Goal: Task Accomplishment & Management: Manage account settings

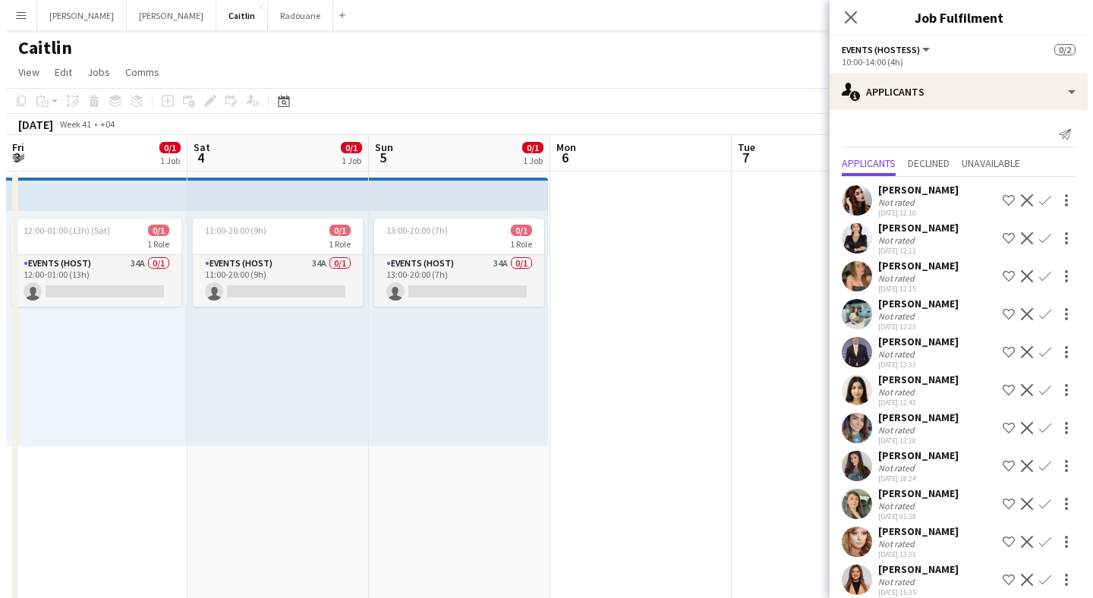
scroll to position [0, 582]
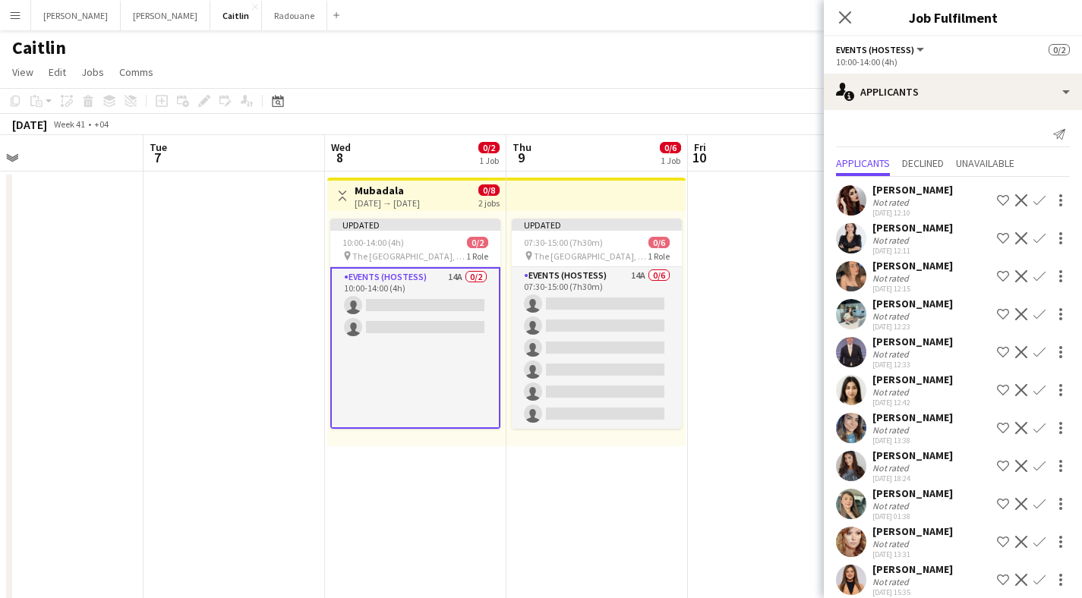
click at [15, 5] on button "Menu" at bounding box center [15, 15] width 30 height 30
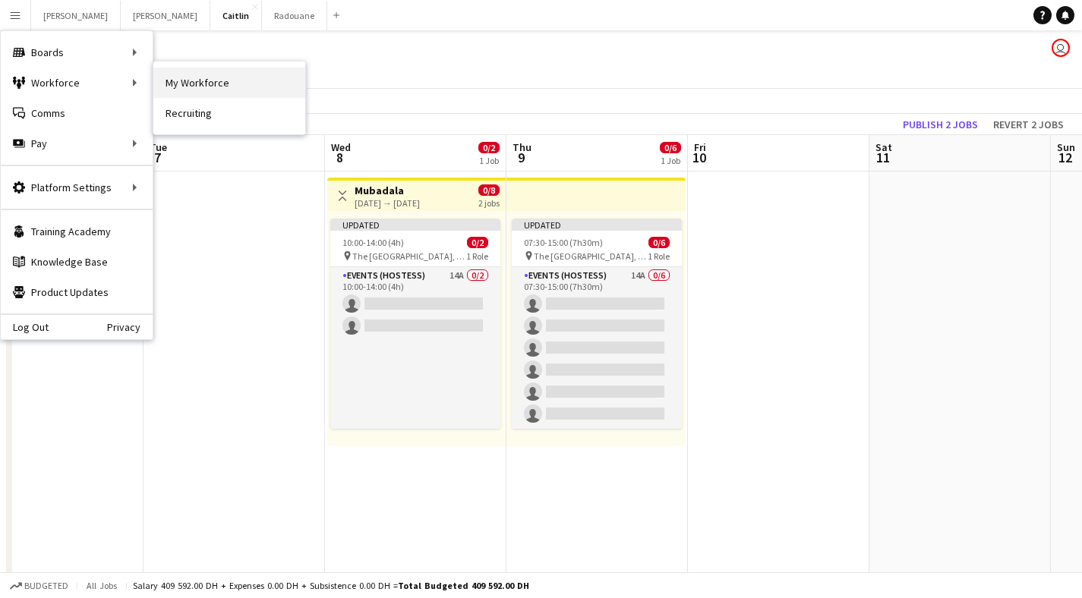
click at [191, 74] on link "My Workforce" at bounding box center [229, 83] width 152 height 30
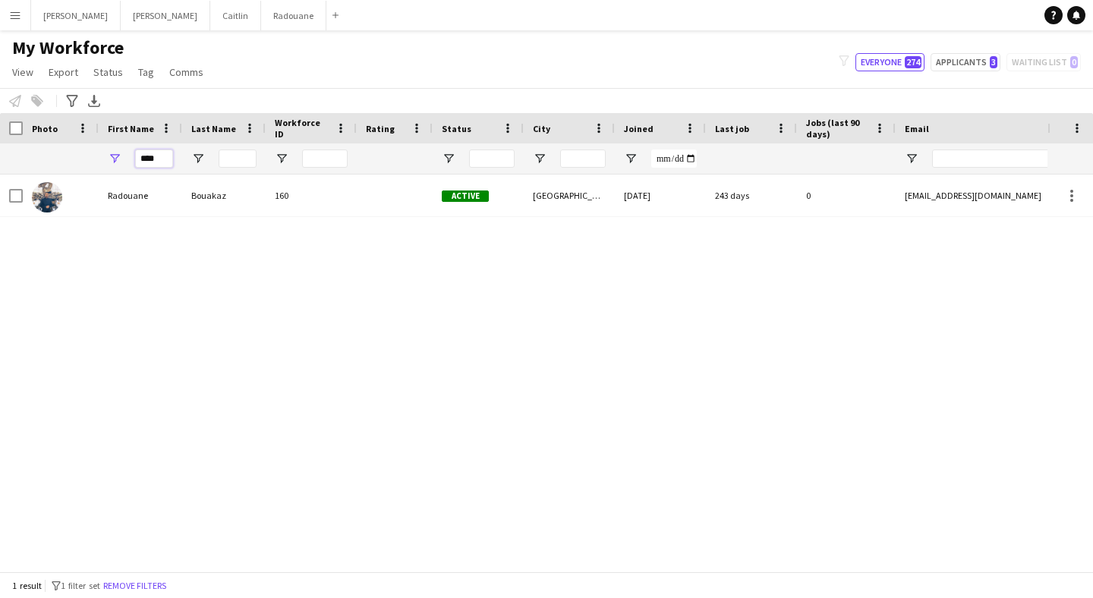
drag, startPoint x: 160, startPoint y: 153, endPoint x: 97, endPoint y: 147, distance: 63.2
click at [98, 150] on div "****" at bounding box center [823, 158] width 1646 height 30
type input "*"
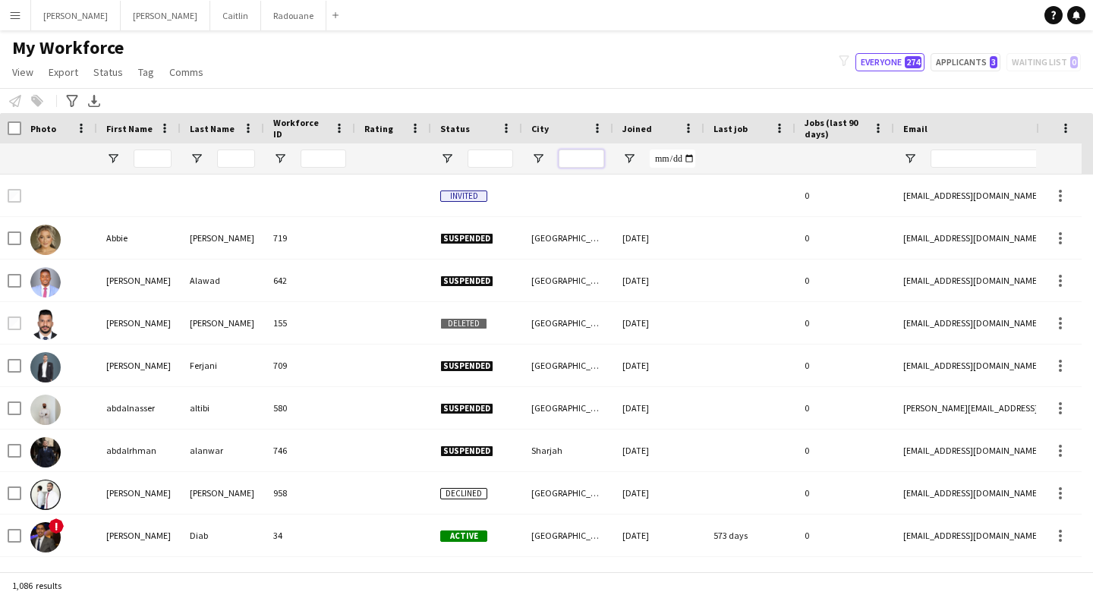
click at [594, 157] on input "City Filter Input" at bounding box center [582, 159] width 46 height 18
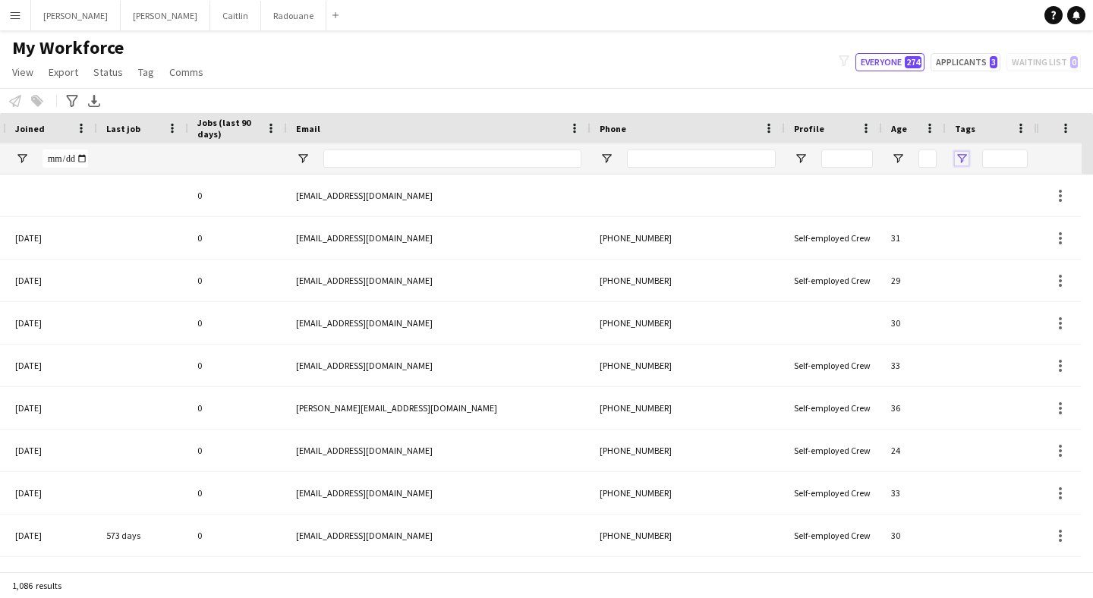
click at [962, 160] on span "Open Filter Menu" at bounding box center [962, 159] width 14 height 14
click at [847, 88] on div "Notify workforce Add to tag Select at least one crew to tag him or her. Advance…" at bounding box center [546, 100] width 1093 height 25
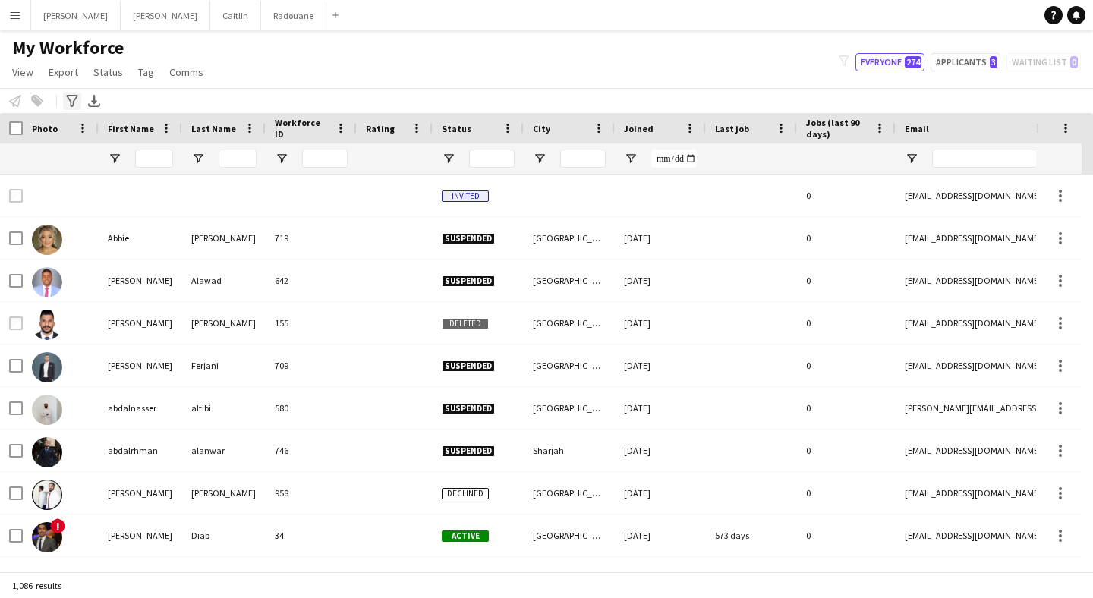
click at [71, 101] on icon at bounding box center [71, 101] width 11 height 12
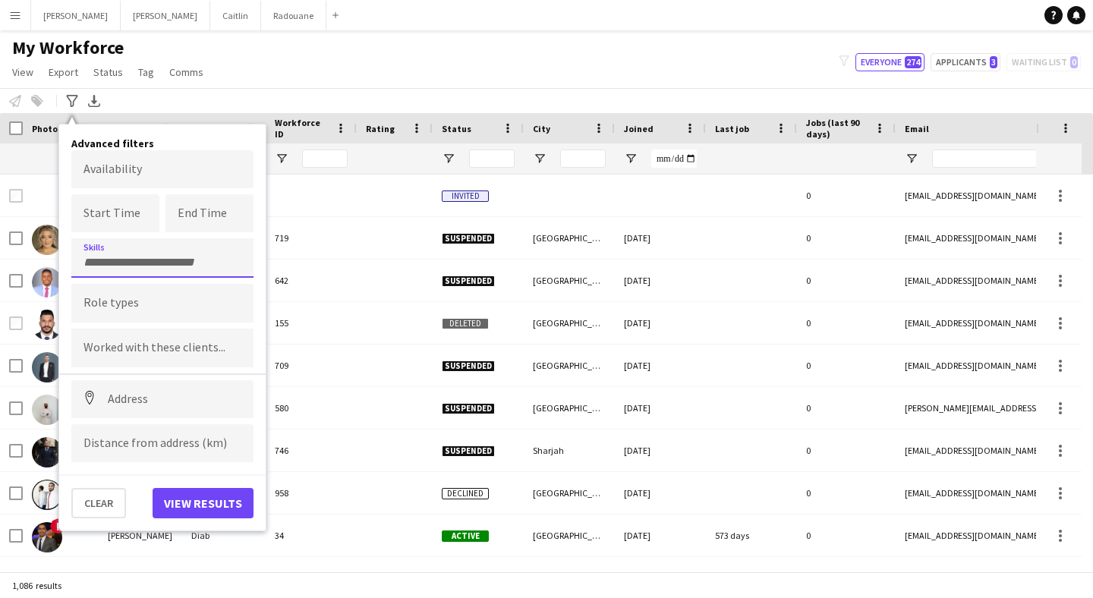
click at [125, 273] on div at bounding box center [162, 257] width 182 height 39
type input "*"
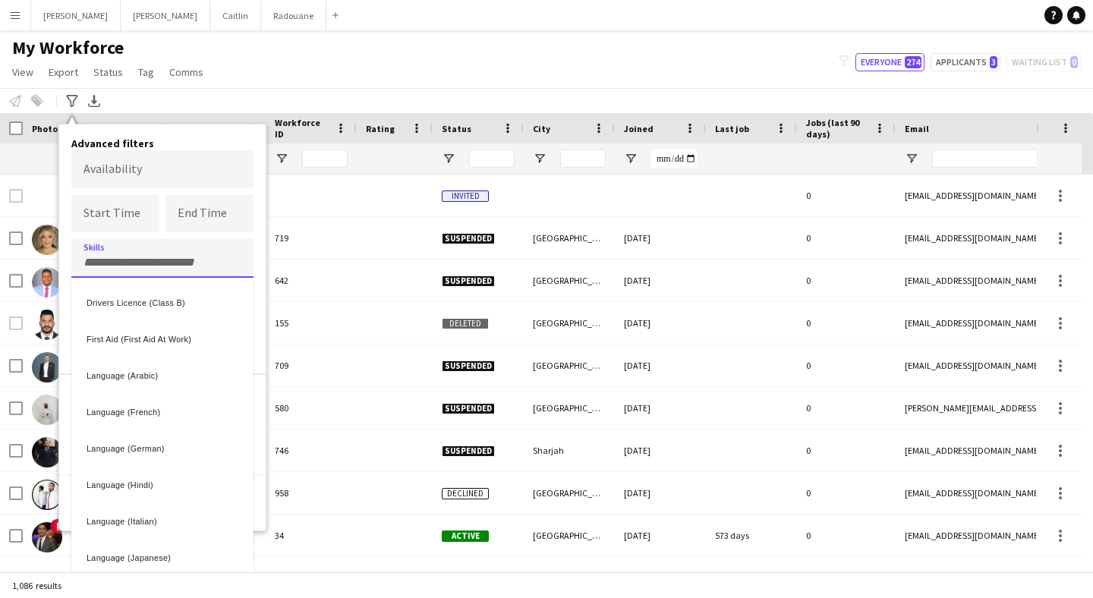
click at [383, 39] on div at bounding box center [546, 299] width 1093 height 598
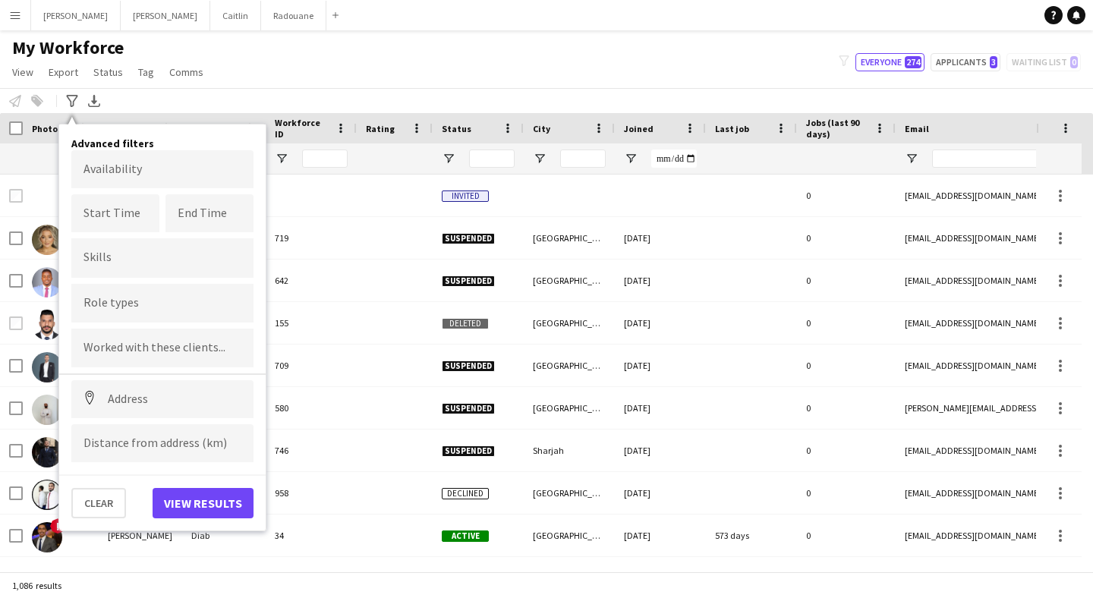
click at [383, 39] on div "My Workforce View Views Default view New view Update view Delete view Edit name…" at bounding box center [546, 62] width 1093 height 52
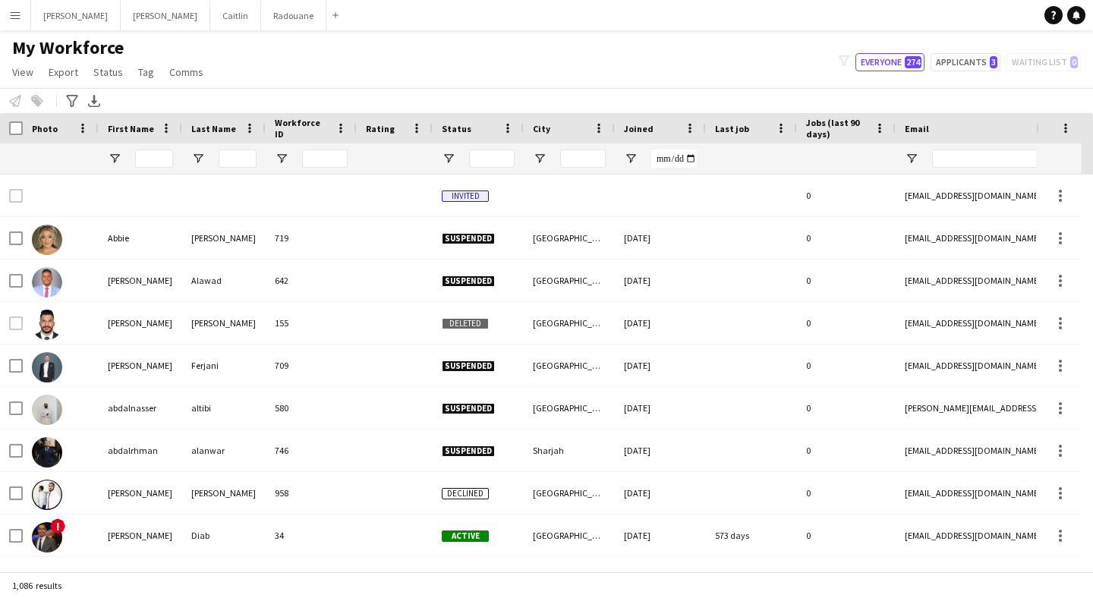
click at [9, 10] on app-icon "Menu" at bounding box center [15, 15] width 12 height 12
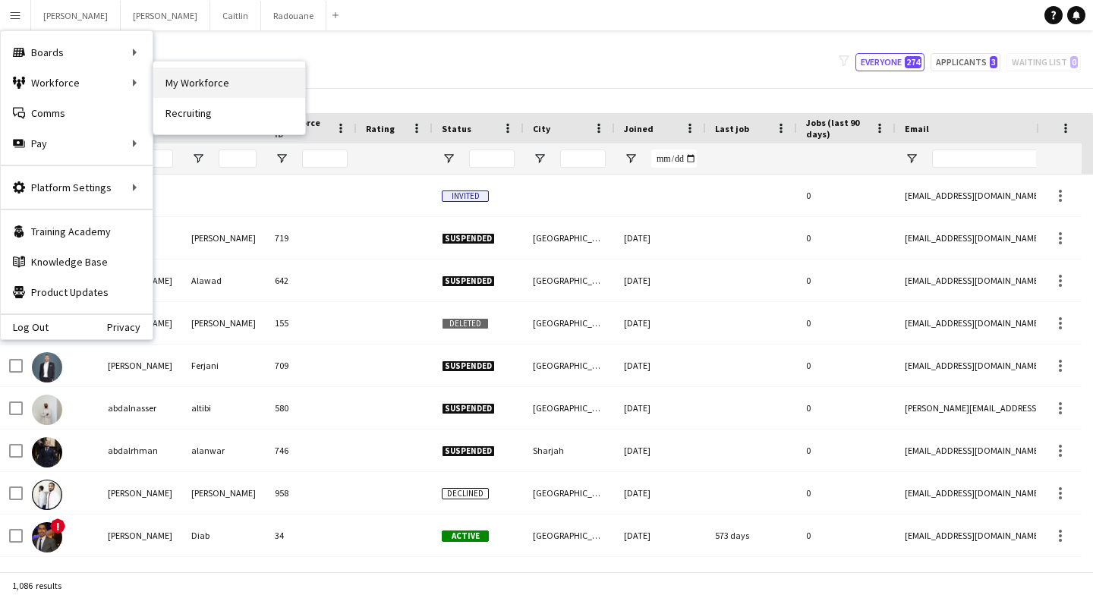
click at [255, 77] on link "My Workforce" at bounding box center [229, 83] width 152 height 30
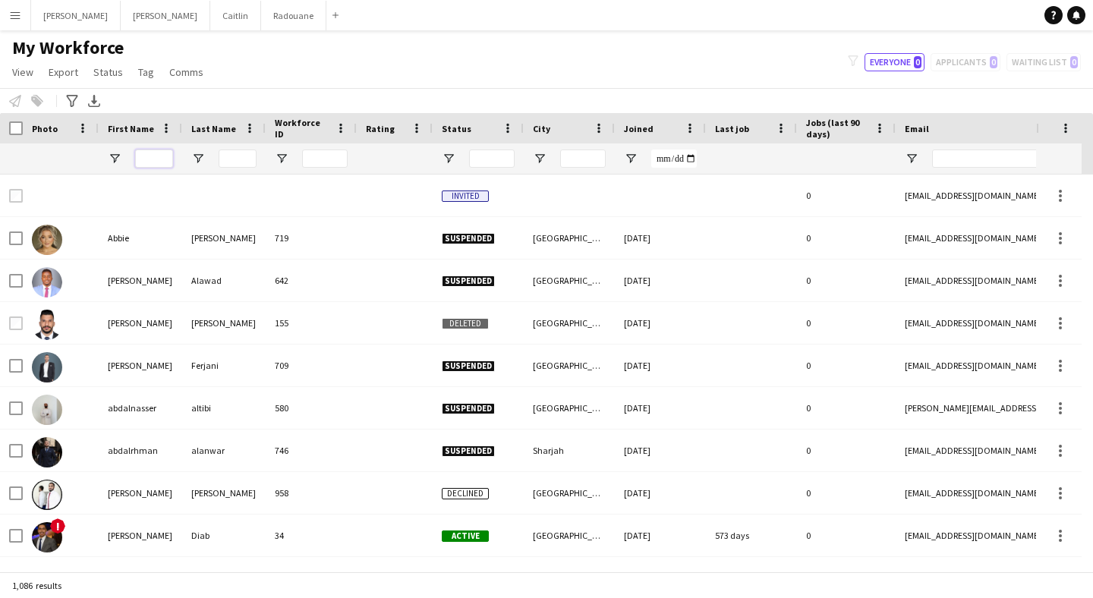
click at [150, 163] on input "First Name Filter Input" at bounding box center [154, 159] width 38 height 18
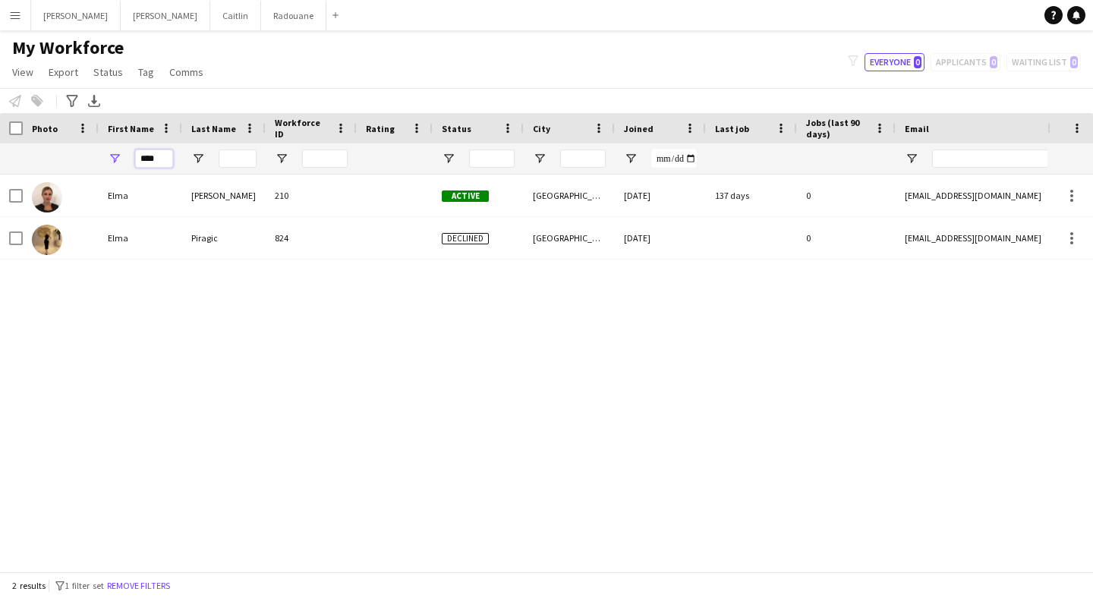
type input "****"
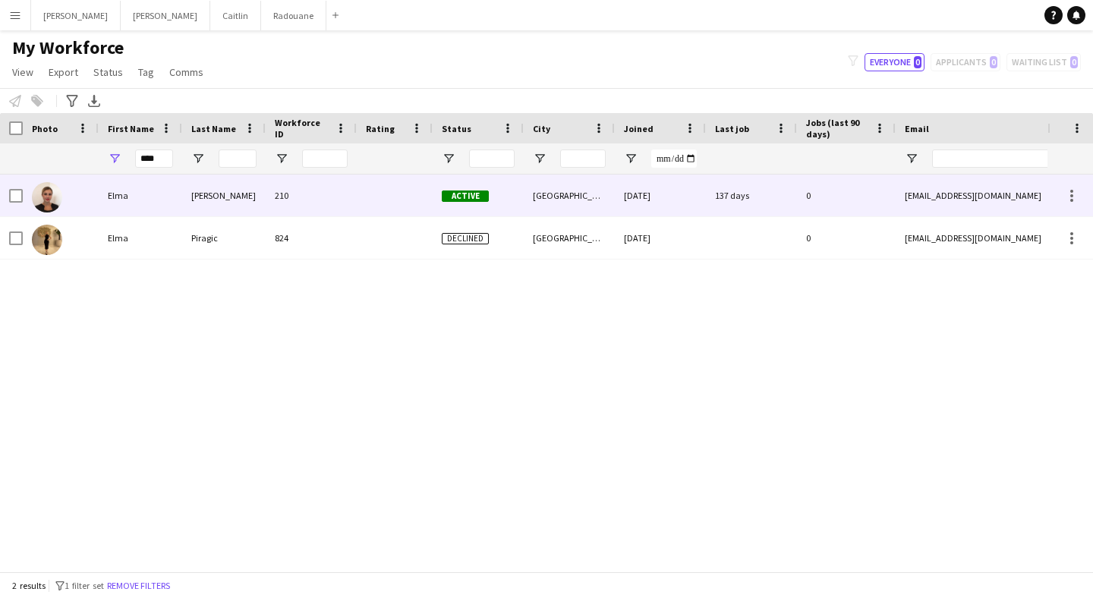
drag, startPoint x: 152, startPoint y: 184, endPoint x: 175, endPoint y: 207, distance: 32.2
click at [175, 207] on div "Elma" at bounding box center [141, 196] width 84 height 42
click at [847, 200] on div "0" at bounding box center [846, 196] width 99 height 42
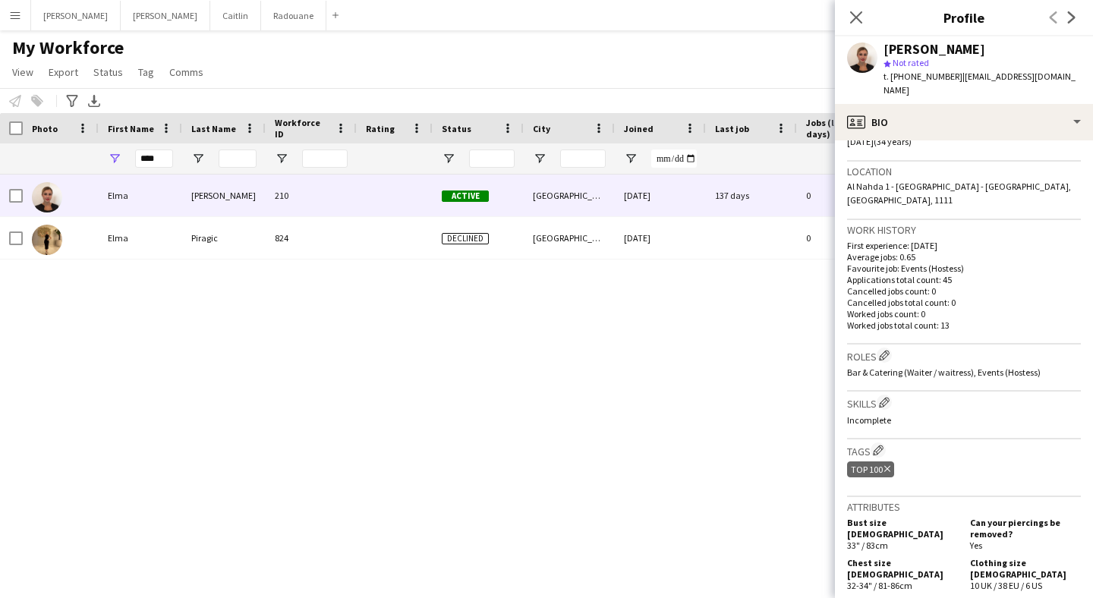
scroll to position [639, 0]
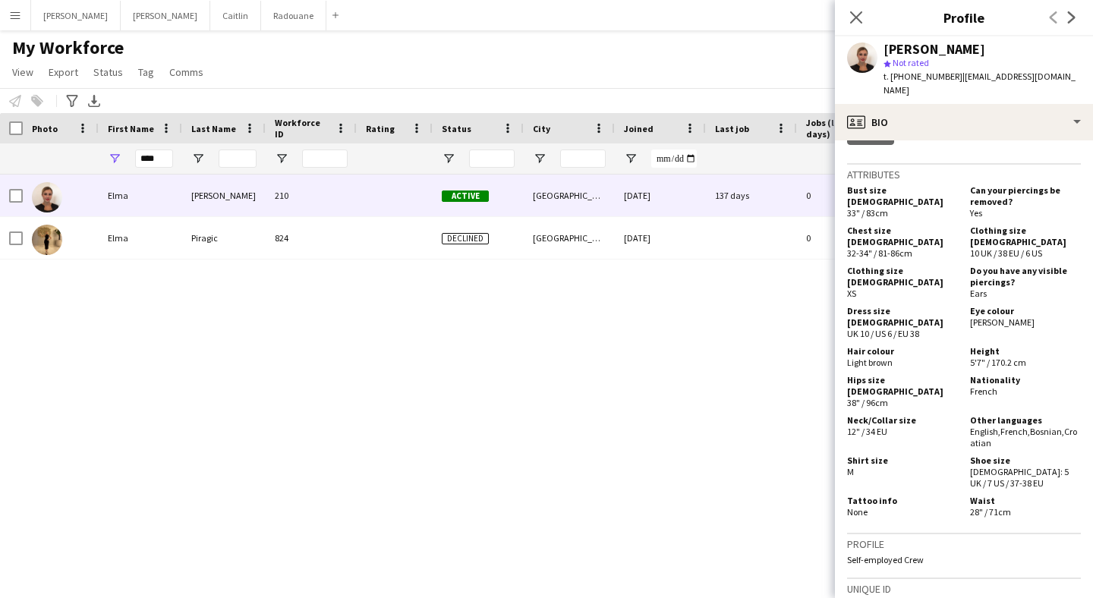
click at [138, 132] on span "First Name" at bounding box center [131, 128] width 46 height 11
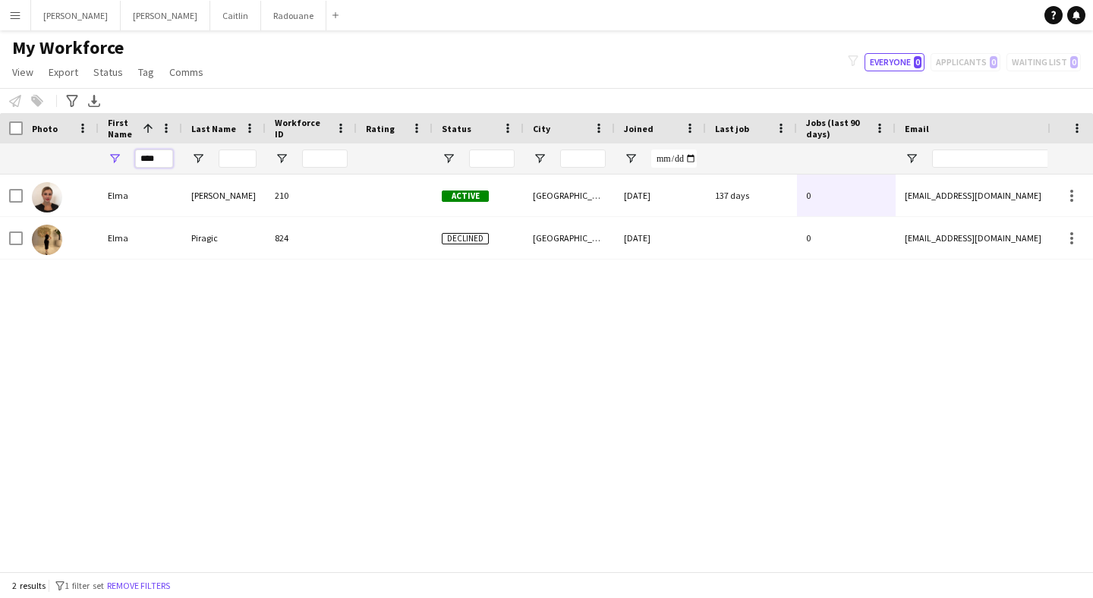
click at [155, 153] on input "****" at bounding box center [154, 159] width 38 height 18
click at [155, 156] on input "****" at bounding box center [154, 159] width 38 height 18
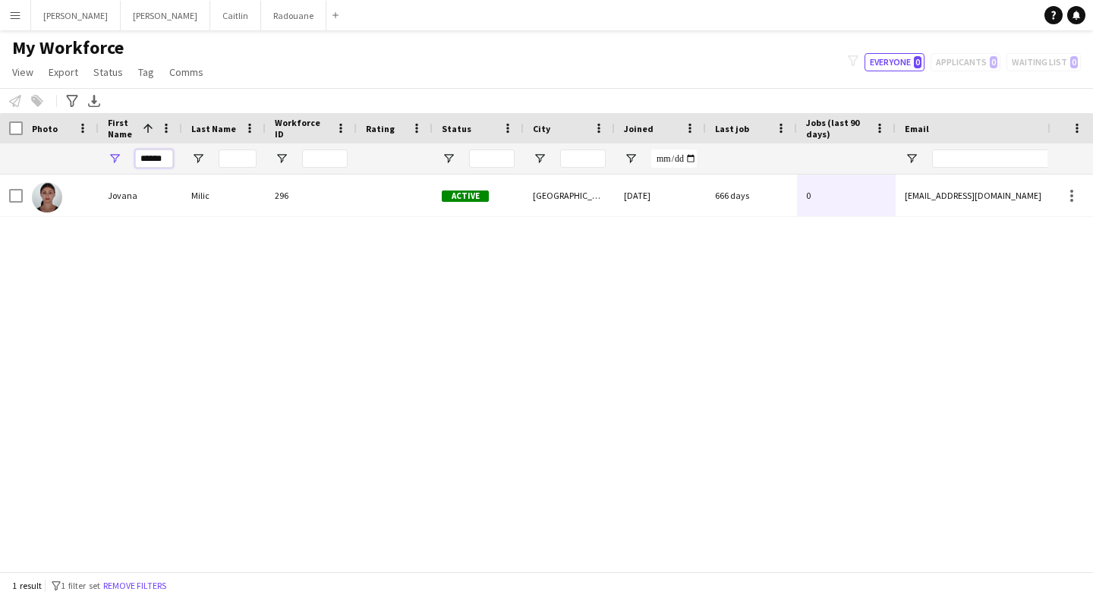
type input "******"
drag, startPoint x: 253, startPoint y: 175, endPoint x: 212, endPoint y: 207, distance: 52.4
click at [212, 208] on div "Milic" at bounding box center [224, 196] width 84 height 42
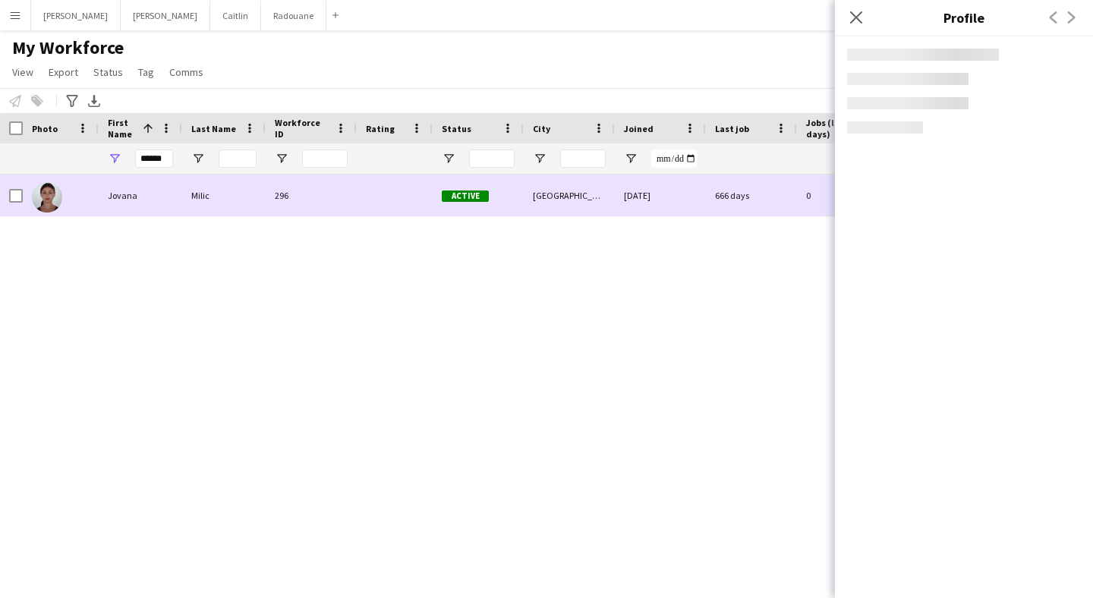
click at [261, 197] on div "Milic" at bounding box center [224, 196] width 84 height 42
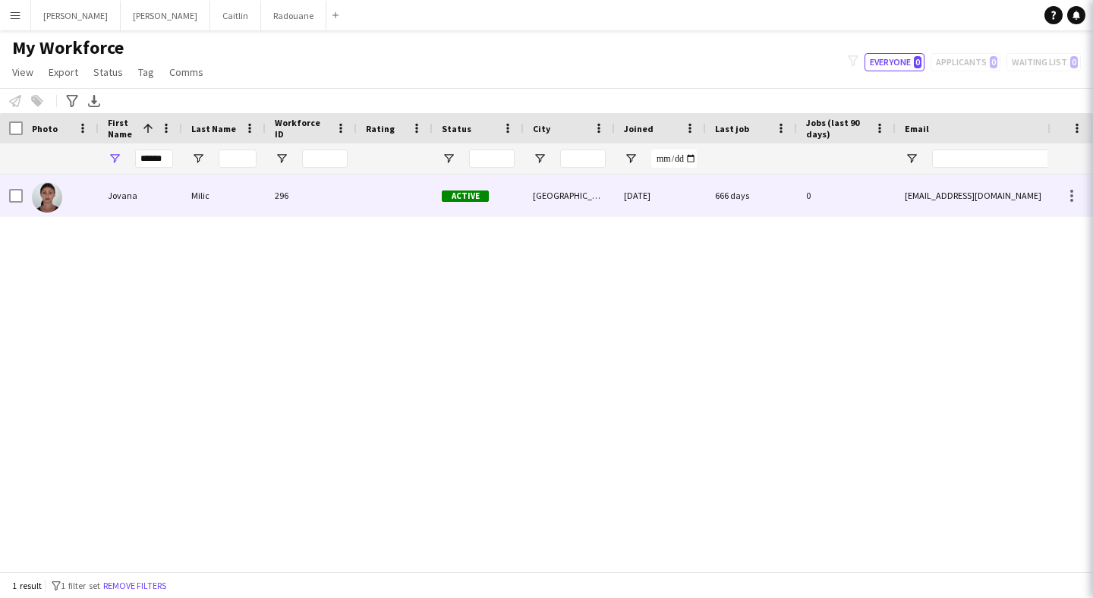
click at [263, 198] on div "Milic" at bounding box center [224, 196] width 84 height 42
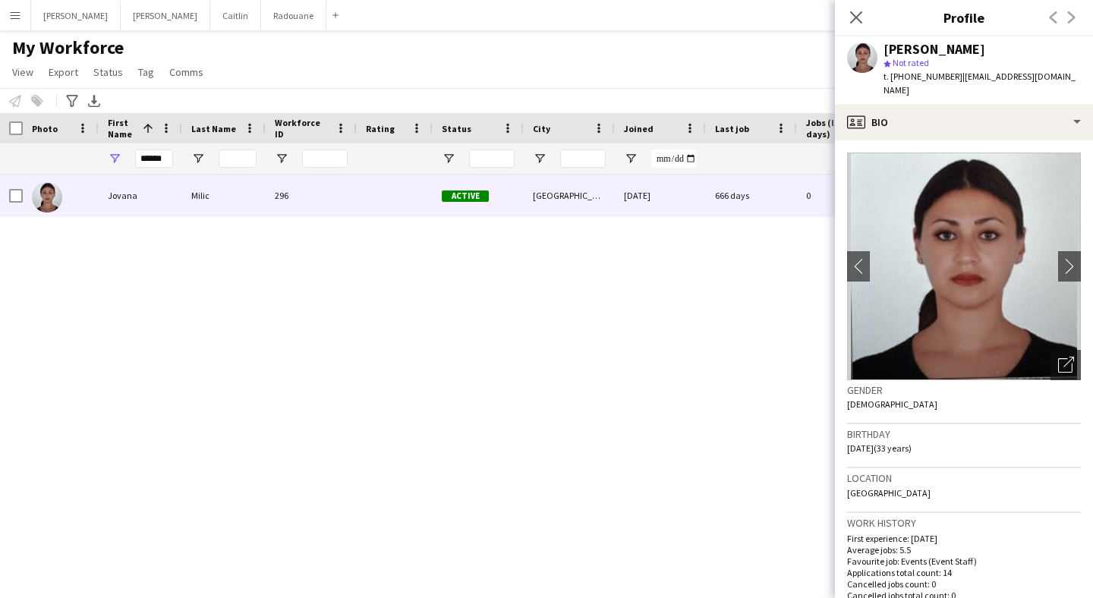
scroll to position [755, 0]
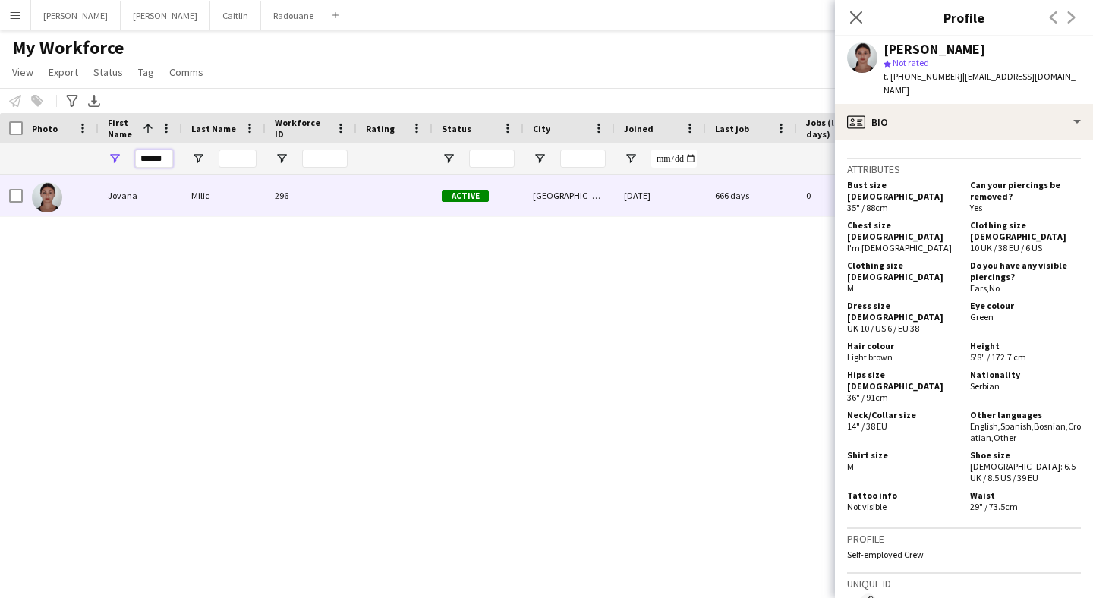
click at [167, 159] on input "******" at bounding box center [154, 159] width 38 height 18
click at [859, 21] on icon at bounding box center [856, 17] width 14 height 14
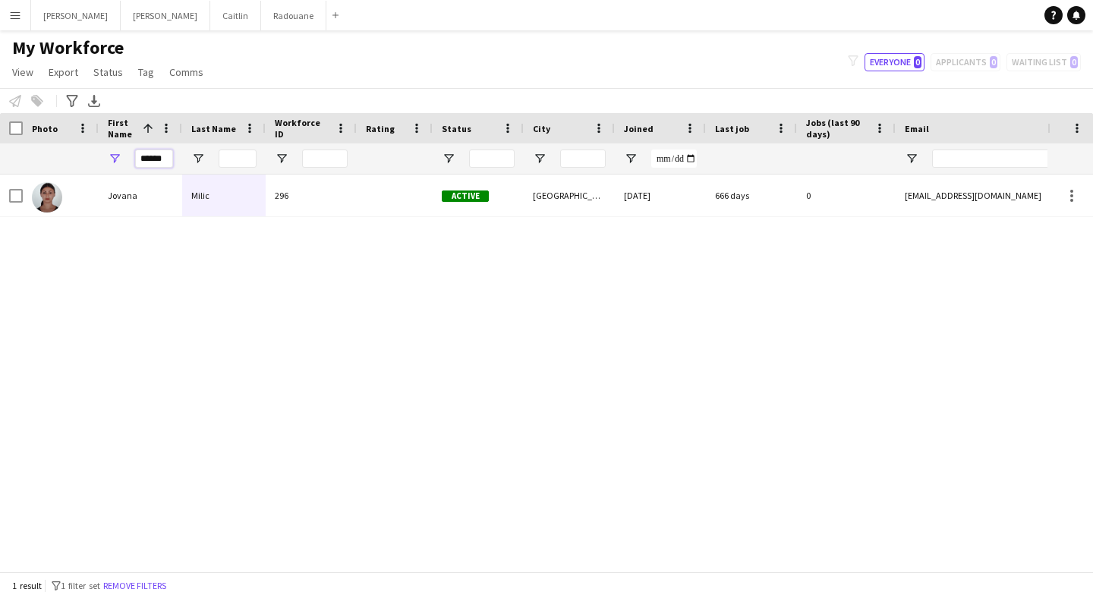
click at [172, 154] on input "******" at bounding box center [154, 159] width 38 height 18
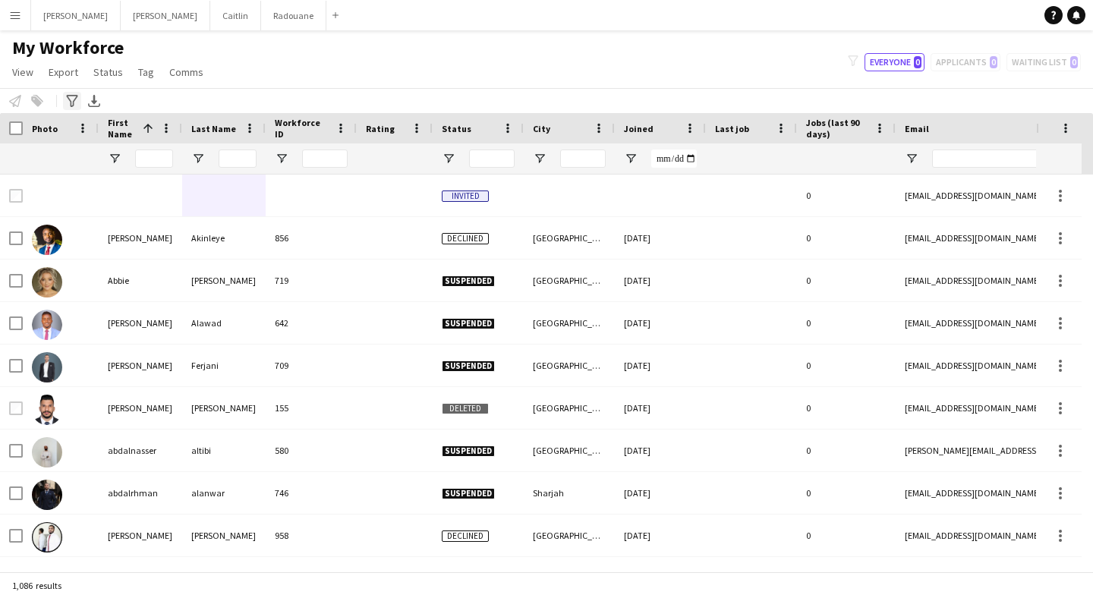
click at [71, 98] on icon "Advanced filters" at bounding box center [72, 101] width 12 height 12
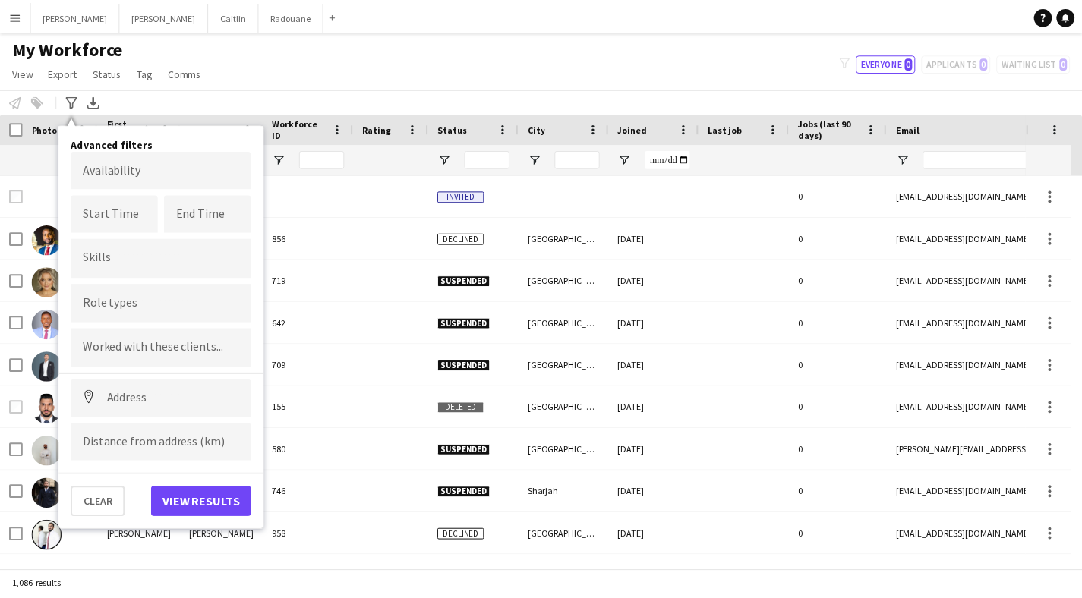
scroll to position [0, 0]
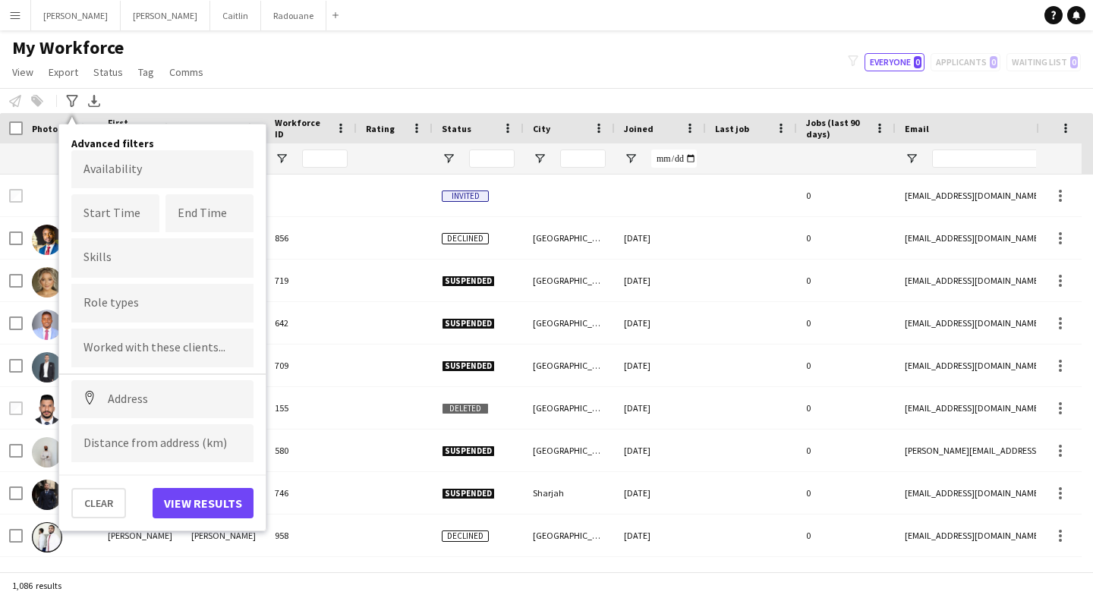
click at [271, 78] on div "My Workforce View Views Default view New view Update view Delete view Edit name…" at bounding box center [546, 62] width 1093 height 52
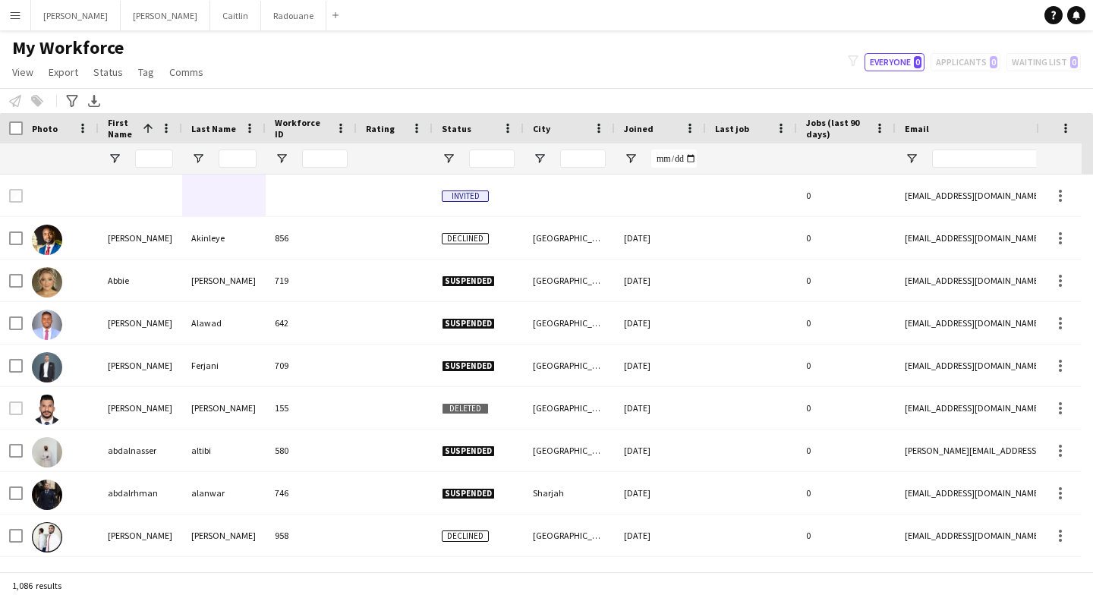
click at [14, 17] on app-icon "Menu" at bounding box center [15, 15] width 12 height 12
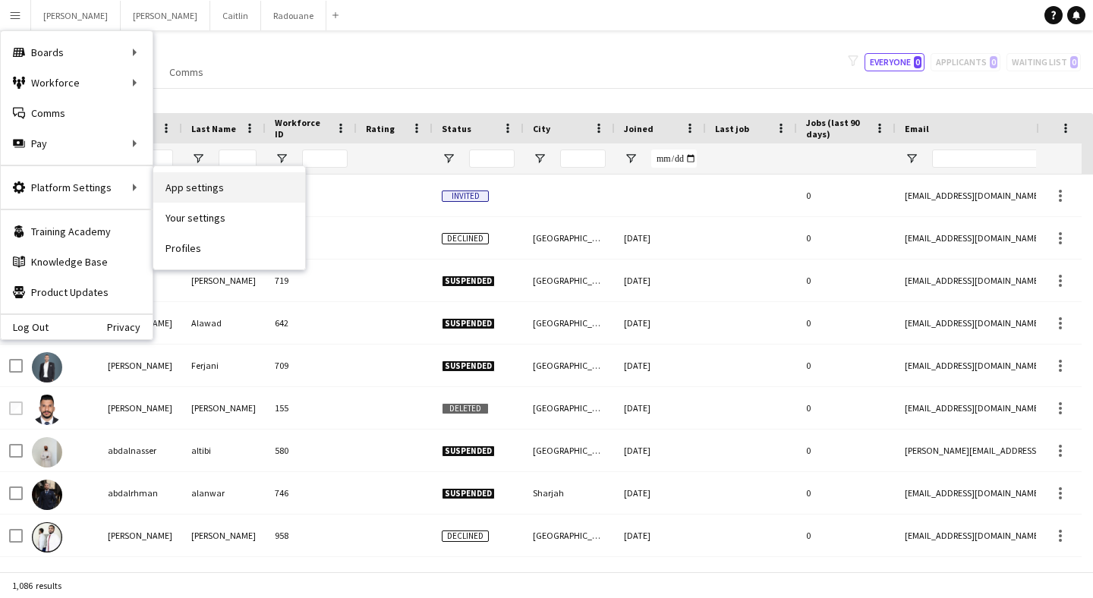
click at [203, 200] on link "App settings" at bounding box center [229, 187] width 152 height 30
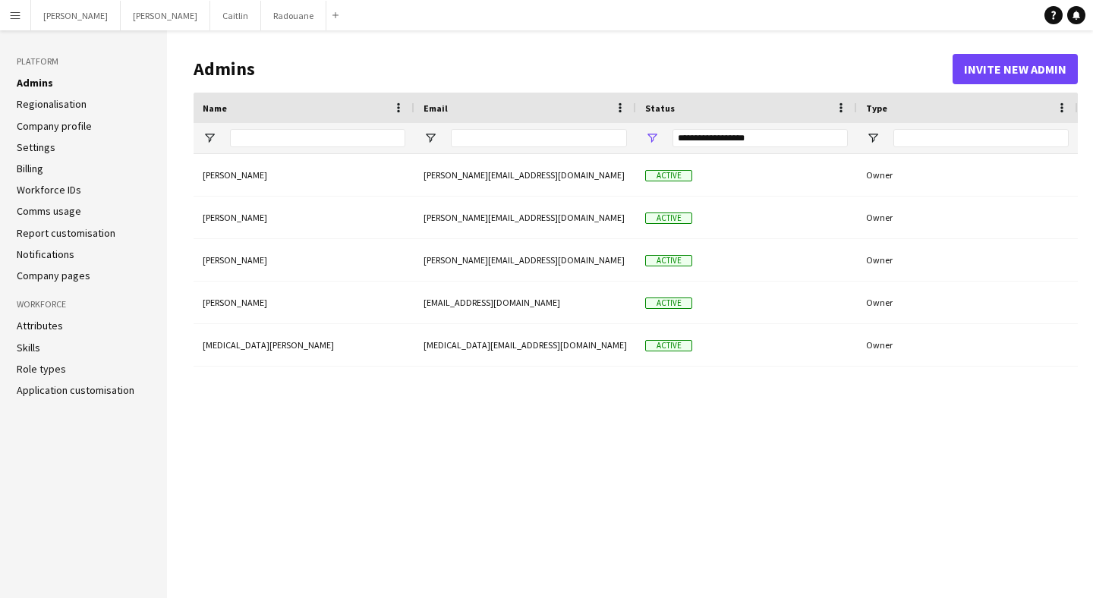
click at [36, 345] on link "Skills" at bounding box center [29, 348] width 24 height 14
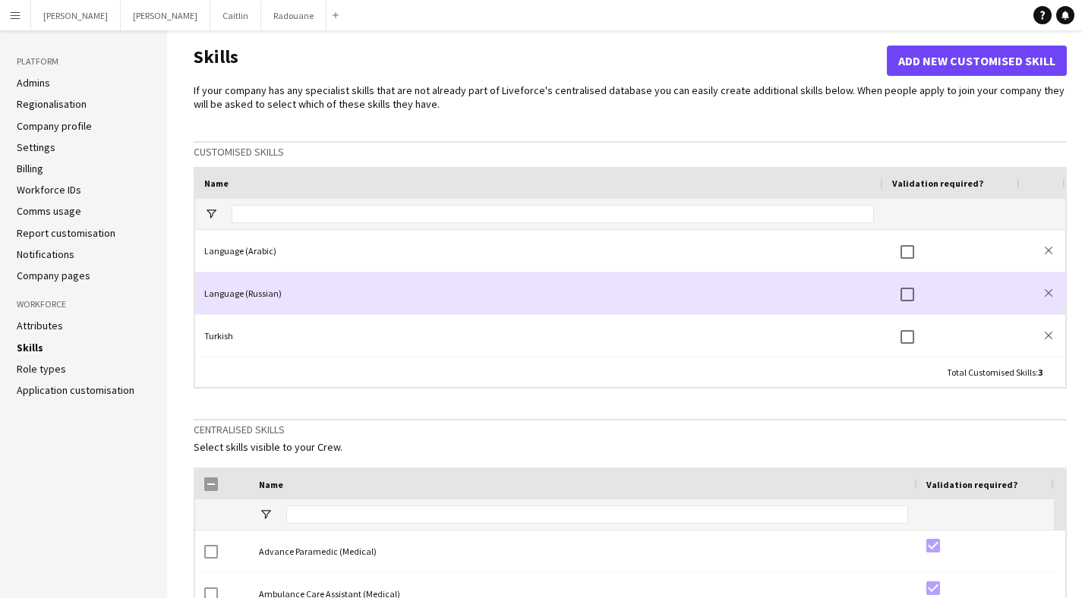
scroll to position [28, 0]
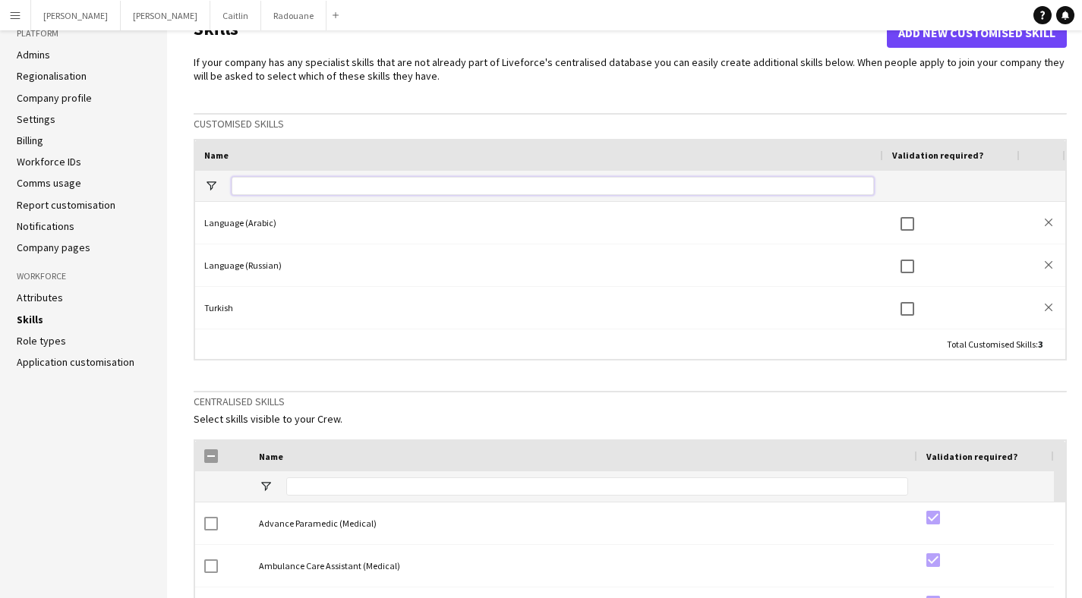
click at [330, 177] on input "Name Filter Input" at bounding box center [553, 186] width 642 height 18
type input "*"
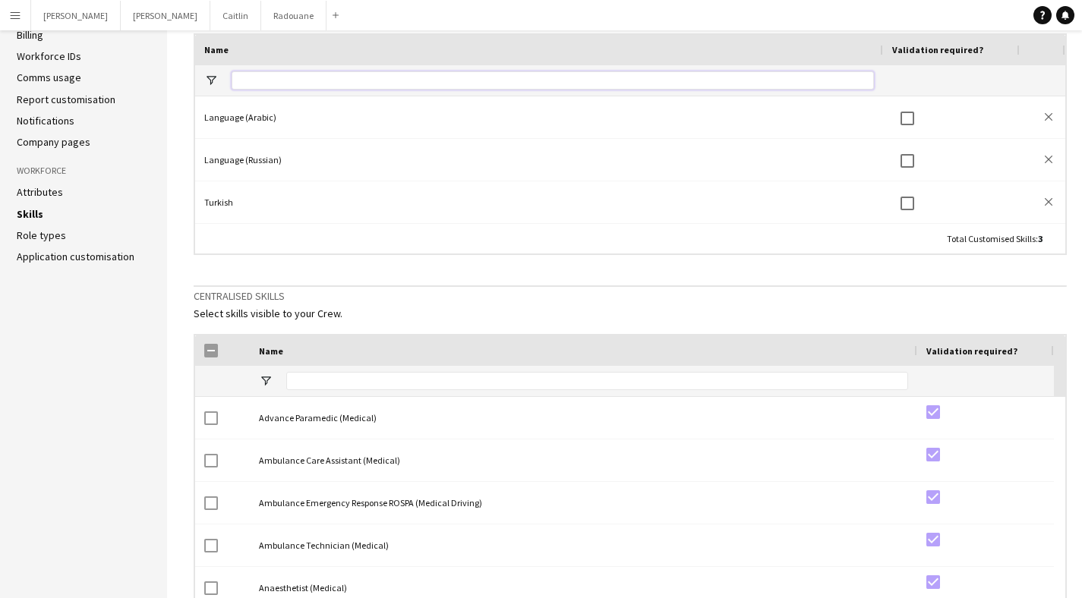
scroll to position [0, 0]
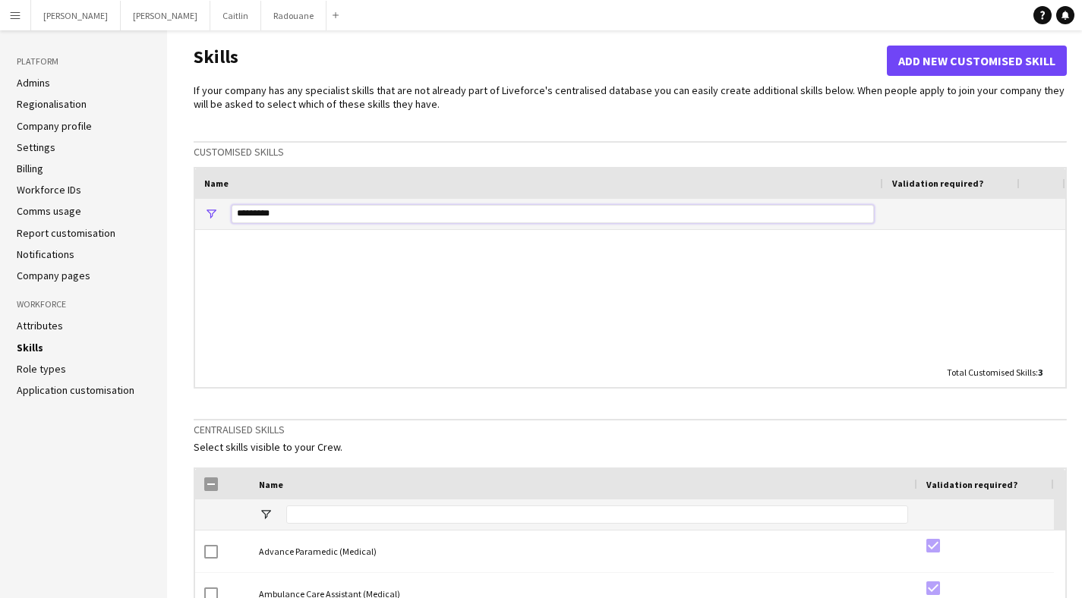
type input "*********"
drag, startPoint x: 342, startPoint y: 292, endPoint x: 532, endPoint y: 114, distance: 260.5
click at [532, 113] on div "If your company has any specialist skills that are not already part of Liveforc…" at bounding box center [630, 469] width 873 height 771
click at [921, 51] on button "Add new customised skill" at bounding box center [977, 61] width 180 height 30
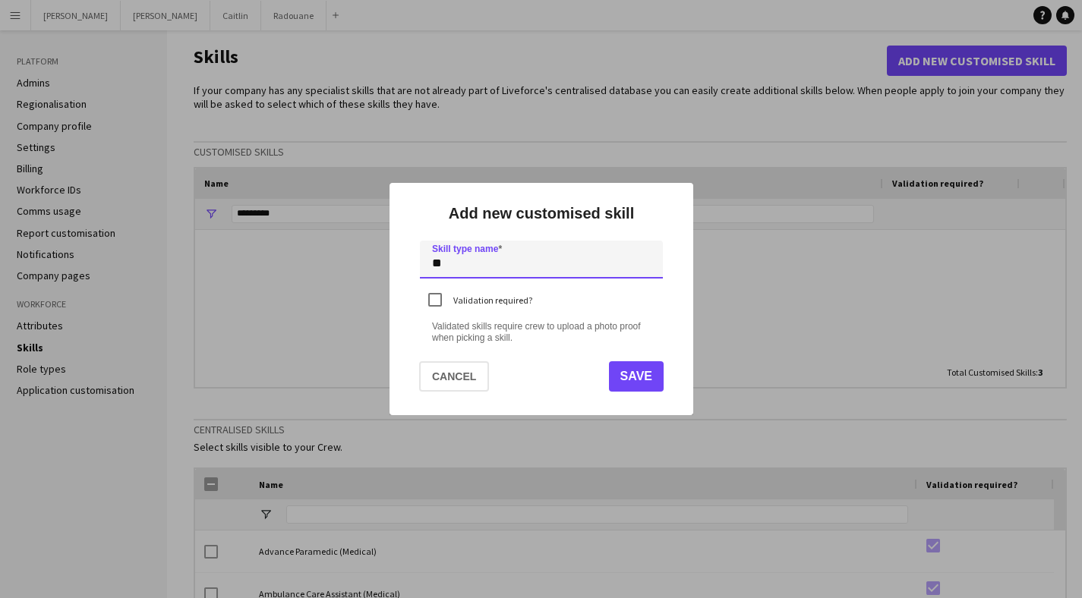
type input "*"
type input "*********"
click at [650, 373] on button "Save" at bounding box center [635, 376] width 55 height 30
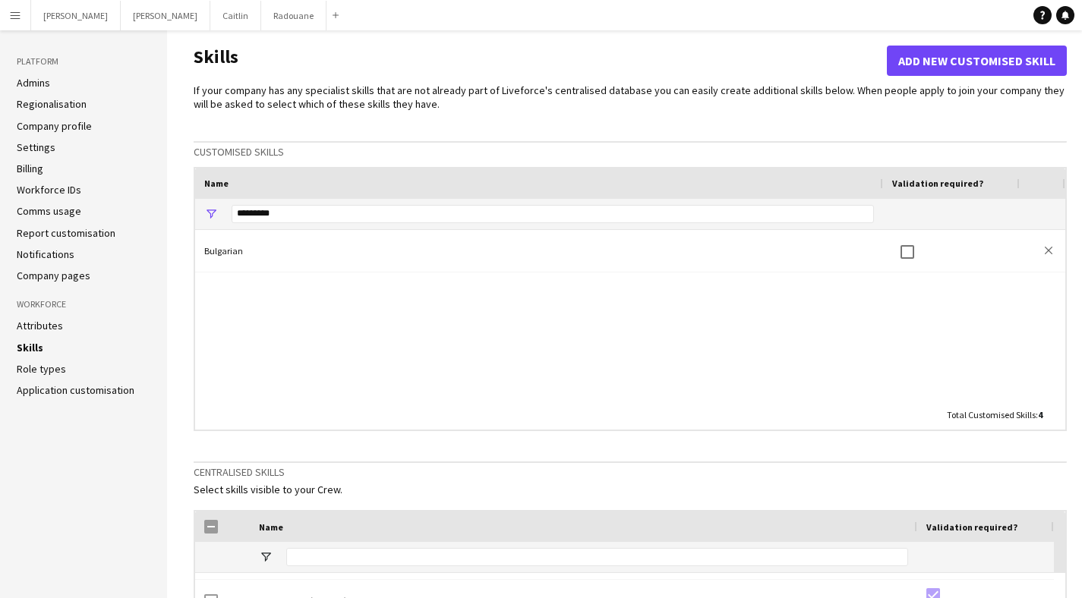
click at [21, 23] on button "Menu" at bounding box center [15, 15] width 30 height 30
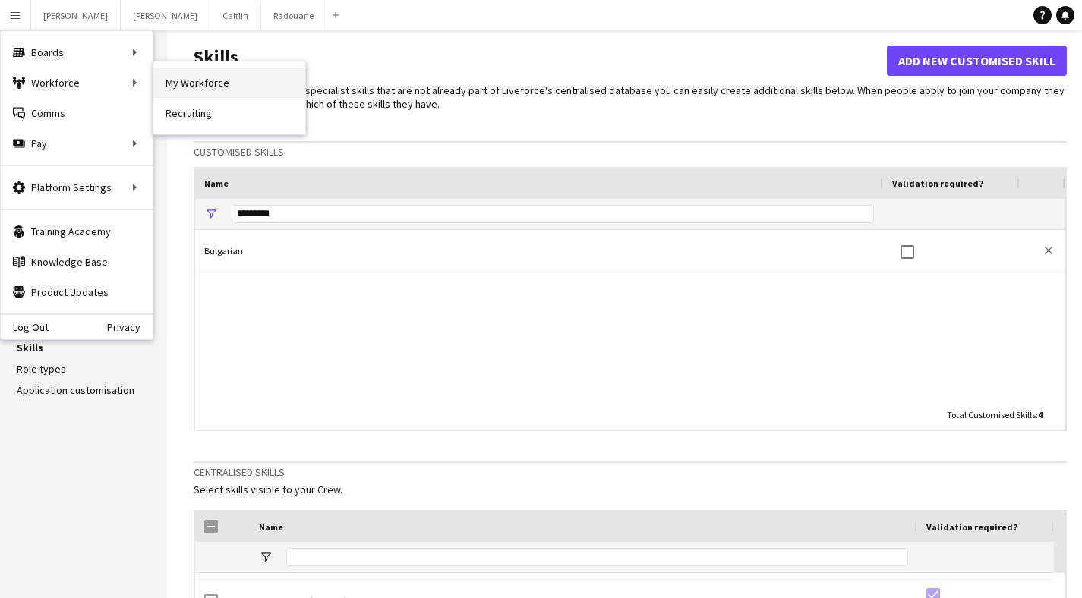
click at [184, 85] on link "My Workforce" at bounding box center [229, 83] width 152 height 30
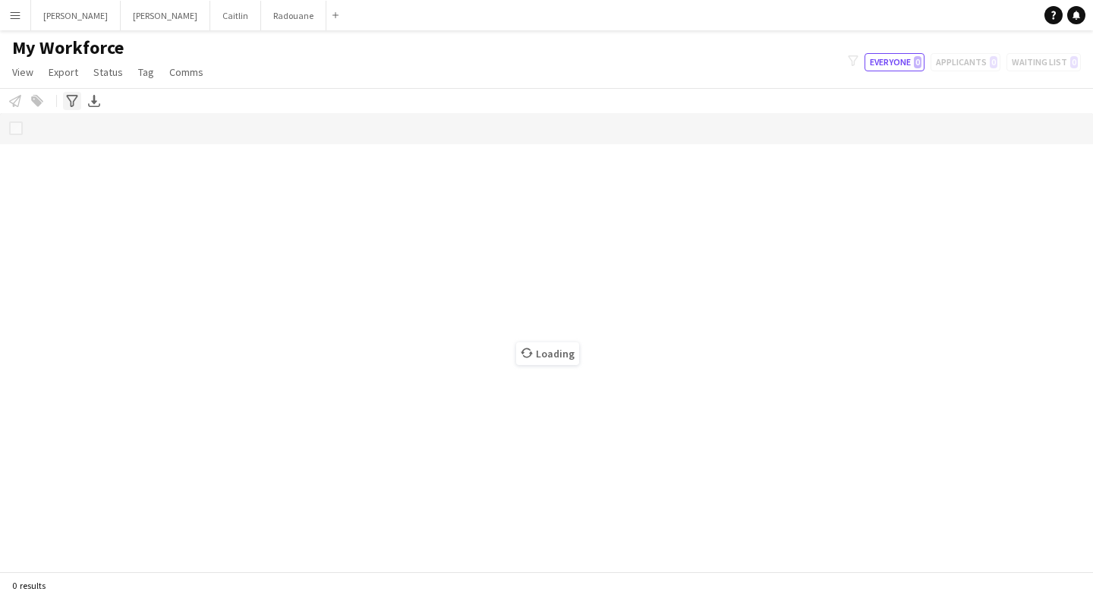
click at [69, 96] on icon at bounding box center [71, 101] width 11 height 12
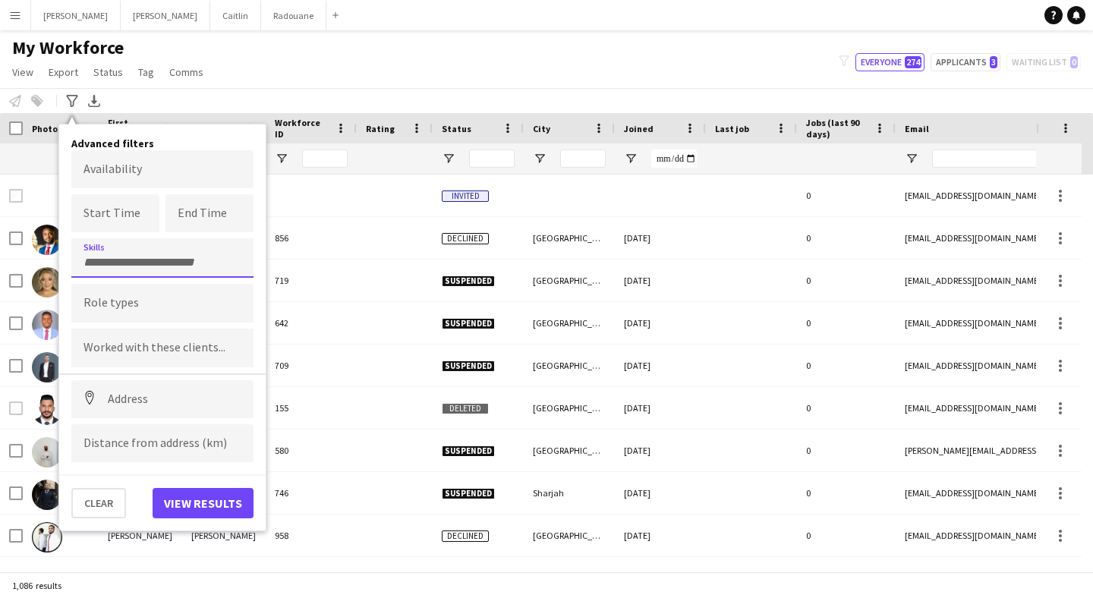
click at [112, 257] on input "Type to search skills..." at bounding box center [163, 263] width 158 height 14
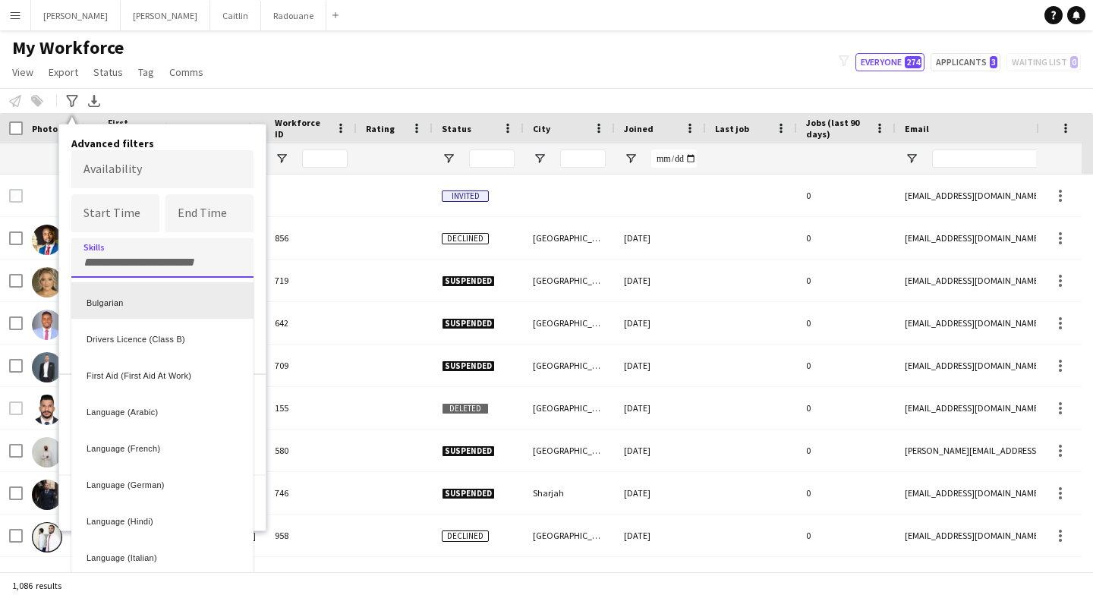
click at [121, 302] on div "Bulgarian" at bounding box center [162, 300] width 182 height 36
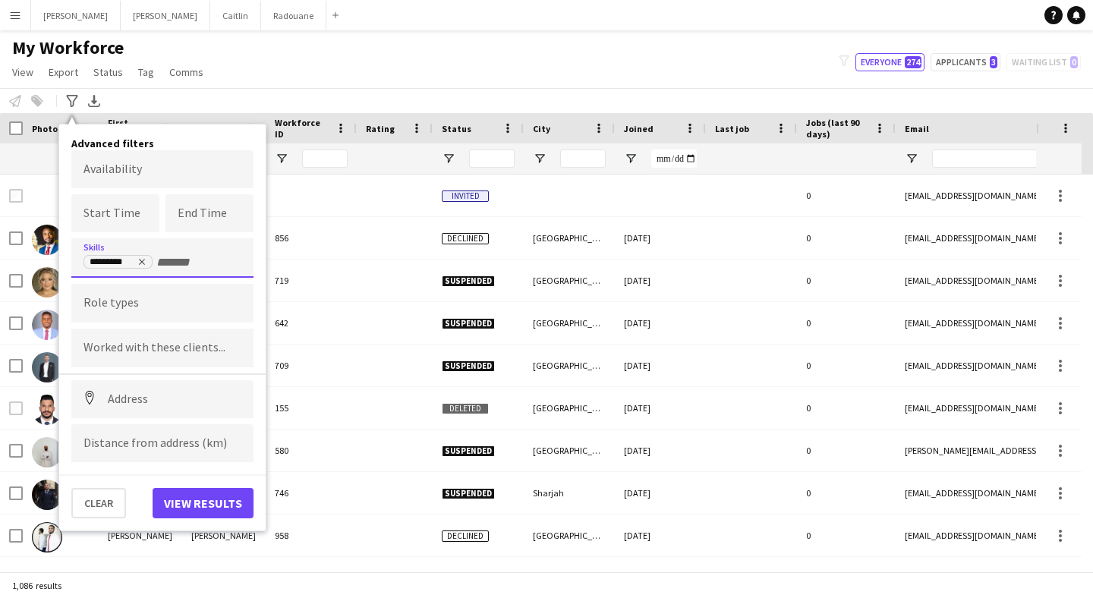
click at [207, 501] on button "View results" at bounding box center [203, 503] width 101 height 30
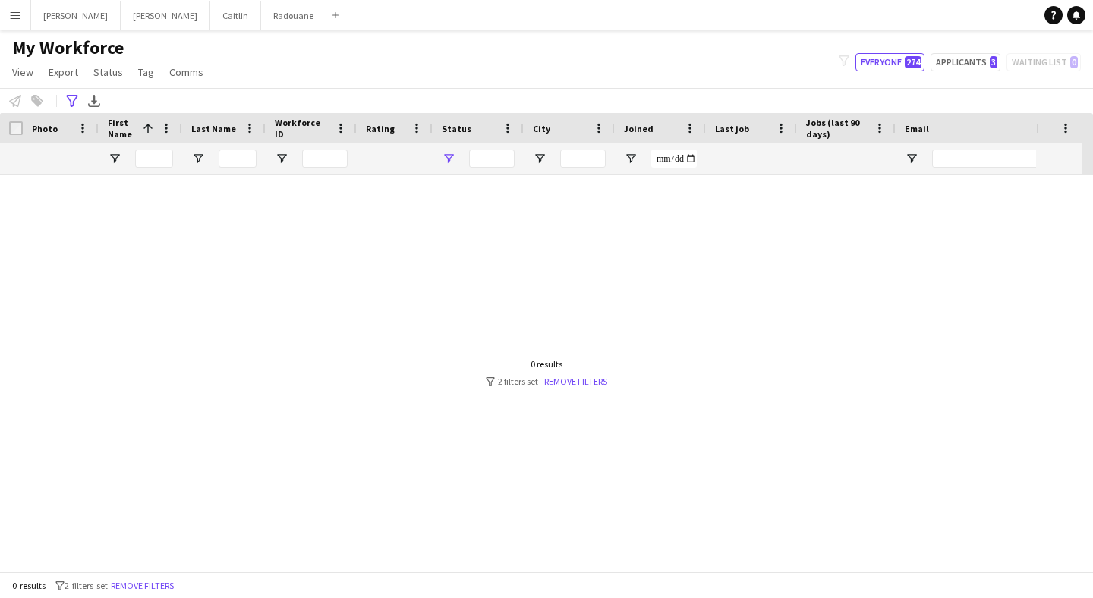
type input "**********"
click at [583, 377] on link "Remove filters" at bounding box center [575, 381] width 63 height 11
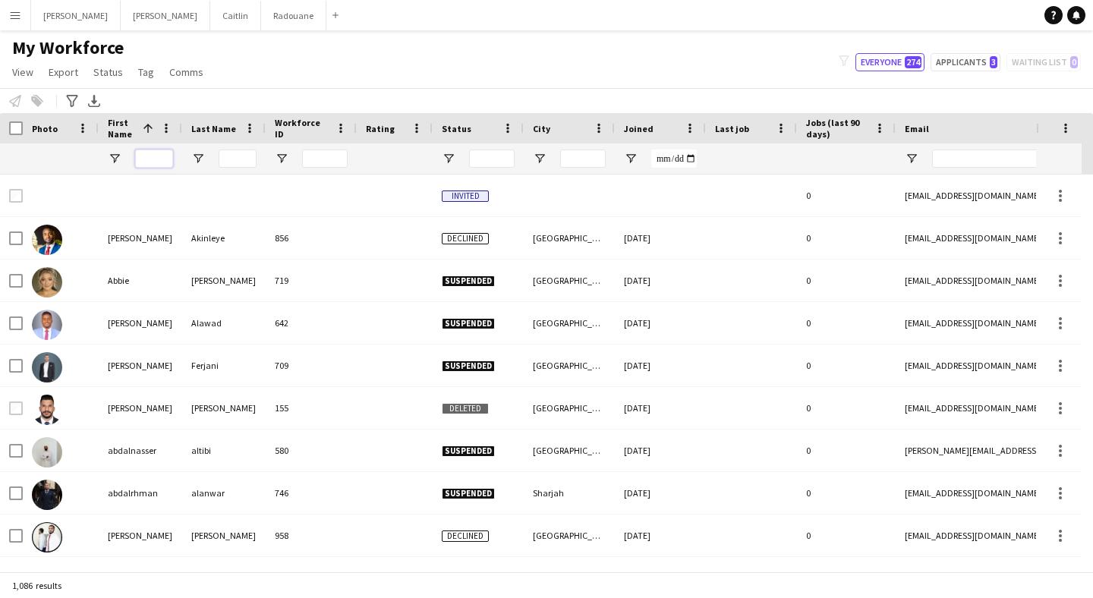
click at [150, 160] on input "First Name Filter Input" at bounding box center [154, 159] width 38 height 18
click at [77, 100] on icon "Advanced filters" at bounding box center [72, 101] width 12 height 12
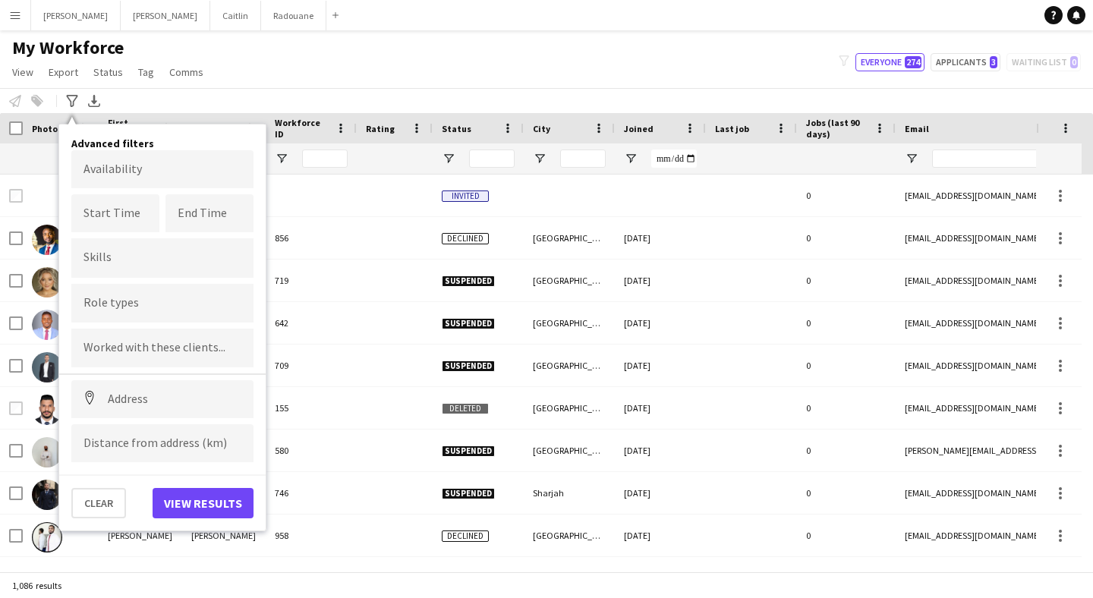
click at [116, 263] on input "Type to search skills..." at bounding box center [163, 258] width 158 height 14
click at [175, 277] on div "***" at bounding box center [162, 257] width 182 height 39
type input "*****"
click at [166, 304] on div "Bulgarian" at bounding box center [162, 300] width 182 height 36
click at [192, 512] on button "View results" at bounding box center [203, 503] width 101 height 30
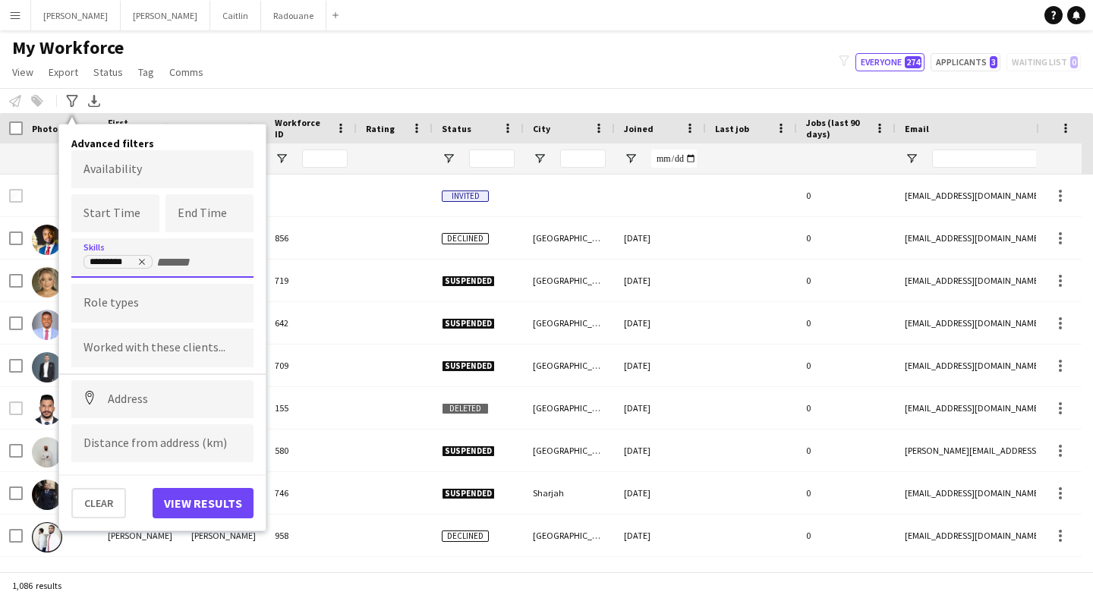
type input "**********"
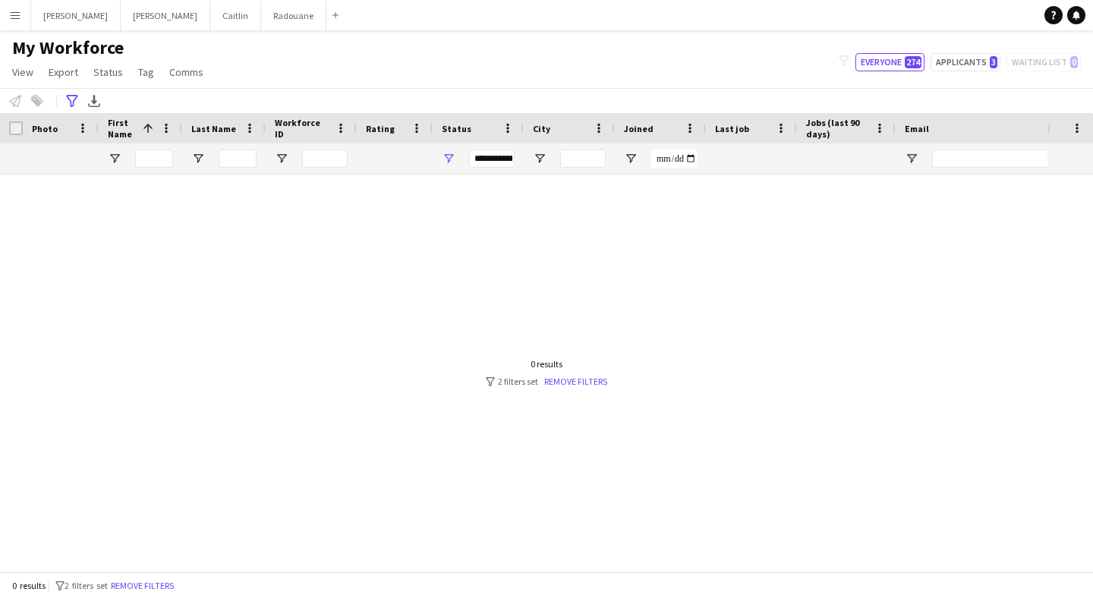
click at [20, 12] on app-icon "Menu" at bounding box center [15, 15] width 12 height 12
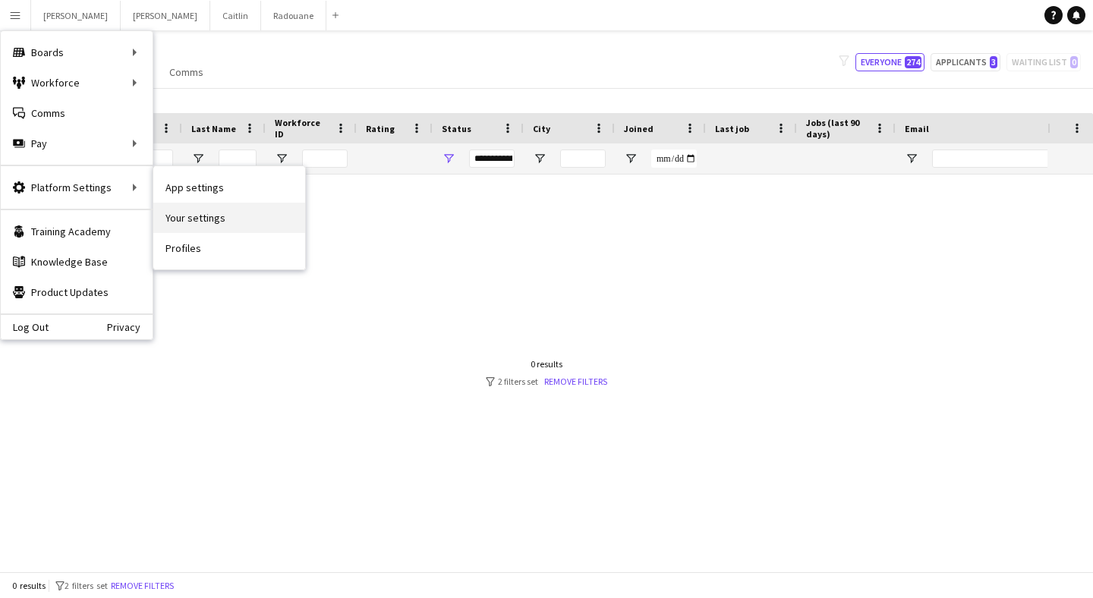
click at [198, 226] on link "Your settings" at bounding box center [229, 218] width 152 height 30
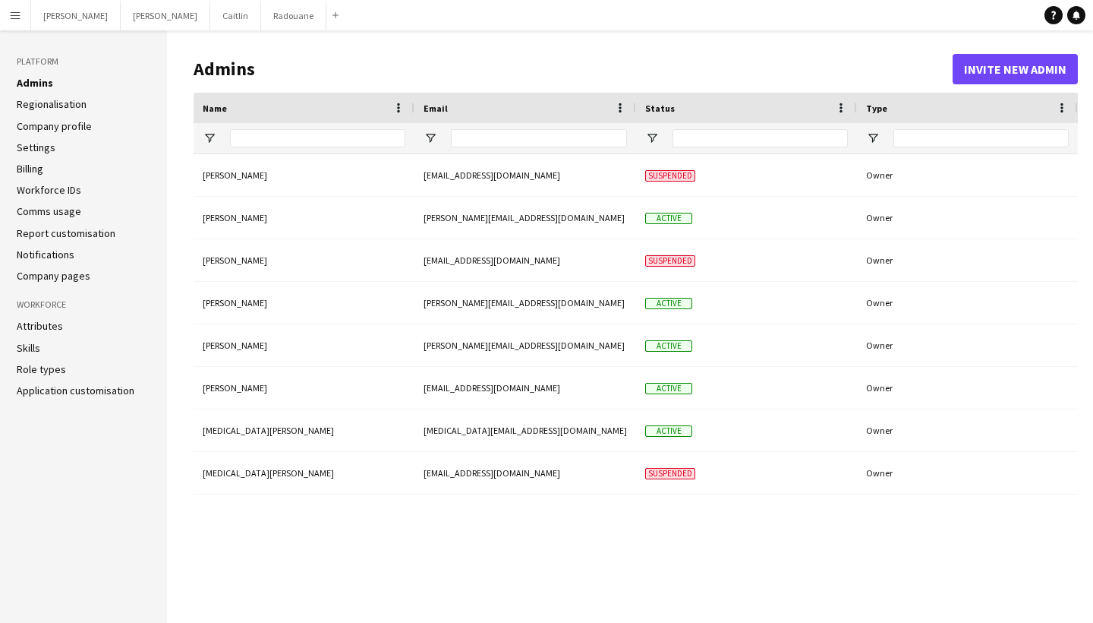
type input "**********"
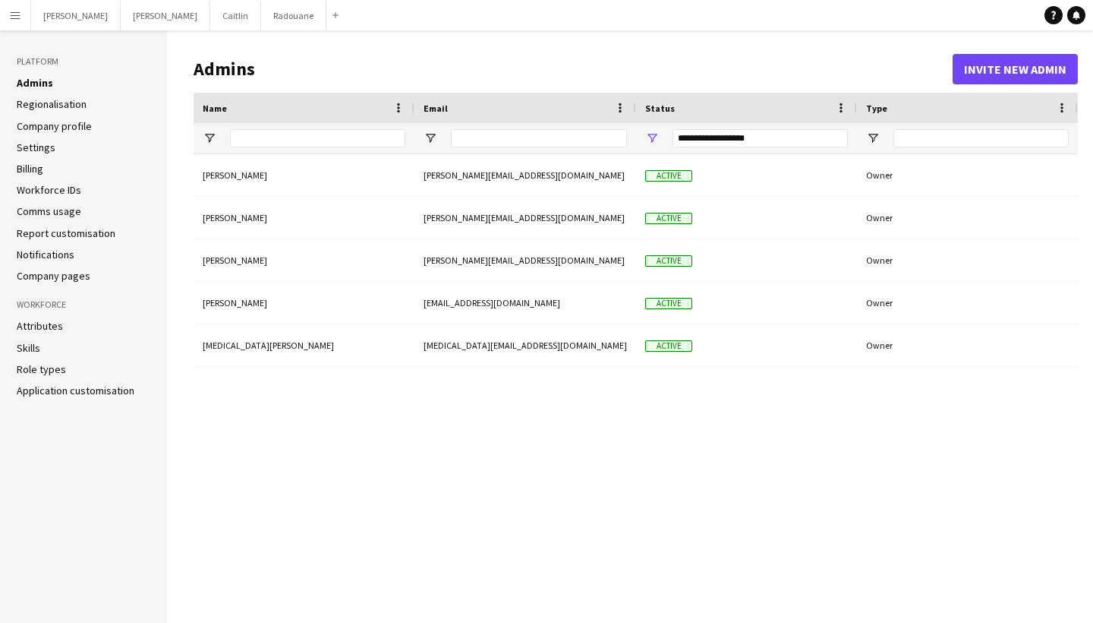
click at [60, 351] on li "Skills" at bounding box center [84, 348] width 134 height 14
click at [30, 347] on link "Skills" at bounding box center [29, 348] width 24 height 14
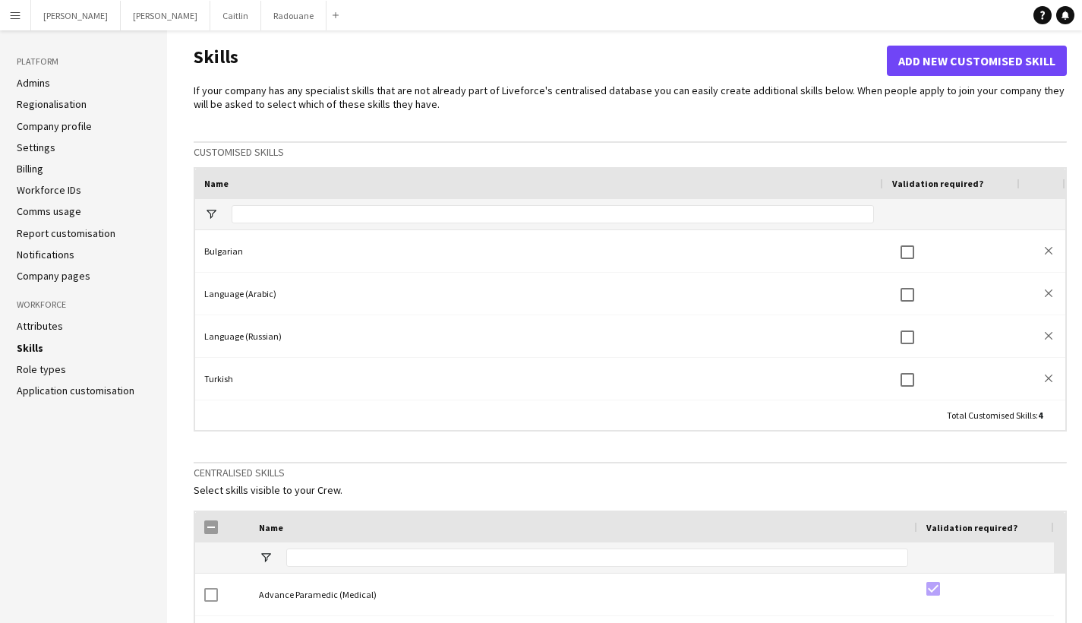
click at [441, 200] on div at bounding box center [553, 214] width 642 height 30
click at [441, 207] on input "Name Filter Input" at bounding box center [553, 214] width 642 height 18
type input "********"
click at [998, 71] on button "Add new customised skill" at bounding box center [977, 61] width 180 height 30
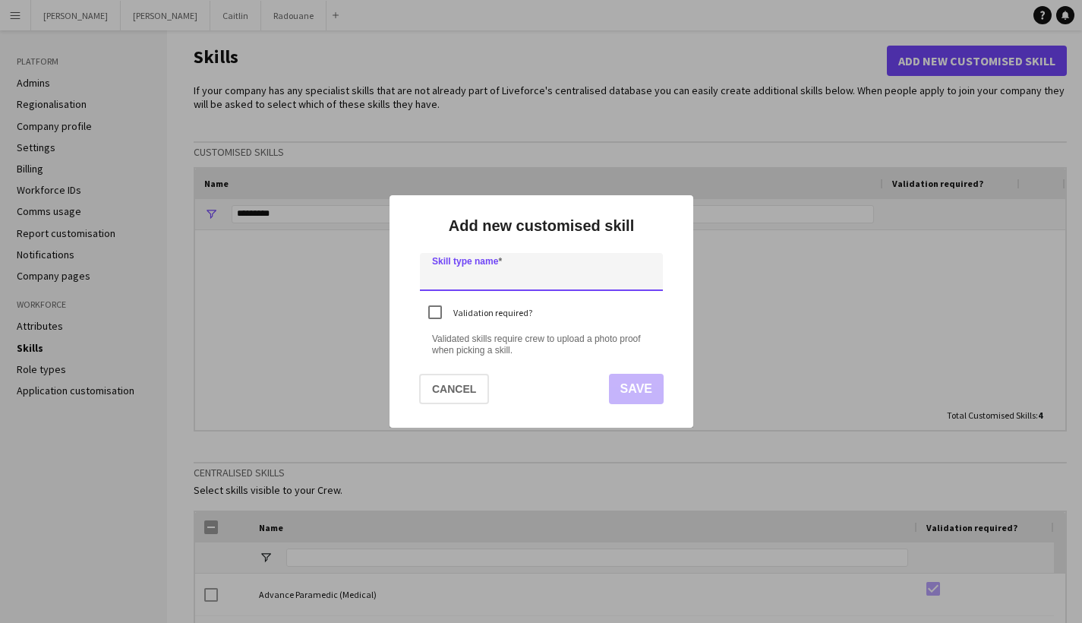
type input "*"
type input "********"
click at [630, 389] on button "Save" at bounding box center [635, 389] width 55 height 30
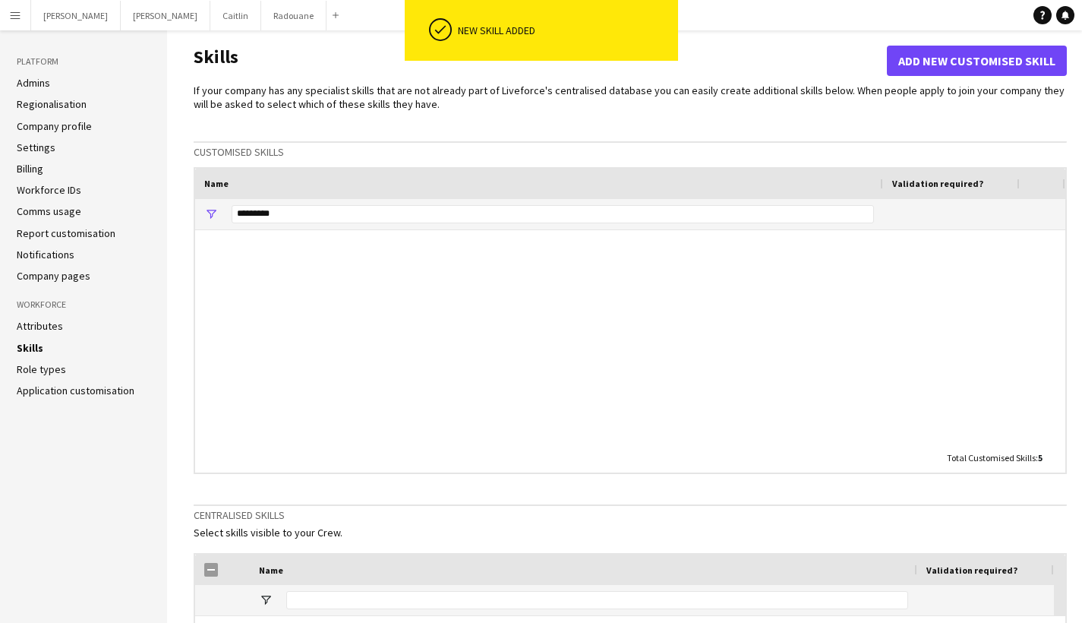
click at [73, 386] on link "Application customisation" at bounding box center [76, 390] width 118 height 14
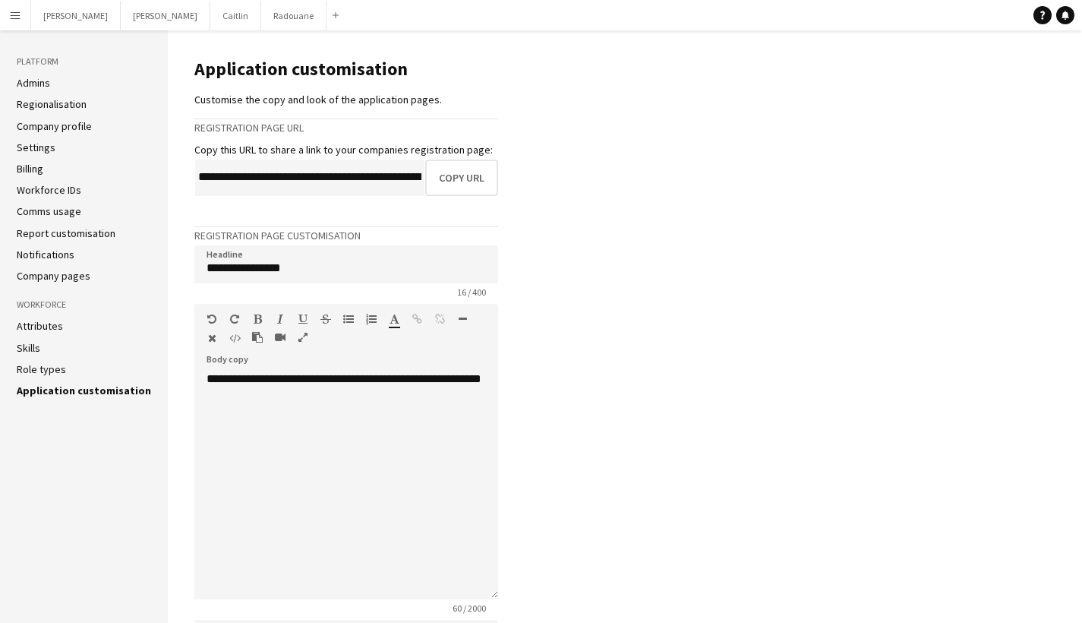
click at [46, 330] on link "Attributes" at bounding box center [40, 326] width 46 height 14
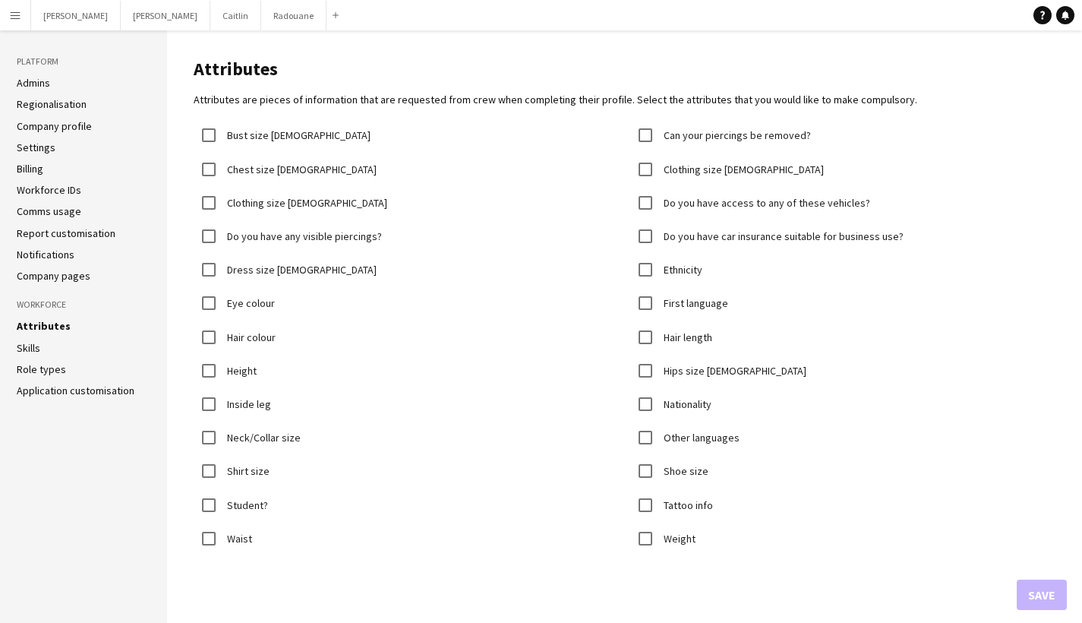
click at [54, 275] on link "Company pages" at bounding box center [54, 276] width 74 height 14
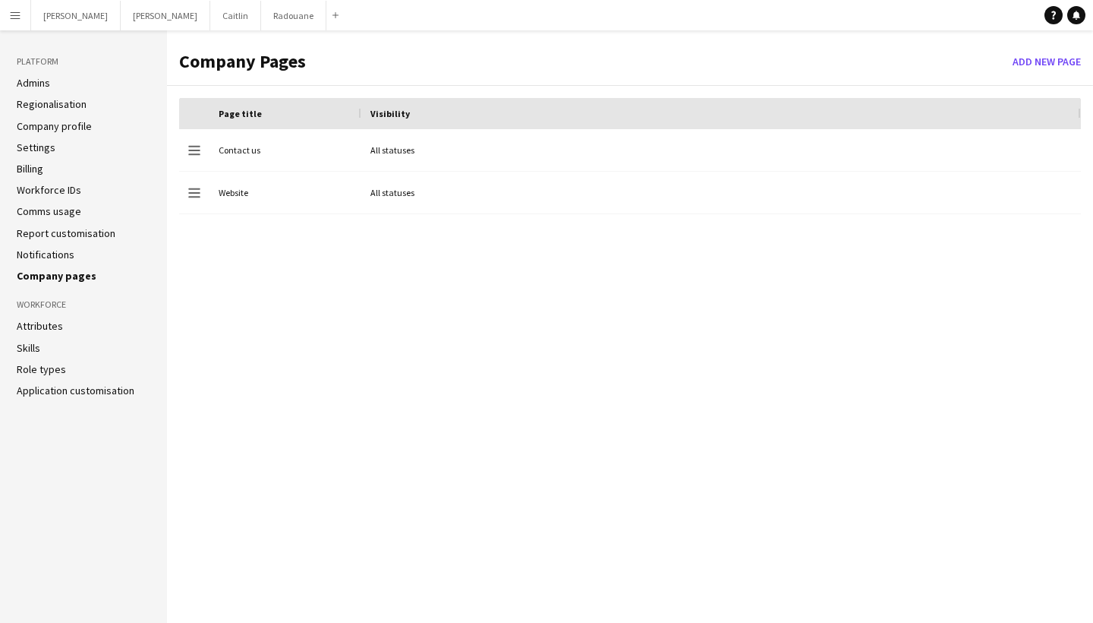
click at [53, 251] on link "Notifications" at bounding box center [46, 254] width 58 height 14
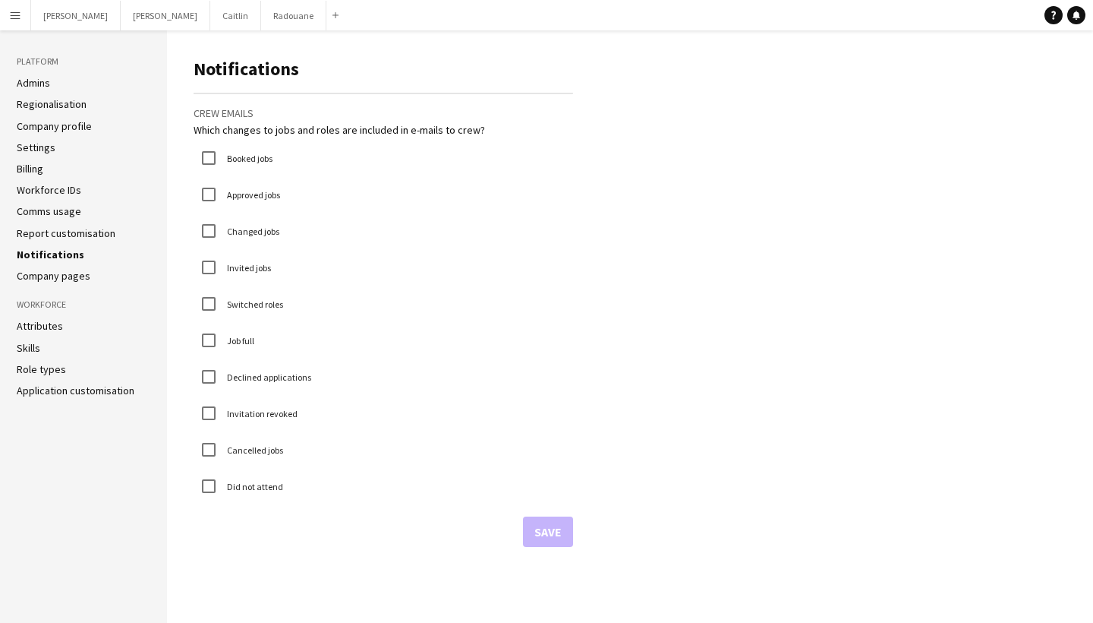
click at [55, 226] on link "Report customisation" at bounding box center [66, 233] width 99 height 14
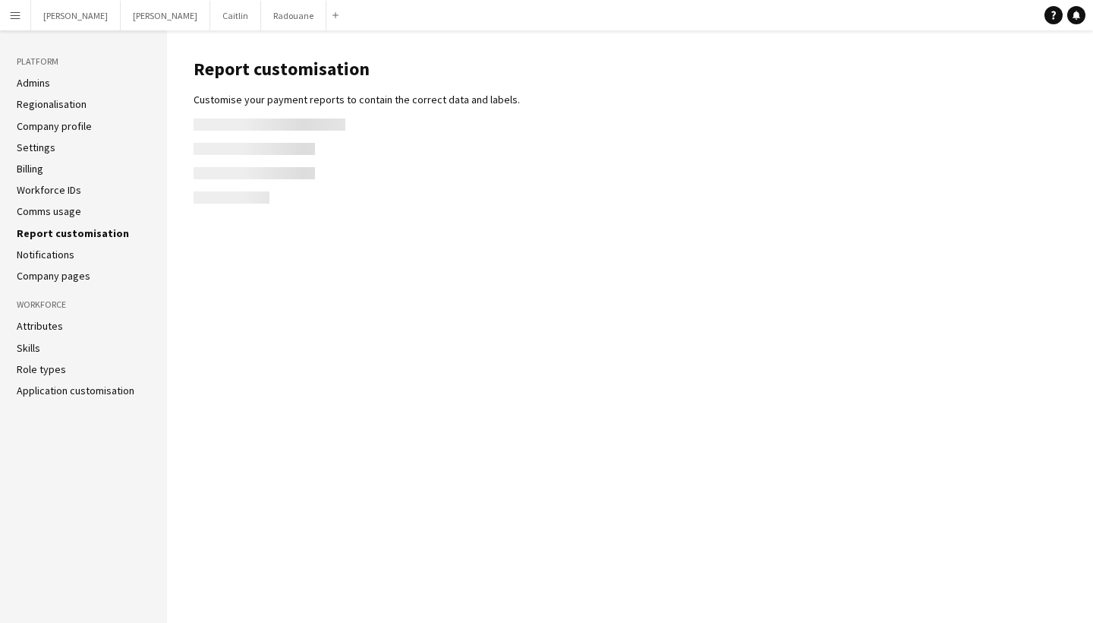
click at [56, 207] on link "Comms usage" at bounding box center [49, 211] width 65 height 14
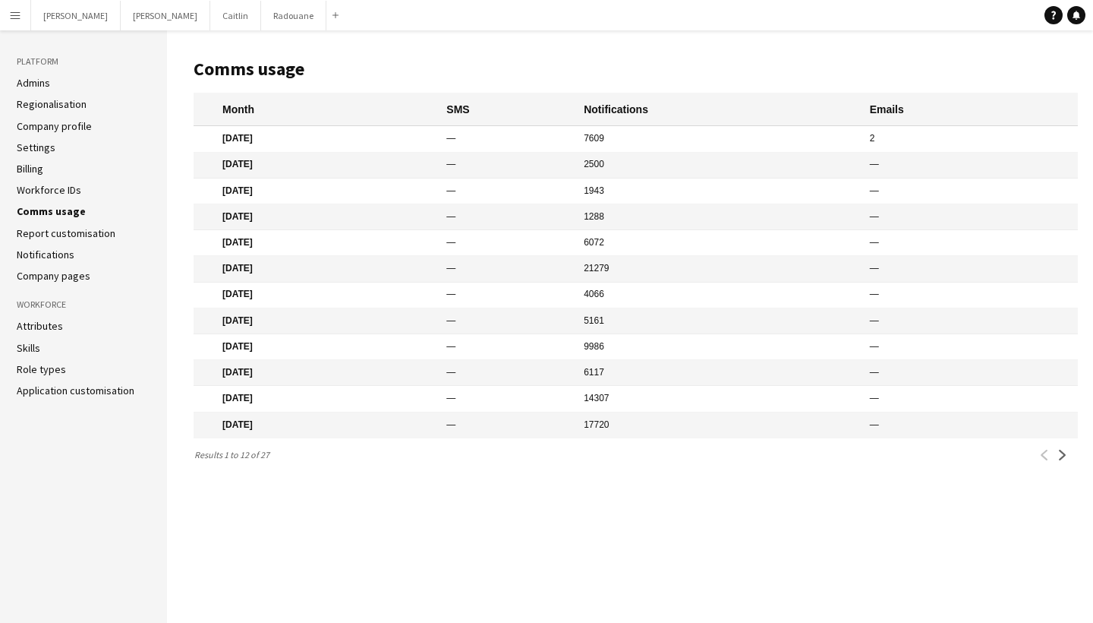
click at [58, 189] on link "Workforce IDs" at bounding box center [49, 190] width 65 height 14
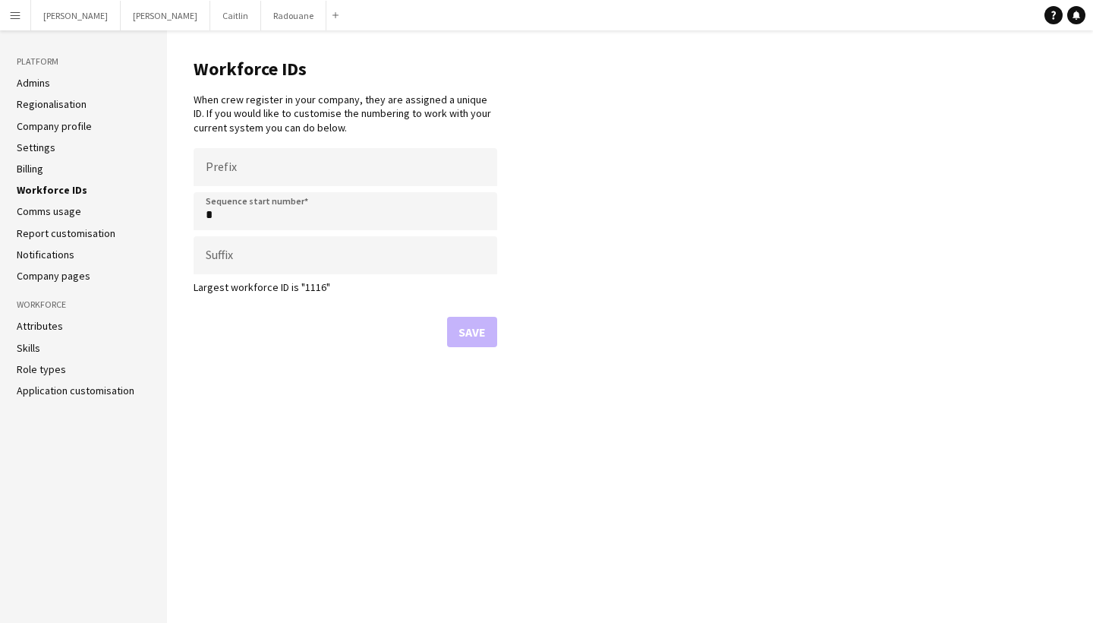
click at [68, 133] on ul "Admins Regionalisation Company profile Settings Billing Workforce IDs Comms usa…" at bounding box center [84, 179] width 134 height 207
click at [68, 105] on link "Regionalisation" at bounding box center [52, 104] width 70 height 14
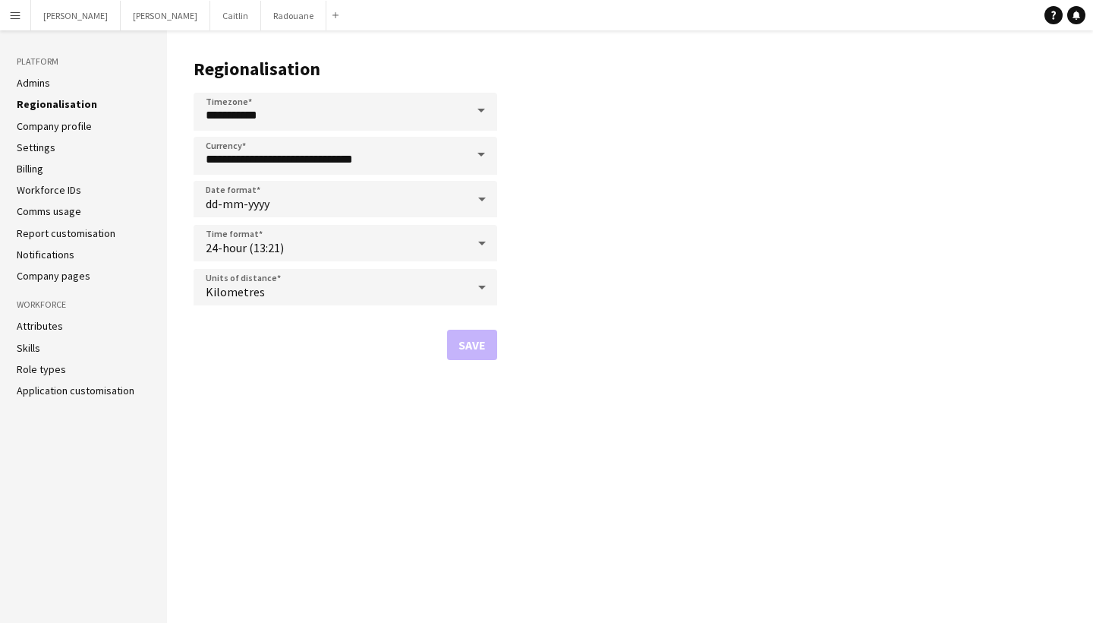
click at [27, 78] on link "Admins" at bounding box center [33, 83] width 33 height 14
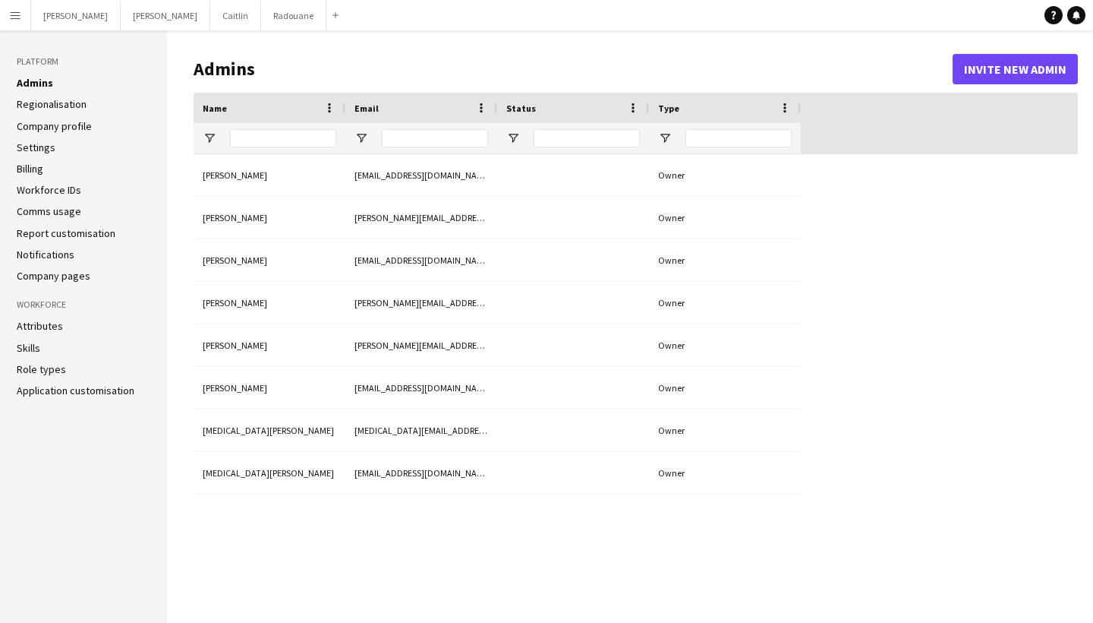
type input "**********"
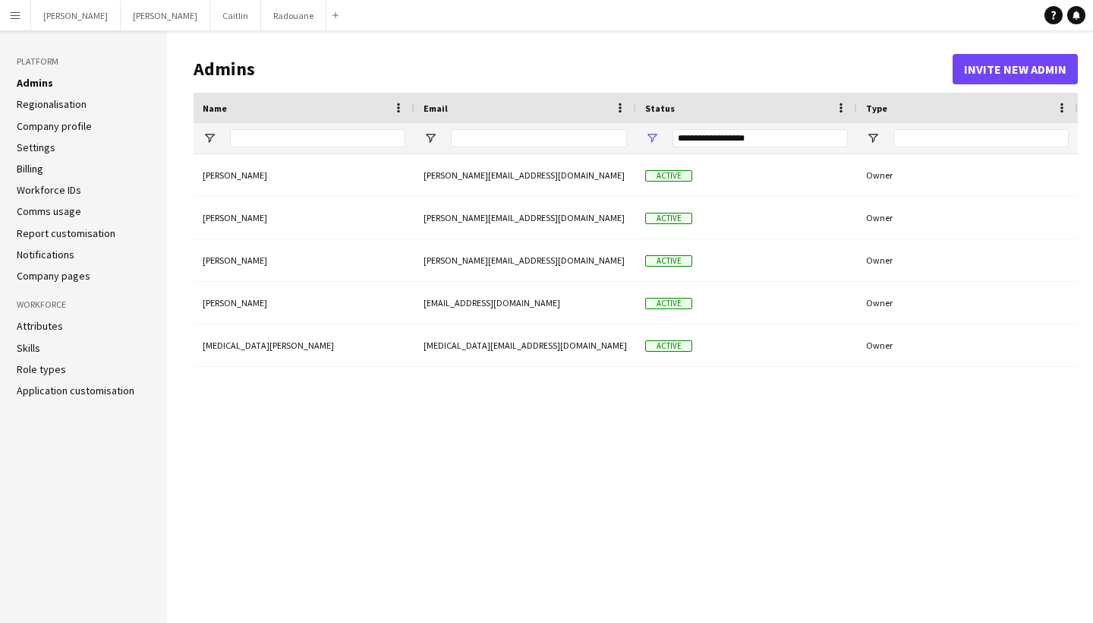
click at [27, 180] on ul "Admins Regionalisation Company profile Settings Billing Workforce IDs Comms usa…" at bounding box center [84, 179] width 134 height 207
click at [24, 190] on link "Workforce IDs" at bounding box center [49, 190] width 65 height 14
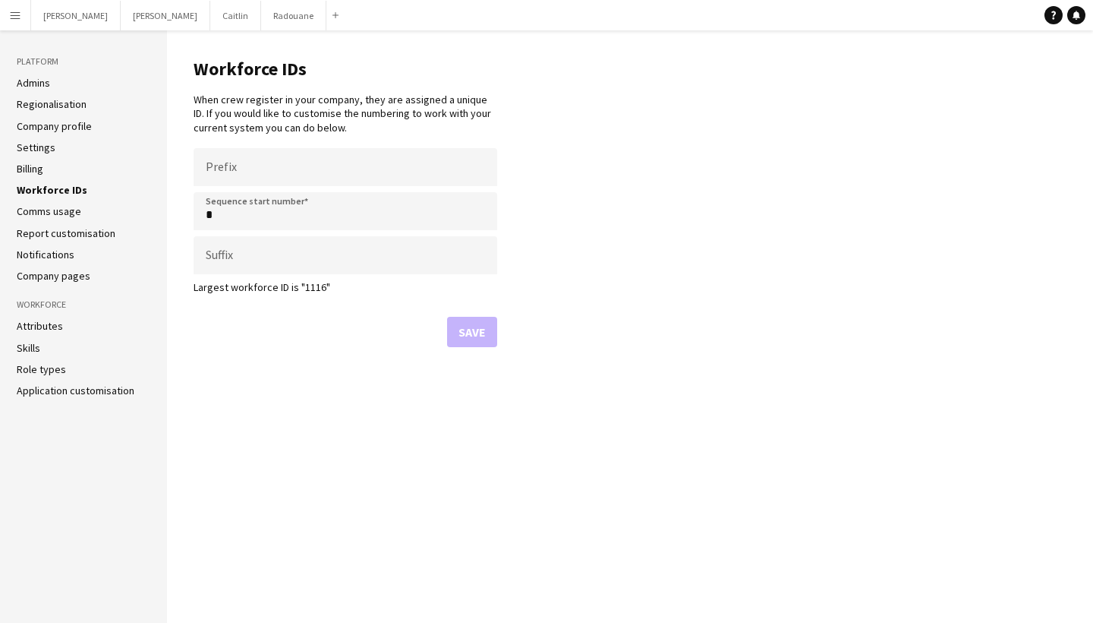
click at [36, 211] on link "Comms usage" at bounding box center [49, 211] width 65 height 14
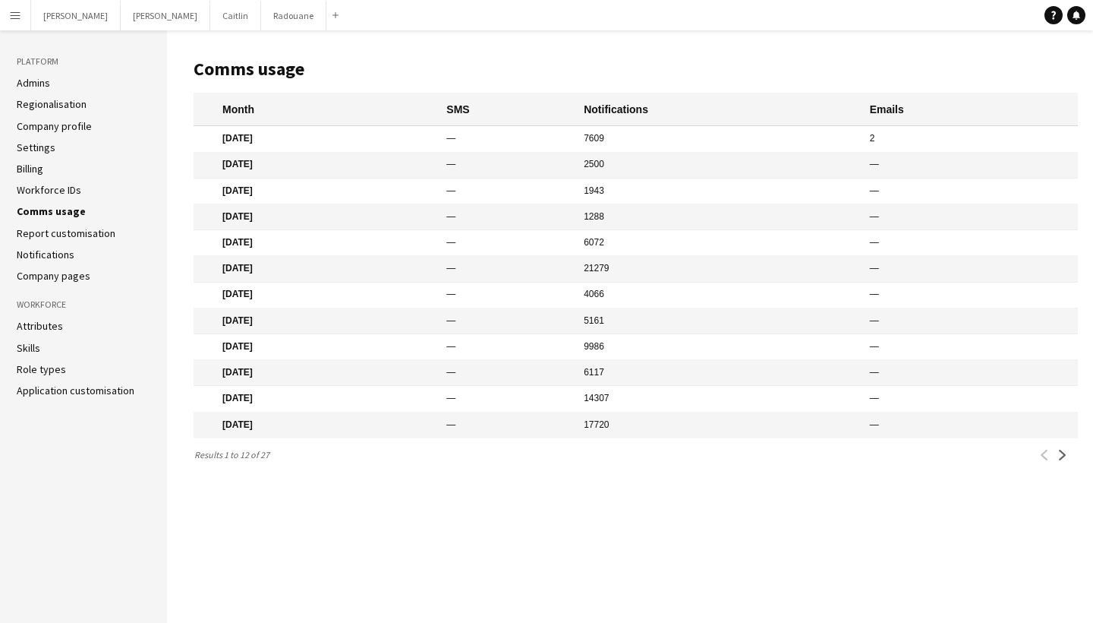
click at [38, 236] on link "Report customisation" at bounding box center [66, 233] width 99 height 14
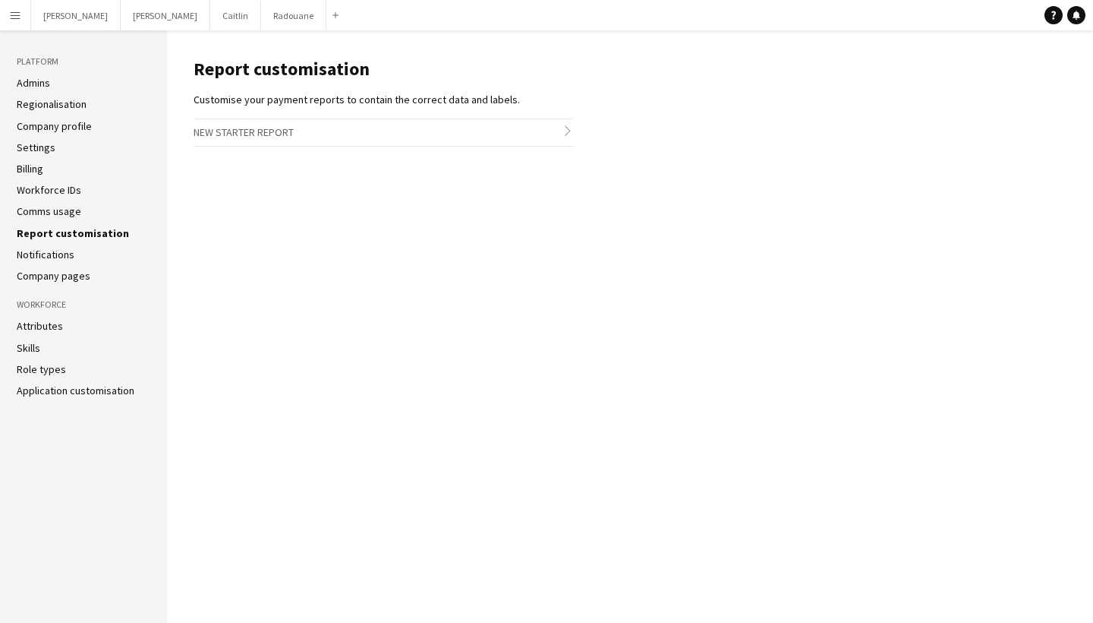
click at [43, 269] on link "Company pages" at bounding box center [54, 276] width 74 height 14
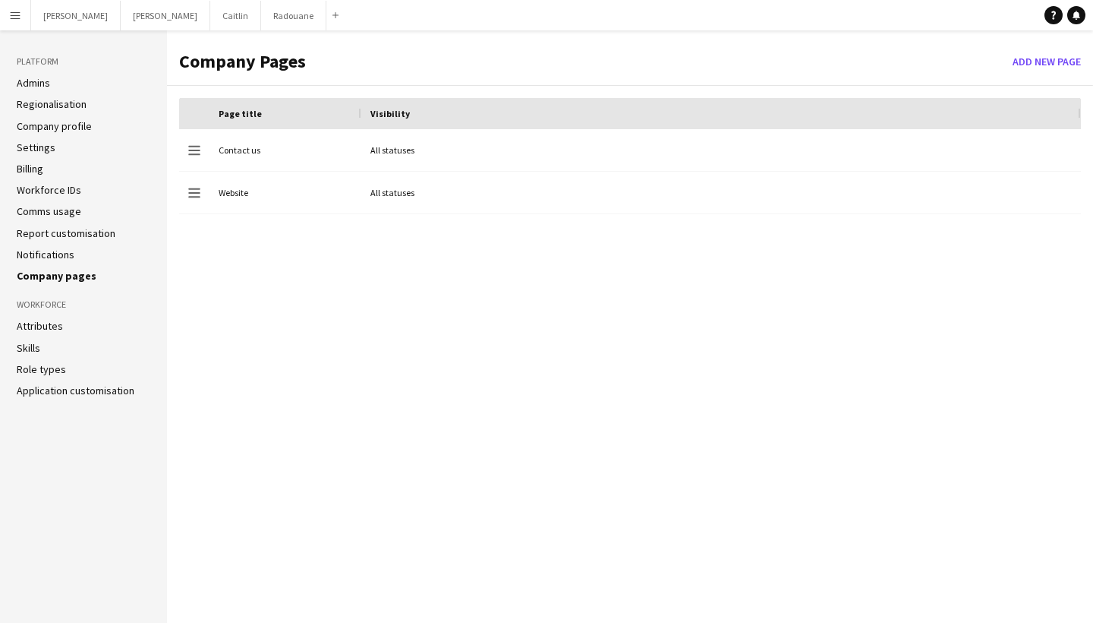
click at [7, 10] on button "Menu" at bounding box center [15, 15] width 30 height 30
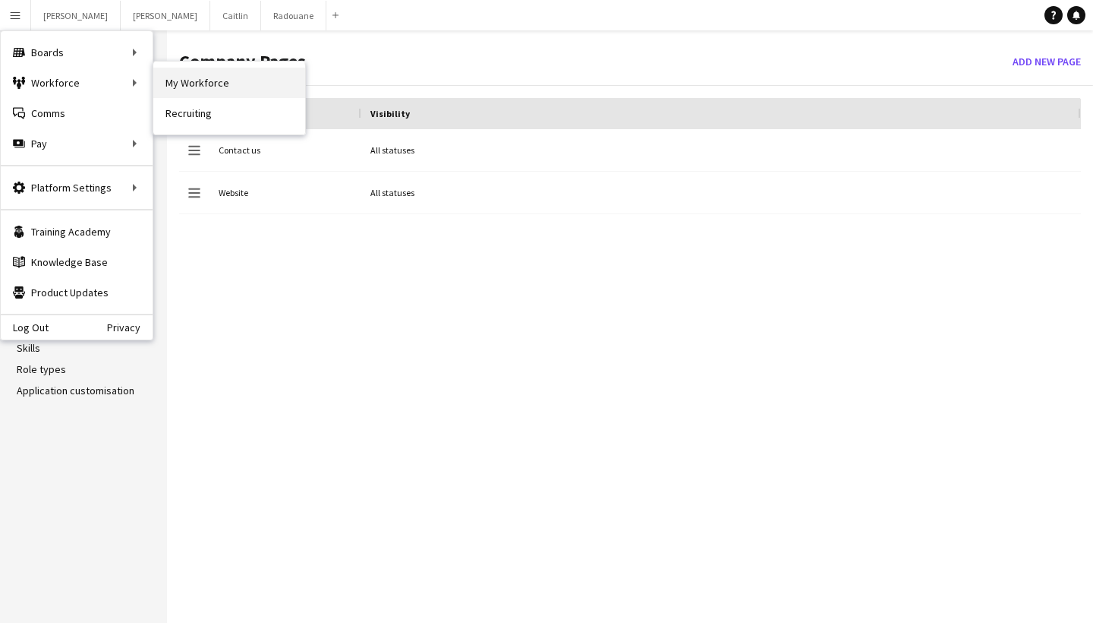
click at [207, 80] on link "My Workforce" at bounding box center [229, 83] width 152 height 30
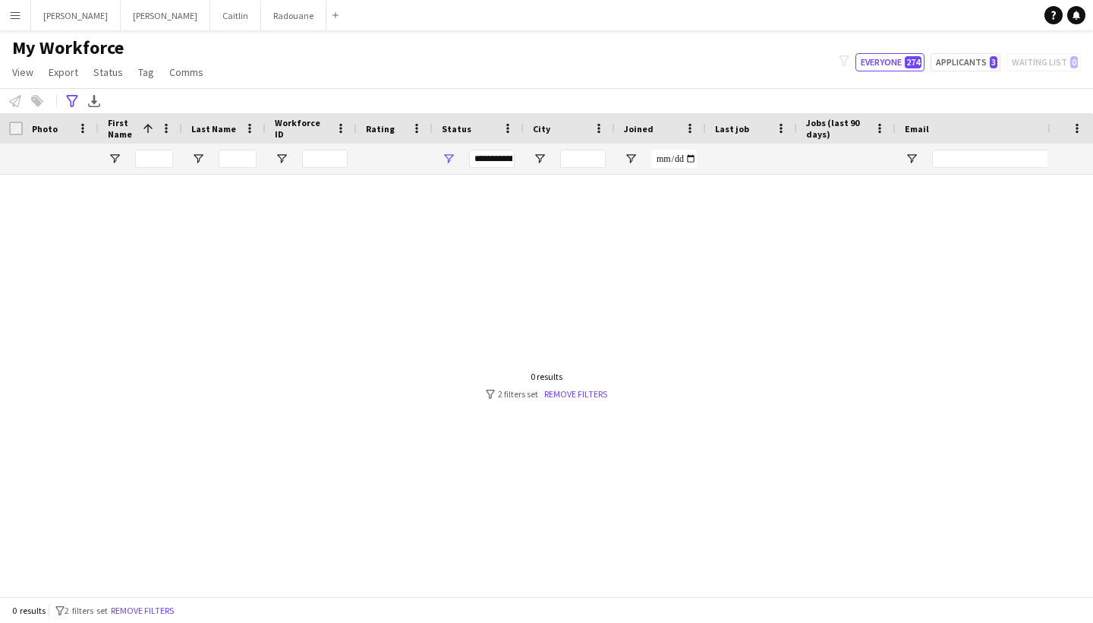
click at [488, 162] on div "**********" at bounding box center [492, 159] width 46 height 18
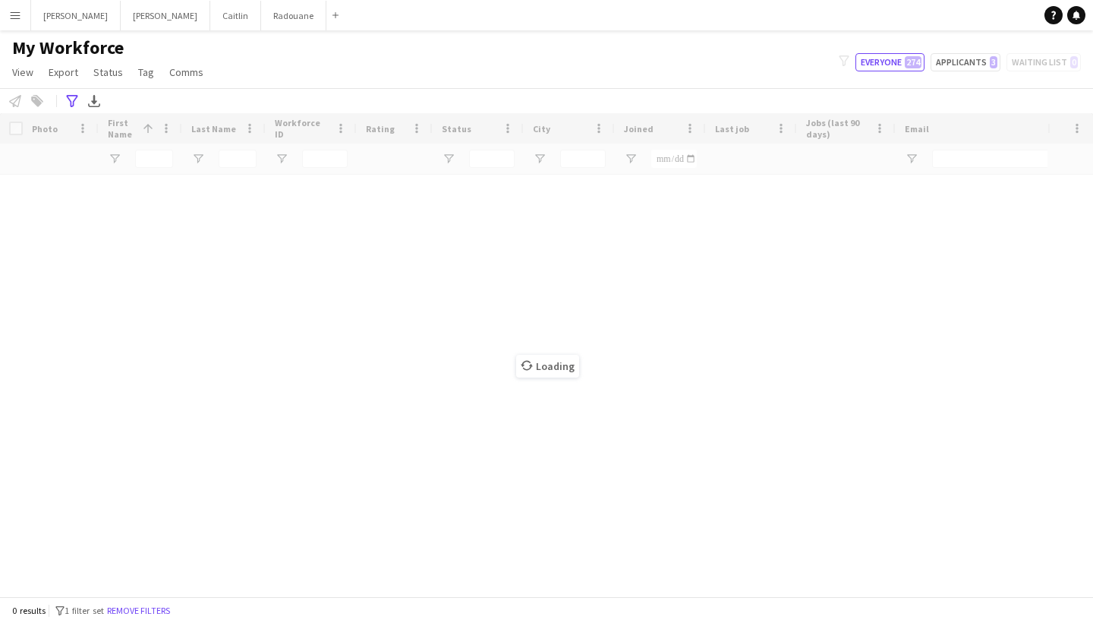
click at [736, 348] on div "Loading" at bounding box center [546, 354] width 1093 height 483
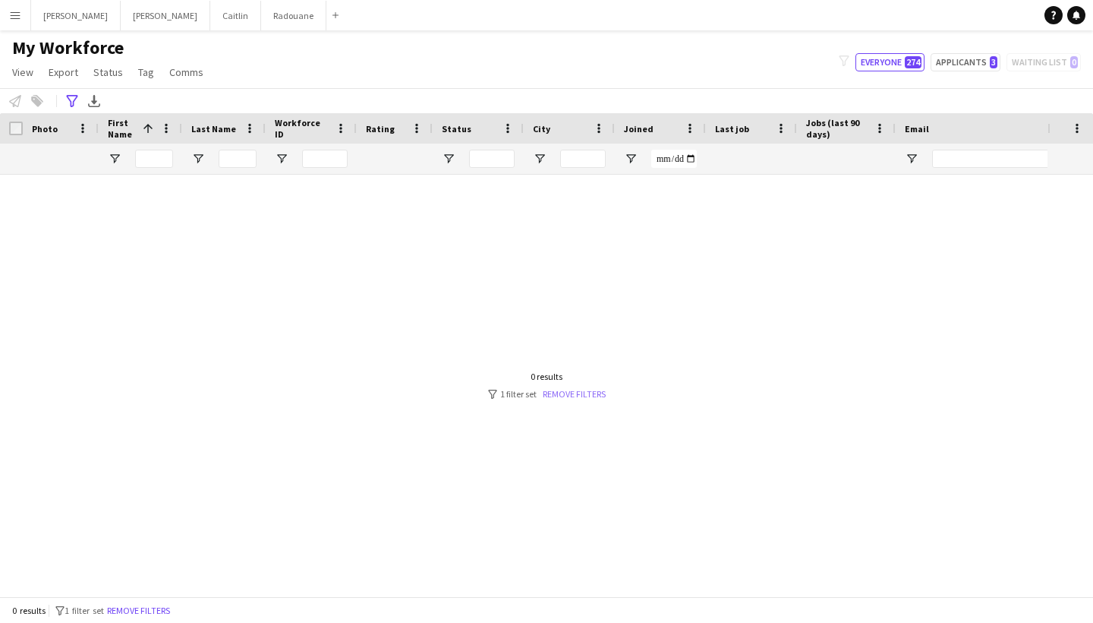
click at [574, 389] on link "Remove filters" at bounding box center [574, 393] width 63 height 11
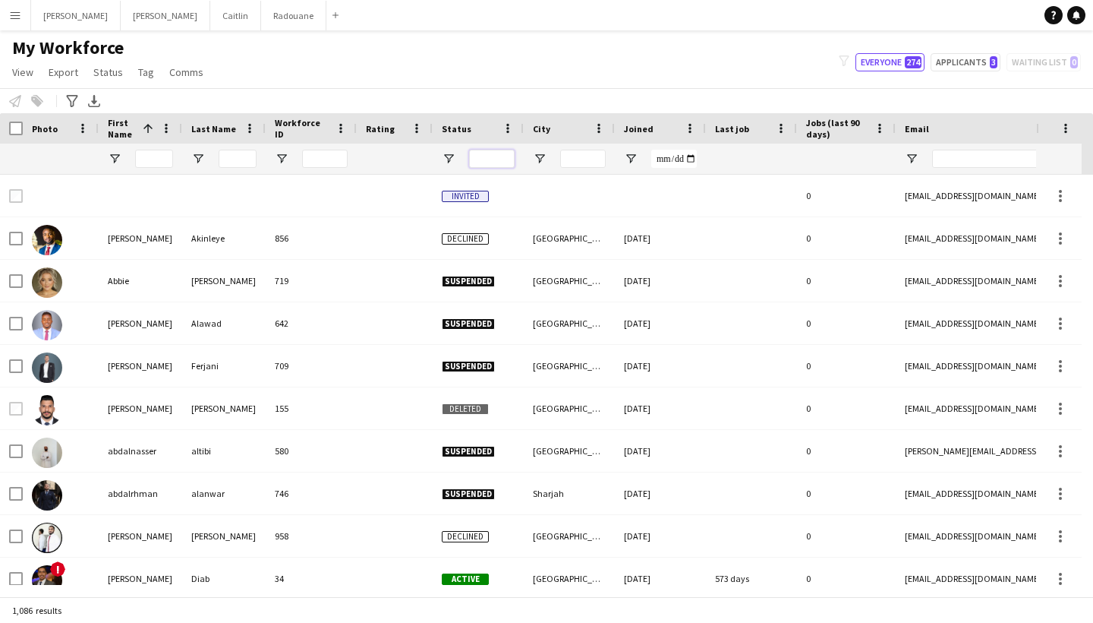
click at [495, 160] on input "Status Filter Input" at bounding box center [492, 159] width 46 height 18
click at [446, 157] on span "Open Filter Menu" at bounding box center [449, 159] width 14 height 14
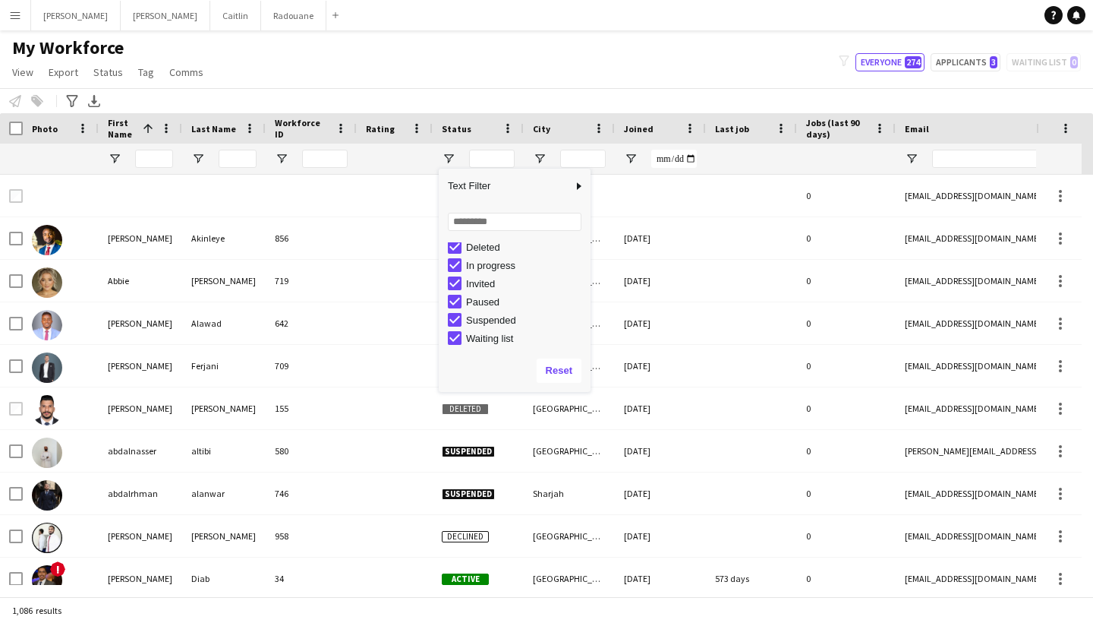
scroll to position [96, 0]
click at [319, 91] on div "Notify workforce Add to tag Select at least one crew to tag him or her. Advance…" at bounding box center [546, 100] width 1093 height 25
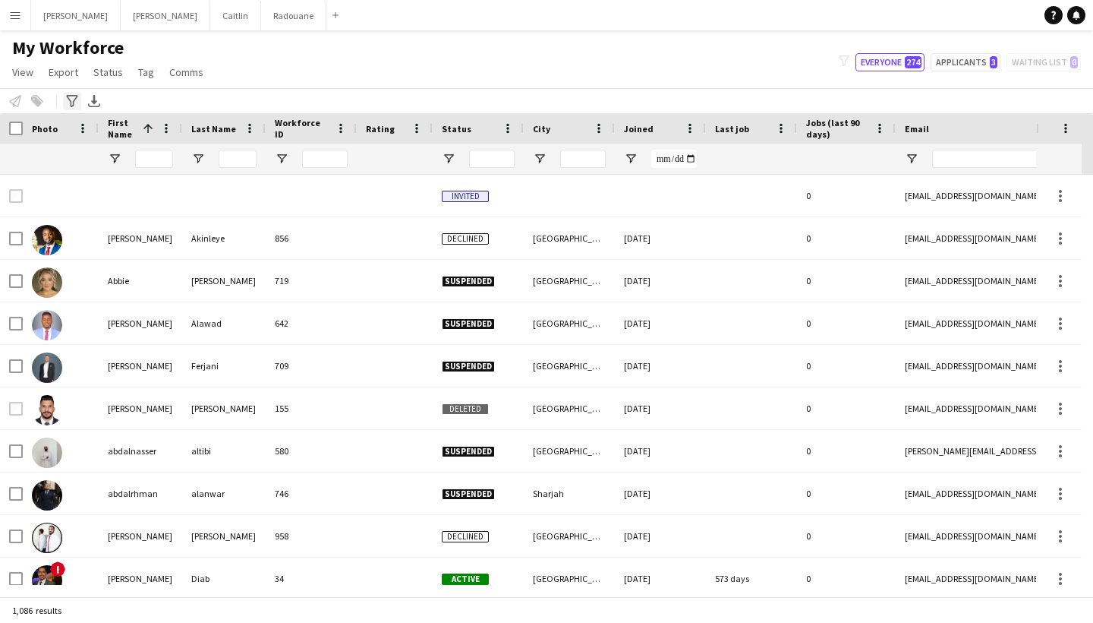
click at [68, 95] on div "Advanced filters" at bounding box center [72, 101] width 18 height 18
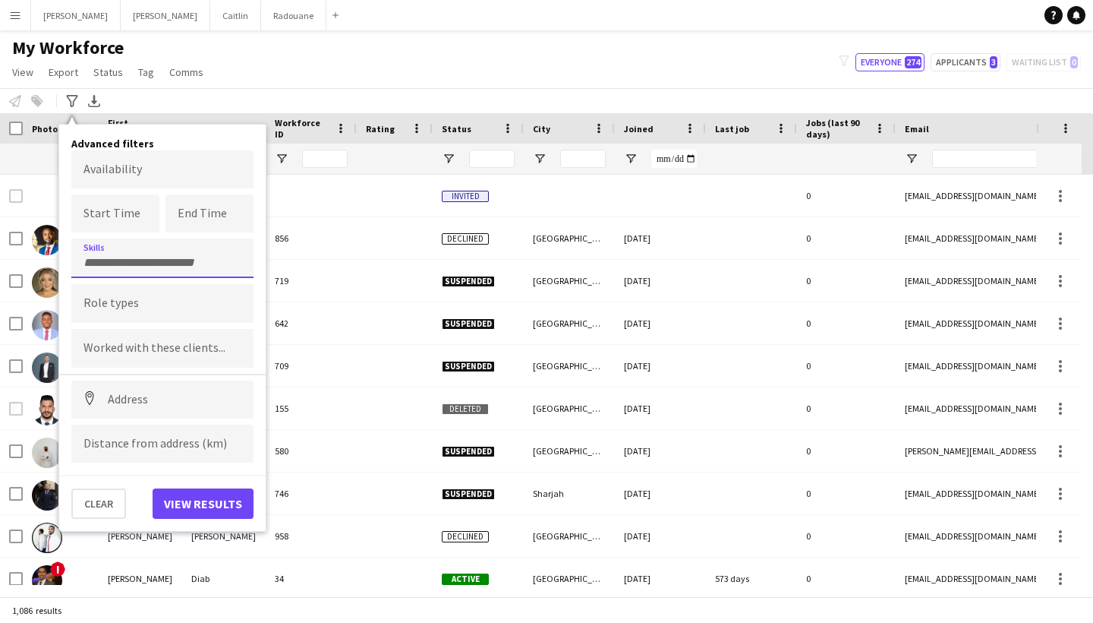
click at [108, 268] on div at bounding box center [162, 257] width 182 height 39
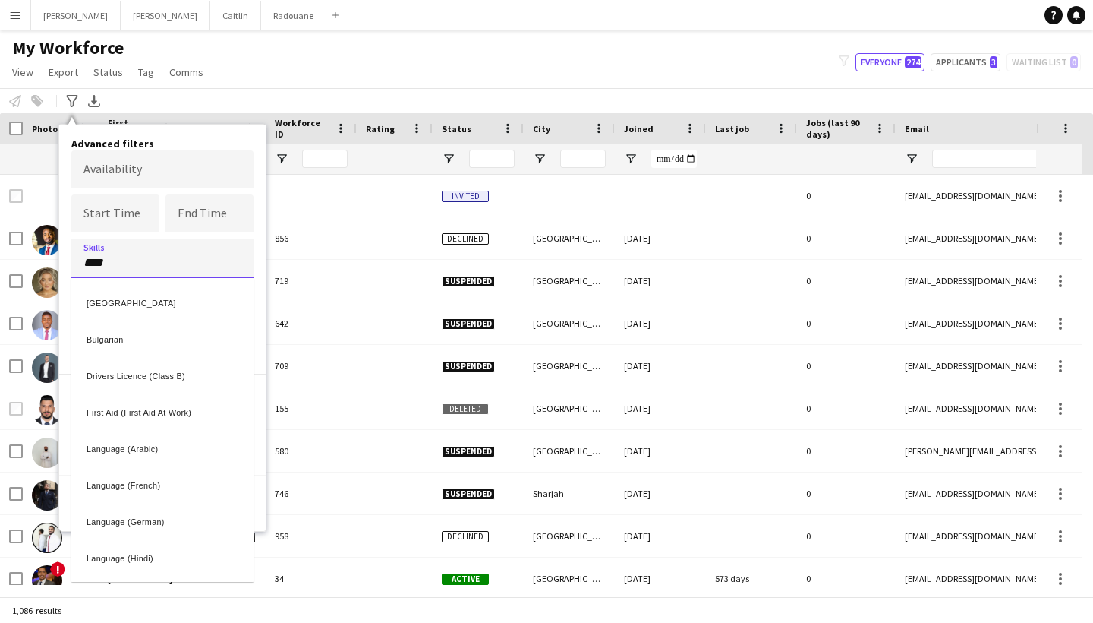
type input "****"
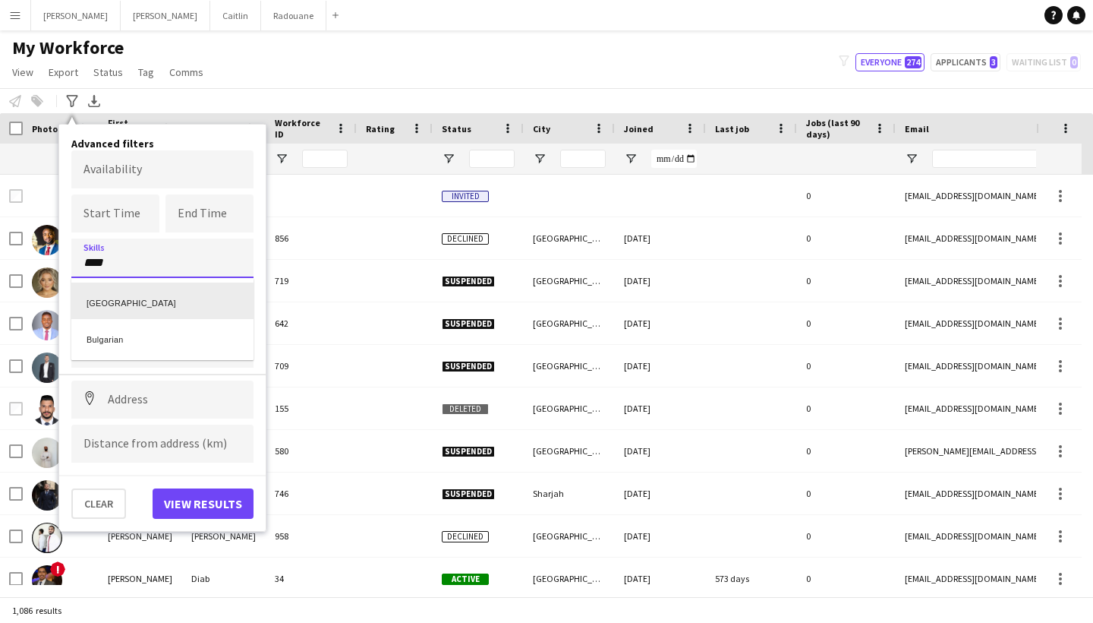
click at [115, 306] on div "[GEOGRAPHIC_DATA]" at bounding box center [162, 300] width 182 height 36
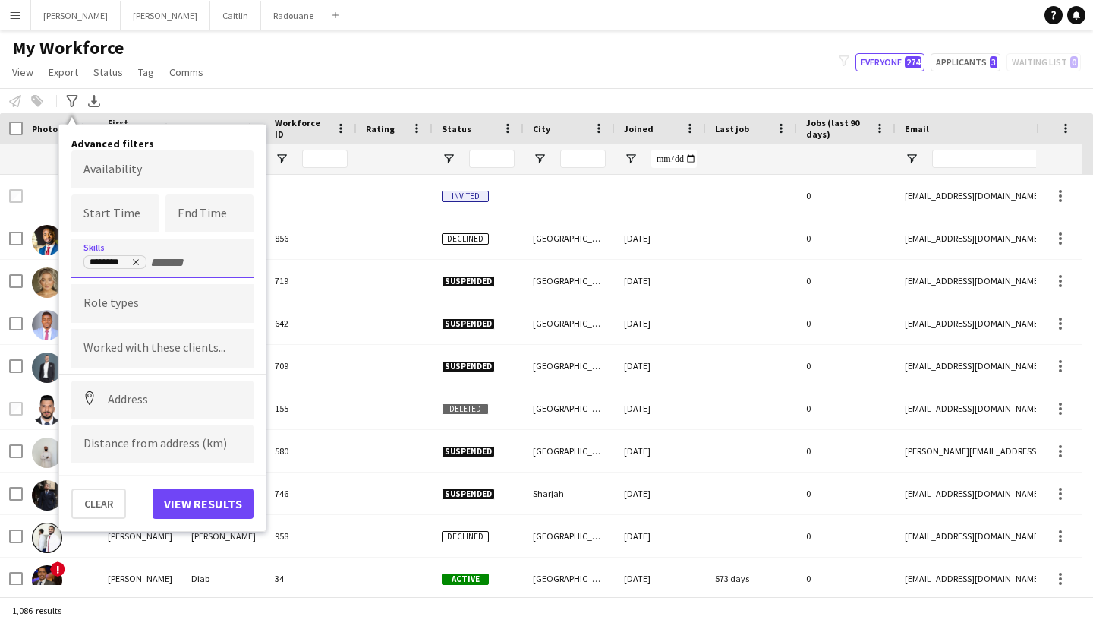
click at [216, 496] on button "View results" at bounding box center [203, 503] width 101 height 30
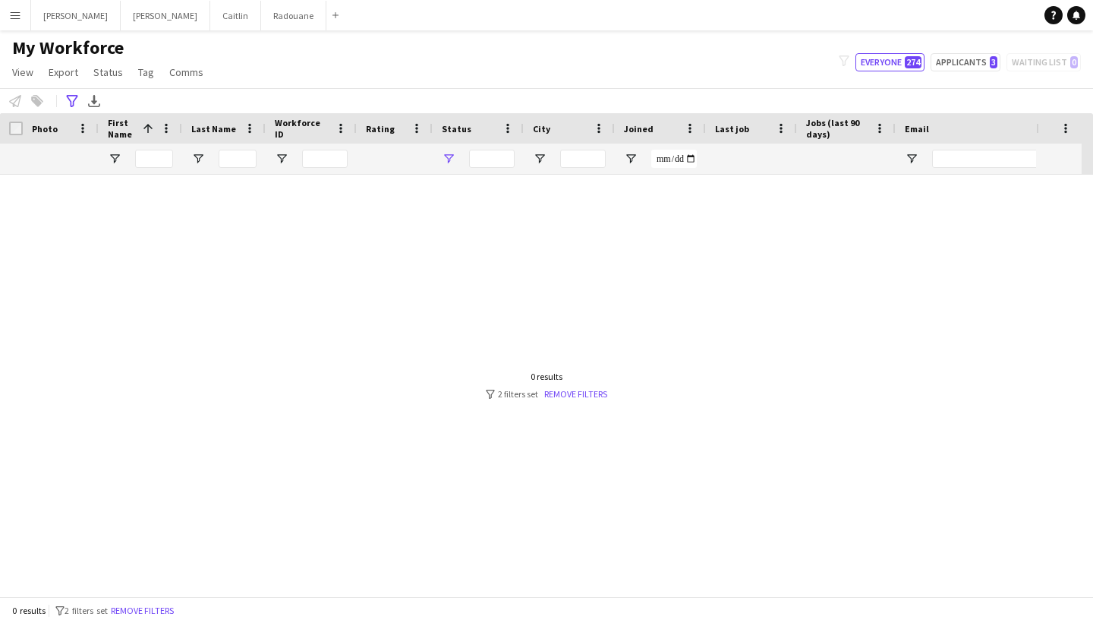
type input "**********"
click at [481, 156] on div "**********" at bounding box center [492, 159] width 46 height 18
click at [619, 334] on div at bounding box center [524, 380] width 1048 height 410
click at [585, 393] on link "Remove filters" at bounding box center [574, 393] width 63 height 11
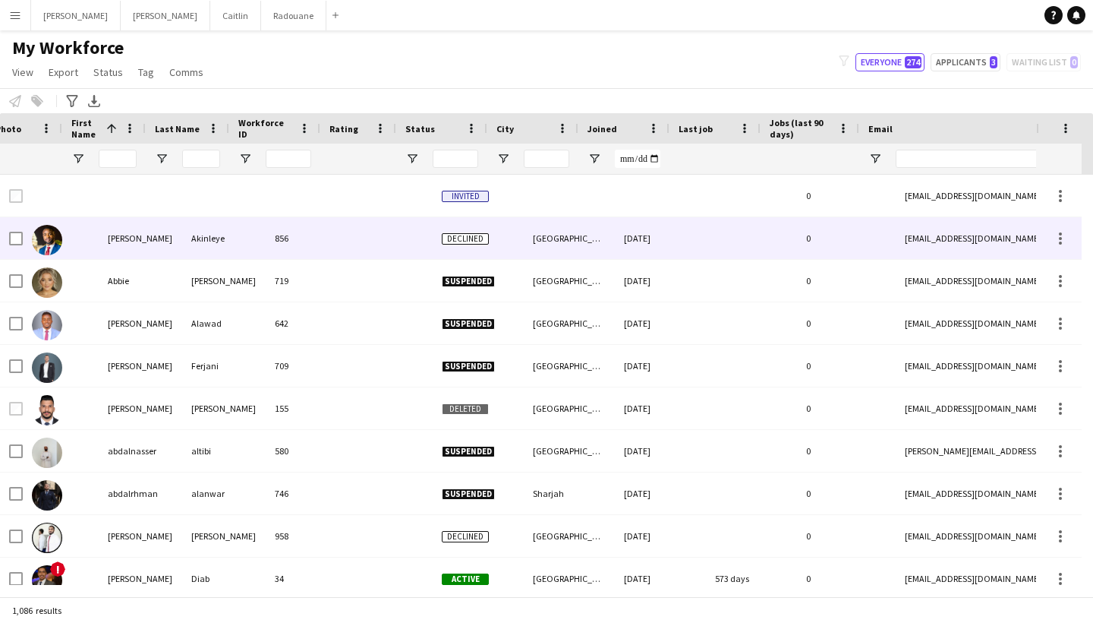
scroll to position [0, 5]
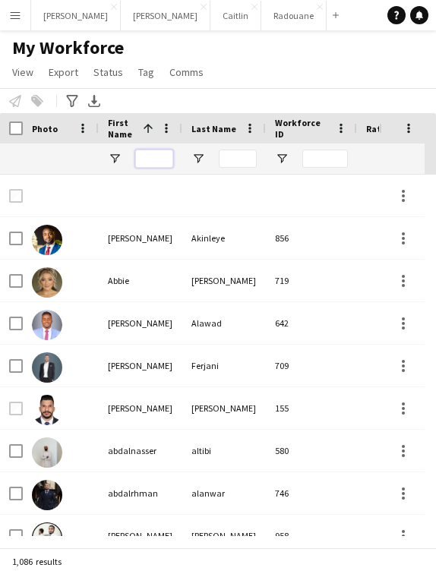
click at [155, 163] on input "First Name Filter Input" at bounding box center [154, 159] width 38 height 18
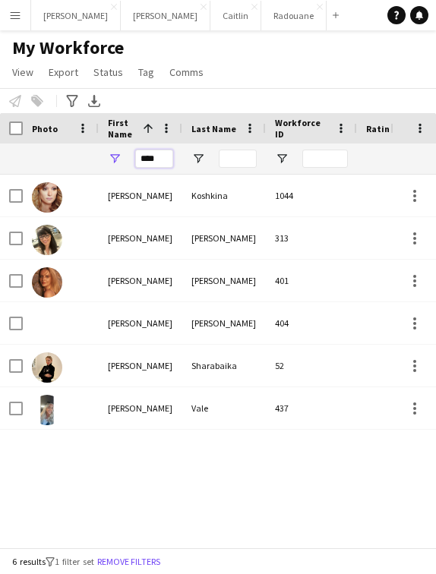
type input "****"
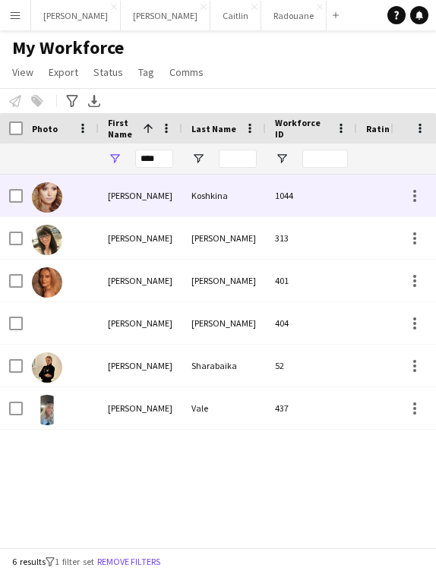
drag, startPoint x: 138, startPoint y: 184, endPoint x: 128, endPoint y: 200, distance: 19.8
click at [128, 200] on div "[PERSON_NAME]" at bounding box center [141, 196] width 84 height 42
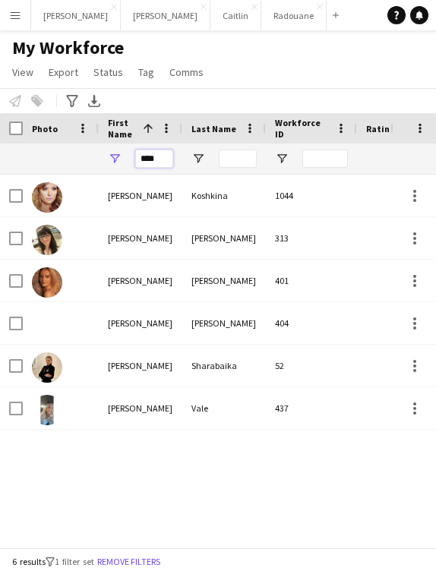
click at [162, 155] on input "****" at bounding box center [154, 159] width 38 height 18
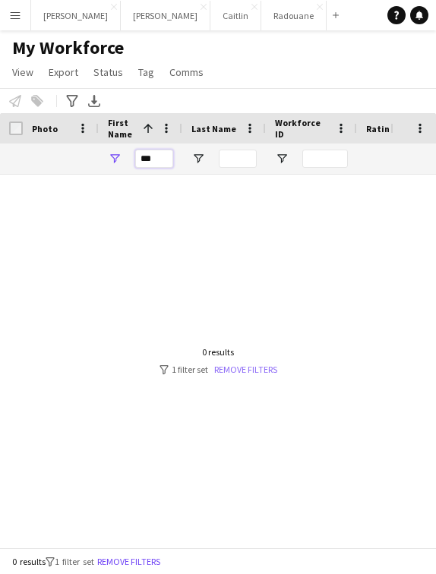
type input "***"
click at [265, 374] on link "Remove filters" at bounding box center [245, 369] width 63 height 11
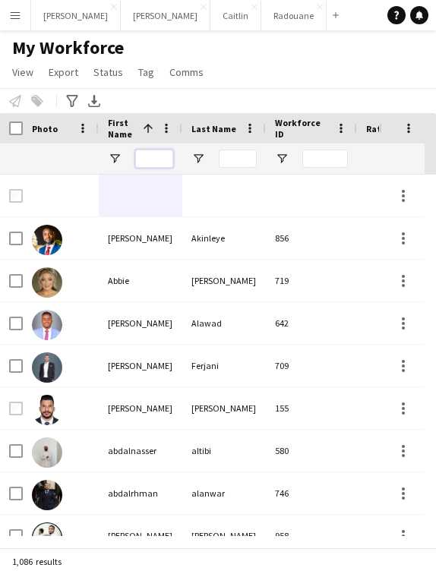
click at [160, 156] on input "First Name Filter Input" at bounding box center [154, 159] width 38 height 18
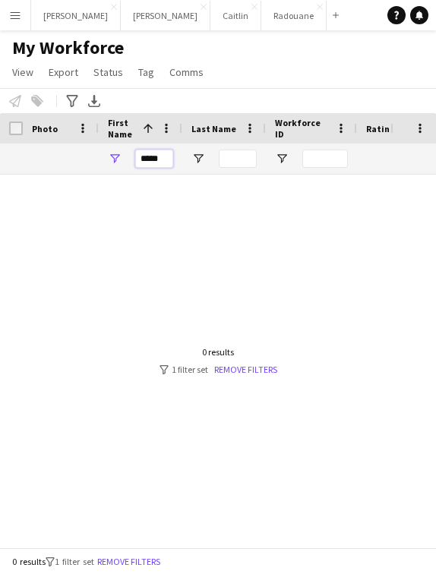
type input "*****"
drag, startPoint x: 143, startPoint y: 187, endPoint x: 263, endPoint y: 367, distance: 215.8
click at [263, 367] on link "Remove filters" at bounding box center [245, 369] width 63 height 11
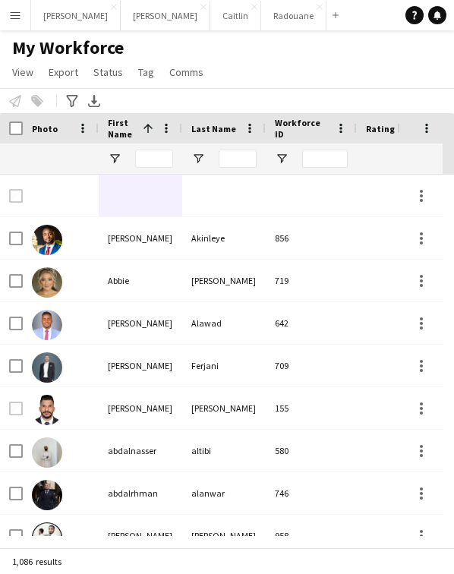
click at [454, 1] on html "Menu Boards Boards Boards All jobs Status Workforce Workforce My Workforce Recr…" at bounding box center [227, 287] width 454 height 574
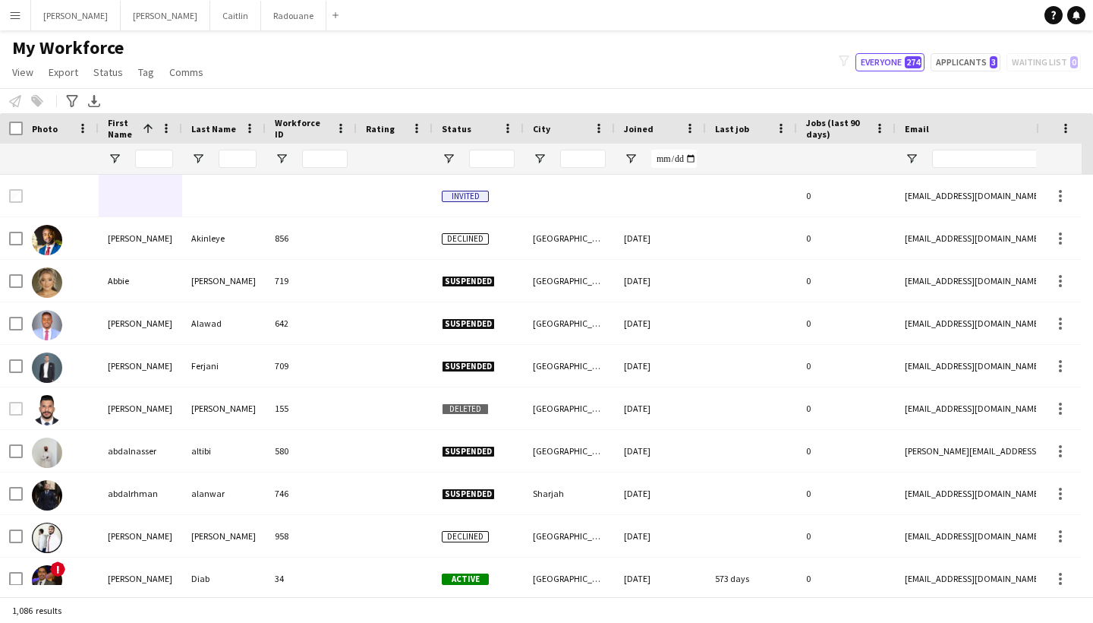
click at [16, 25] on button "Menu" at bounding box center [15, 15] width 30 height 30
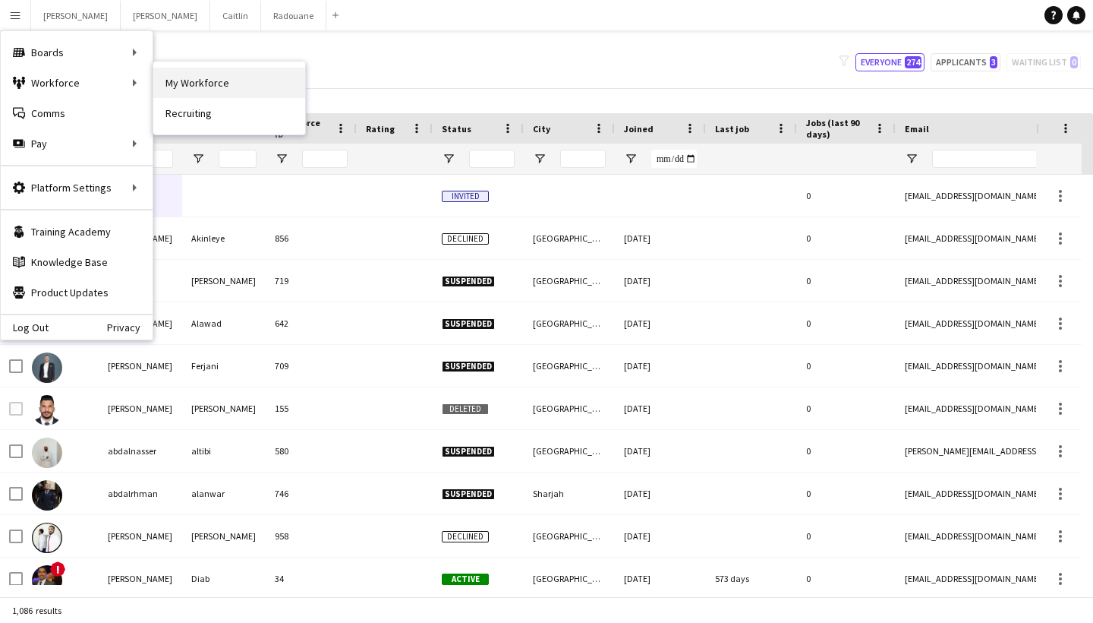
click at [202, 93] on link "My Workforce" at bounding box center [229, 83] width 152 height 30
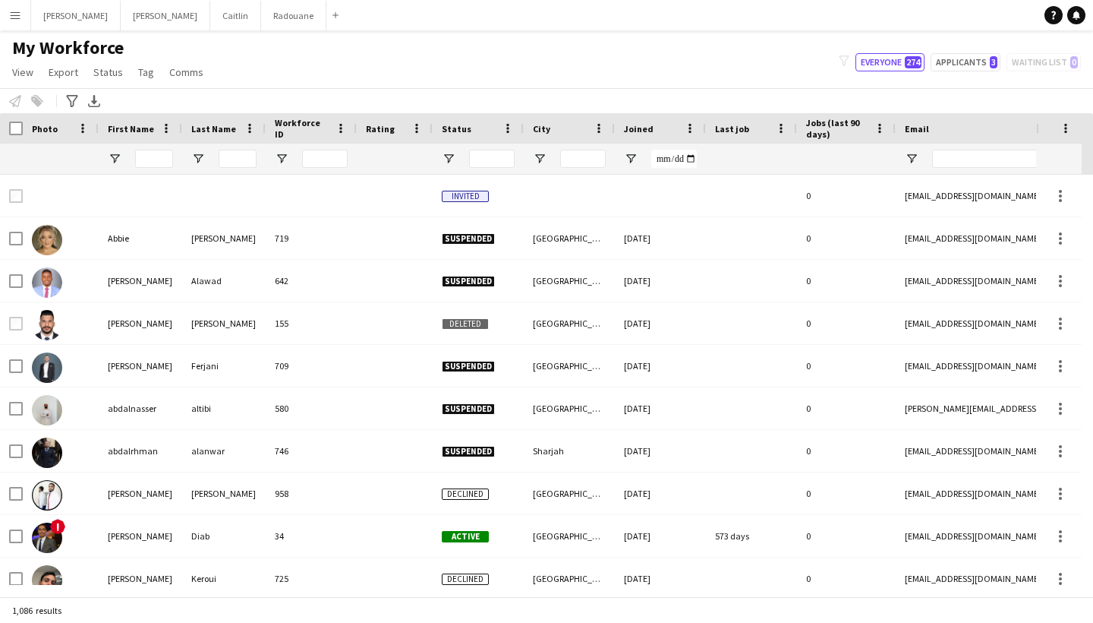
type input "**********"
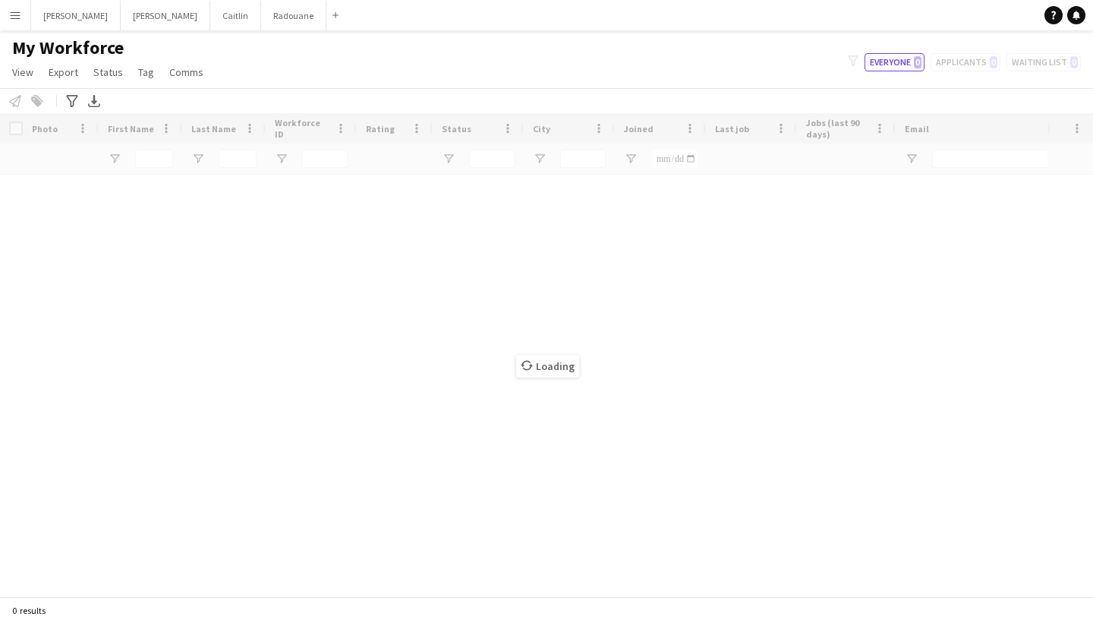
click at [0, 2] on button "Menu" at bounding box center [15, 15] width 30 height 30
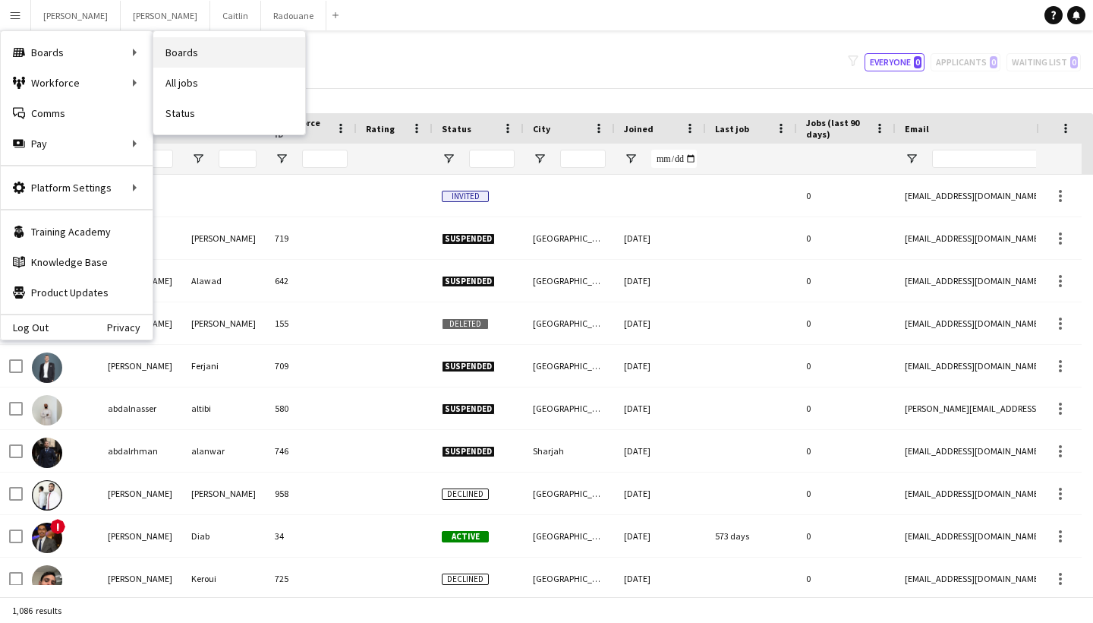
click at [179, 59] on link "Boards" at bounding box center [229, 52] width 152 height 30
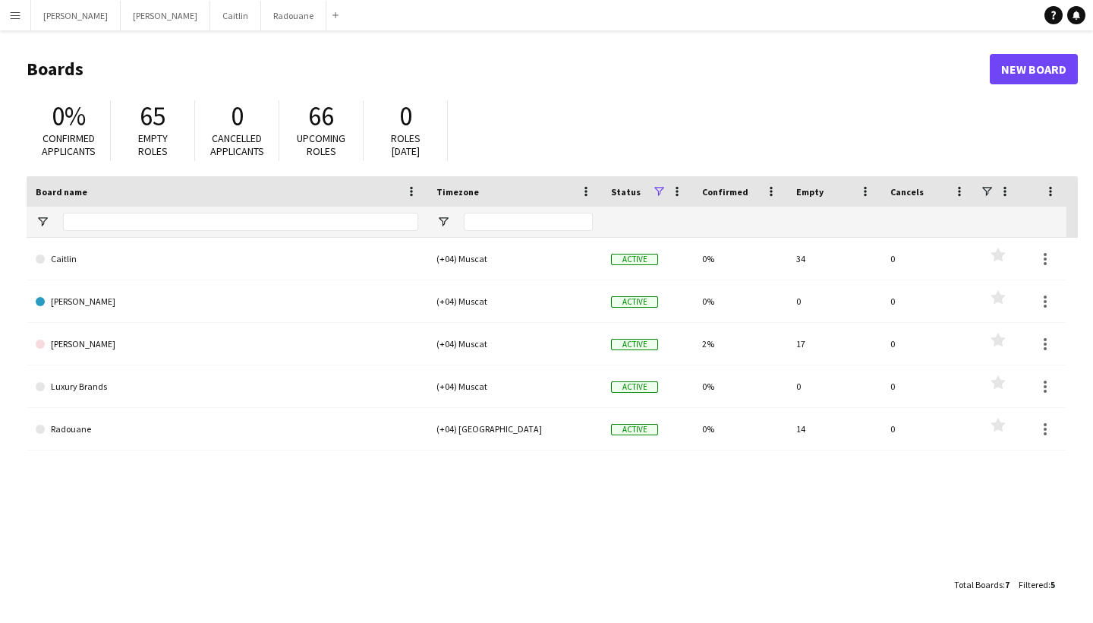
click at [4, 14] on button "Menu" at bounding box center [15, 15] width 30 height 30
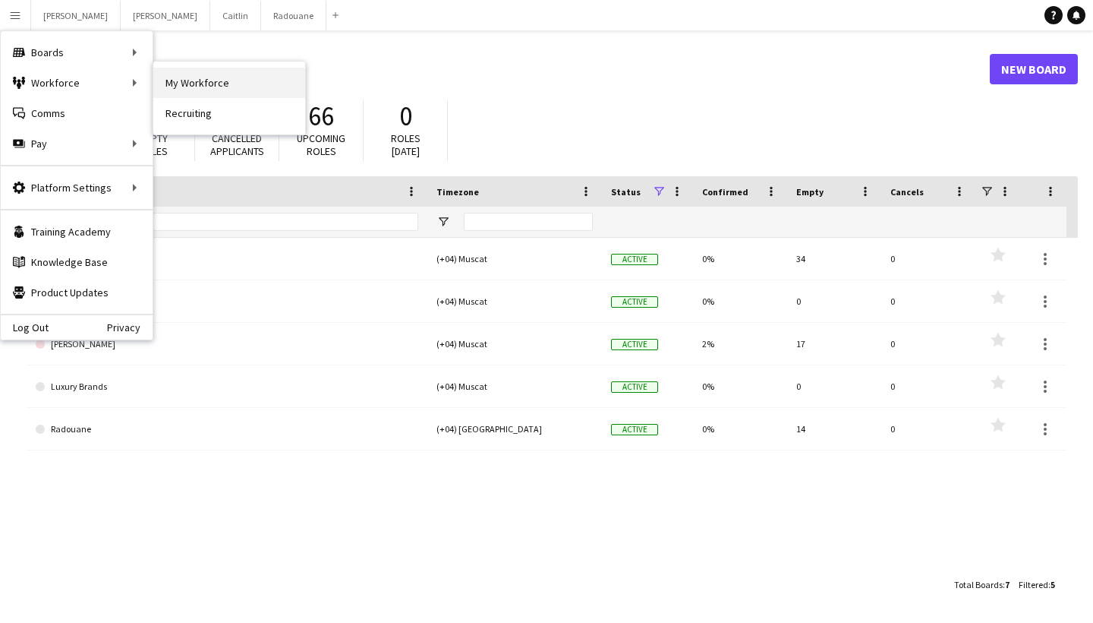
click at [180, 86] on link "My Workforce" at bounding box center [229, 83] width 152 height 30
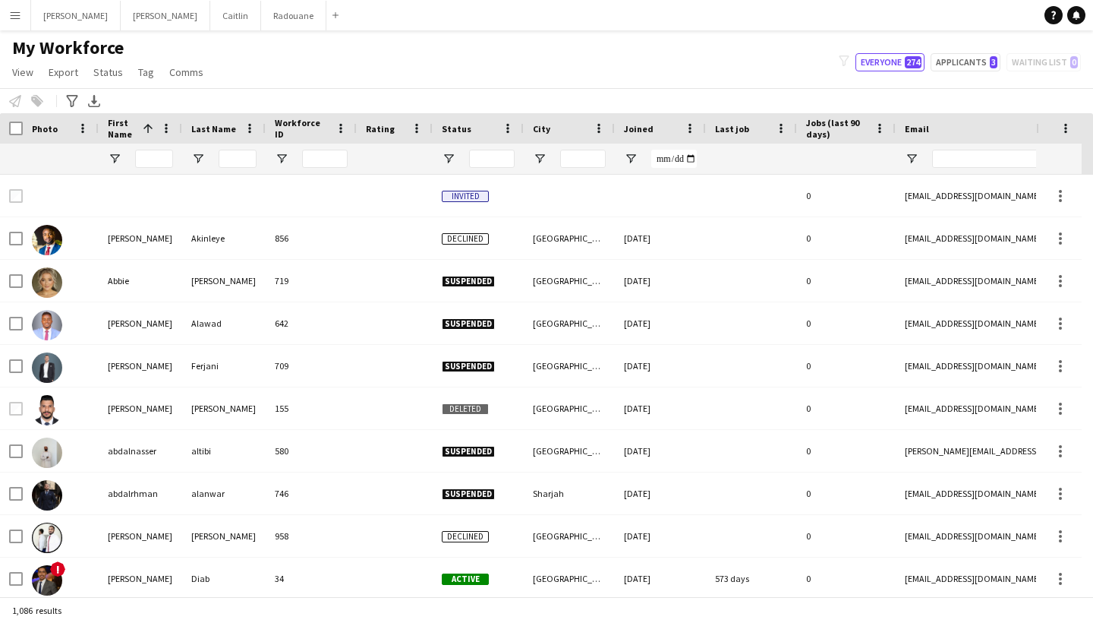
click at [15, 11] on app-icon "Menu" at bounding box center [15, 15] width 12 height 12
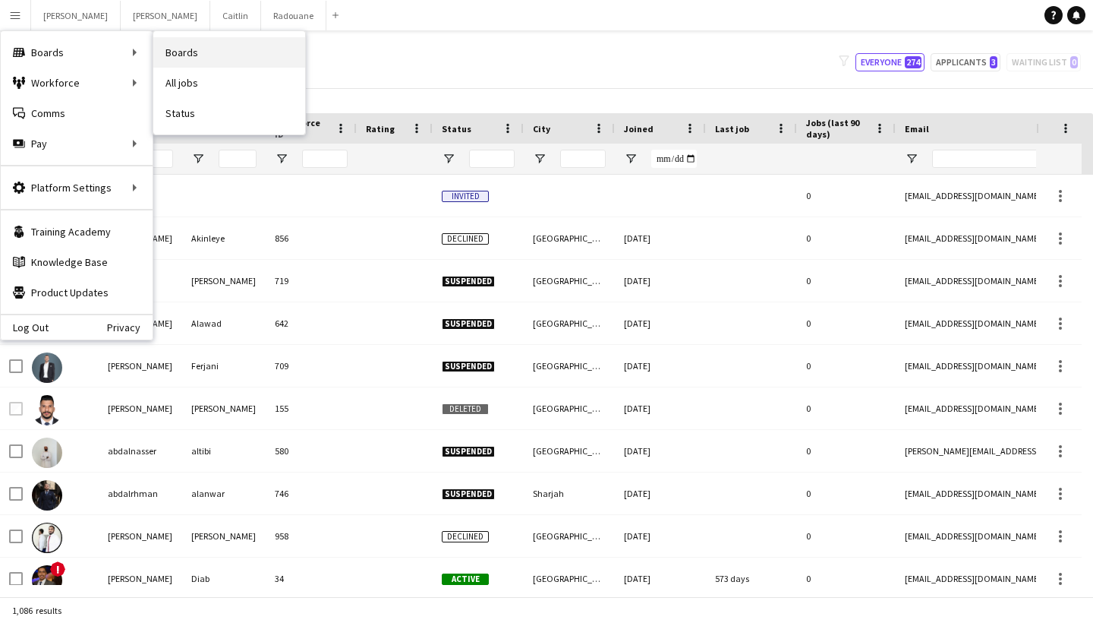
click at [194, 65] on link "Boards" at bounding box center [229, 52] width 152 height 30
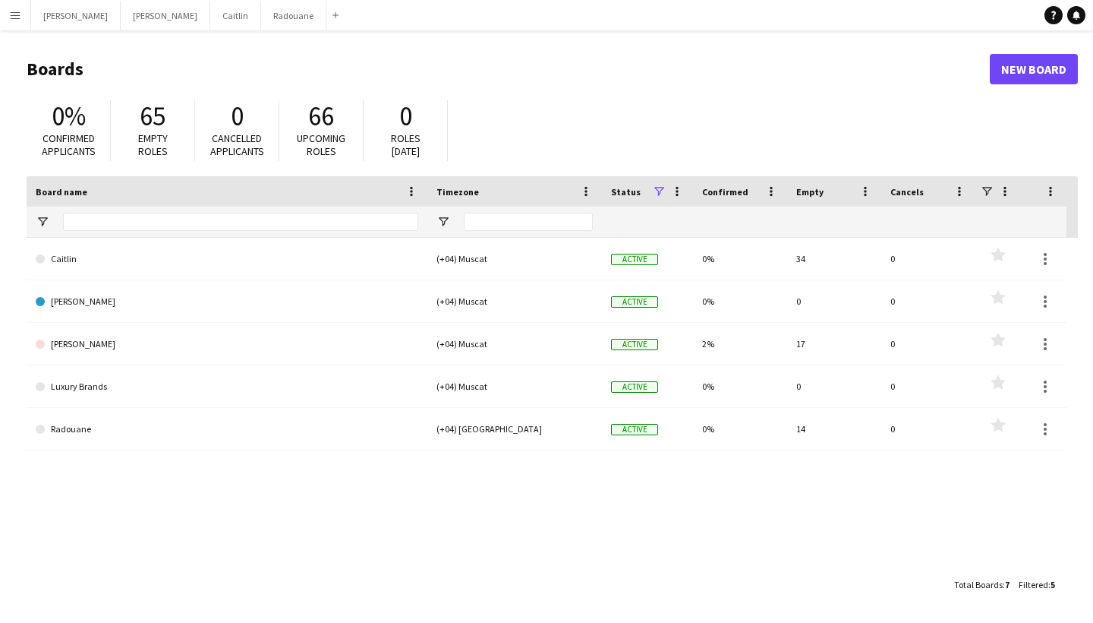
click at [28, 22] on button "Menu" at bounding box center [15, 15] width 30 height 30
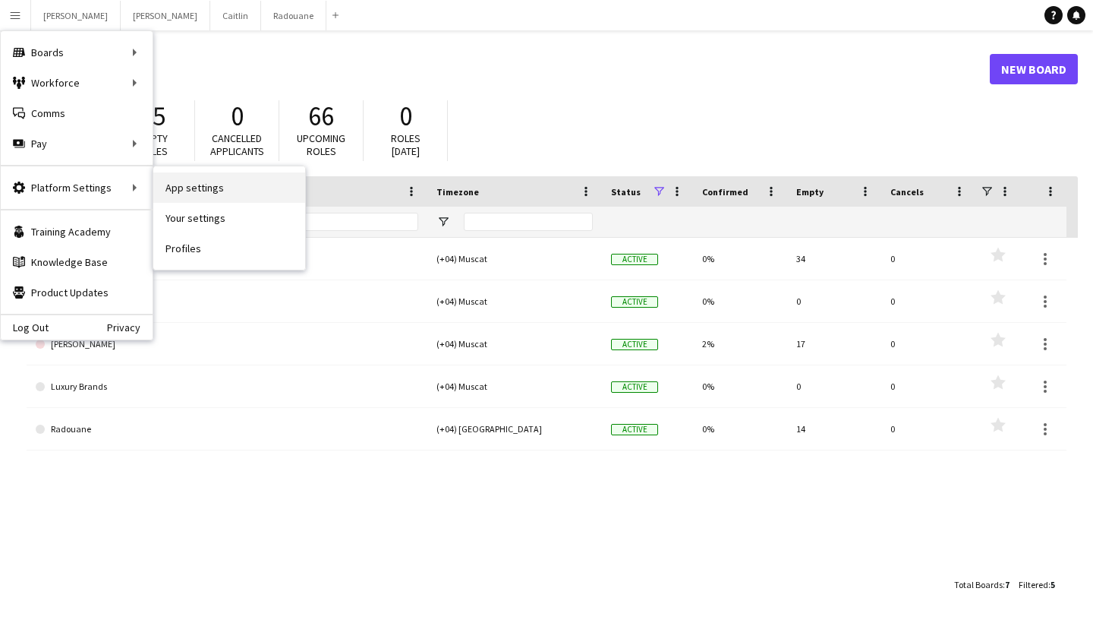
click at [197, 191] on link "App settings" at bounding box center [229, 187] width 152 height 30
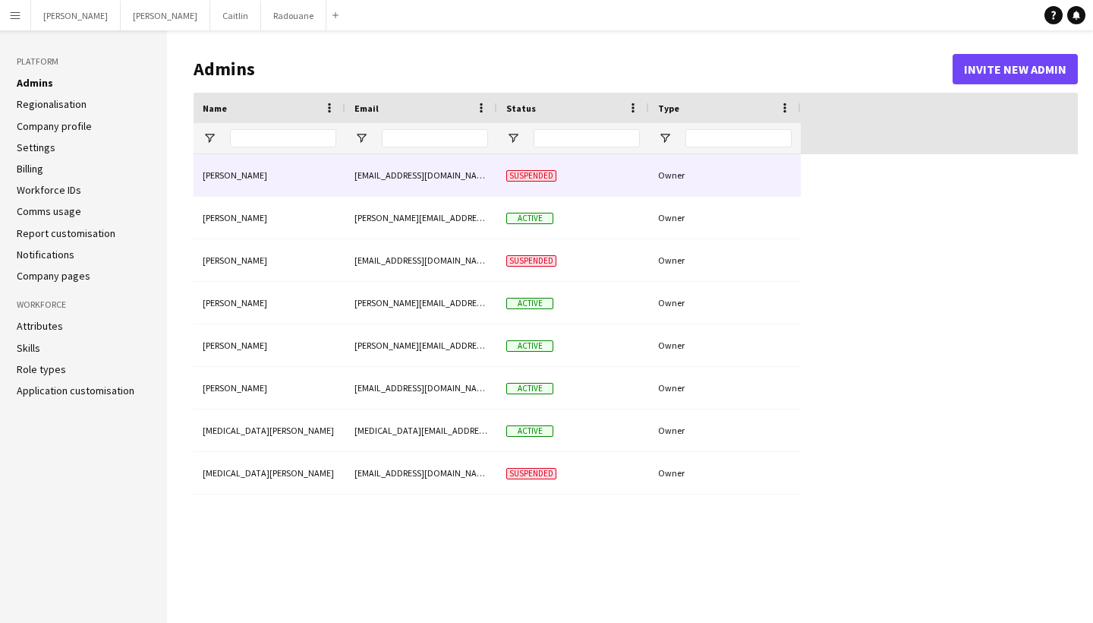
type input "**********"
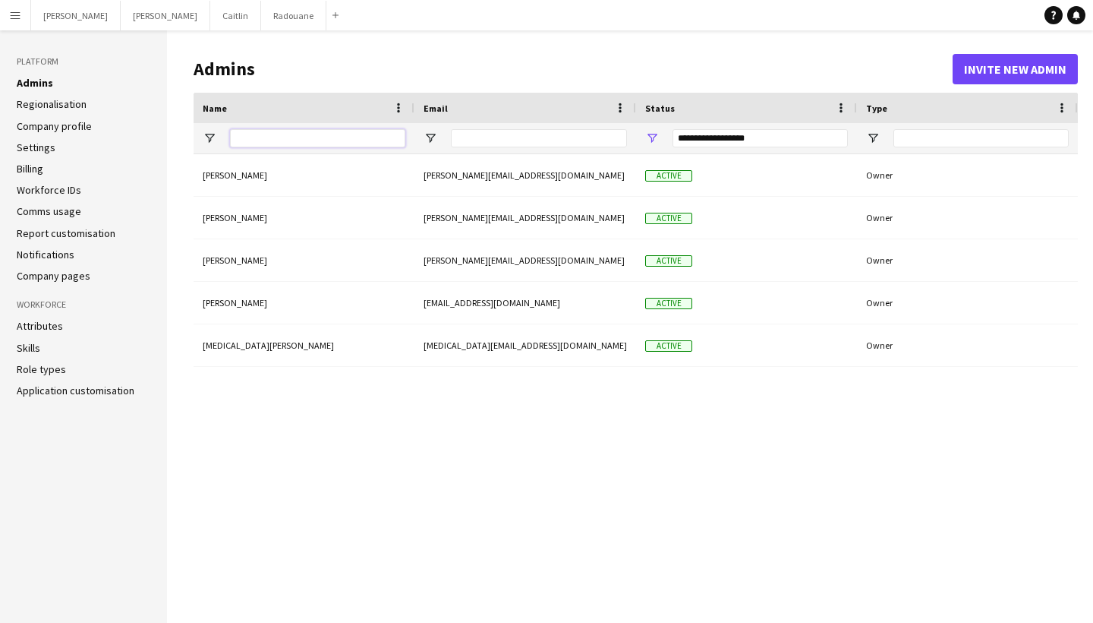
click at [298, 134] on input "Name Filter Input" at bounding box center [317, 138] width 175 height 18
click at [1008, 64] on button "Invite new admin" at bounding box center [1015, 69] width 125 height 30
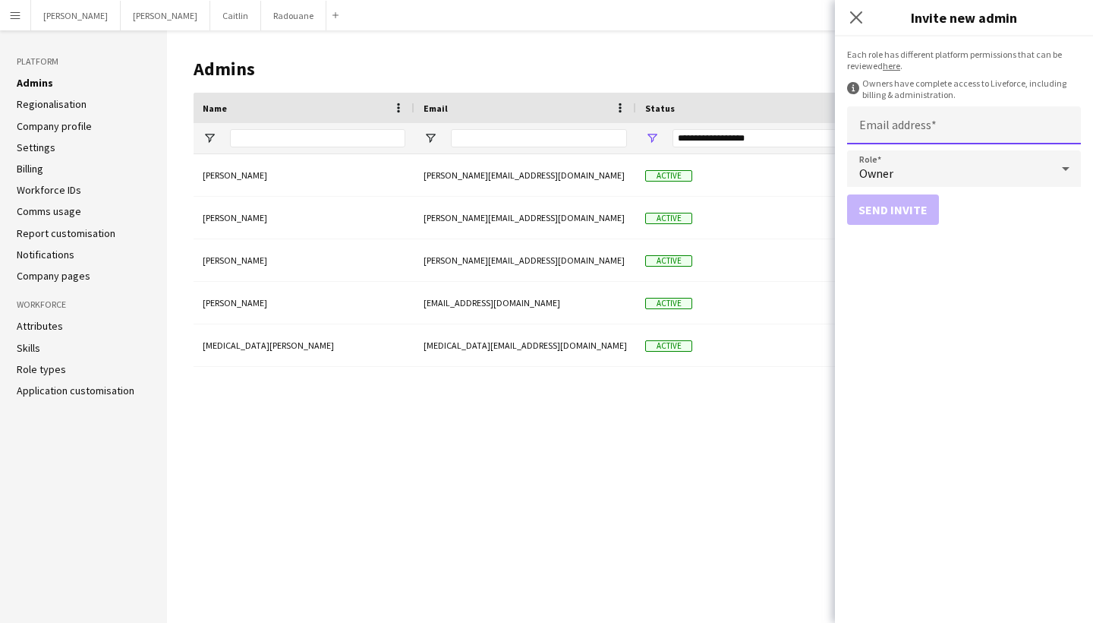
click at [950, 121] on input "Email address" at bounding box center [964, 125] width 234 height 38
type input "**********"
click at [873, 151] on div "Owner" at bounding box center [948, 168] width 203 height 36
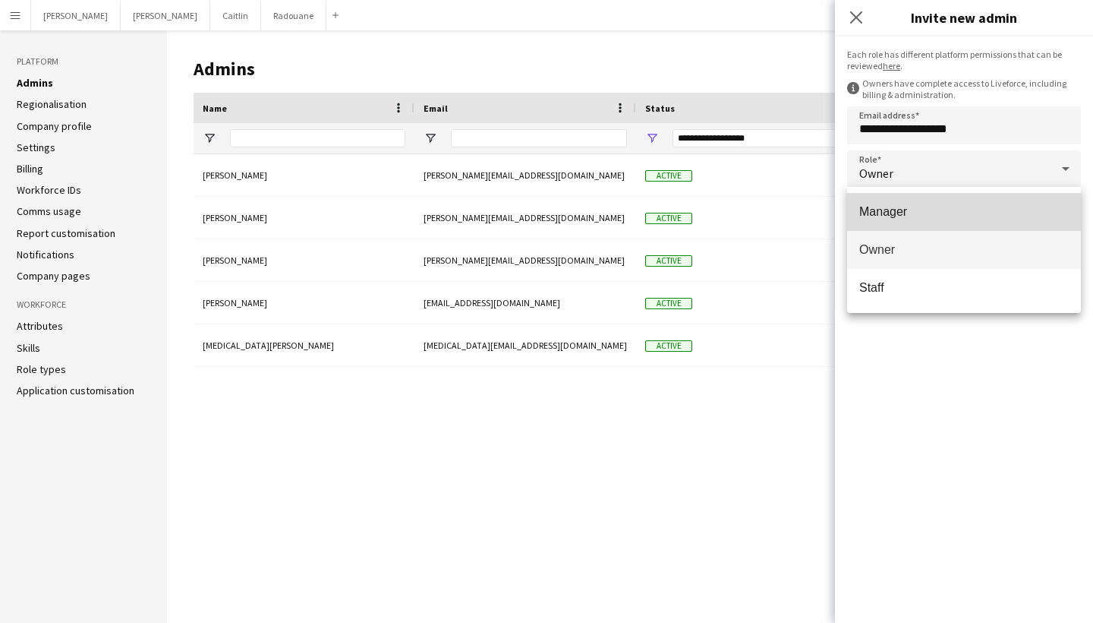
click at [898, 223] on mat-option "Manager" at bounding box center [964, 212] width 234 height 38
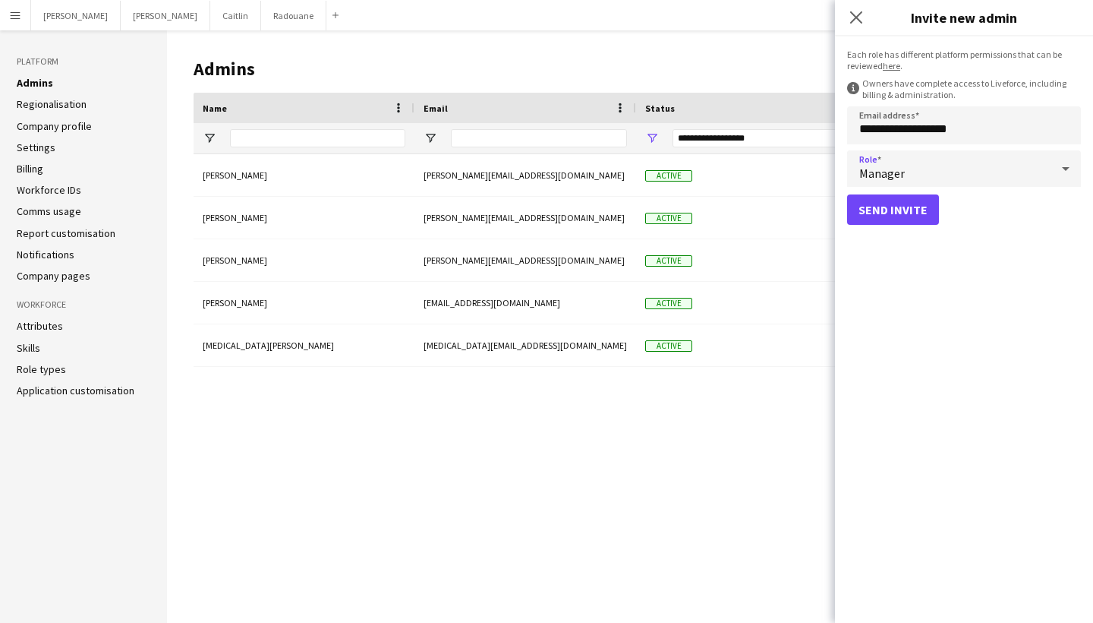
click at [883, 159] on div "Manager" at bounding box center [948, 168] width 203 height 36
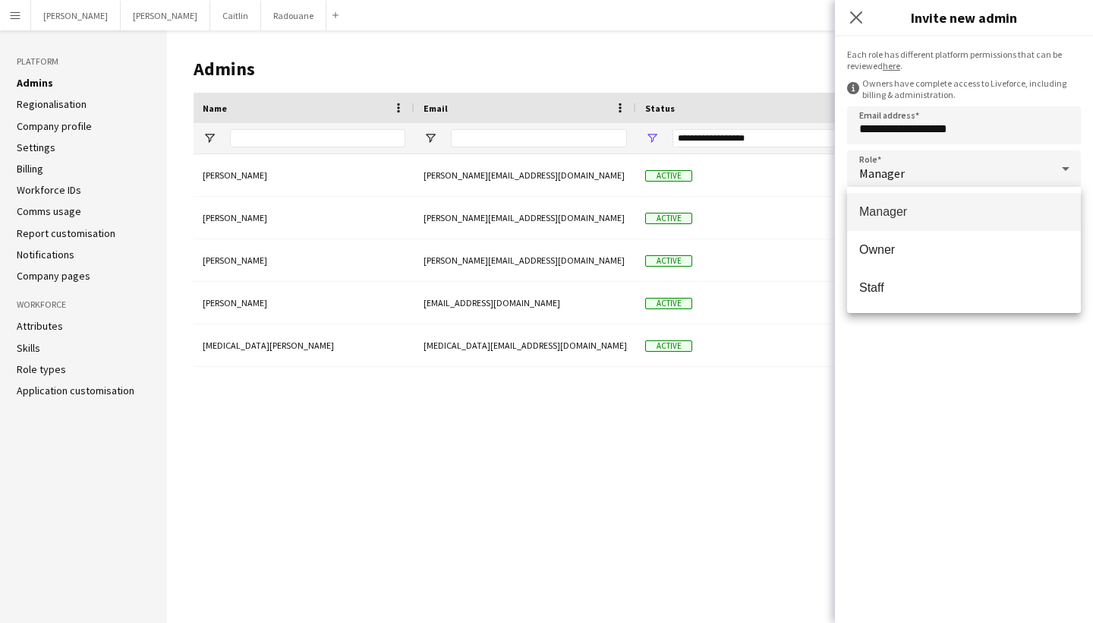
click at [884, 162] on div at bounding box center [546, 311] width 1093 height 623
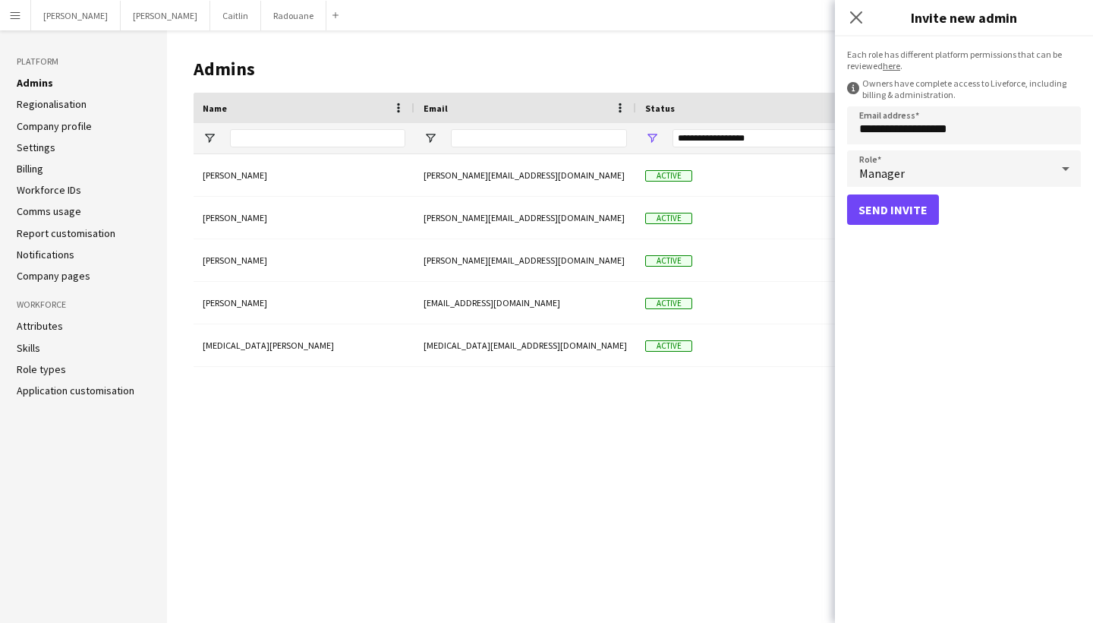
click at [884, 175] on span "Manager" at bounding box center [882, 173] width 46 height 15
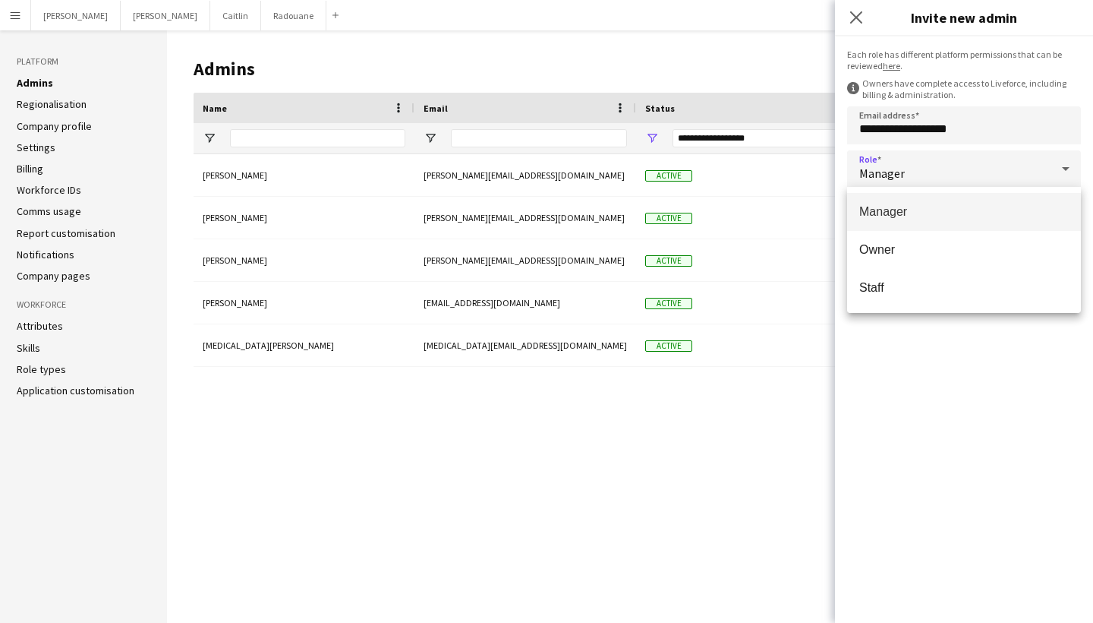
click at [903, 170] on div at bounding box center [546, 311] width 1093 height 623
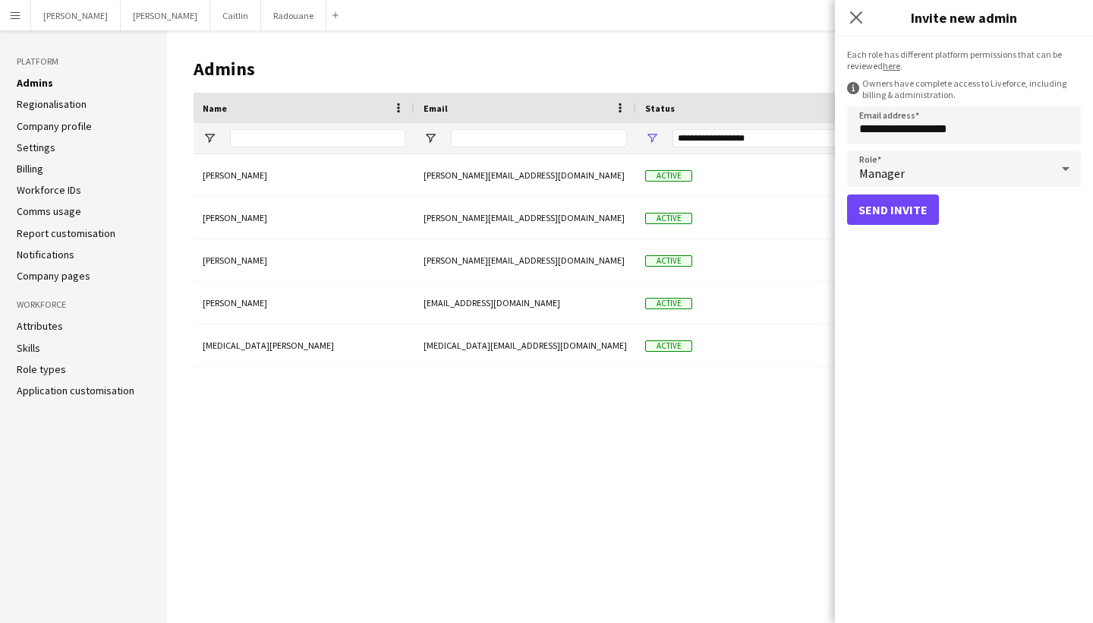
click at [905, 172] on div "Manager" at bounding box center [948, 168] width 203 height 36
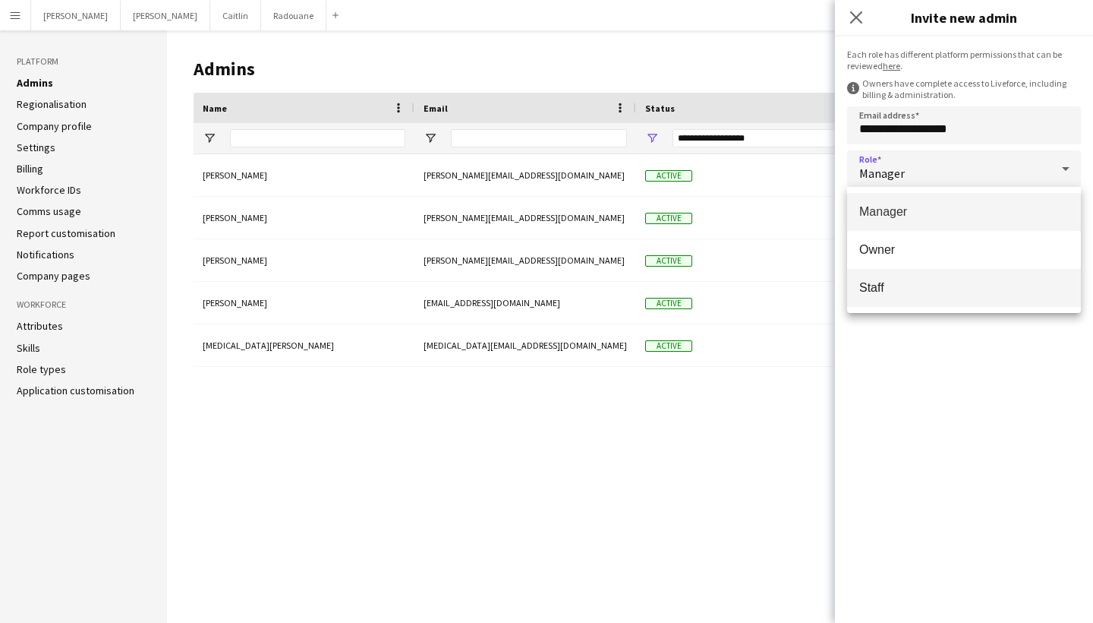
click at [909, 292] on span "Staff" at bounding box center [964, 287] width 210 height 14
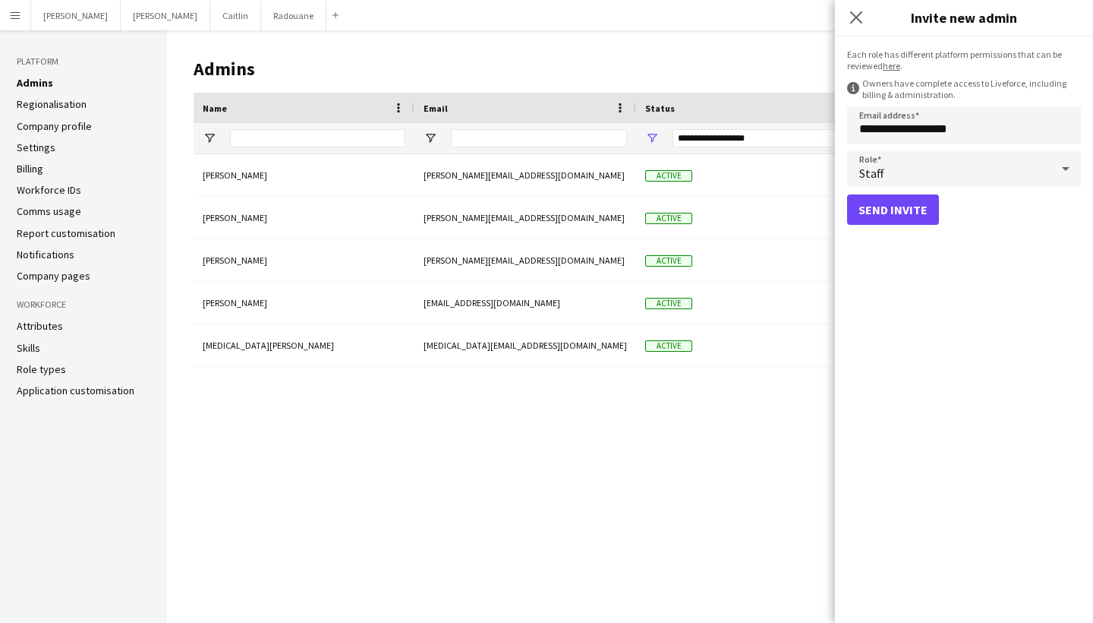
click at [907, 217] on button "Send invite" at bounding box center [893, 209] width 92 height 30
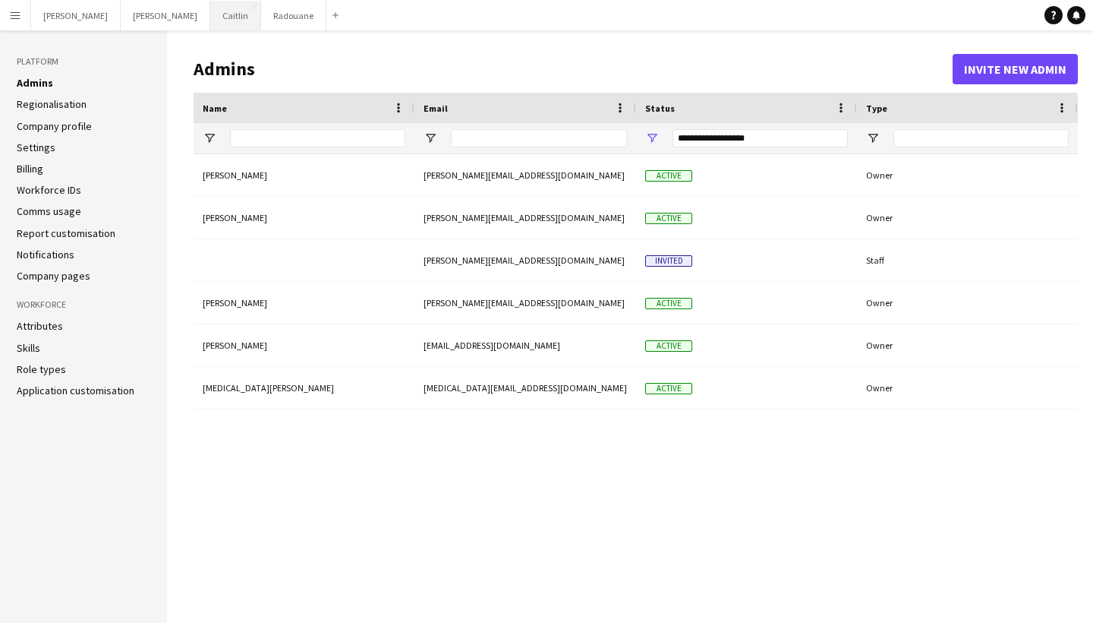
click at [210, 23] on button "[PERSON_NAME]" at bounding box center [235, 16] width 51 height 30
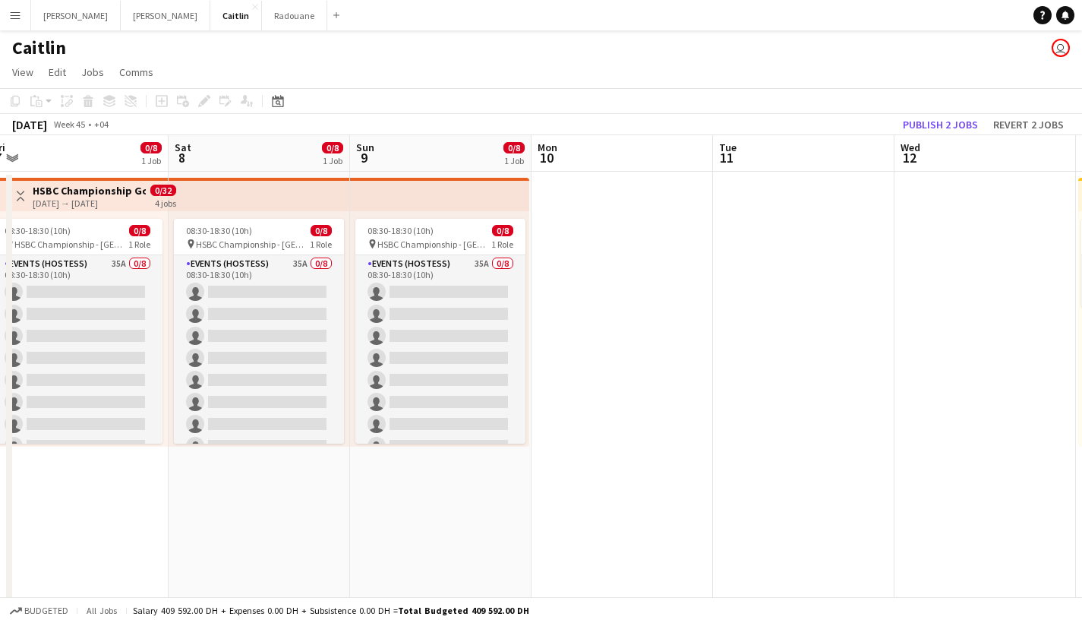
scroll to position [0, 471]
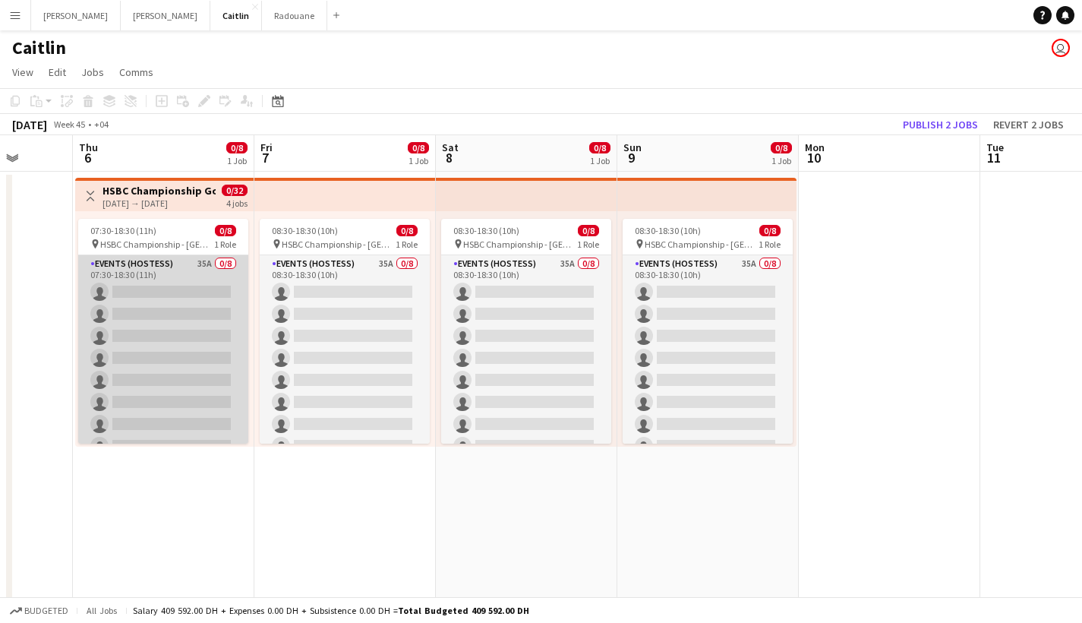
click at [218, 268] on app-card-role "Events (Hostess) 35A 0/8 07:30-18:30 (11h) single-neutral-actions single-neutra…" at bounding box center [163, 358] width 170 height 206
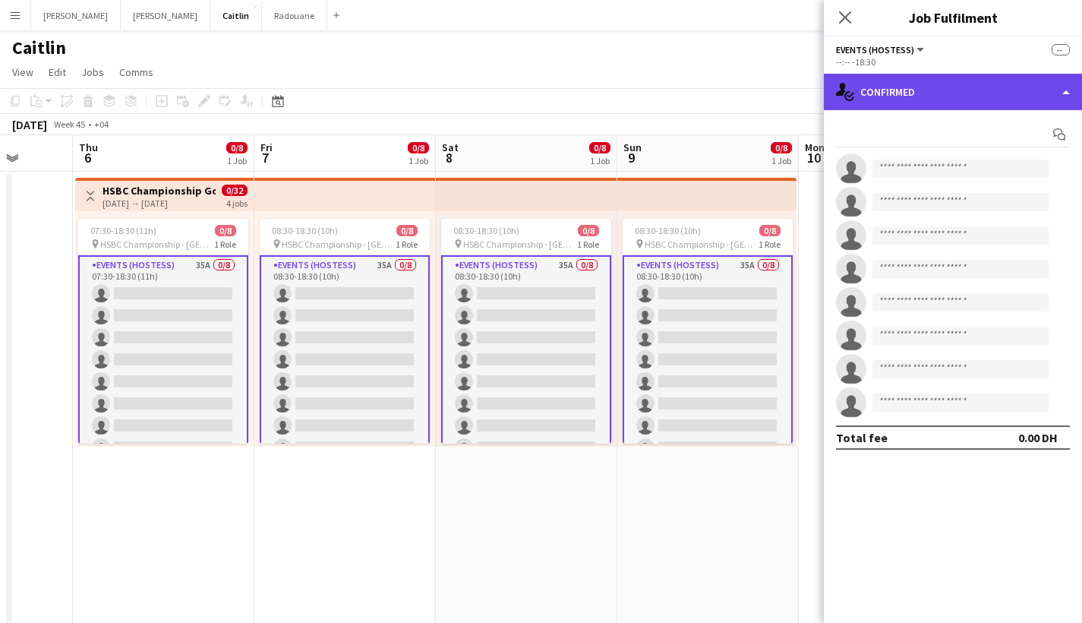
click at [928, 93] on div "single-neutral-actions-check-2 Confirmed" at bounding box center [953, 92] width 258 height 36
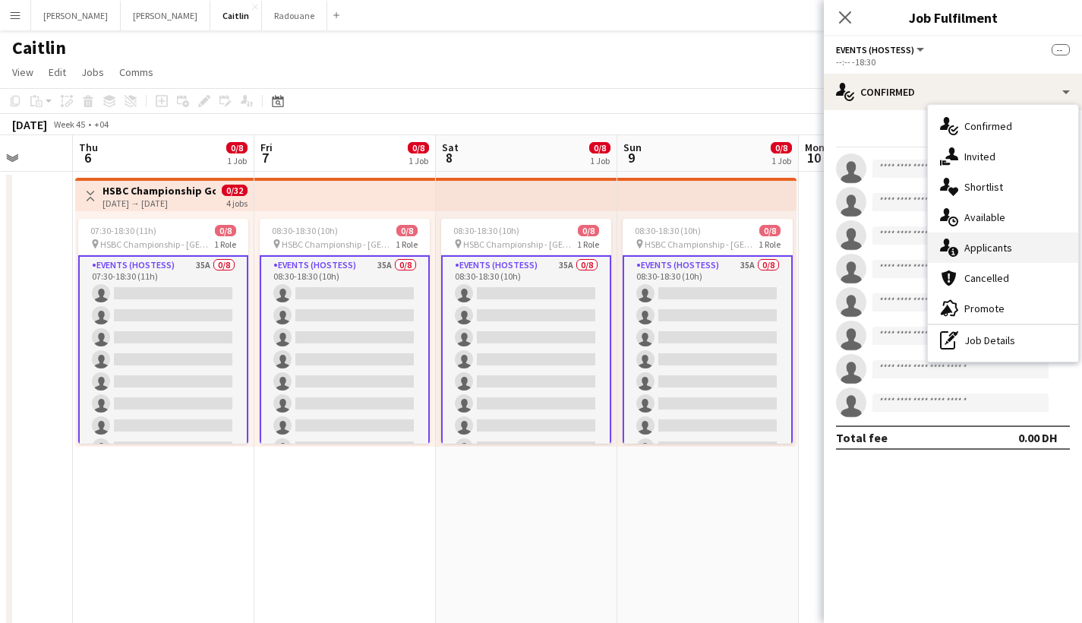
click at [991, 260] on div "single-neutral-actions-information Applicants" at bounding box center [1003, 247] width 150 height 30
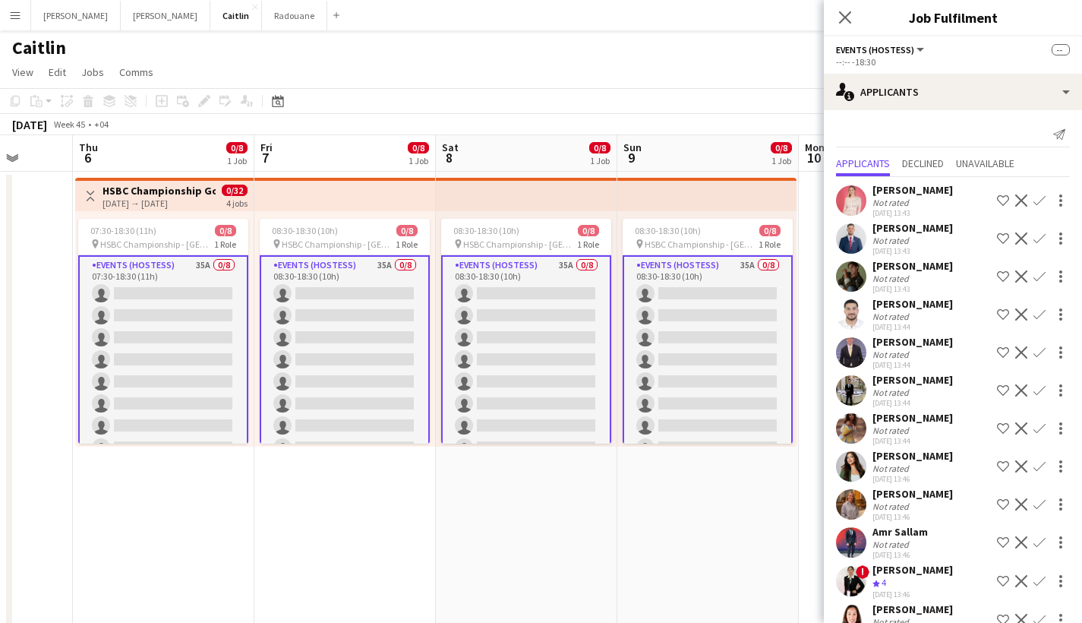
scroll to position [6, 0]
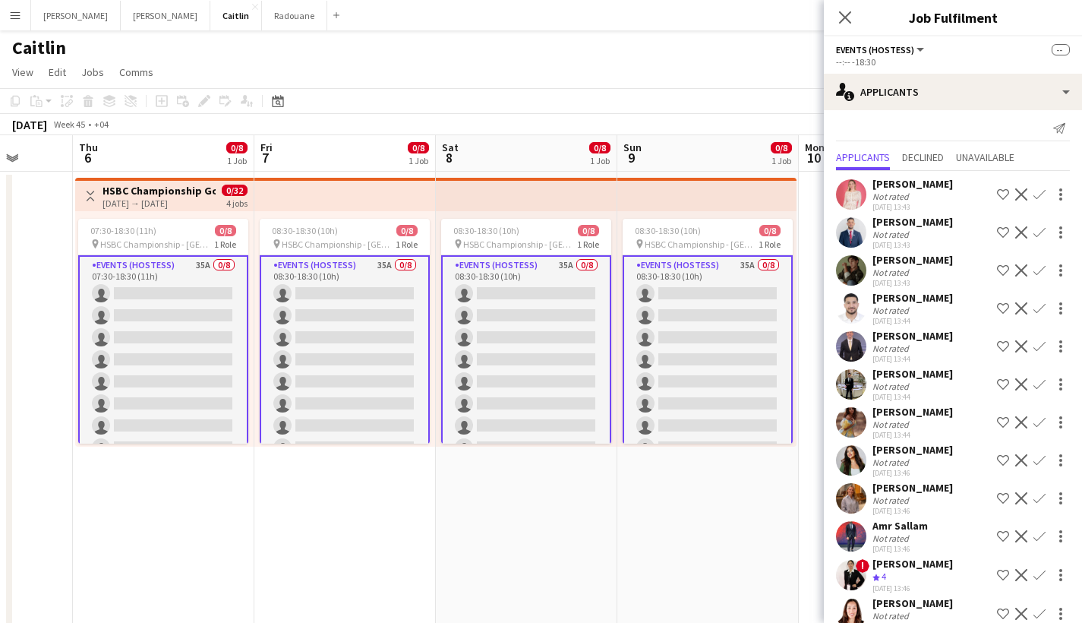
click at [919, 236] on div "Not rated" at bounding box center [912, 234] width 80 height 11
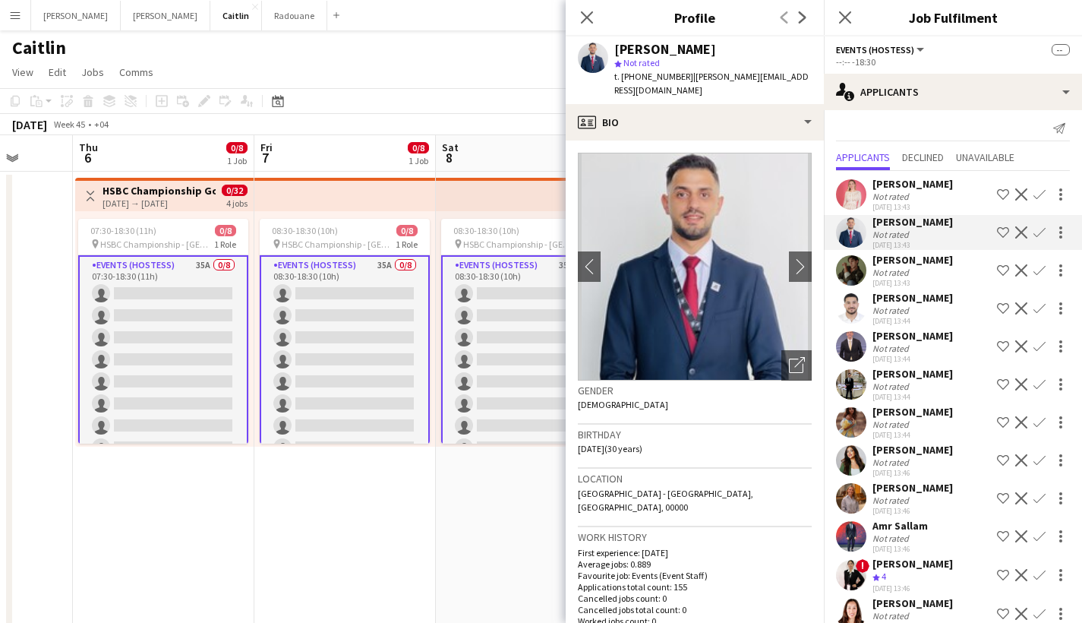
scroll to position [33, 0]
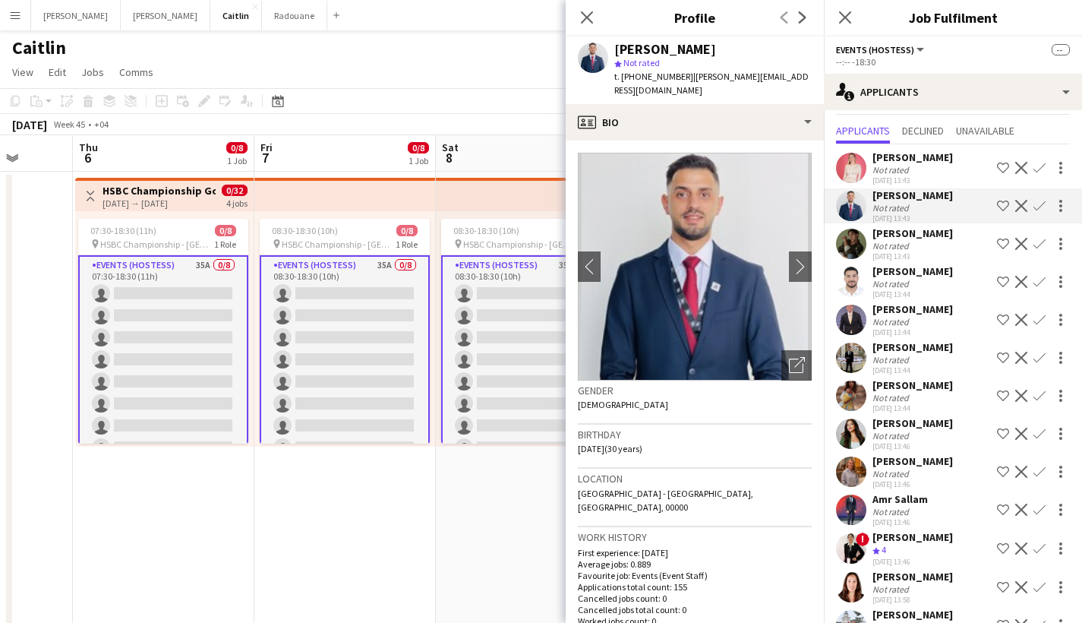
click at [908, 361] on div "Not rated" at bounding box center [891, 359] width 39 height 11
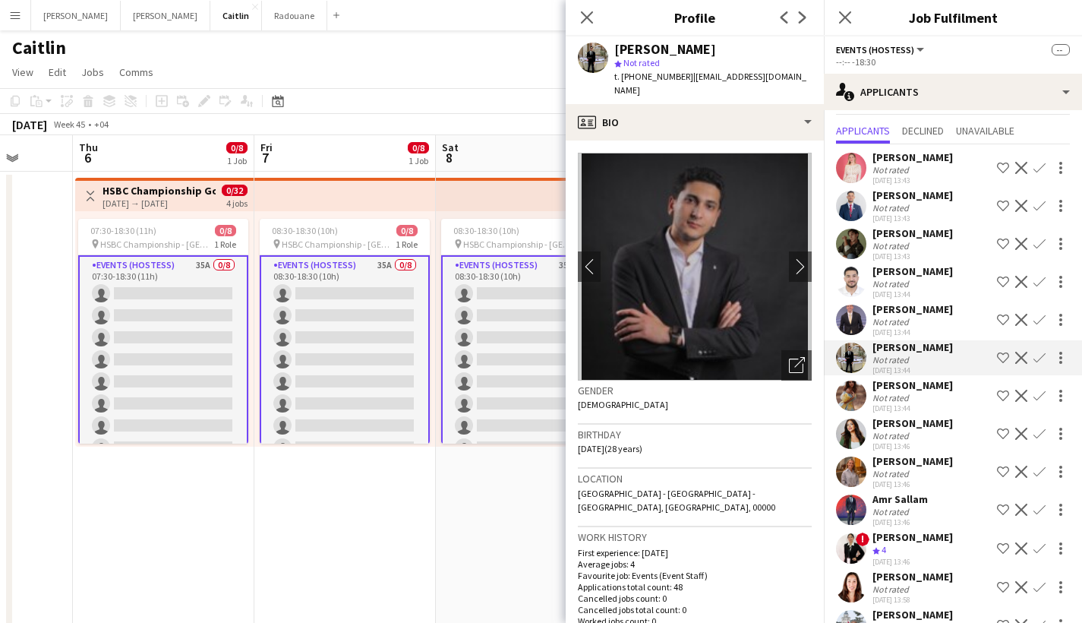
click at [918, 332] on div "[DATE] 13:44" at bounding box center [912, 332] width 80 height 10
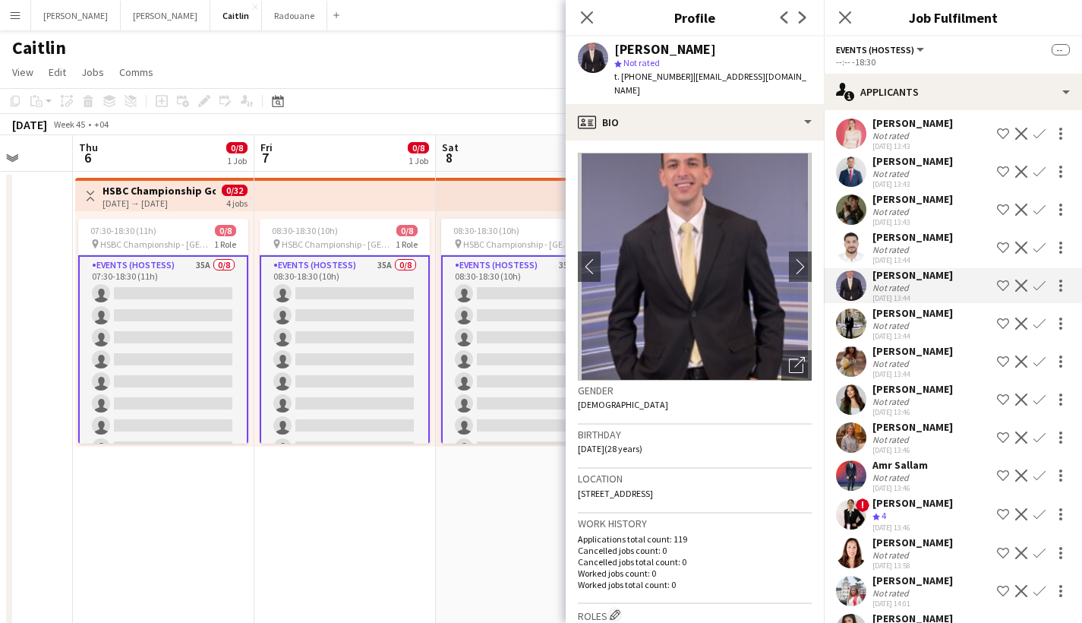
scroll to position [184, 0]
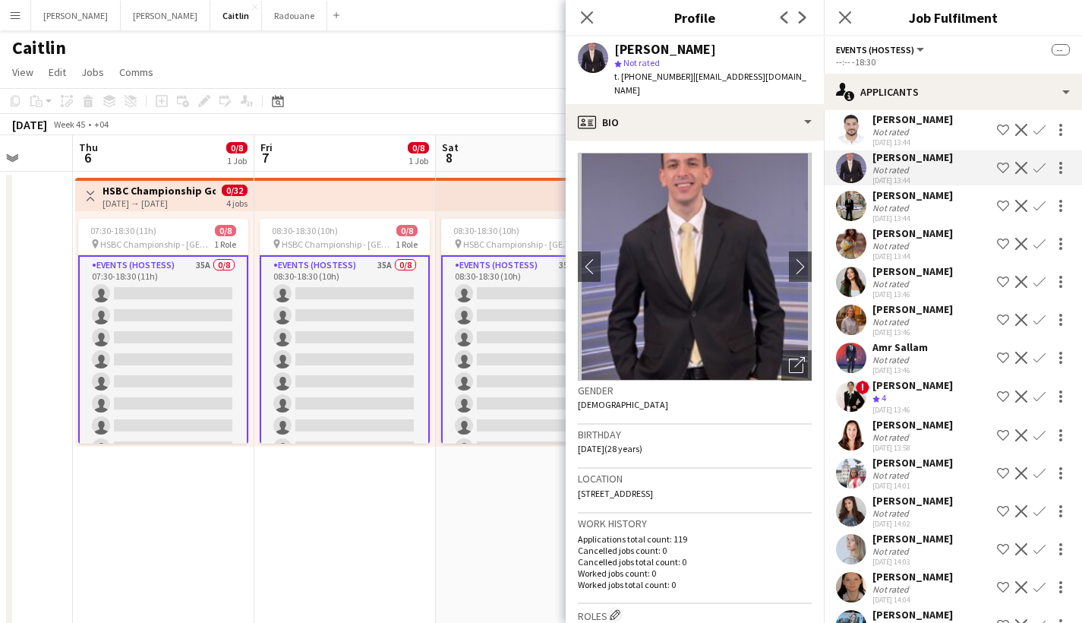
click at [888, 343] on div "Amr Sallam" at bounding box center [899, 347] width 55 height 14
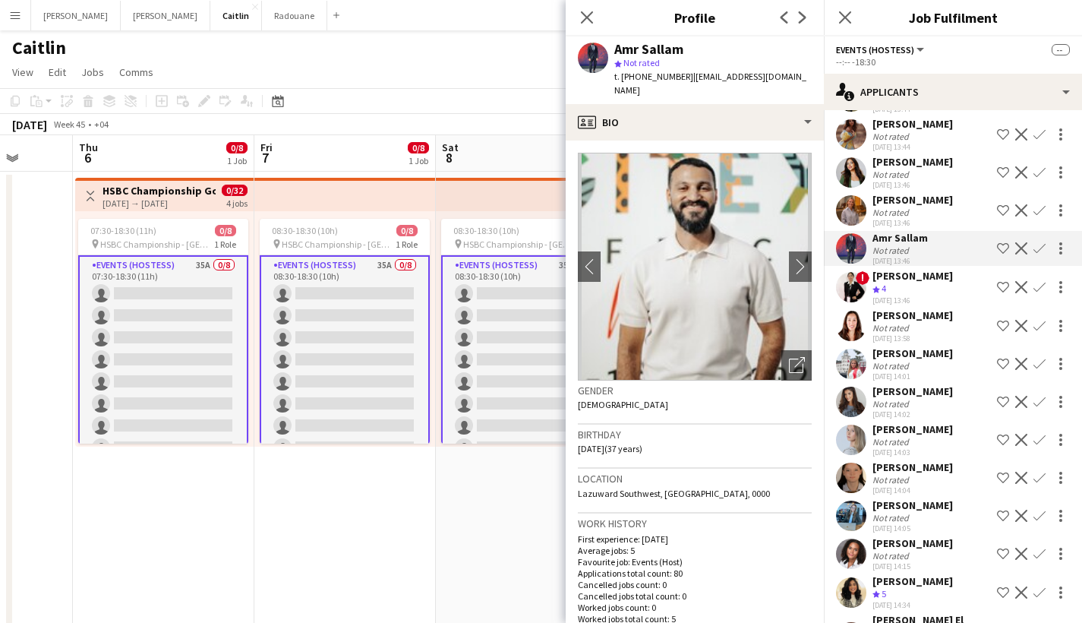
scroll to position [315, 0]
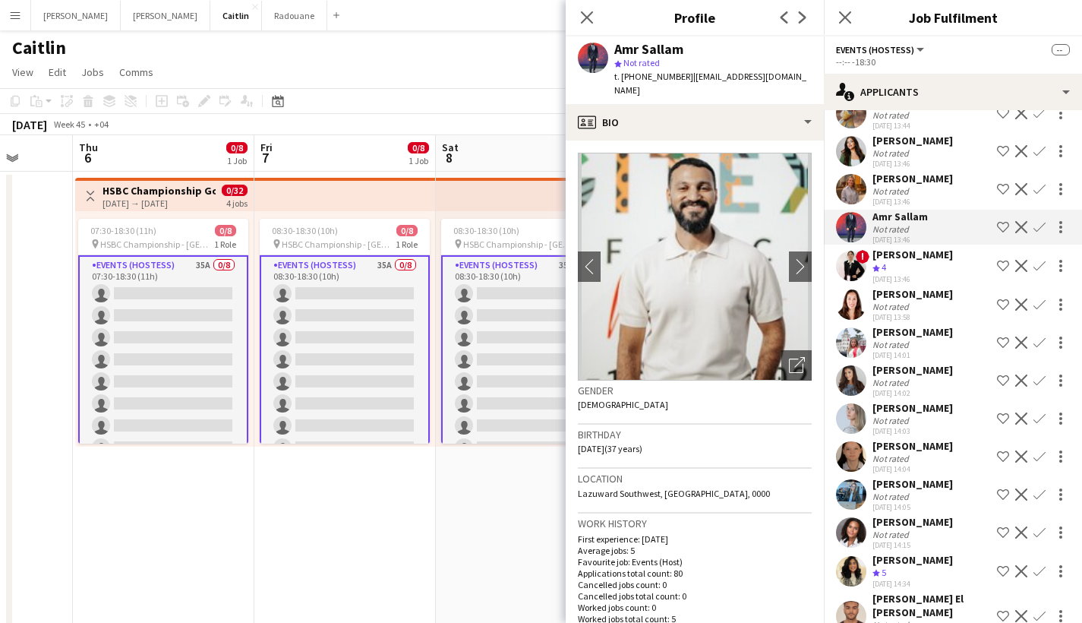
click at [904, 409] on div "[PERSON_NAME]" at bounding box center [912, 408] width 80 height 14
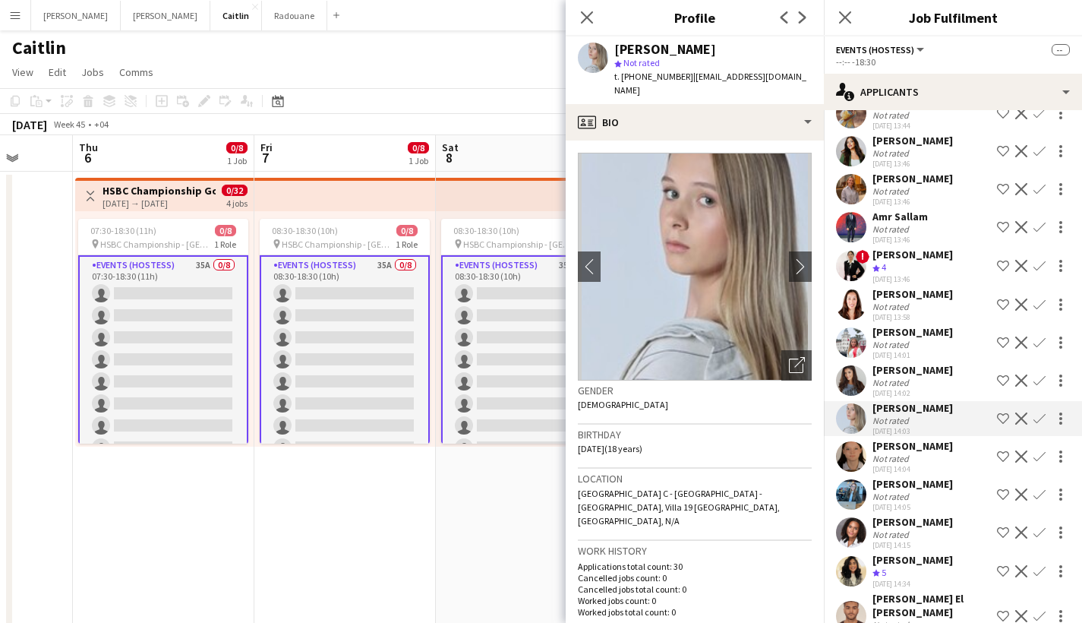
scroll to position [436, 0]
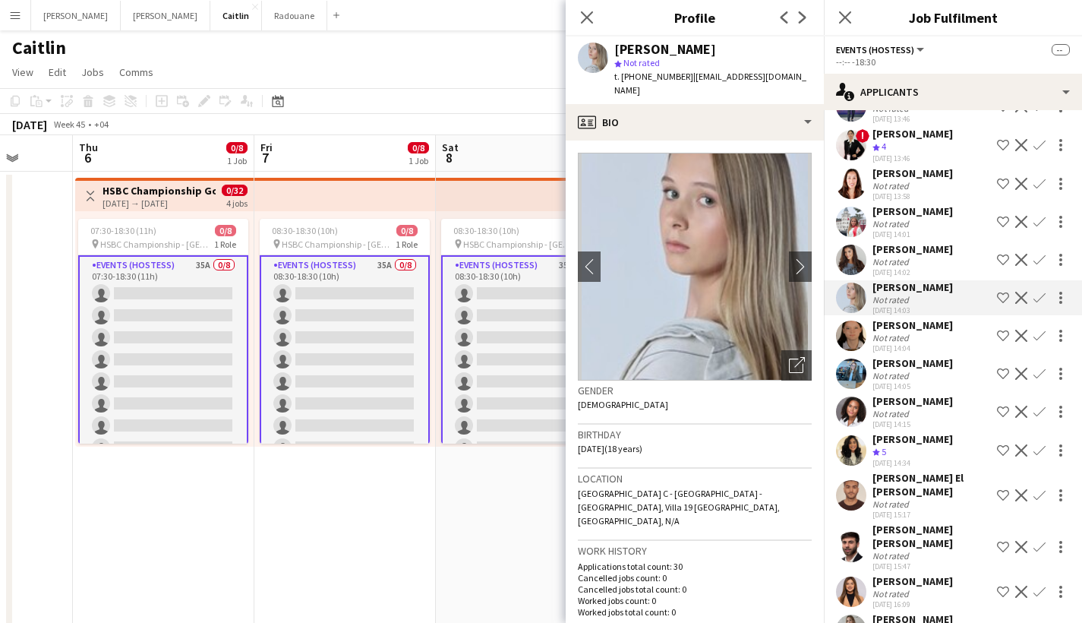
click at [922, 443] on div "[PERSON_NAME]" at bounding box center [912, 439] width 80 height 14
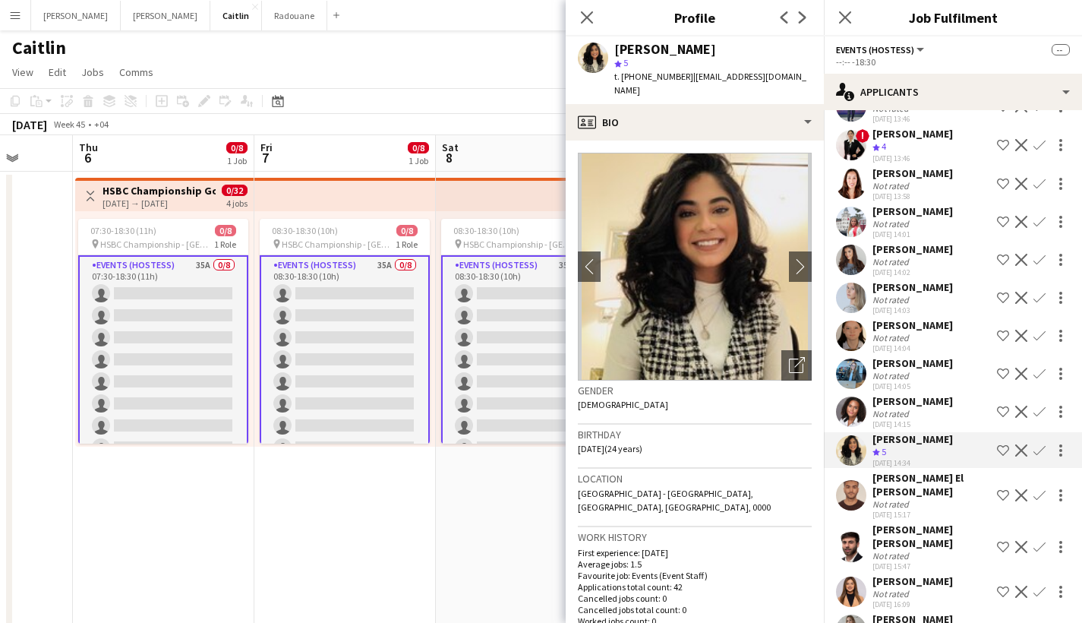
click at [925, 415] on div "Not rated" at bounding box center [912, 413] width 80 height 11
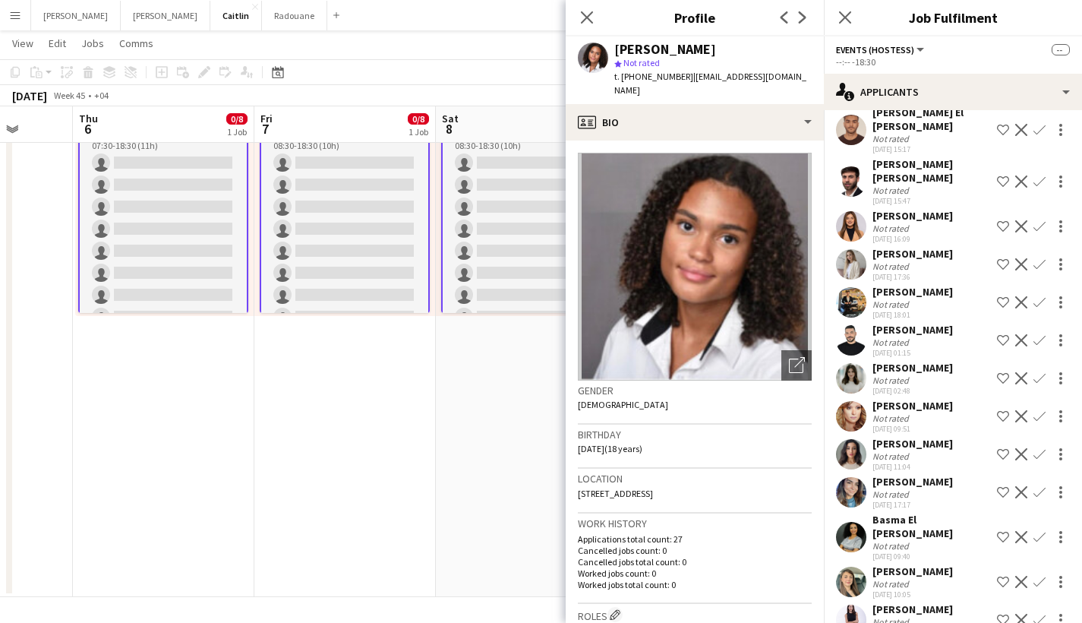
scroll to position [903, 0]
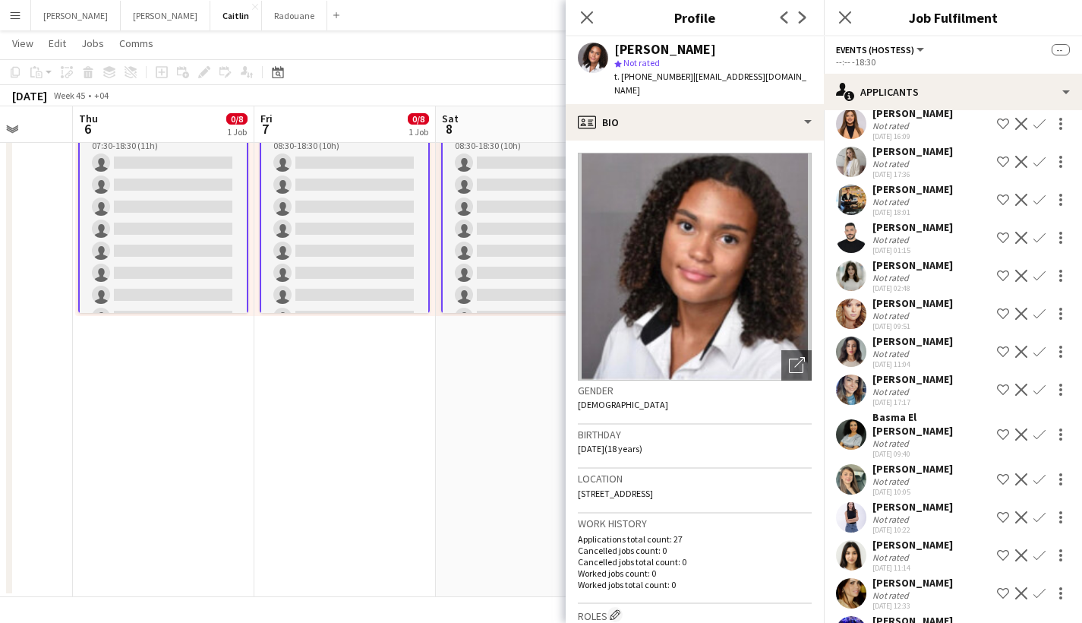
click at [906, 437] on div "Not rated" at bounding box center [891, 442] width 39 height 11
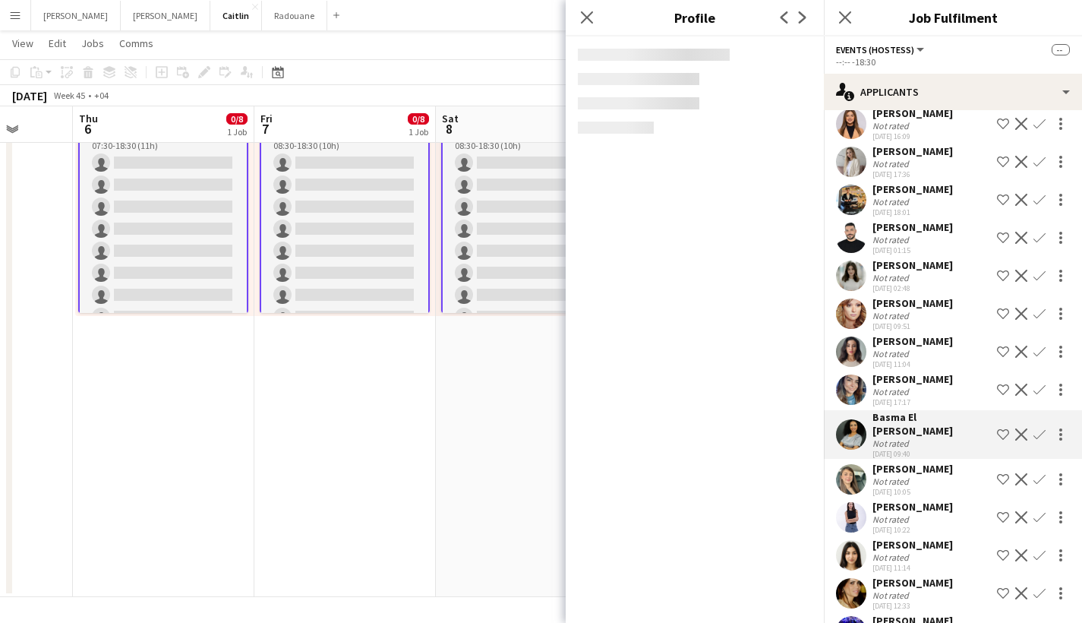
click at [904, 487] on div "[DATE] 10:05" at bounding box center [912, 492] width 80 height 10
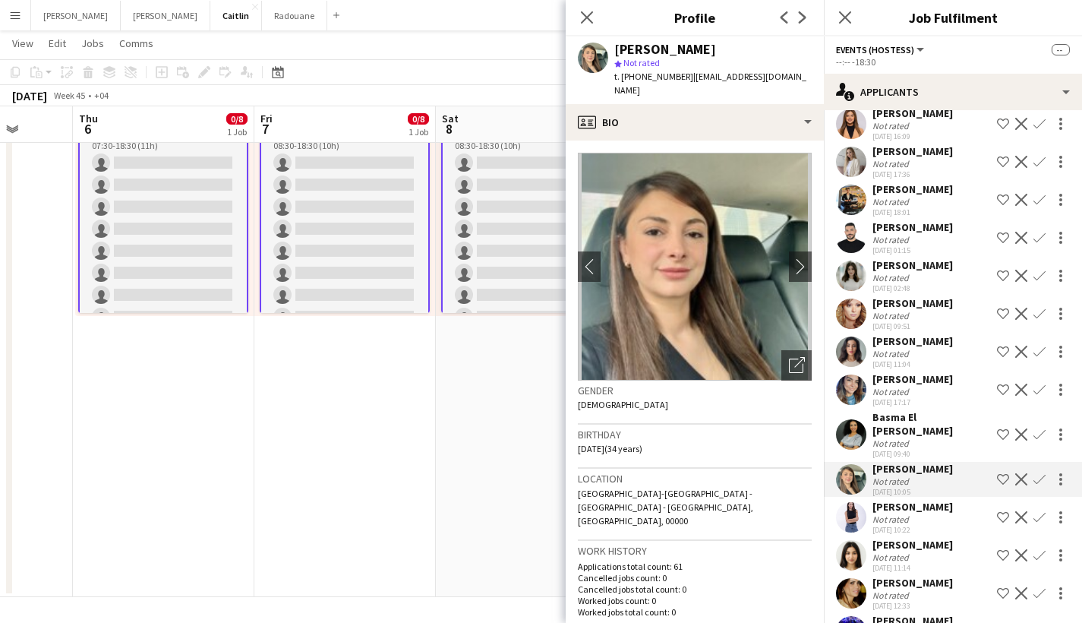
click at [843, 29] on div "Close pop-in" at bounding box center [845, 17] width 43 height 35
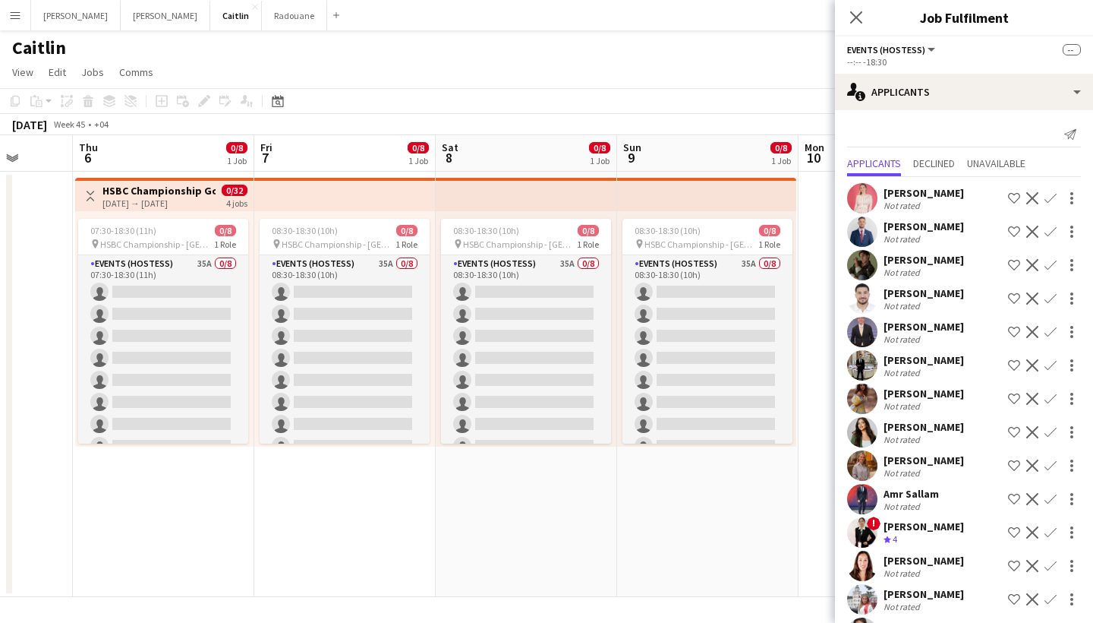
scroll to position [102, 0]
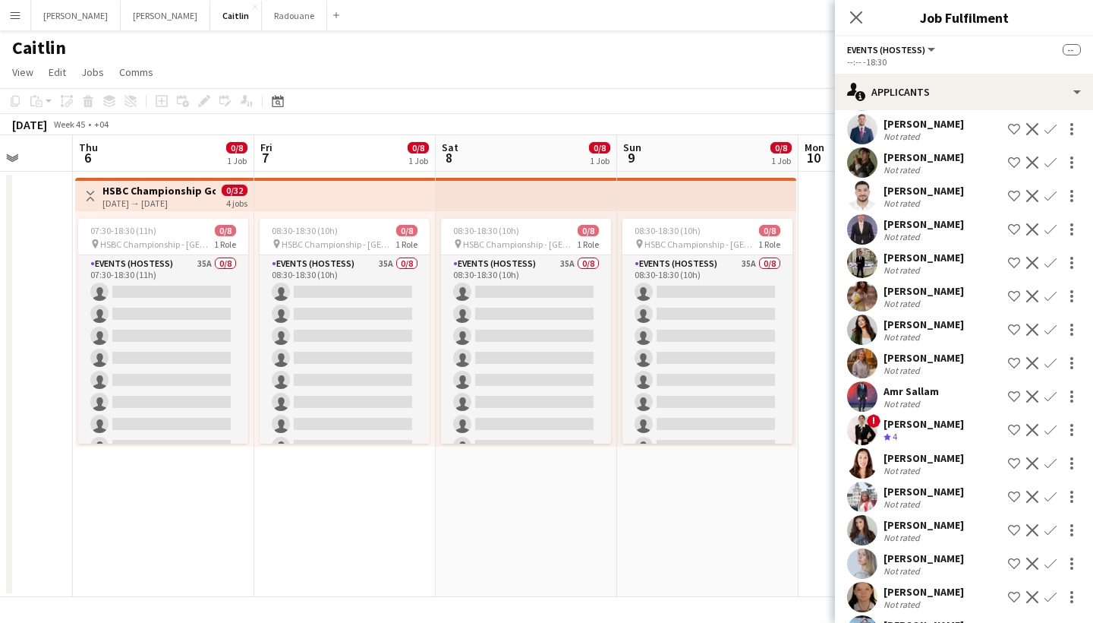
click at [917, 296] on div "[PERSON_NAME]" at bounding box center [924, 291] width 80 height 14
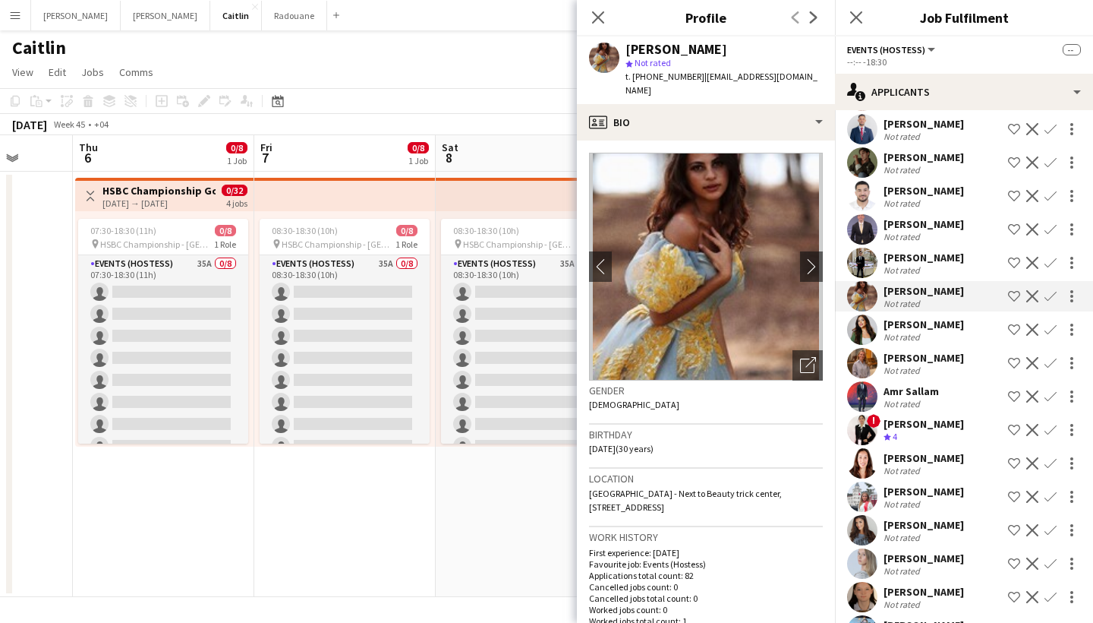
scroll to position [742, 0]
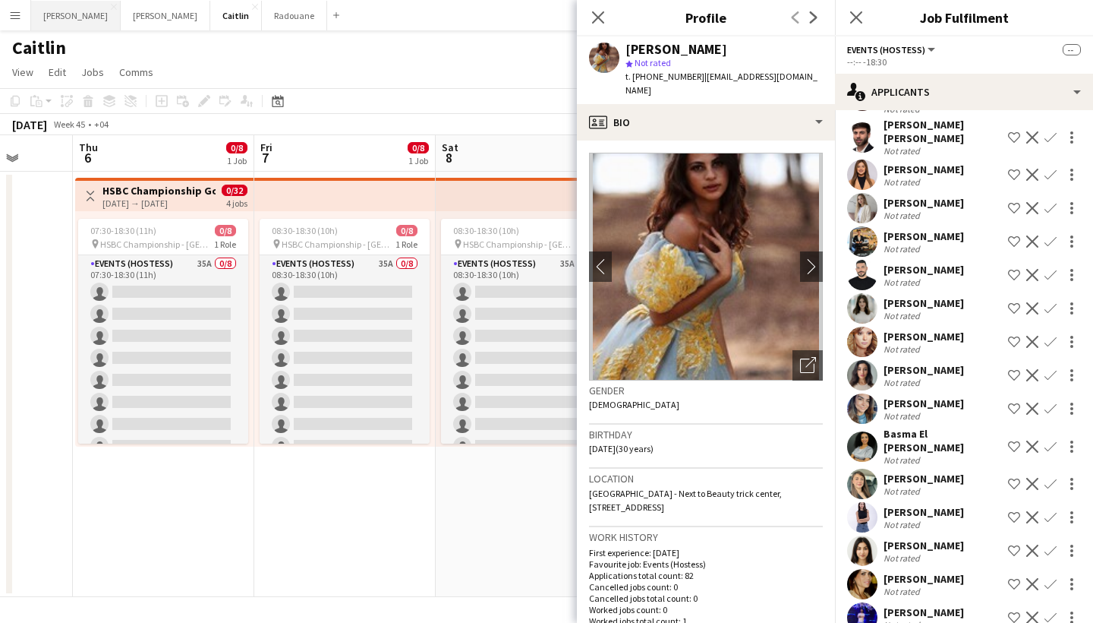
click at [35, 20] on button "[PERSON_NAME]" at bounding box center [76, 16] width 90 height 30
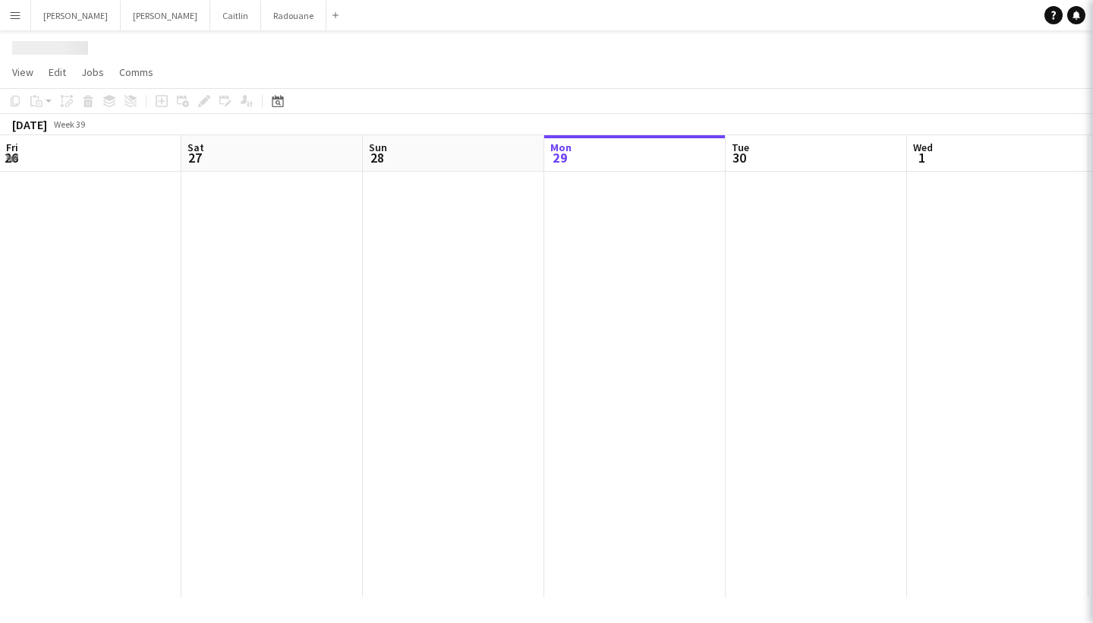
scroll to position [0, 363]
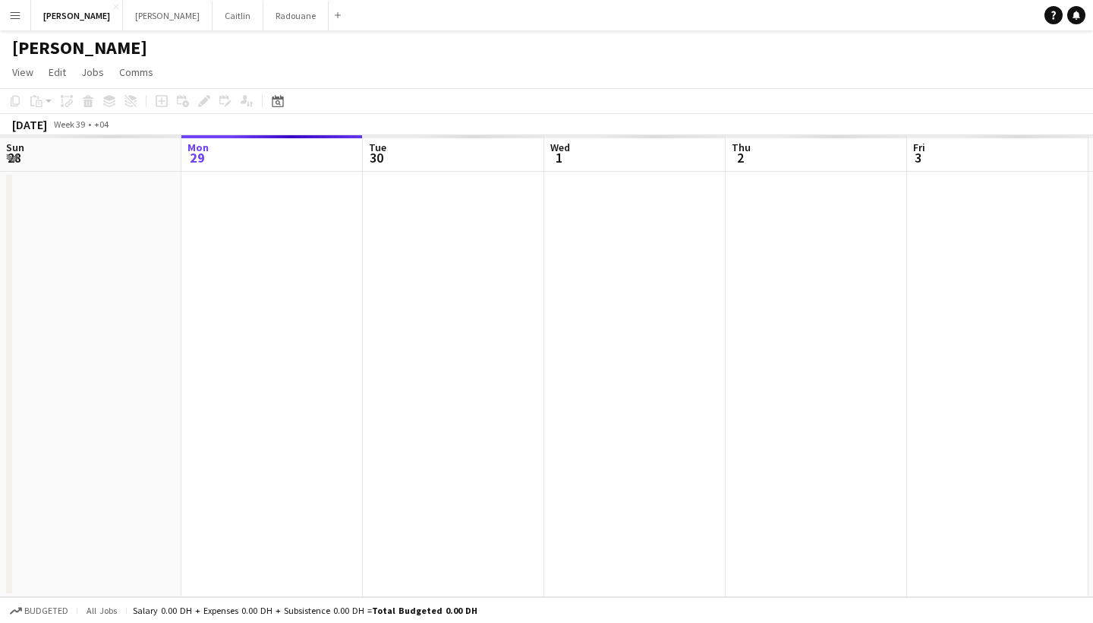
click at [19, 23] on button "Menu" at bounding box center [15, 15] width 30 height 30
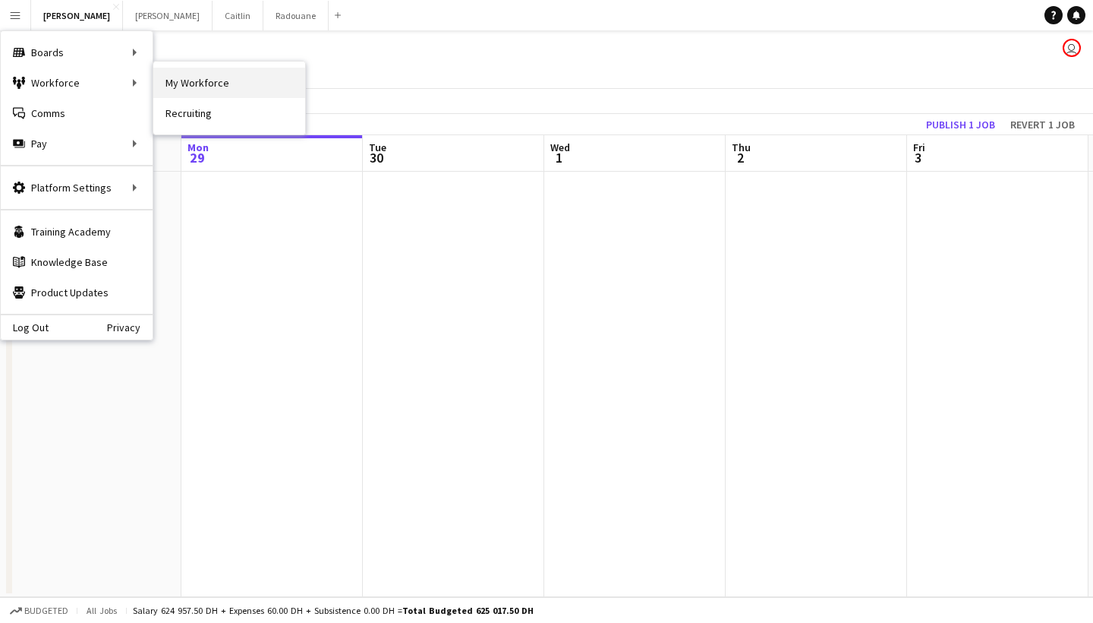
click at [195, 84] on link "My Workforce" at bounding box center [229, 83] width 152 height 30
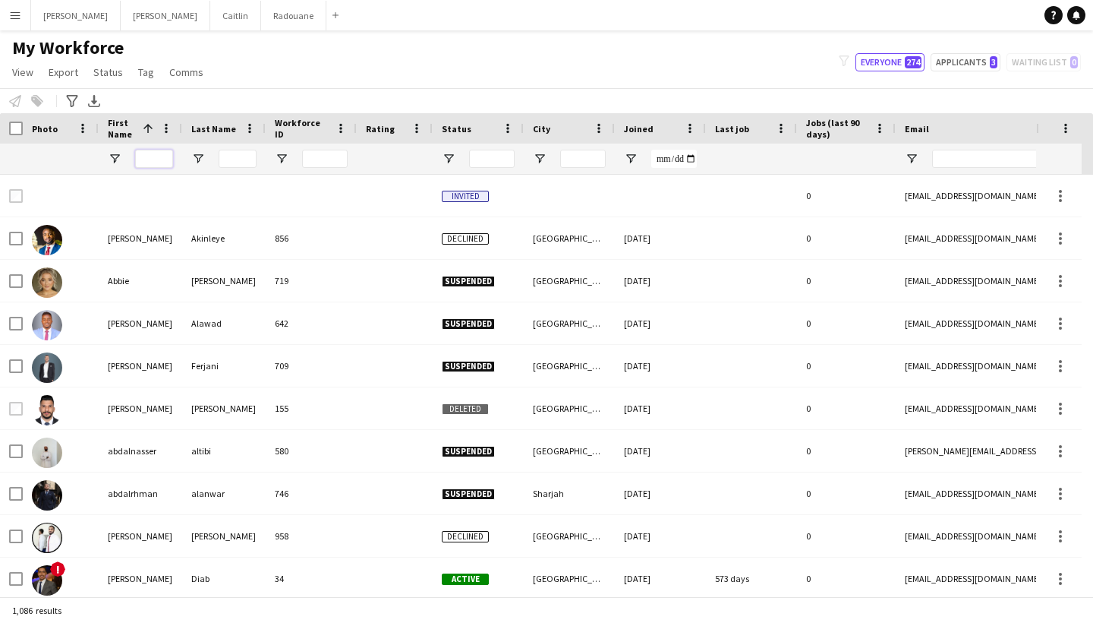
click at [165, 157] on input "First Name Filter Input" at bounding box center [154, 159] width 38 height 18
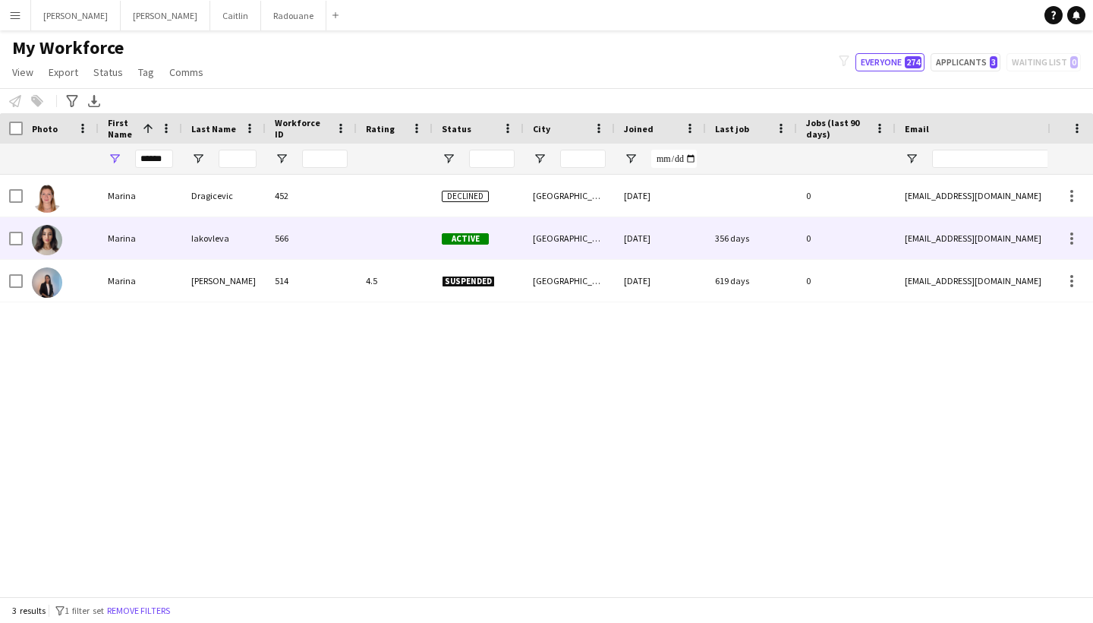
click at [180, 230] on div "Marina" at bounding box center [141, 238] width 84 height 42
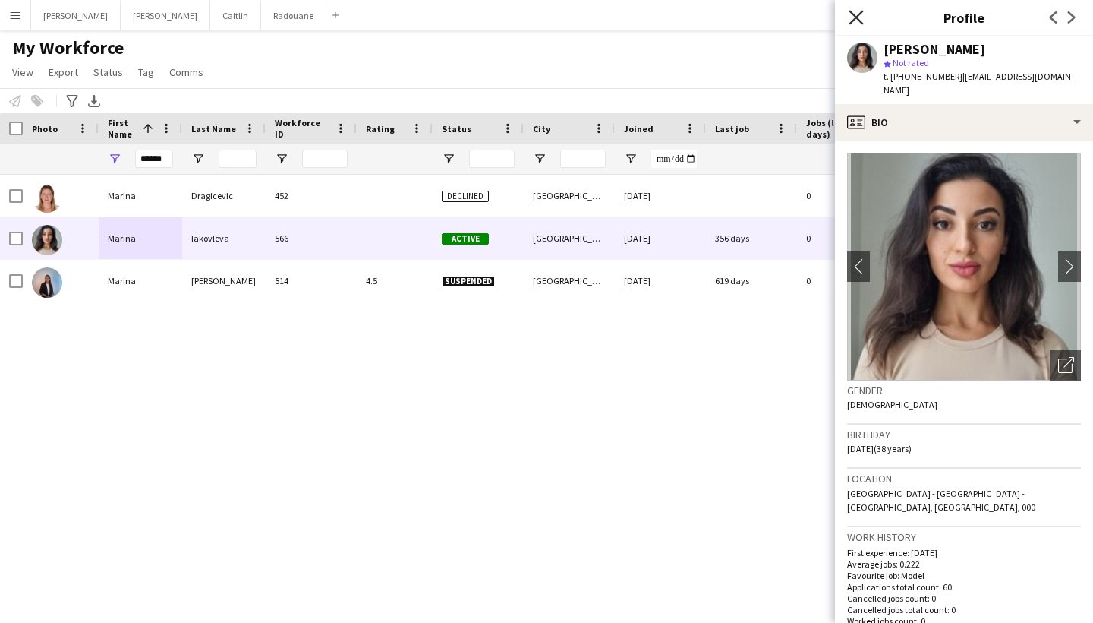
click at [857, 11] on icon "Close pop-in" at bounding box center [856, 17] width 14 height 14
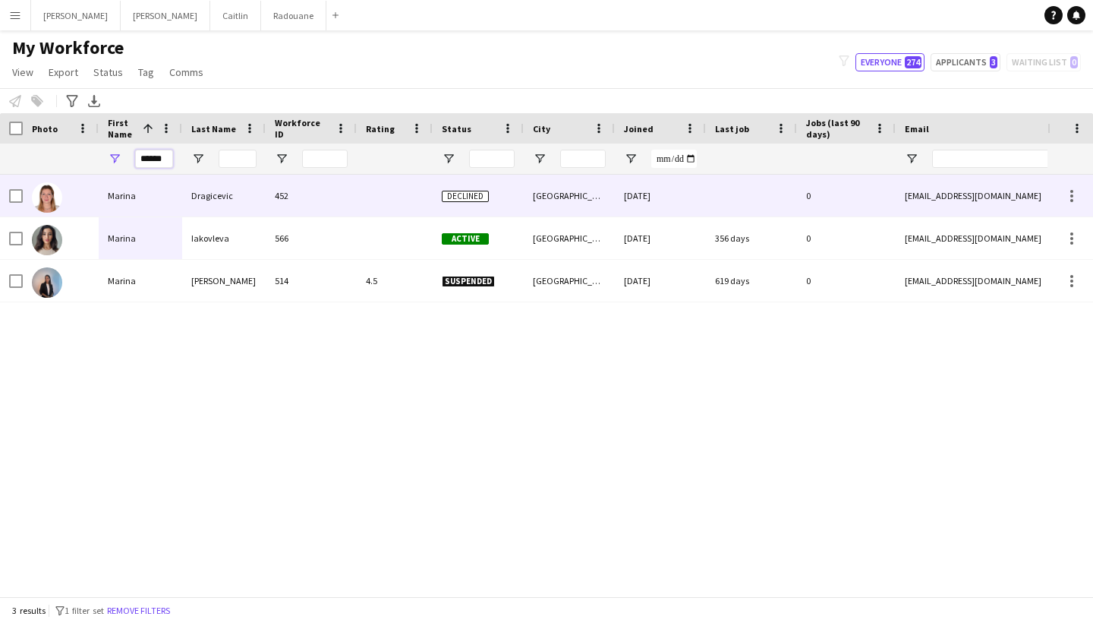
click at [155, 154] on input "******" at bounding box center [154, 159] width 38 height 18
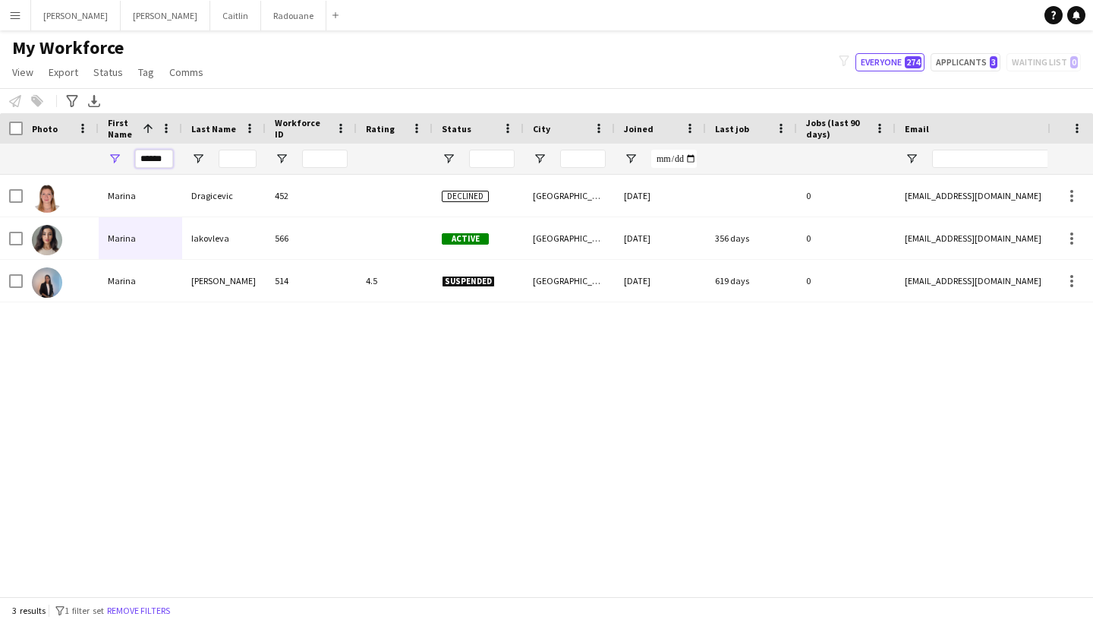
click at [155, 154] on input "******" at bounding box center [154, 159] width 38 height 18
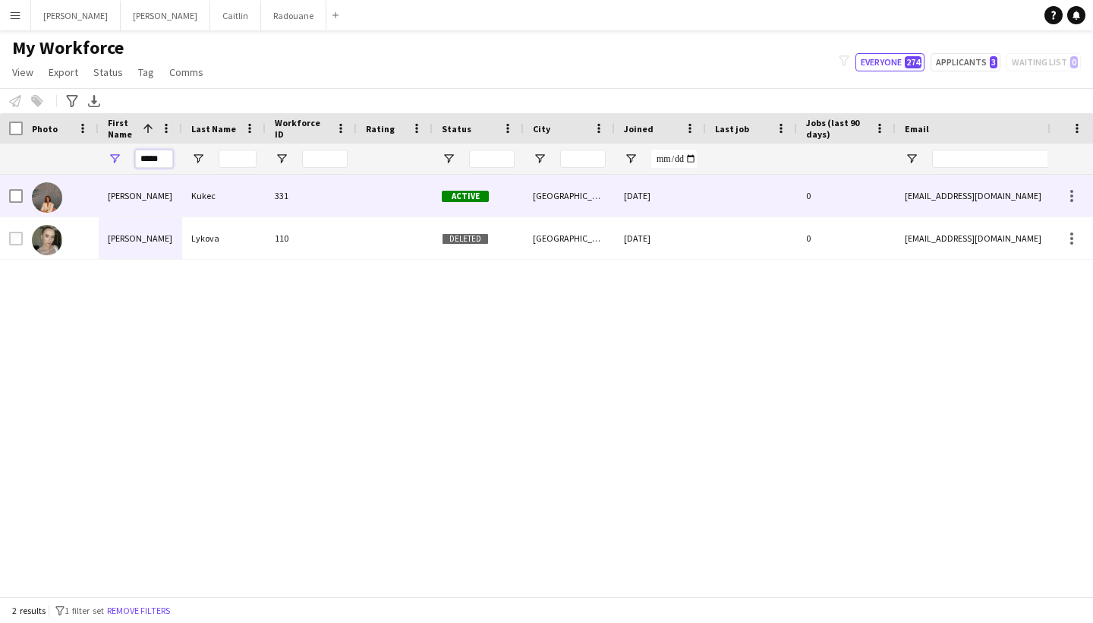
type input "********"
drag, startPoint x: 135, startPoint y: 183, endPoint x: 126, endPoint y: 194, distance: 14.0
click at [125, 194] on div "[PERSON_NAME]" at bounding box center [141, 196] width 84 height 42
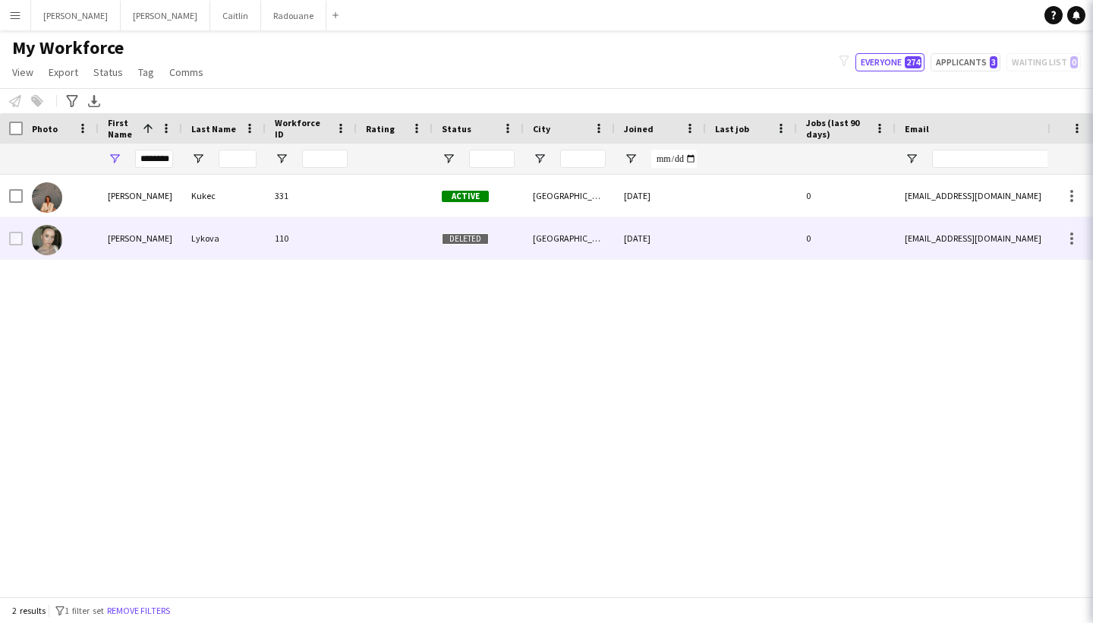
click at [114, 235] on div "[PERSON_NAME]" at bounding box center [141, 238] width 84 height 42
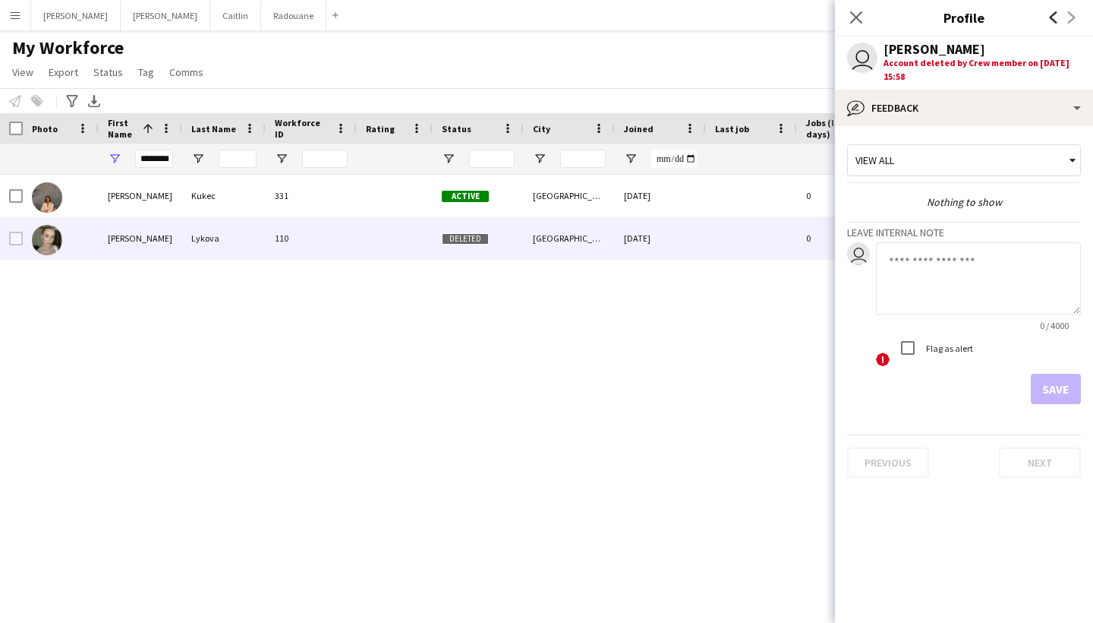
click at [1056, 14] on icon at bounding box center [1054, 17] width 8 height 12
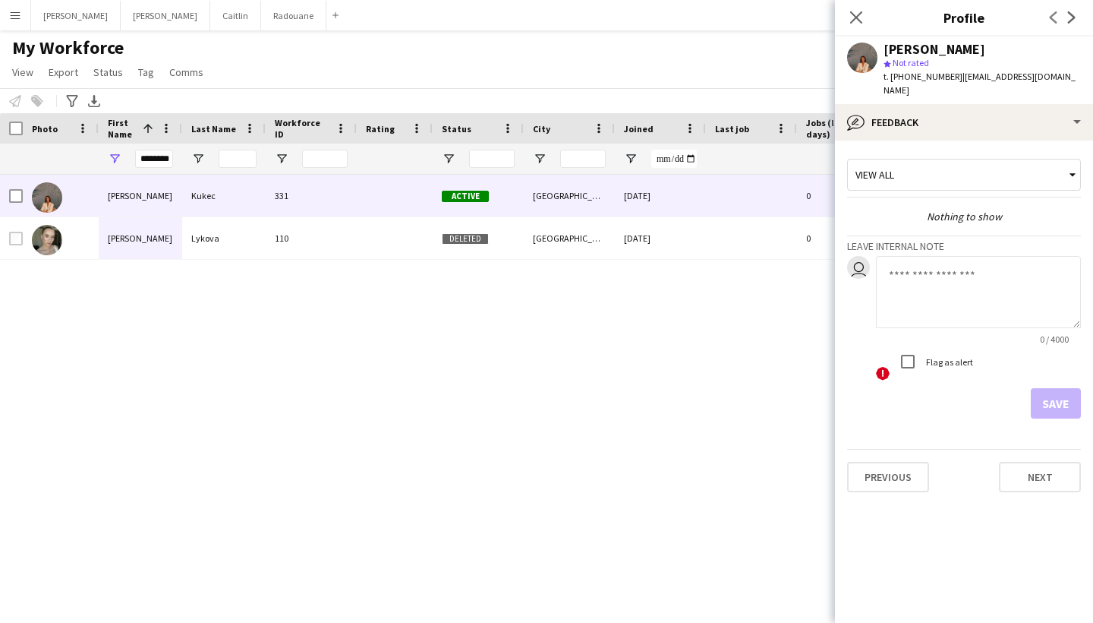
click at [1056, 14] on div "Previous Next" at bounding box center [1063, 17] width 61 height 35
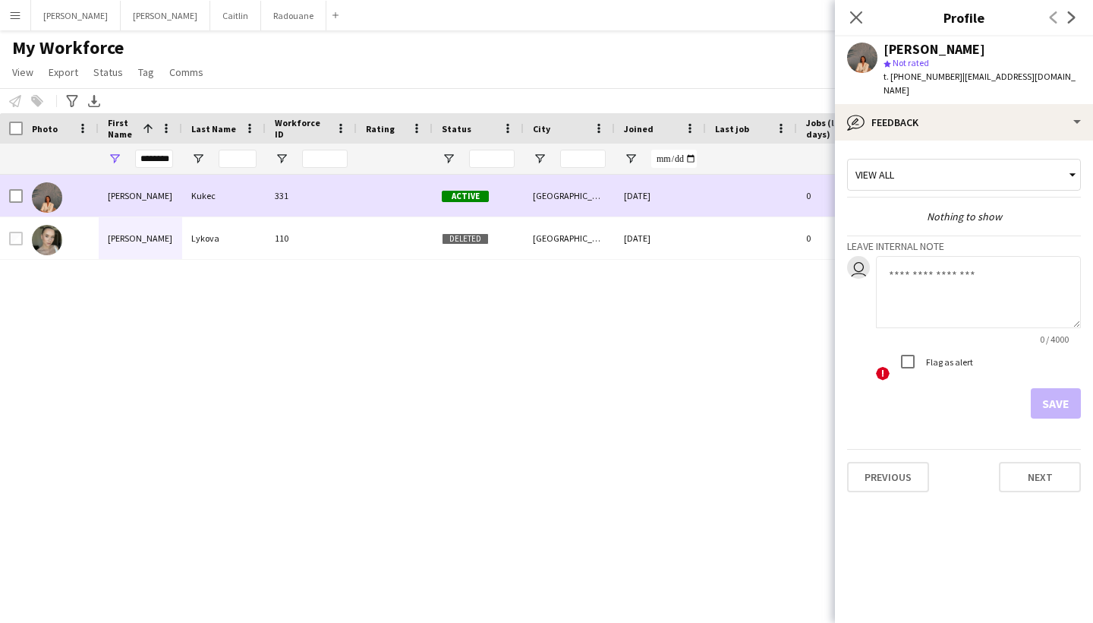
click at [704, 238] on div "[DATE]" at bounding box center [660, 238] width 91 height 42
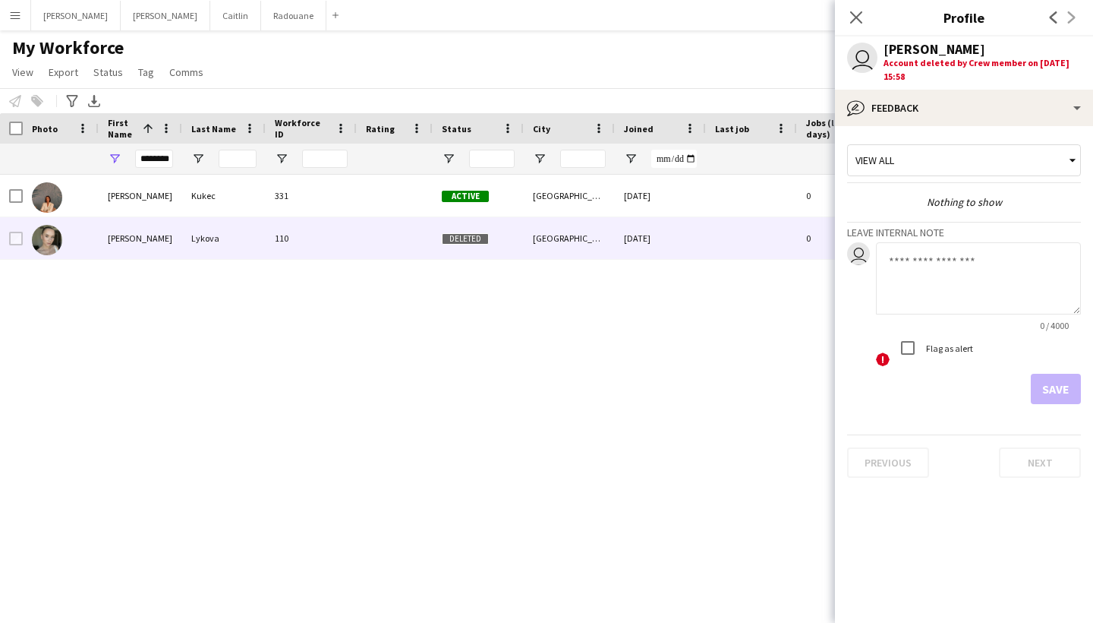
click at [940, 172] on div "View all" at bounding box center [956, 160] width 217 height 29
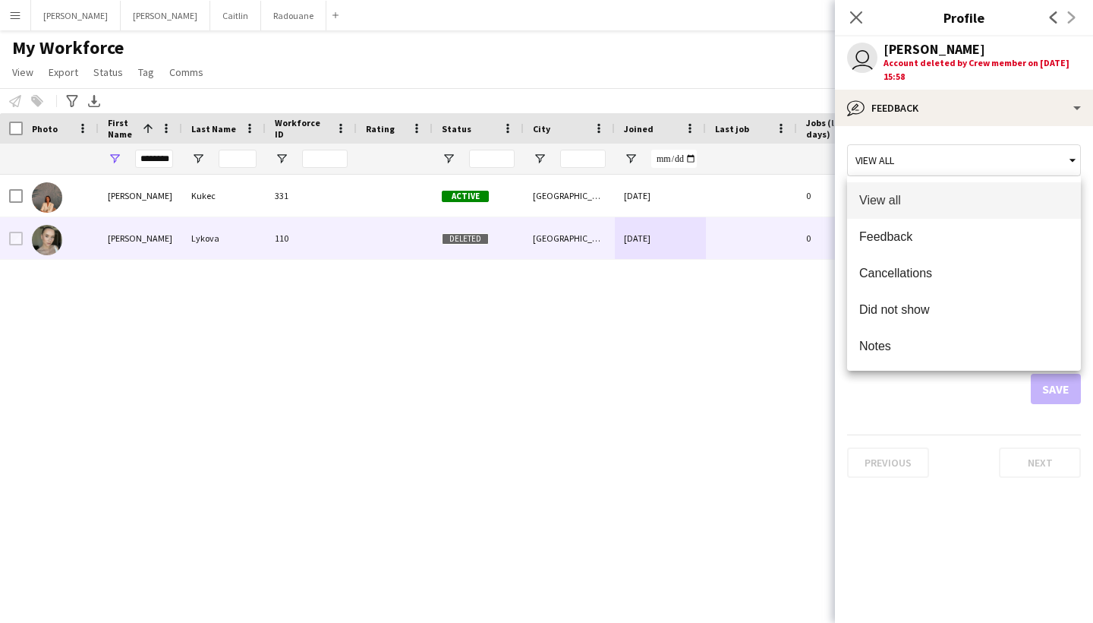
click at [945, 125] on div at bounding box center [546, 311] width 1093 height 623
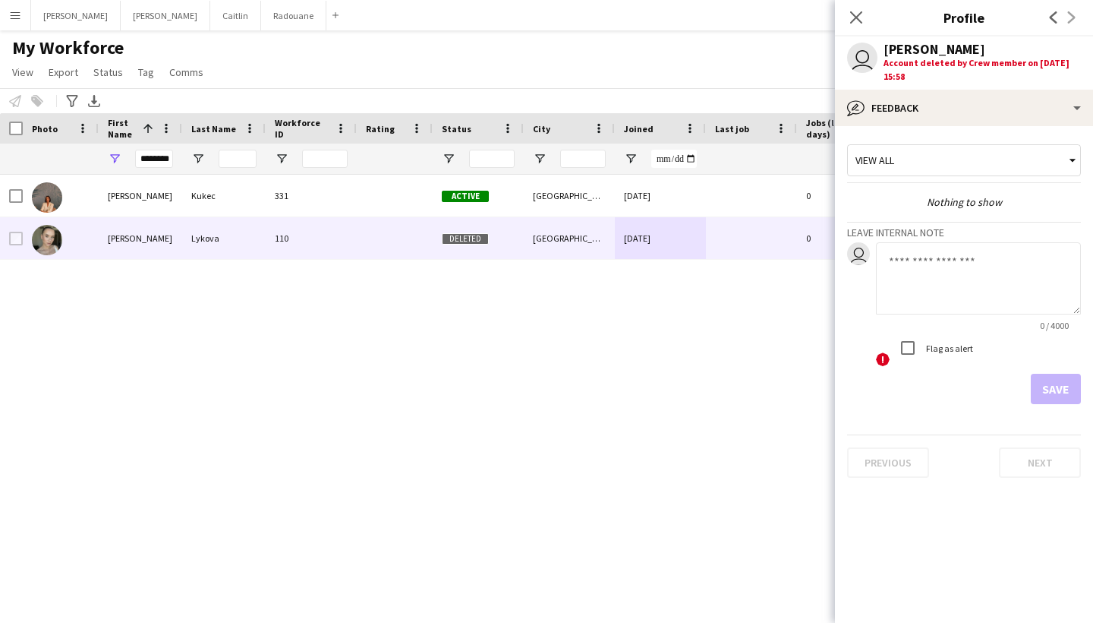
click at [965, 267] on textarea at bounding box center [978, 278] width 205 height 72
click at [1057, 12] on icon at bounding box center [1054, 17] width 8 height 12
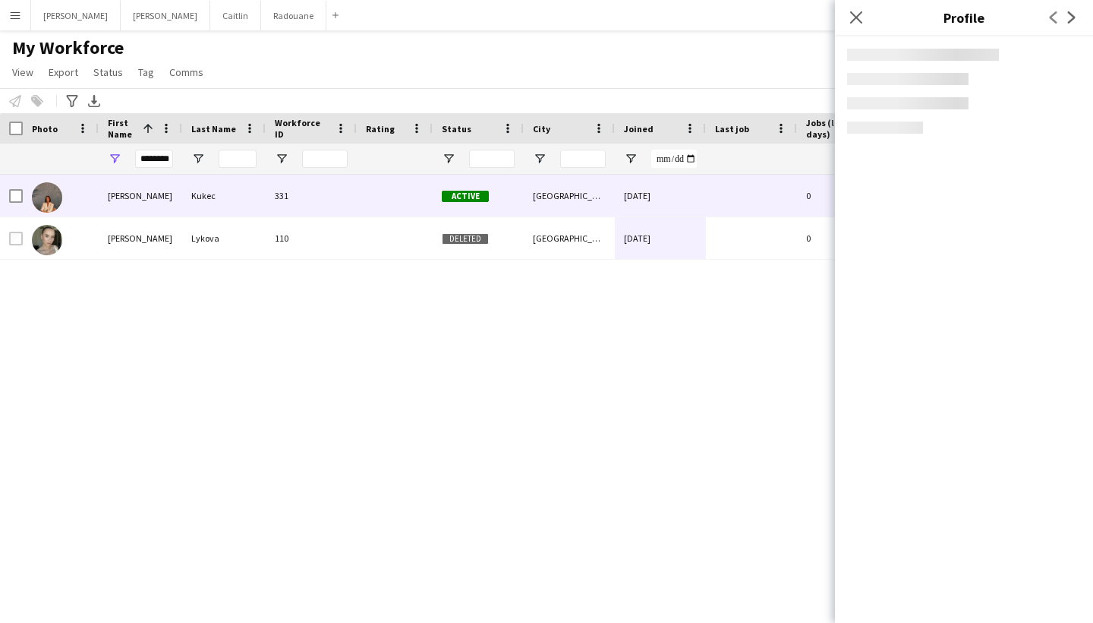
click at [1057, 12] on div "Previous Next" at bounding box center [1063, 17] width 61 height 35
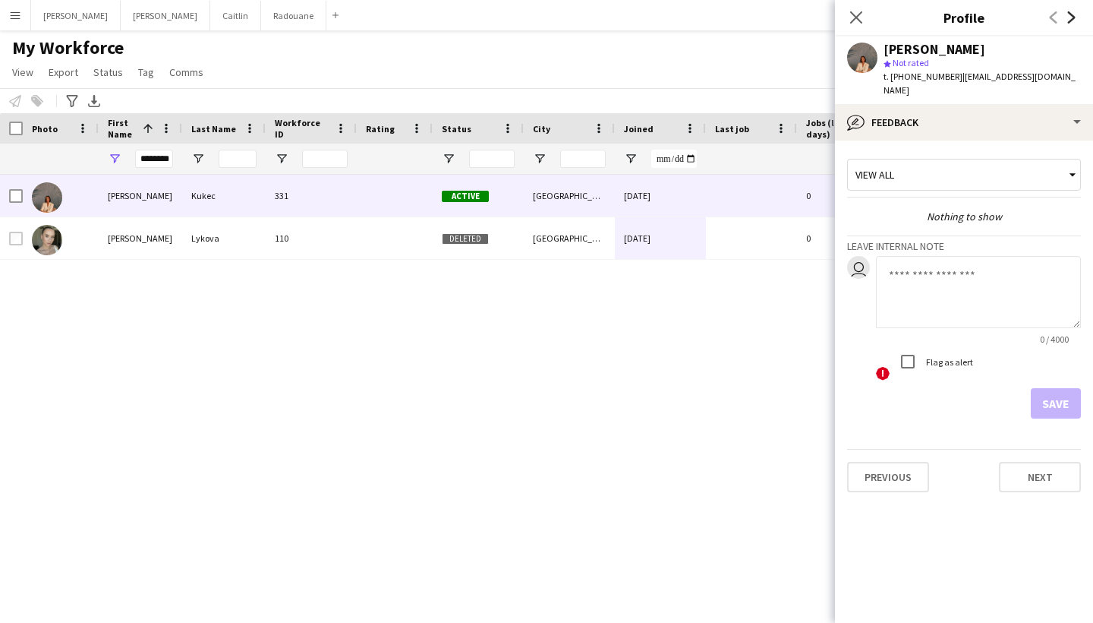
click at [1068, 18] on icon "Next" at bounding box center [1072, 17] width 12 height 12
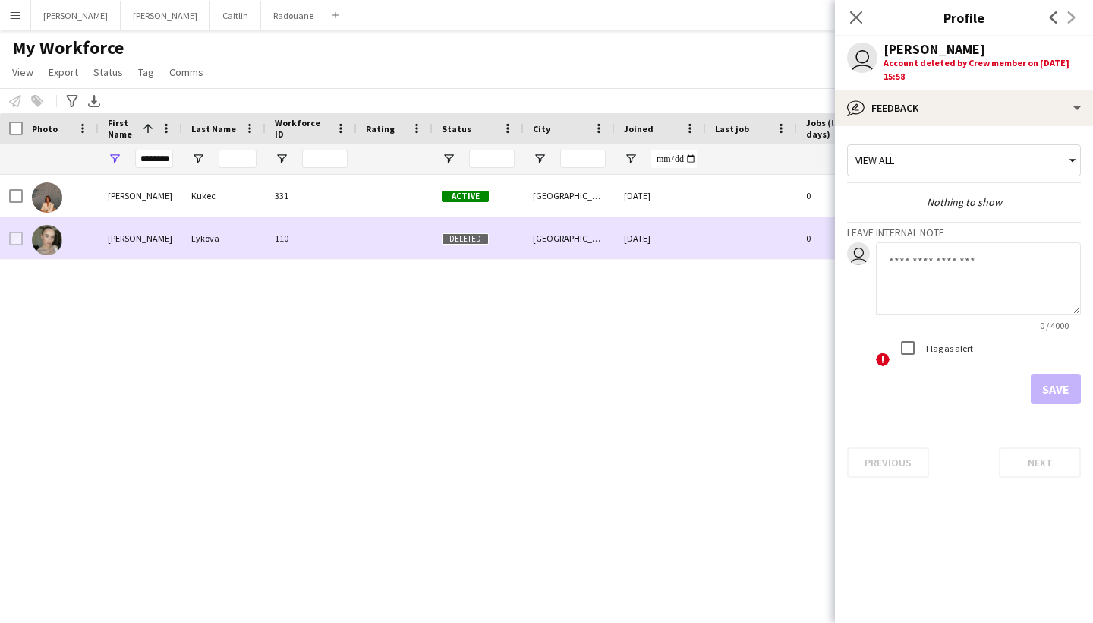
click at [298, 228] on div "110" at bounding box center [311, 238] width 91 height 42
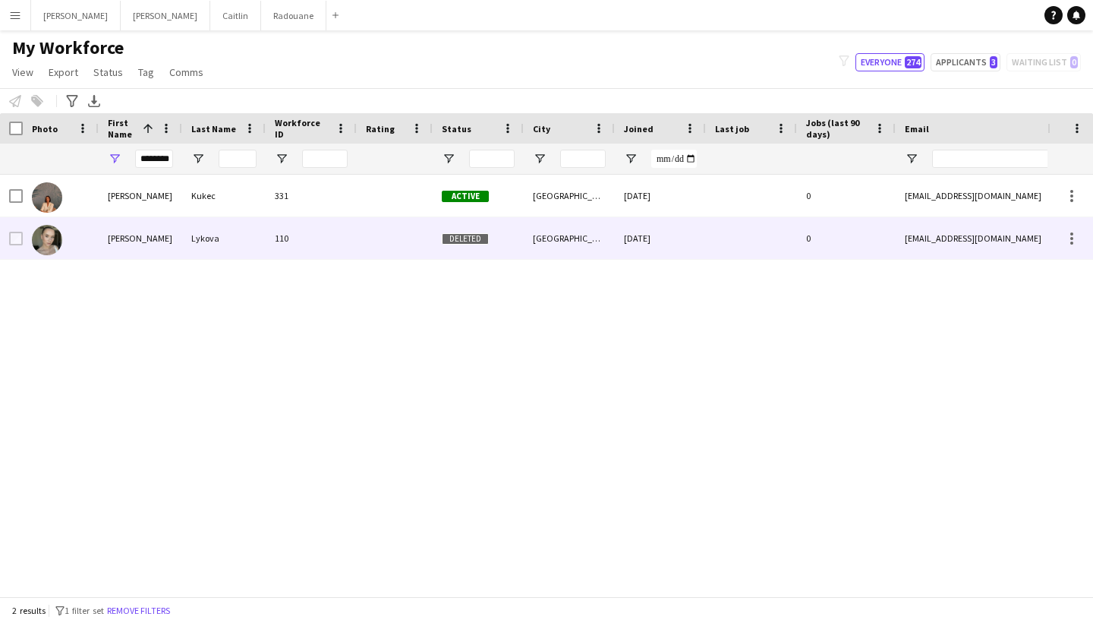
click at [227, 244] on div "Lykova" at bounding box center [224, 238] width 84 height 42
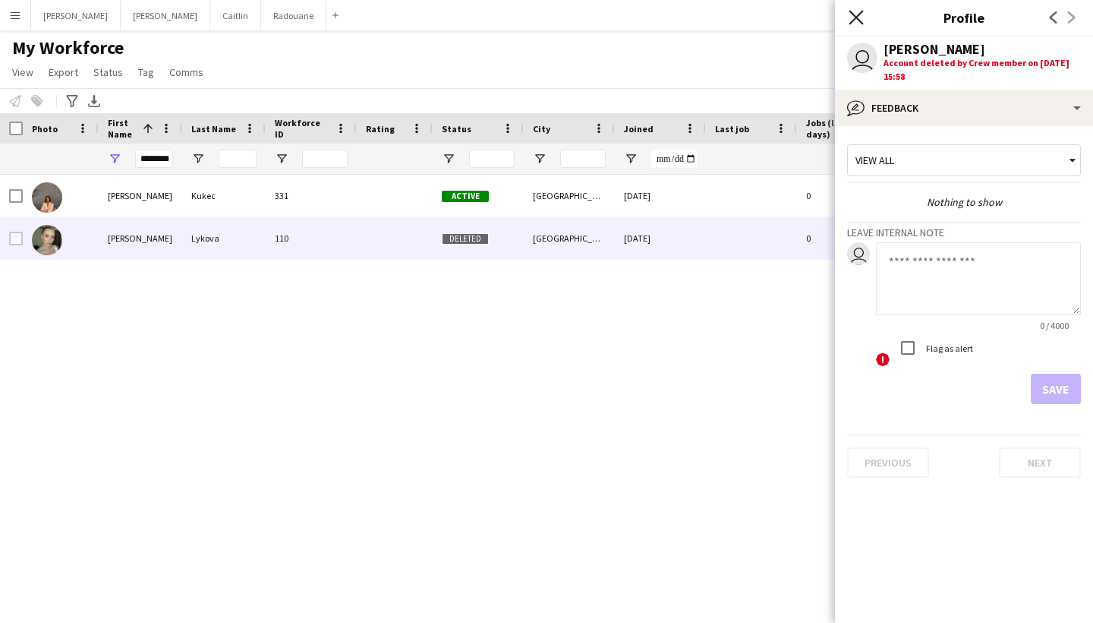
click at [858, 21] on icon "Close pop-in" at bounding box center [856, 17] width 14 height 14
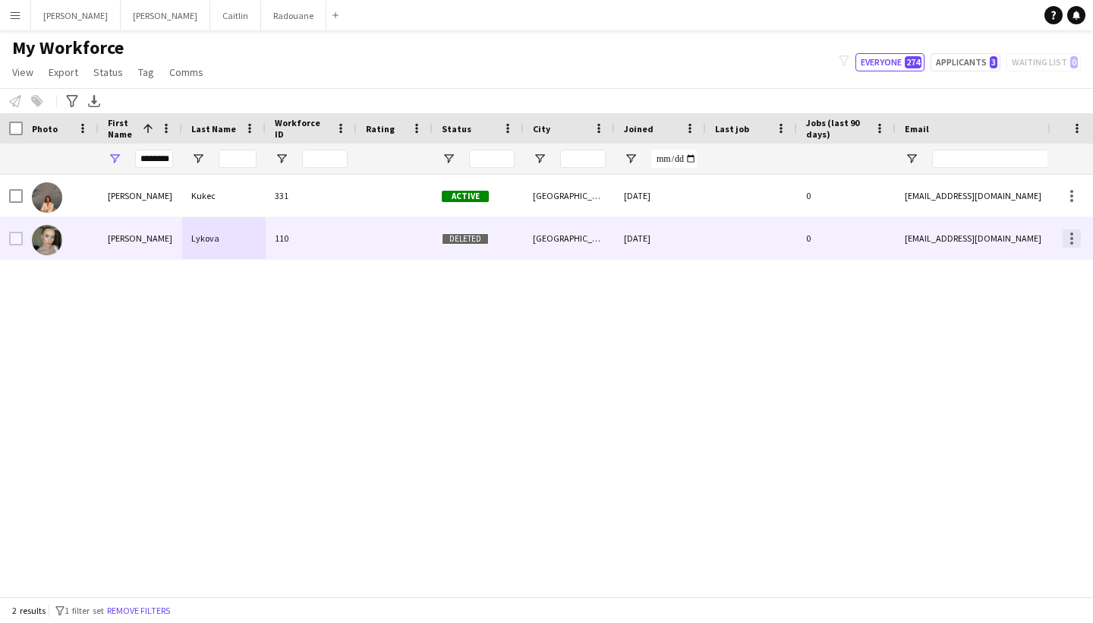
click at [1067, 240] on div at bounding box center [1072, 238] width 18 height 18
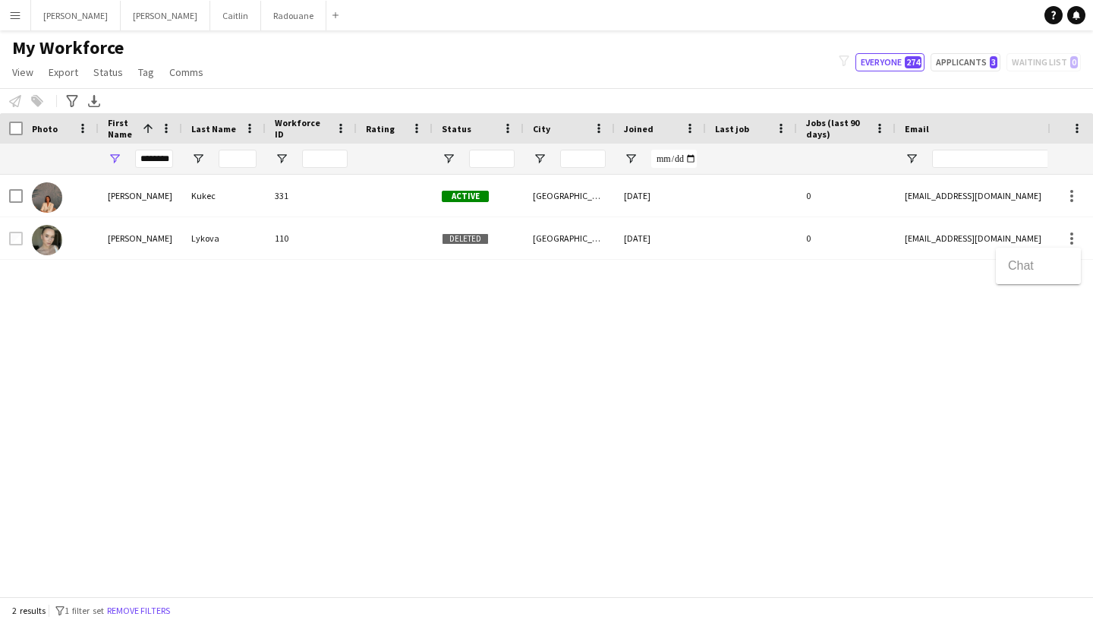
click at [895, 229] on div at bounding box center [546, 311] width 1093 height 623
click at [210, 27] on button "[PERSON_NAME]" at bounding box center [235, 16] width 51 height 30
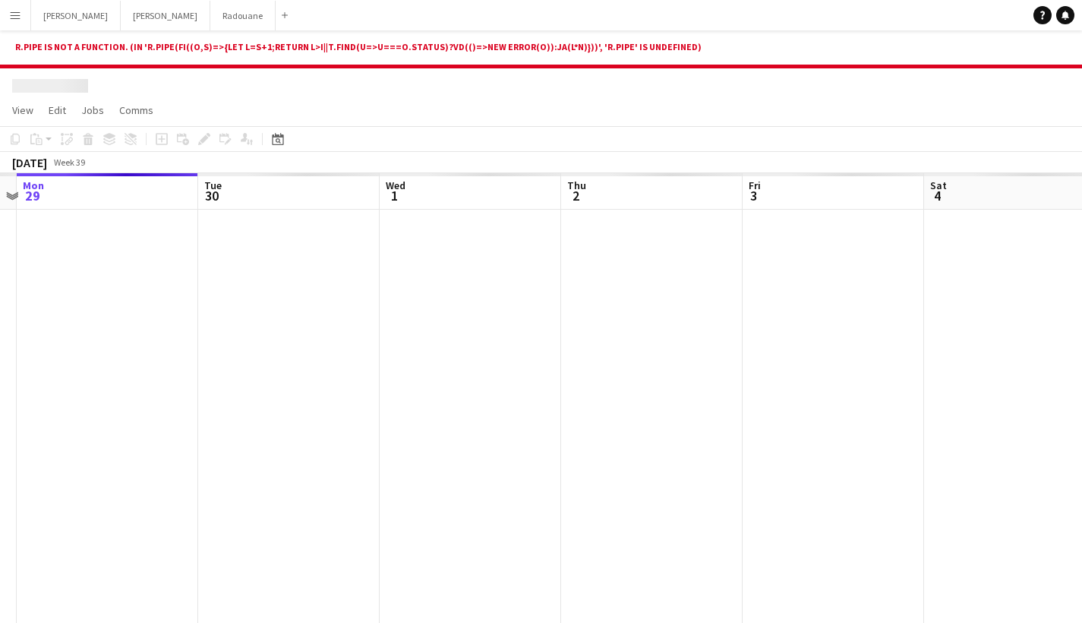
drag, startPoint x: 652, startPoint y: 327, endPoint x: 211, endPoint y: 339, distance: 441.2
click at [182, 339] on app-calendar-viewport "Fri 26 Sat 27 Sun 28 Mon 29 Tue 30 Wed 1 Thu 2 Fri 3 Sat 4 Sun 5 Mon 6" at bounding box center [541, 404] width 1082 height 462
drag, startPoint x: 460, startPoint y: 365, endPoint x: 231, endPoint y: 342, distance: 230.5
click at [366, 365] on app-calendar-viewport "Mon 29 Tue 30 Wed 1 Thu 2 Fri 3 Sat 4 Sun 5 Mon 6 Tue 7 Wed 8 Thu 9" at bounding box center [541, 404] width 1082 height 462
drag, startPoint x: 730, startPoint y: 296, endPoint x: 238, endPoint y: 362, distance: 497.1
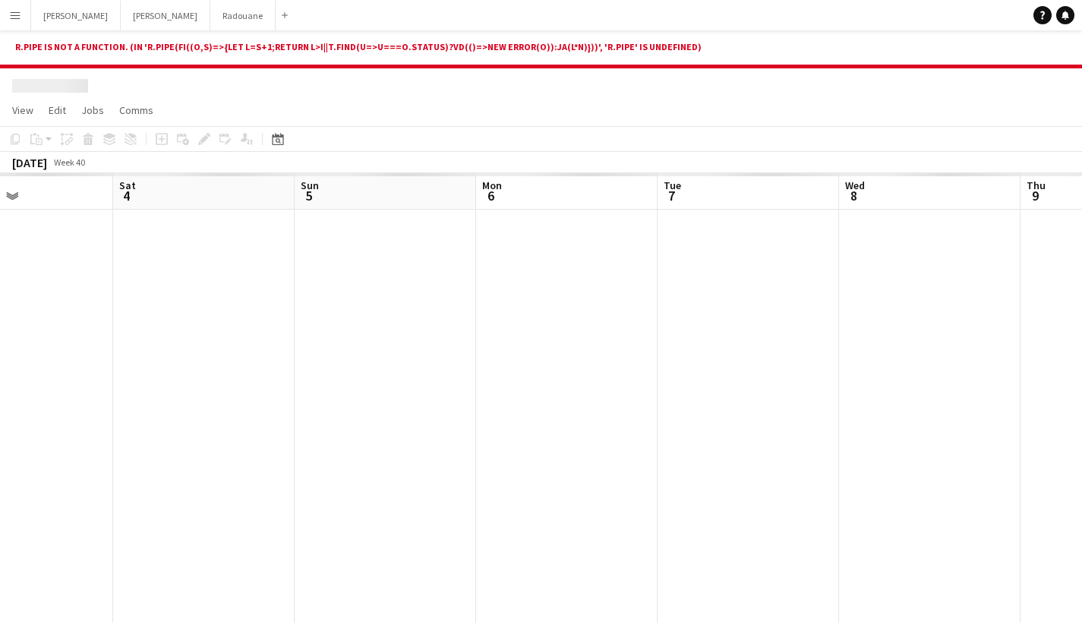
click at [238, 362] on app-calendar-viewport "Tue 30 Wed 1 Thu 2 Fri 3 Sat 4 Sun 5 Mon 6 Tue 7 Wed 8 Thu 9 Fri 10" at bounding box center [541, 404] width 1082 height 462
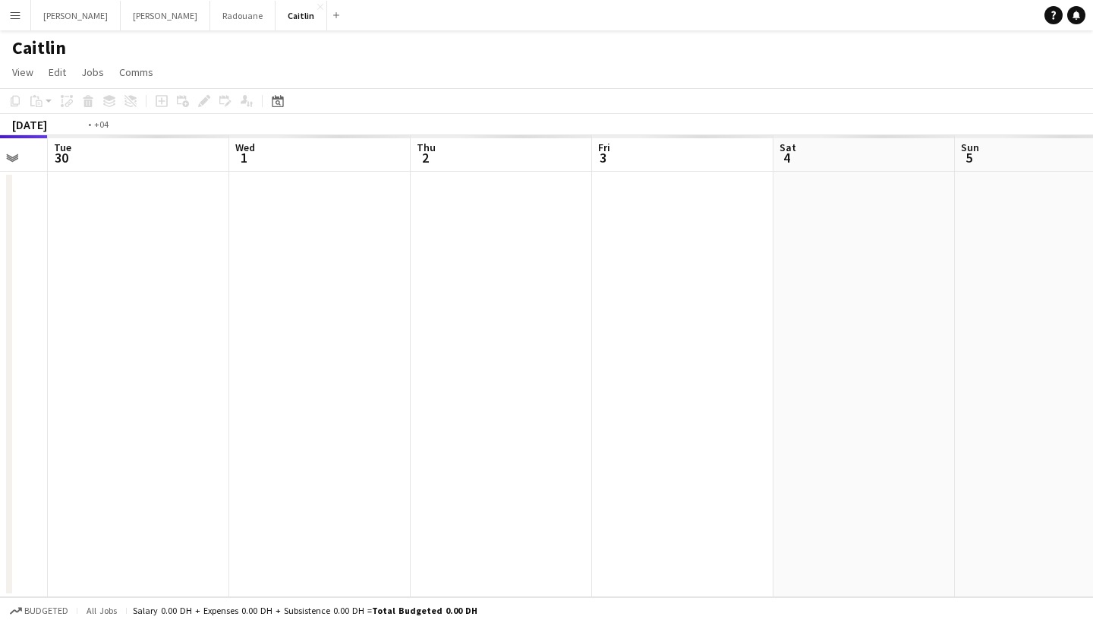
drag, startPoint x: 762, startPoint y: 365, endPoint x: 387, endPoint y: 370, distance: 375.1
click at [398, 374] on app-calendar-viewport "Fri 26 Sat 27 Sun 28 Mon 29 Tue 30 Wed 1 Thu 2 Fri 3 Sat 4 Sun 5 Mon 6 Tue 7" at bounding box center [546, 366] width 1093 height 462
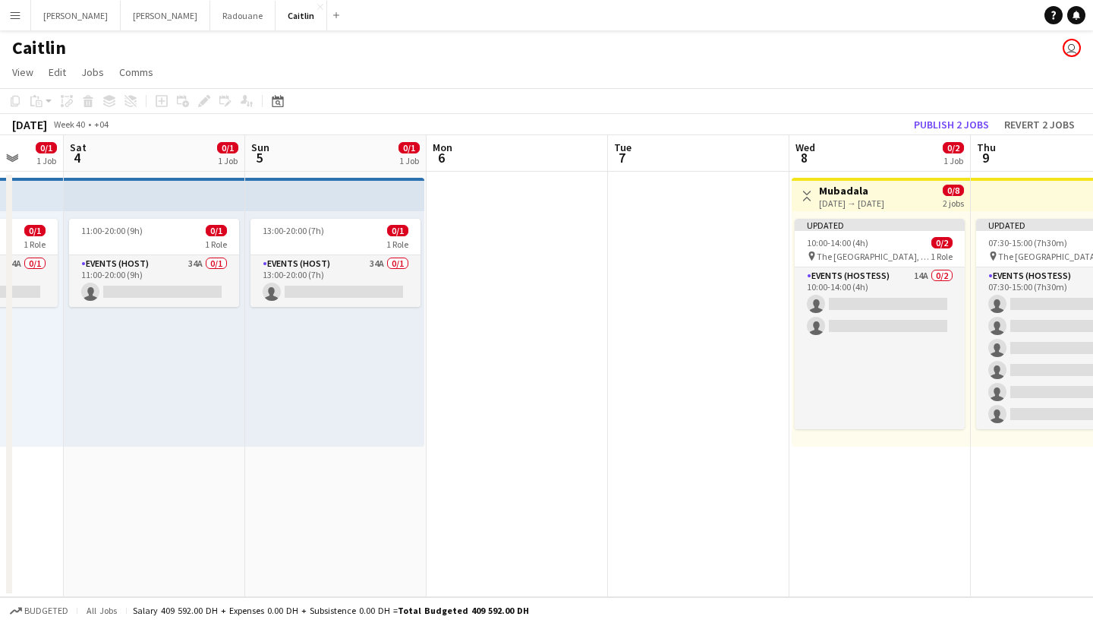
drag, startPoint x: 838, startPoint y: 364, endPoint x: 351, endPoint y: 398, distance: 488.6
click at [314, 409] on app-calendar-viewport "Tue 30 Wed 1 Thu 2 0/1 1 Job Fri 3 0/1 1 Job Sat 4 0/1 1 Job Sun 5 0/1 1 Job Mo…" at bounding box center [546, 366] width 1093 height 462
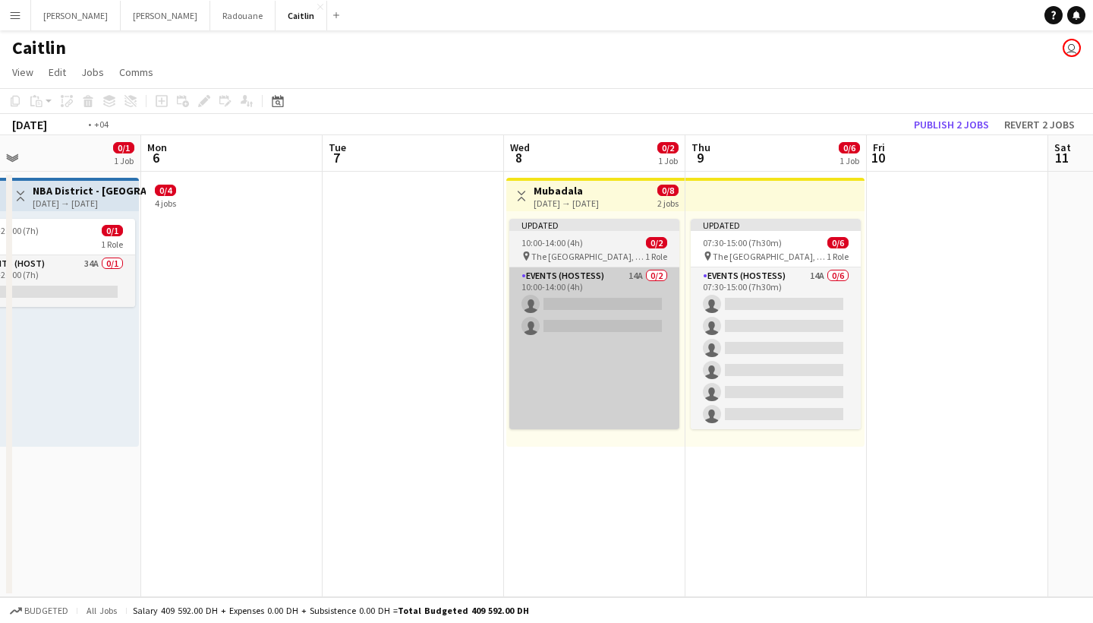
drag, startPoint x: 661, startPoint y: 402, endPoint x: 248, endPoint y: 379, distance: 413.7
click at [210, 401] on app-calendar-viewport "Thu 2 0/1 1 Job Fri 3 0/1 1 Job Sat 4 0/1 1 Job Sun 5 0/1 1 Job Mon 6 Tue 7 Wed…" at bounding box center [546, 366] width 1093 height 462
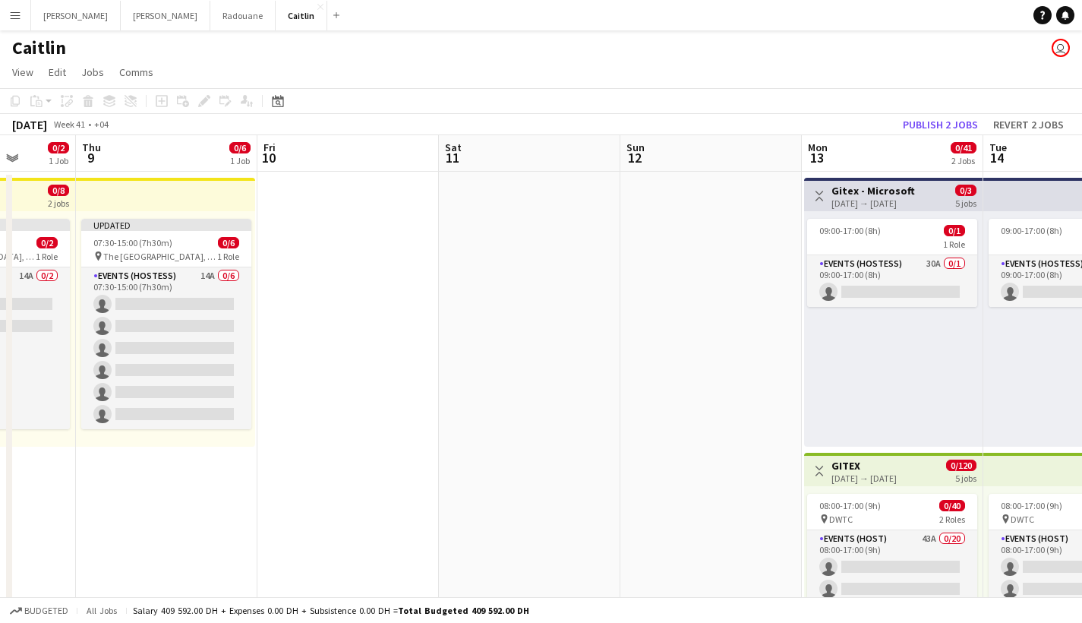
drag, startPoint x: 875, startPoint y: 360, endPoint x: 333, endPoint y: 401, distance: 543.6
click at [333, 401] on app-calendar-viewport "Sat 4 0/1 1 Job Sun 5 0/1 1 Job Mon 6 Tue 7 Wed 8 0/2 1 Job Thu 9 0/6 1 Job Fri…" at bounding box center [541, 431] width 1082 height 592
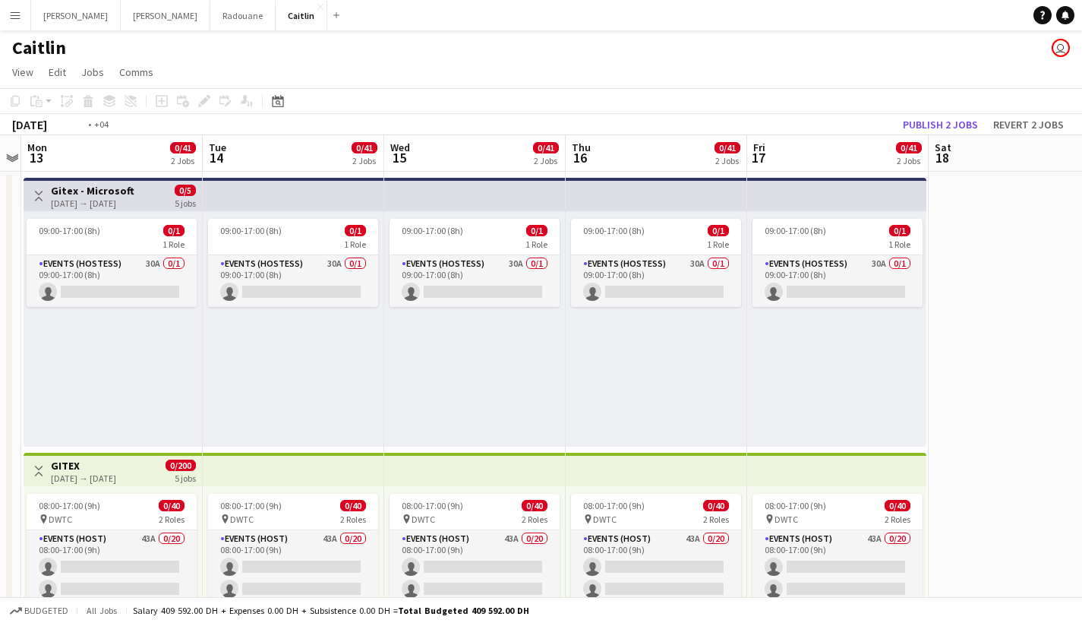
drag, startPoint x: 828, startPoint y: 367, endPoint x: 205, endPoint y: 403, distance: 624.3
click at [207, 405] on app-calendar-viewport "Fri 10 Sat 11 Sun 12 Mon 13 0/41 2 Jobs Tue 14 0/41 2 Jobs Wed 15 0/41 2 Jobs T…" at bounding box center [541, 431] width 1082 height 592
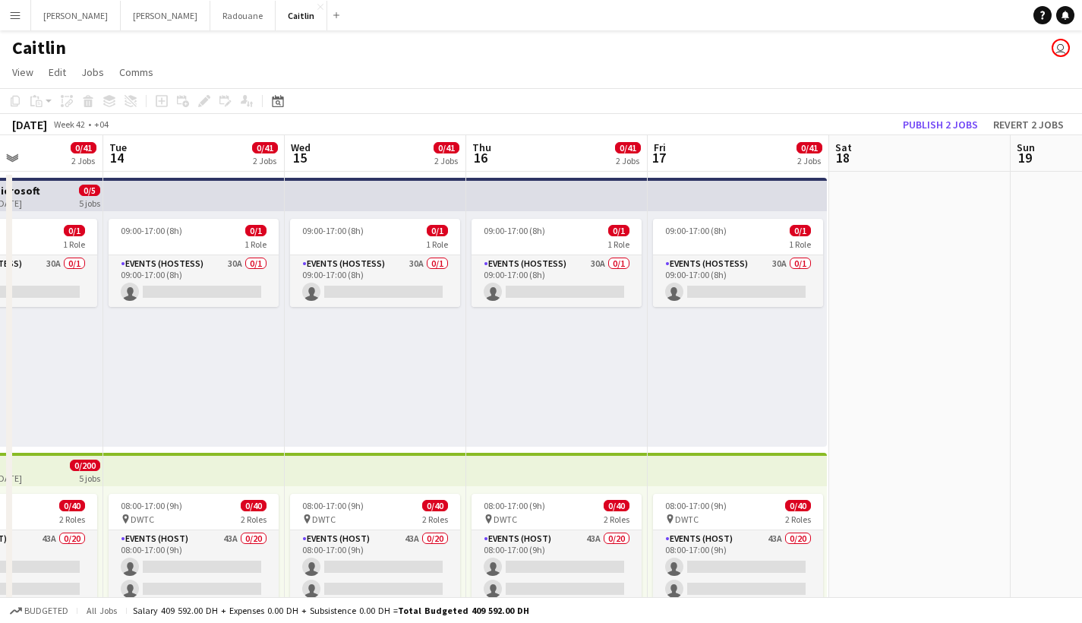
drag, startPoint x: 865, startPoint y: 347, endPoint x: 233, endPoint y: 364, distance: 631.9
click at [207, 377] on app-calendar-viewport "Fri 10 Sat 11 Sun 12 Mon 13 0/41 2 Jobs Tue 14 0/41 2 Jobs Wed 15 0/41 2 Jobs T…" at bounding box center [541, 431] width 1082 height 592
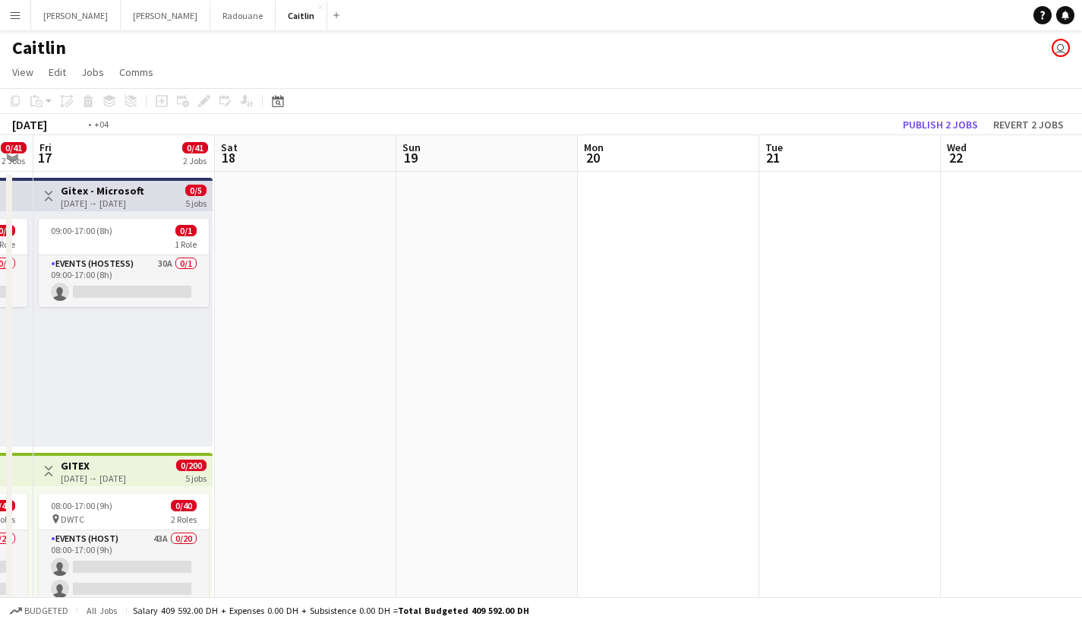
drag, startPoint x: 816, startPoint y: 307, endPoint x: 225, endPoint y: 317, distance: 590.7
click at [226, 317] on app-calendar-viewport "Tue 14 0/41 2 Jobs Wed 15 0/41 2 Jobs Thu 16 0/41 2 Jobs Fri 17 0/41 2 Jobs Sat…" at bounding box center [541, 431] width 1082 height 592
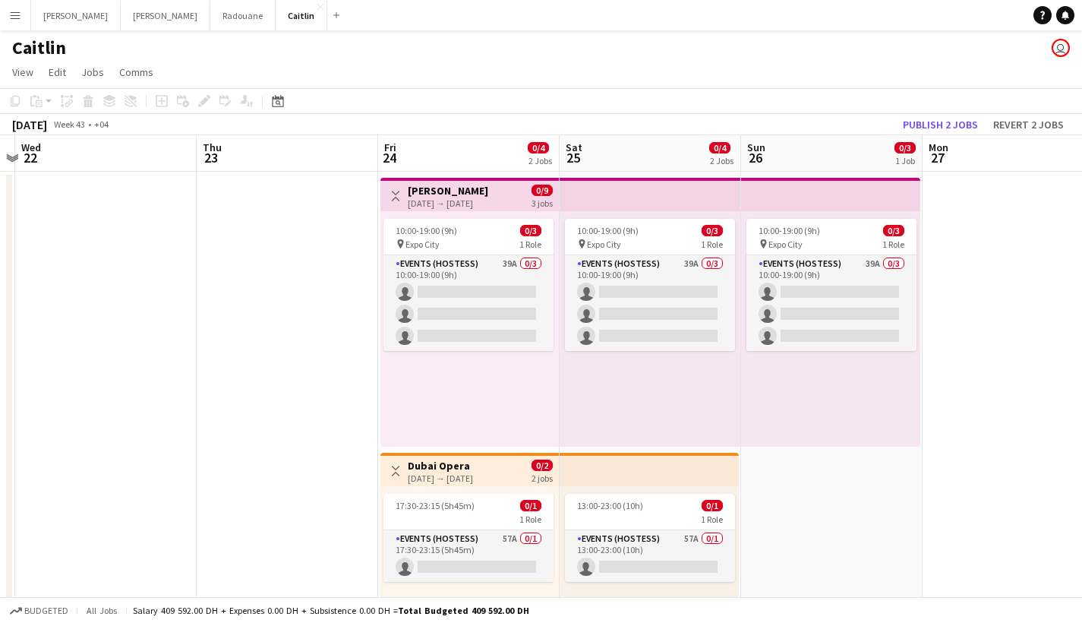
drag, startPoint x: 815, startPoint y: 307, endPoint x: 111, endPoint y: 322, distance: 704.7
click at [111, 322] on app-calendar-viewport "Sat 18 Sun 19 Mon 20 Tue 21 Wed 22 Thu 23 Fri 24 0/4 2 Jobs Sat 25 0/4 2 Jobs S…" at bounding box center [541, 431] width 1082 height 592
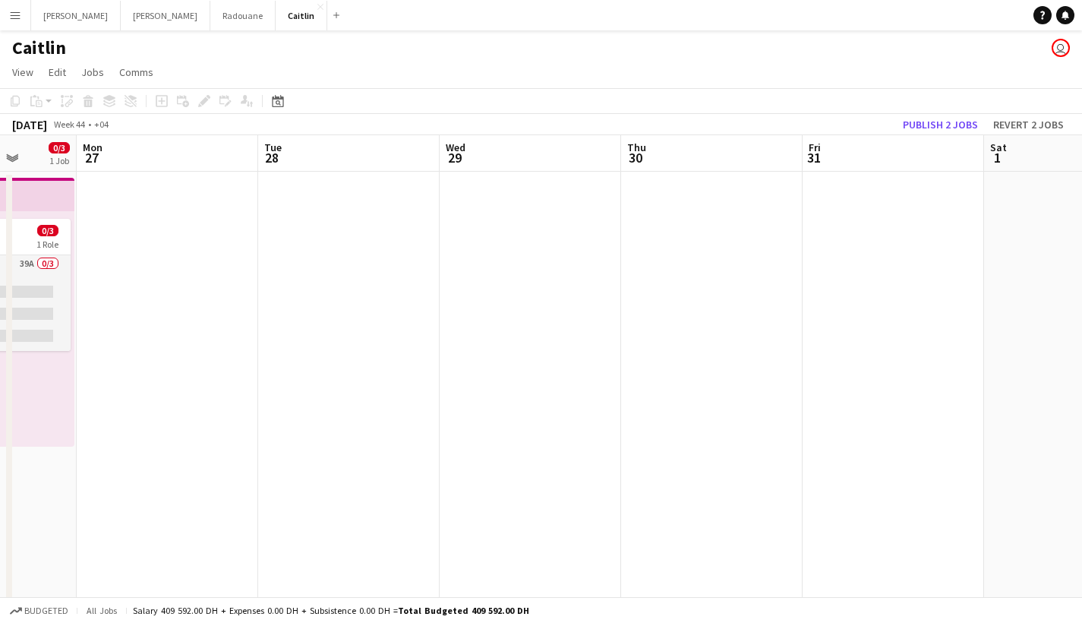
drag, startPoint x: 944, startPoint y: 312, endPoint x: 289, endPoint y: 312, distance: 654.4
click at [235, 326] on app-calendar-viewport "Fri 24 0/4 2 Jobs Sat 25 0/4 2 Jobs Sun 26 0/3 1 Job Mon 27 Tue 28 Wed 29 Thu 3…" at bounding box center [541, 431] width 1082 height 592
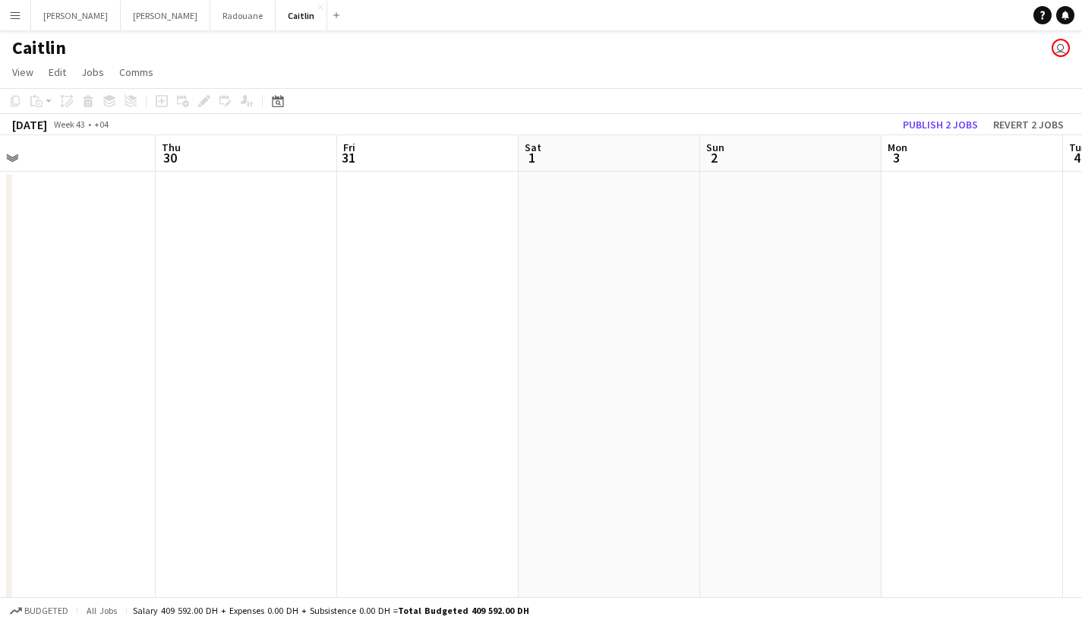
drag, startPoint x: 586, startPoint y: 352, endPoint x: 320, endPoint y: 345, distance: 266.6
click at [383, 348] on app-calendar-viewport "Sun 26 0/3 1 Job Mon 27 Tue 28 Wed 29 Thu 30 Fri 31 Sat 1 Sun 2 Mon 3 Tue 4 Wed…" at bounding box center [541, 431] width 1082 height 592
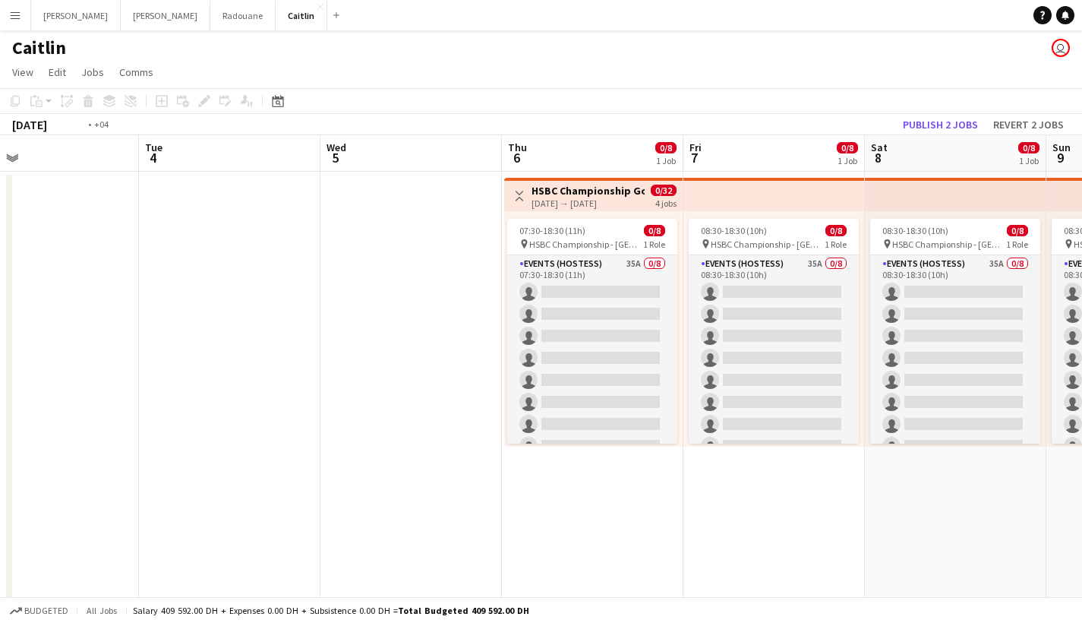
drag, startPoint x: 831, startPoint y: 320, endPoint x: 262, endPoint y: 347, distance: 569.3
click at [262, 347] on app-calendar-viewport "Thu 30 Fri 31 Sat 1 Sun 2 Mon 3 Tue 4 Wed 5 Thu 6 0/8 1 Job Fri 7 0/8 1 Job Sat…" at bounding box center [541, 431] width 1082 height 592
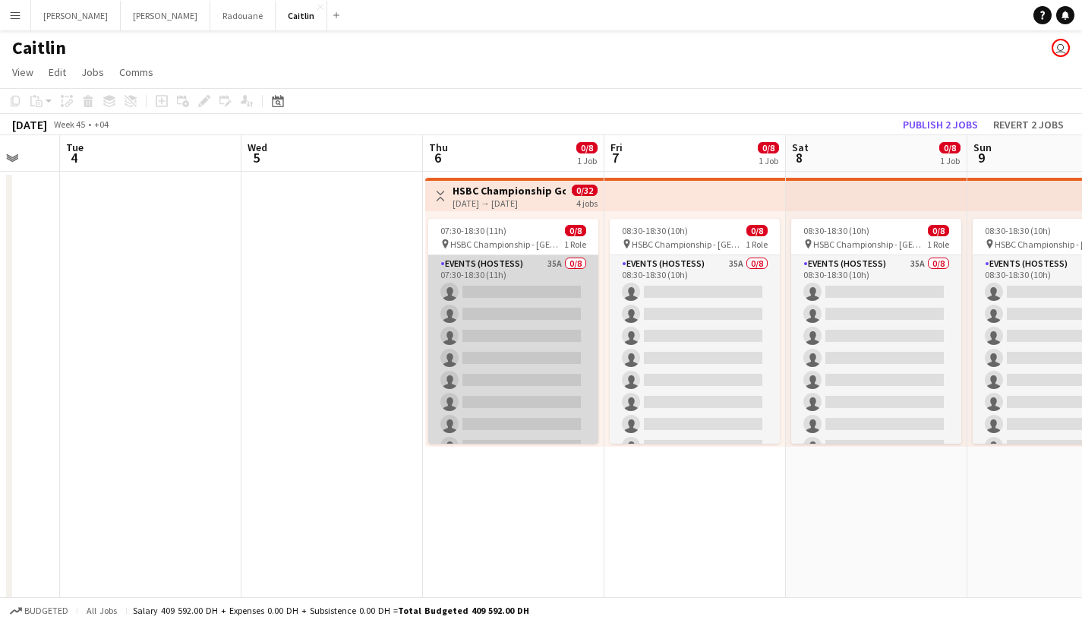
click at [531, 380] on app-card-role "Events (Hostess) 35A 0/8 07:30-18:30 (11h) single-neutral-actions single-neutra…" at bounding box center [513, 358] width 170 height 206
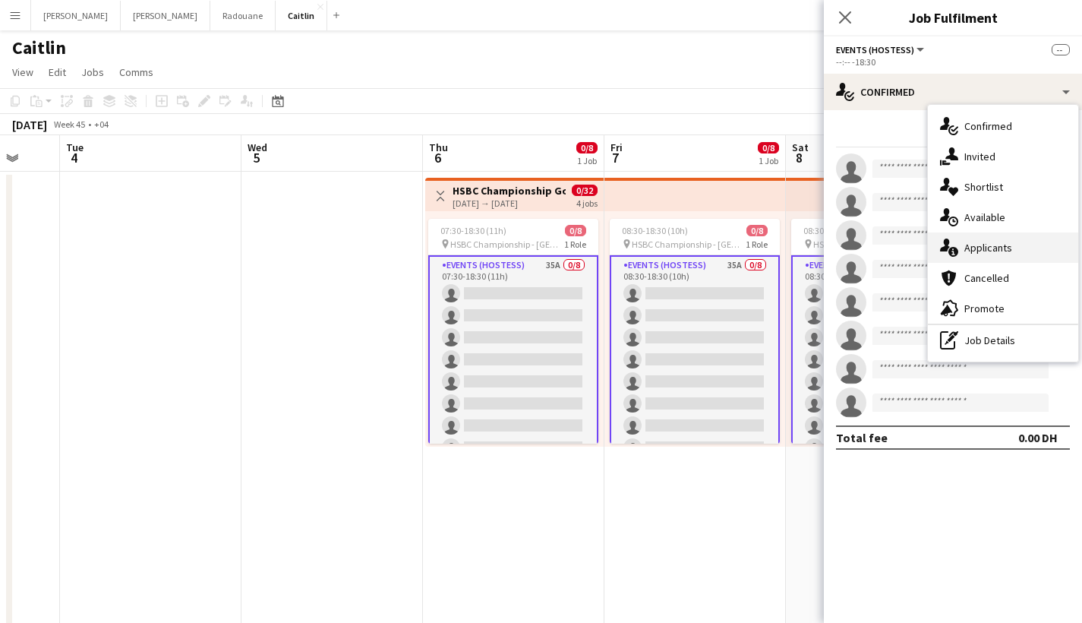
click at [997, 239] on div "single-neutral-actions-information Applicants" at bounding box center [1003, 247] width 150 height 30
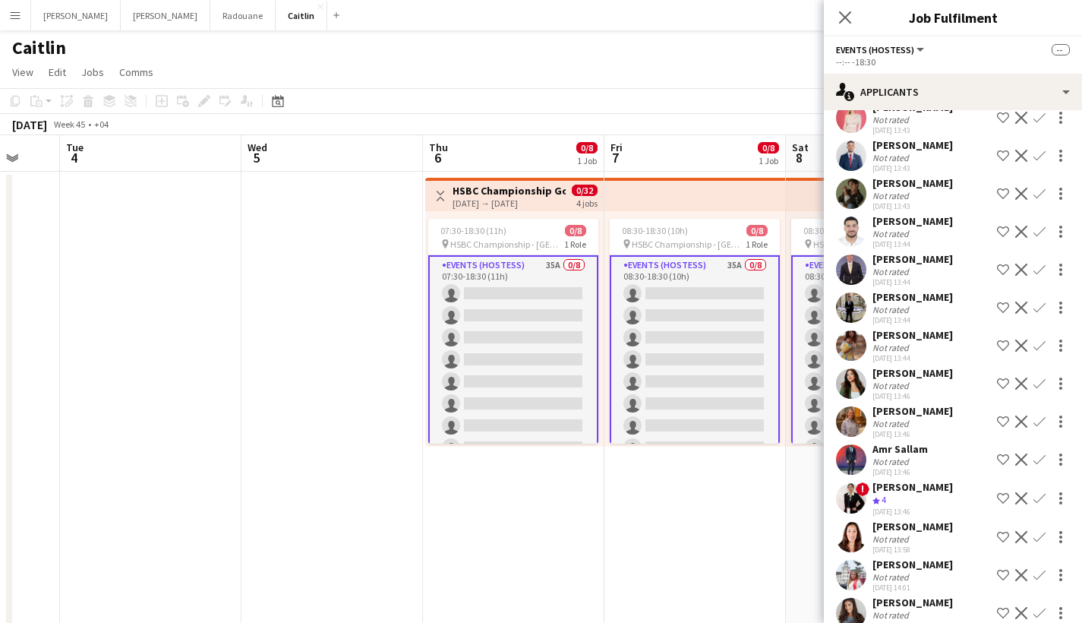
scroll to position [0, 0]
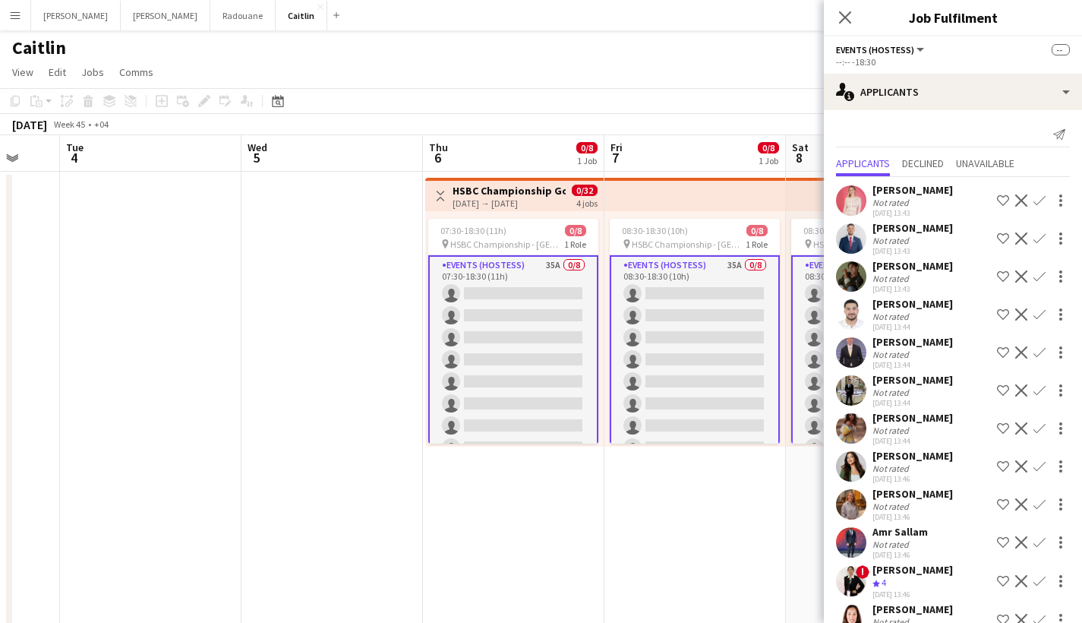
click at [897, 203] on div "Not rated" at bounding box center [891, 202] width 39 height 11
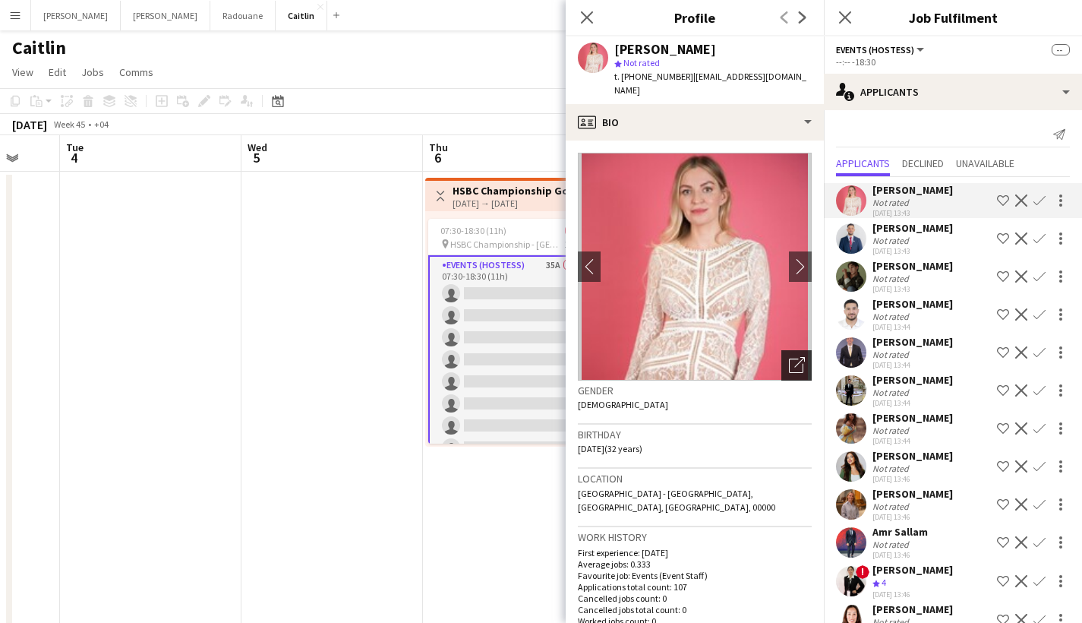
click at [789, 357] on icon "Open photos pop-in" at bounding box center [797, 365] width 16 height 16
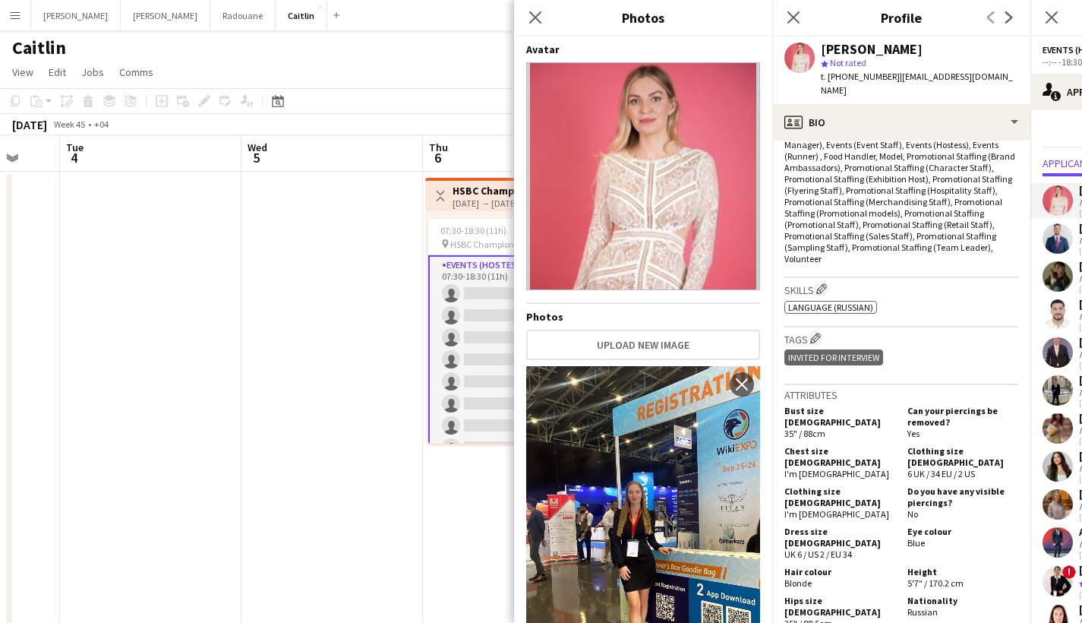
scroll to position [560, 0]
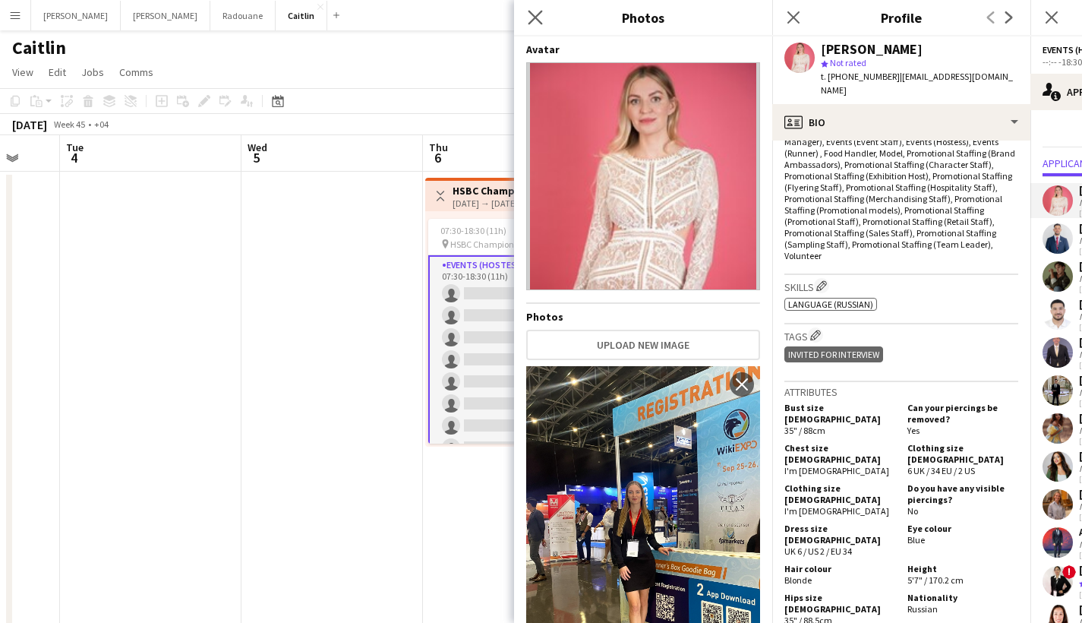
click at [528, 9] on app-icon "Close pop-in" at bounding box center [536, 18] width 22 height 22
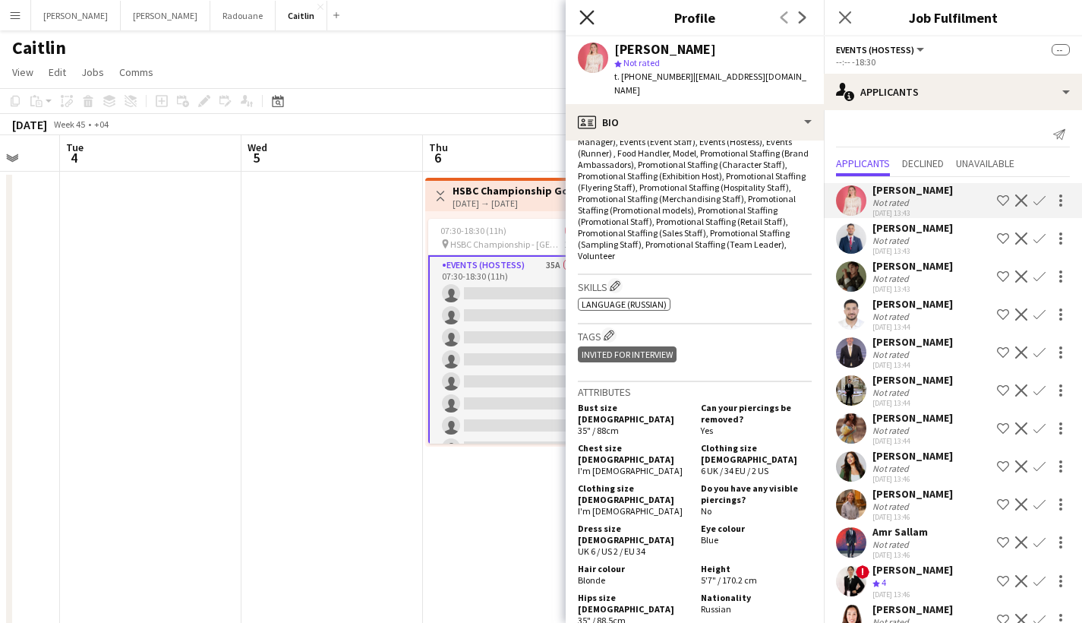
click at [592, 17] on icon "Close pop-in" at bounding box center [586, 17] width 14 height 14
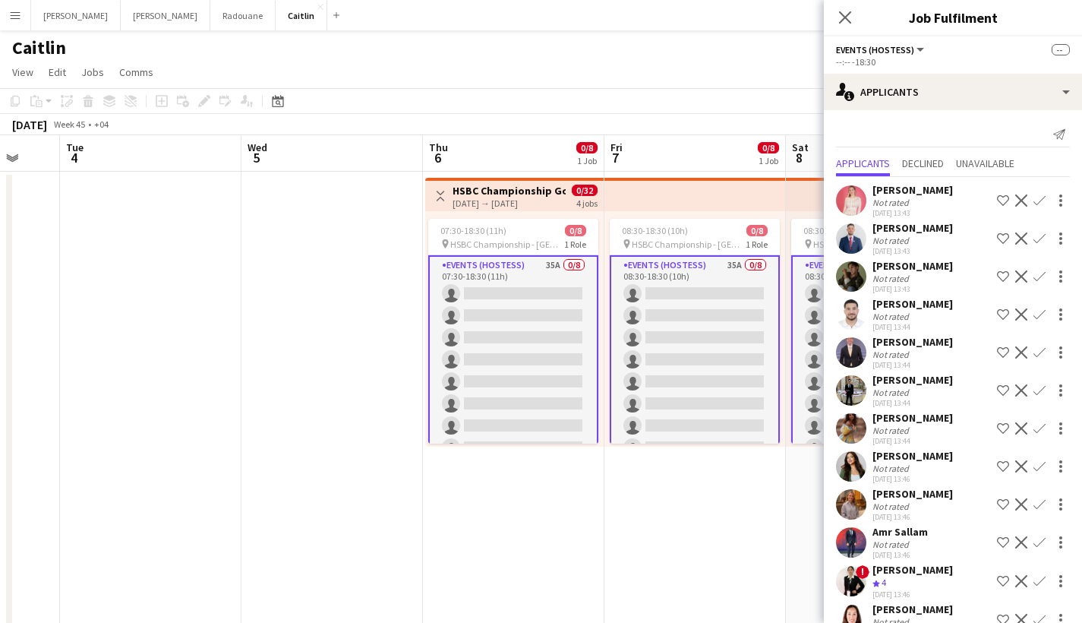
scroll to position [255, 0]
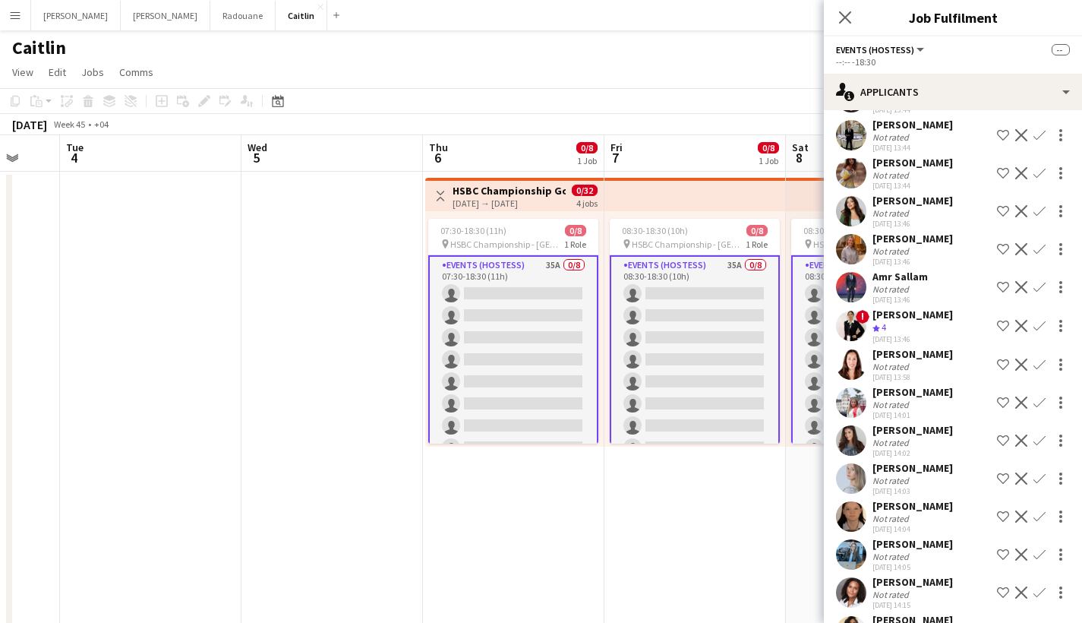
click at [916, 404] on div "Not rated" at bounding box center [912, 404] width 80 height 11
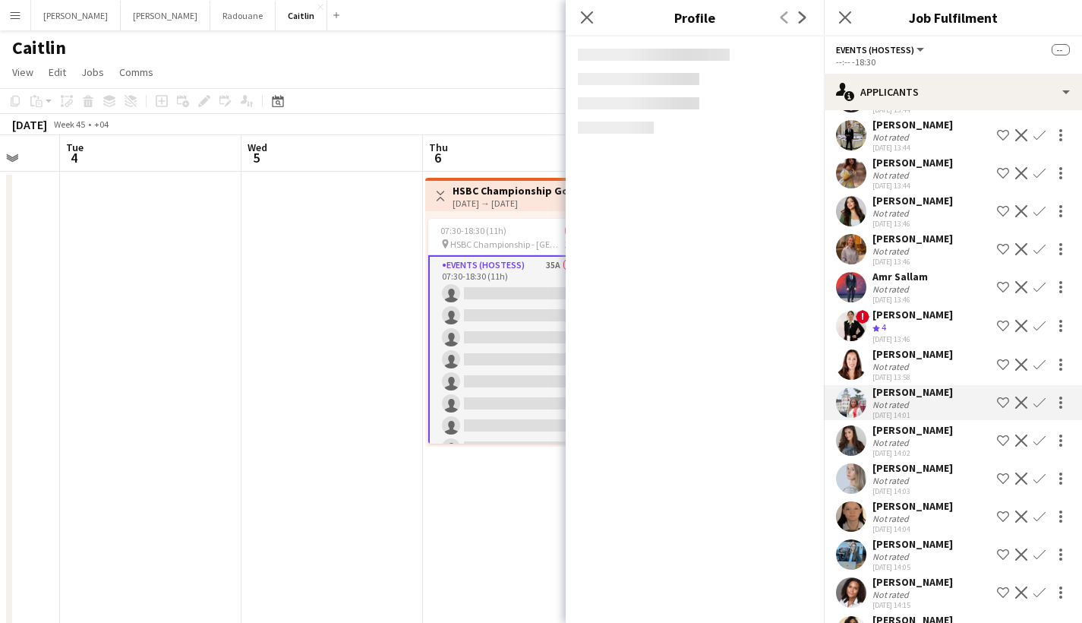
click at [914, 430] on div "[PERSON_NAME]" at bounding box center [912, 430] width 80 height 14
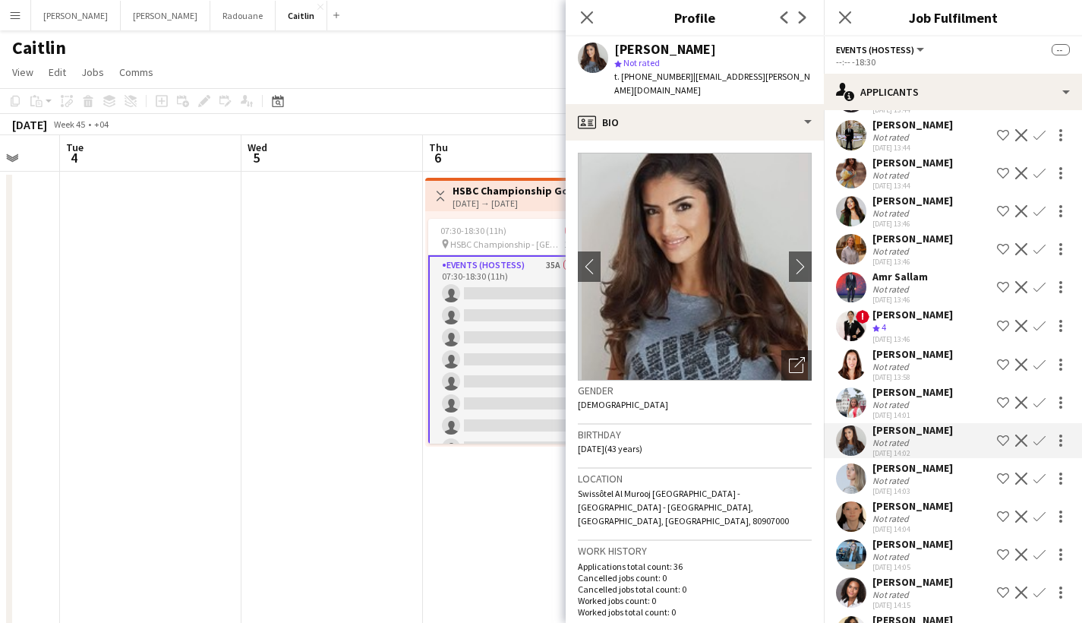
click at [910, 496] on div "Svetlana Frolova Not rated 22-09-2025 13:43 Shortlist crew Decline Confirm Moha…" at bounding box center [953, 611] width 258 height 1378
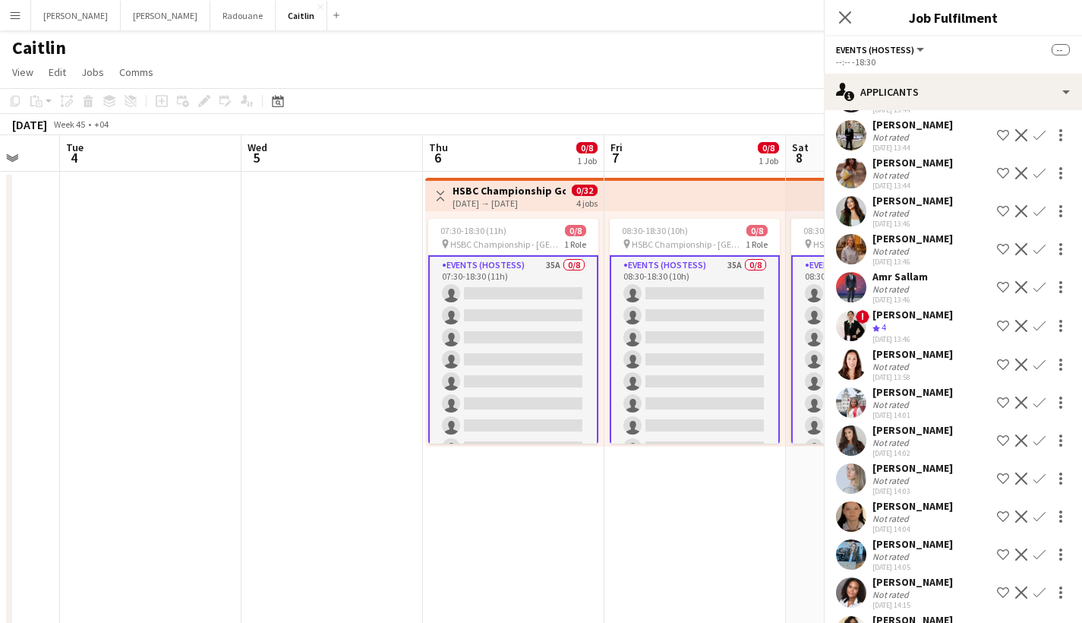
click at [914, 482] on div "Not rated" at bounding box center [912, 479] width 80 height 11
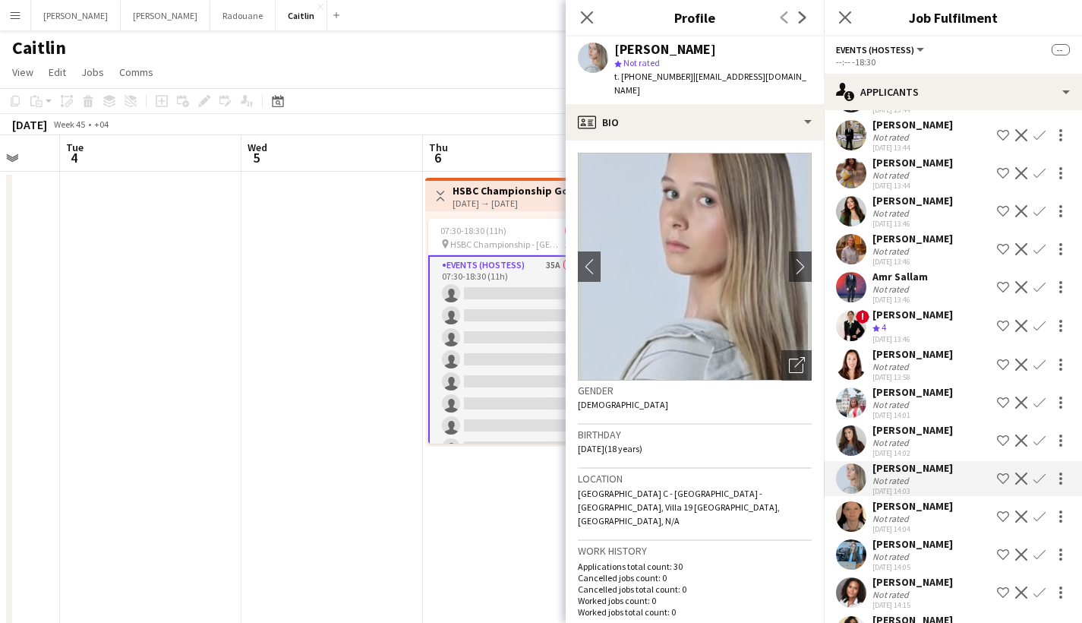
click at [907, 509] on div "[PERSON_NAME]" at bounding box center [912, 506] width 80 height 14
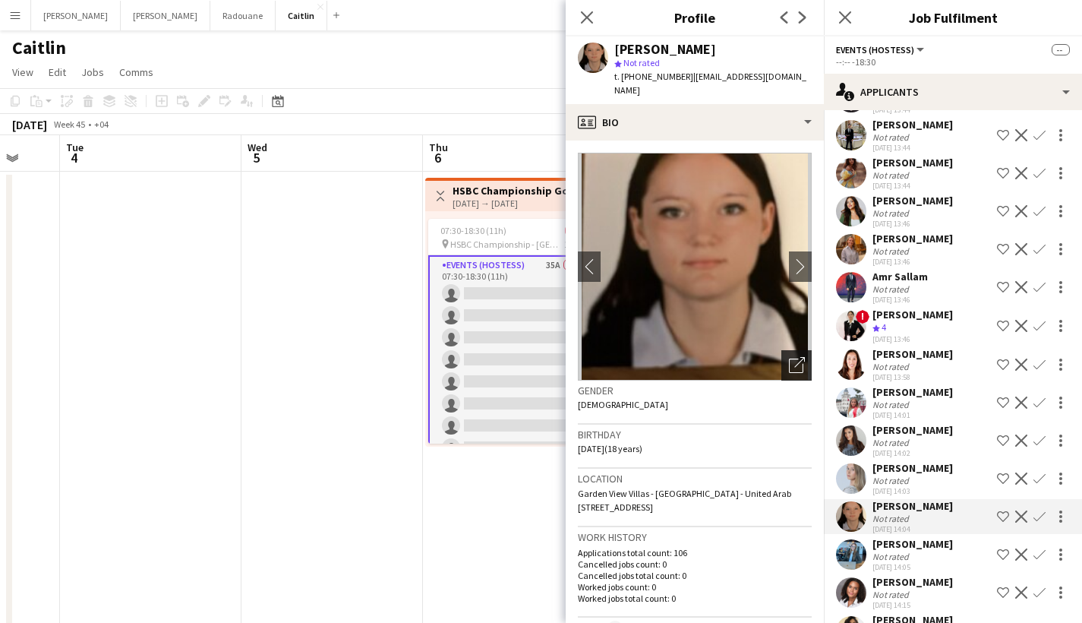
click at [789, 358] on icon at bounding box center [796, 365] width 14 height 14
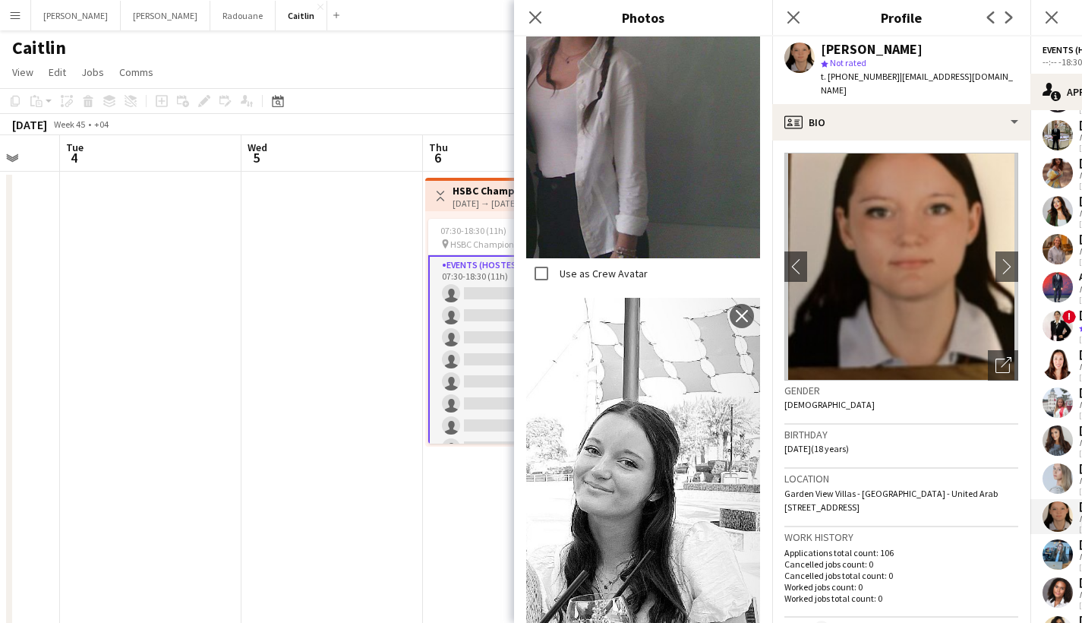
scroll to position [700, 0]
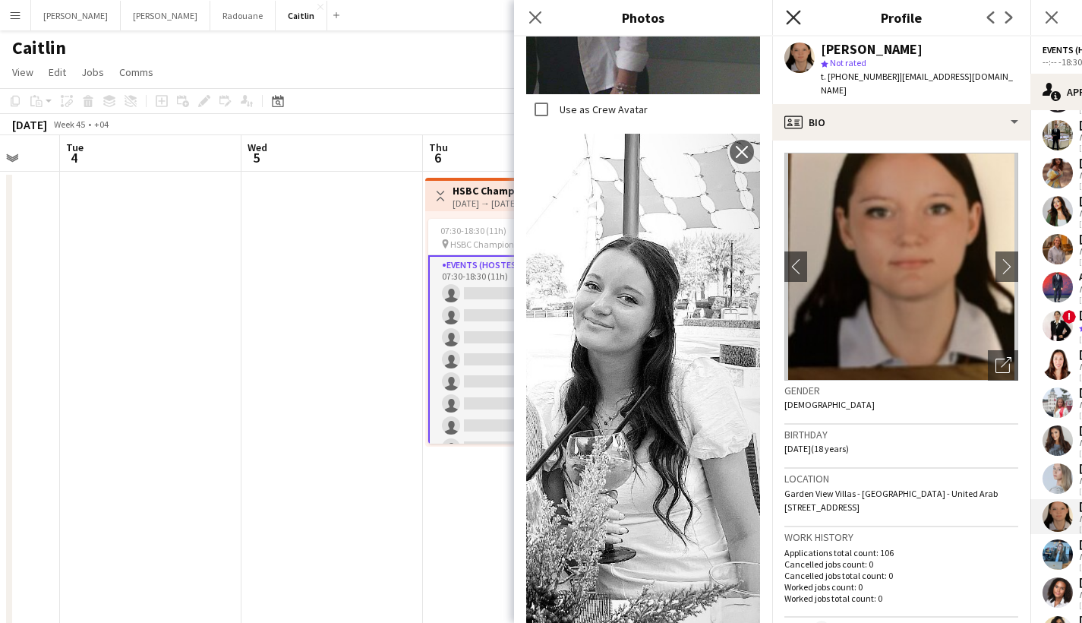
click at [799, 23] on icon at bounding box center [793, 17] width 14 height 14
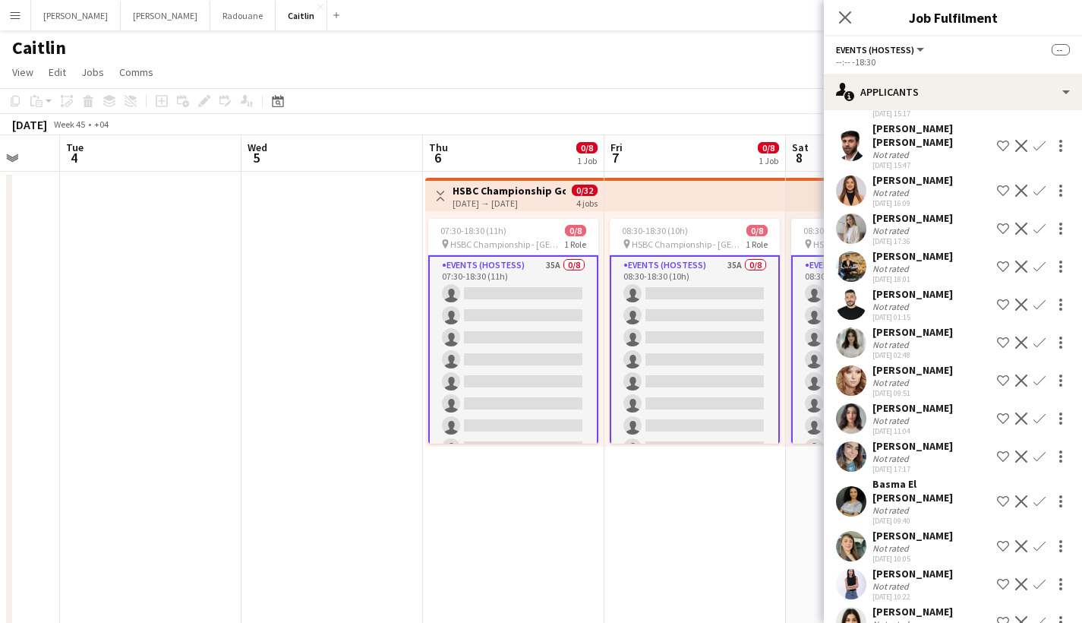
scroll to position [875, 0]
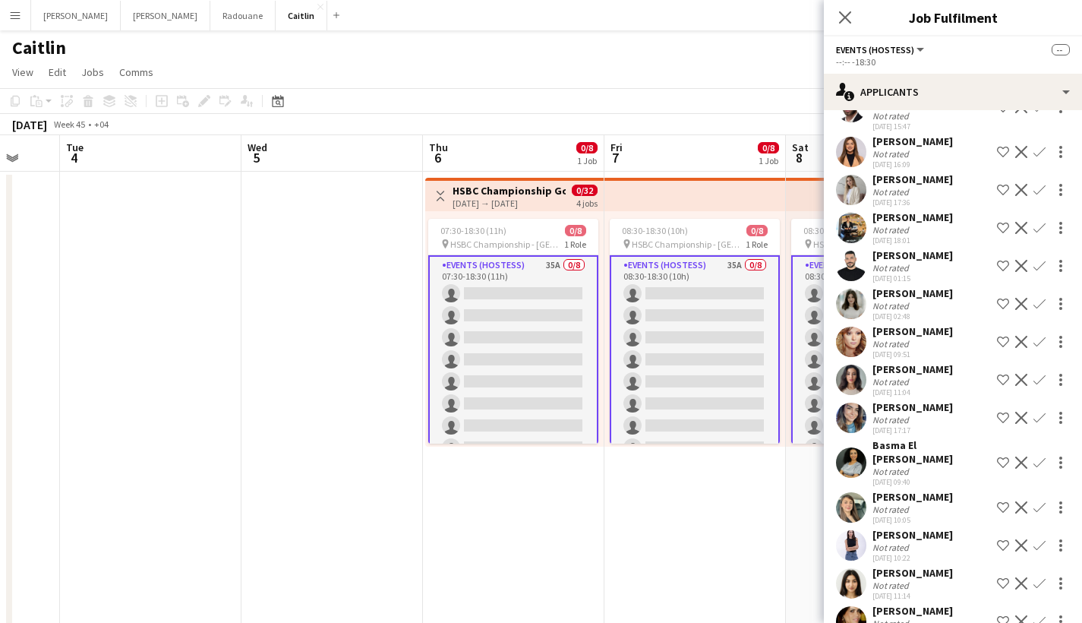
click at [524, 327] on app-card-role "Events (Hostess) 35A 0/8 07:30-18:30 (11h) single-neutral-actions single-neutra…" at bounding box center [513, 359] width 170 height 209
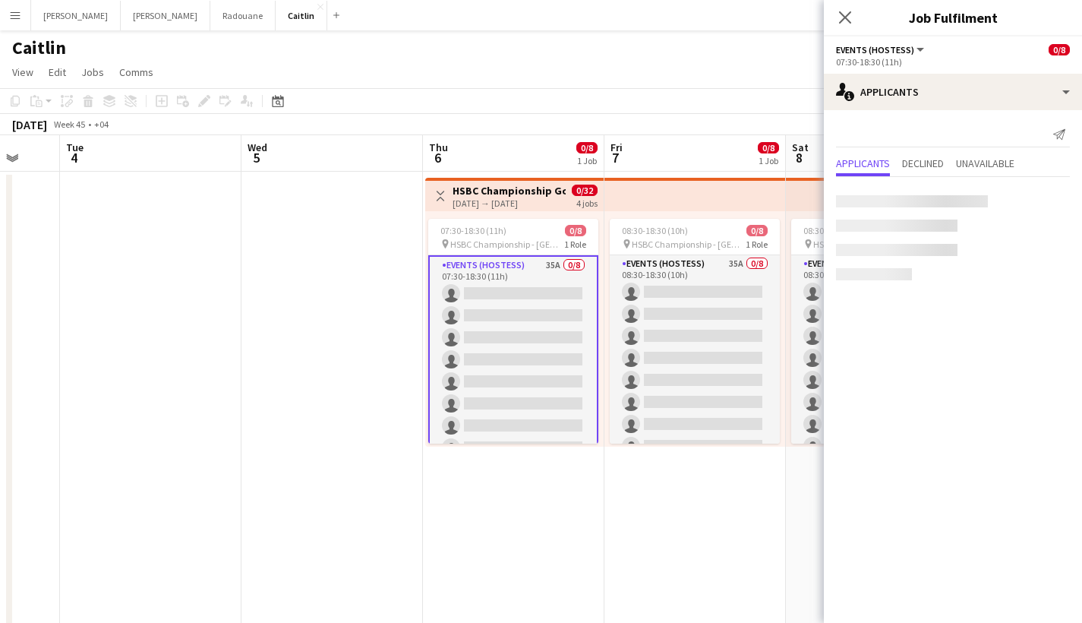
scroll to position [0, 0]
click at [544, 495] on app-date-cell "Toggle View HSBC Championship Golf 06-11-2025 → 09-11-2025 0/32 4 jobs 07:30-18…" at bounding box center [513, 450] width 181 height 556
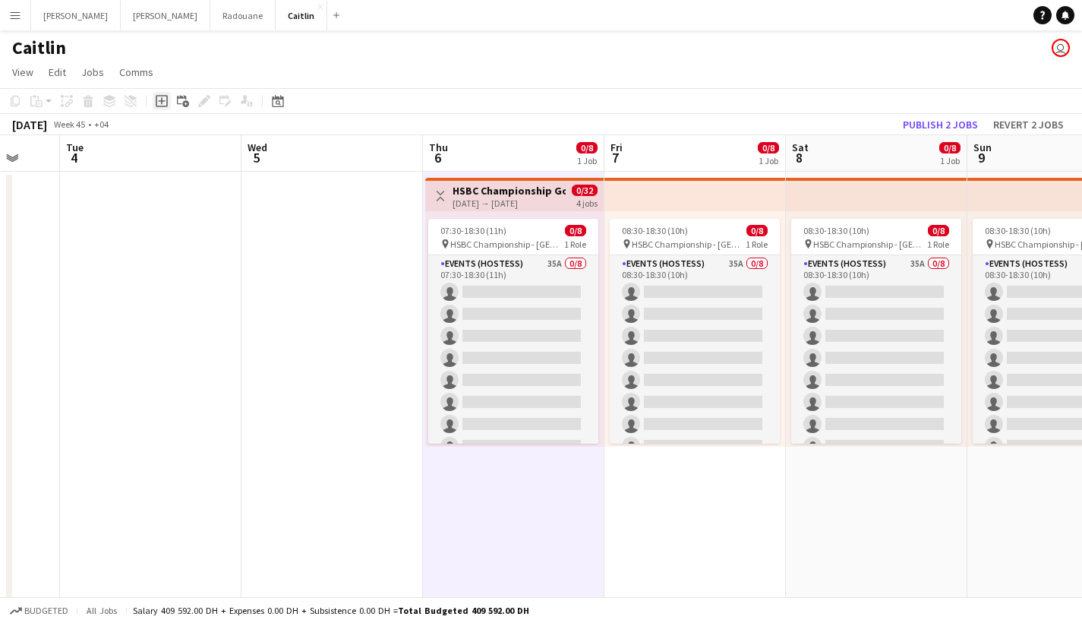
click at [168, 105] on div "Add job" at bounding box center [162, 101] width 18 height 18
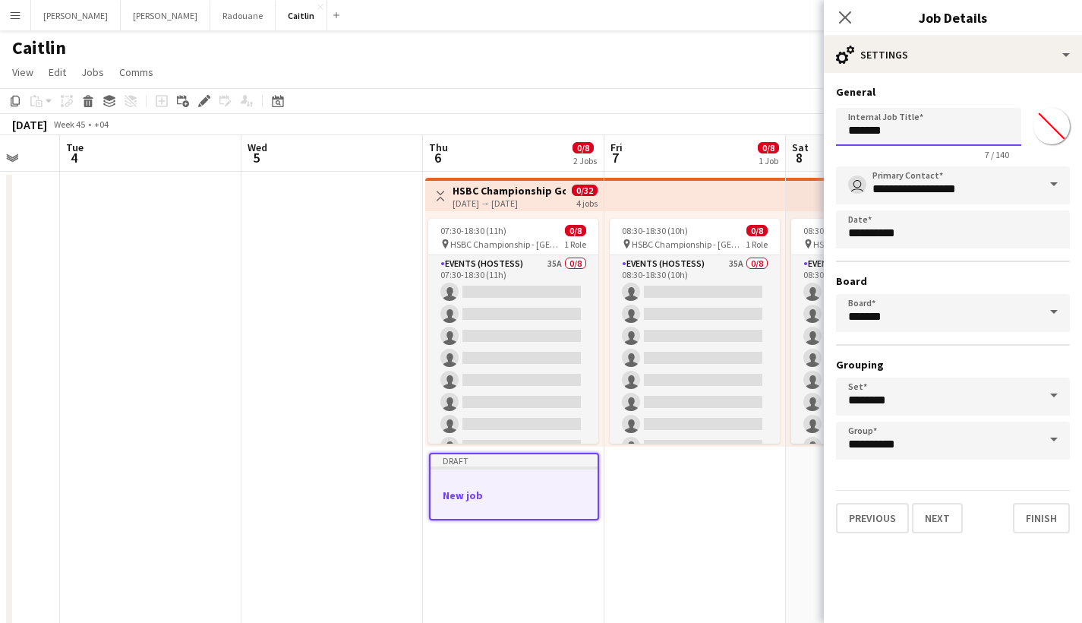
click at [909, 123] on input "*******" at bounding box center [928, 127] width 185 height 38
type input "**********"
click at [931, 521] on button "Next" at bounding box center [937, 518] width 51 height 30
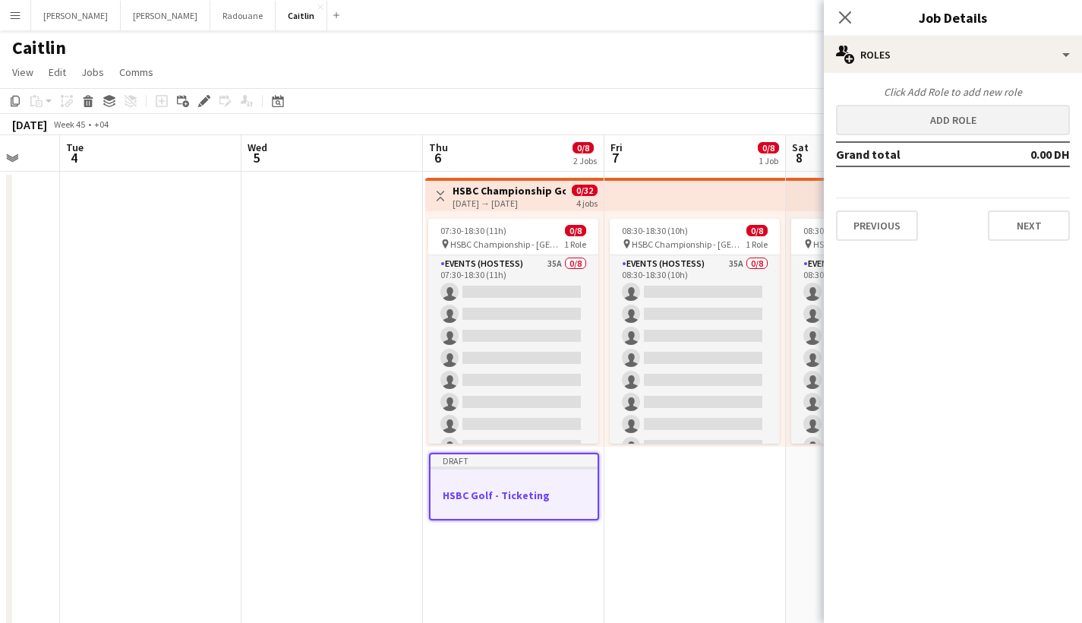
click at [966, 134] on button "Add role" at bounding box center [953, 120] width 234 height 30
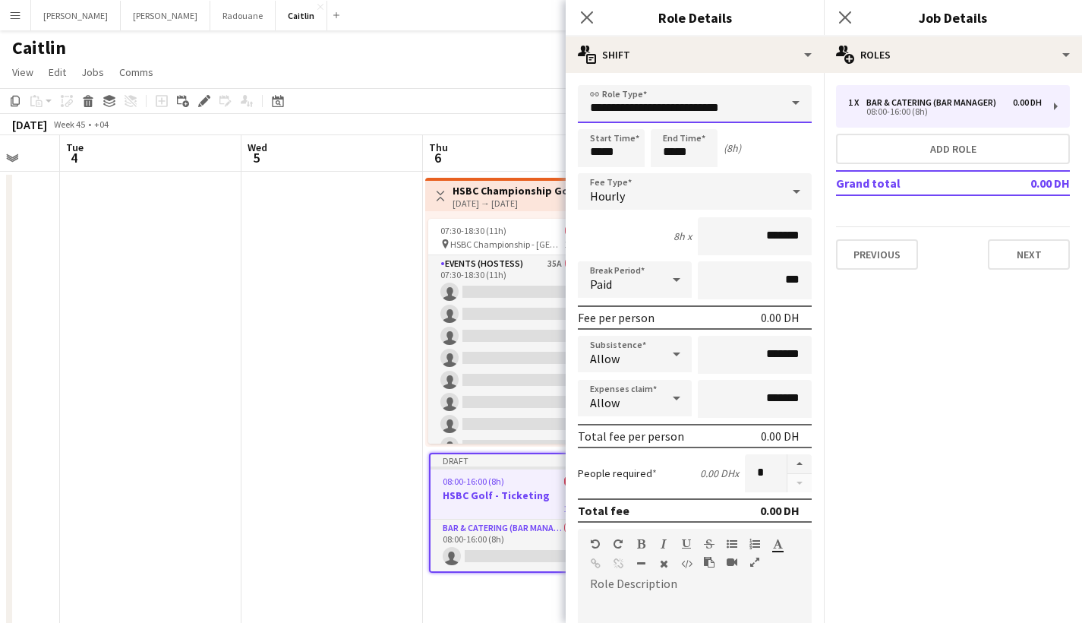
click at [668, 110] on input "**********" at bounding box center [695, 104] width 234 height 38
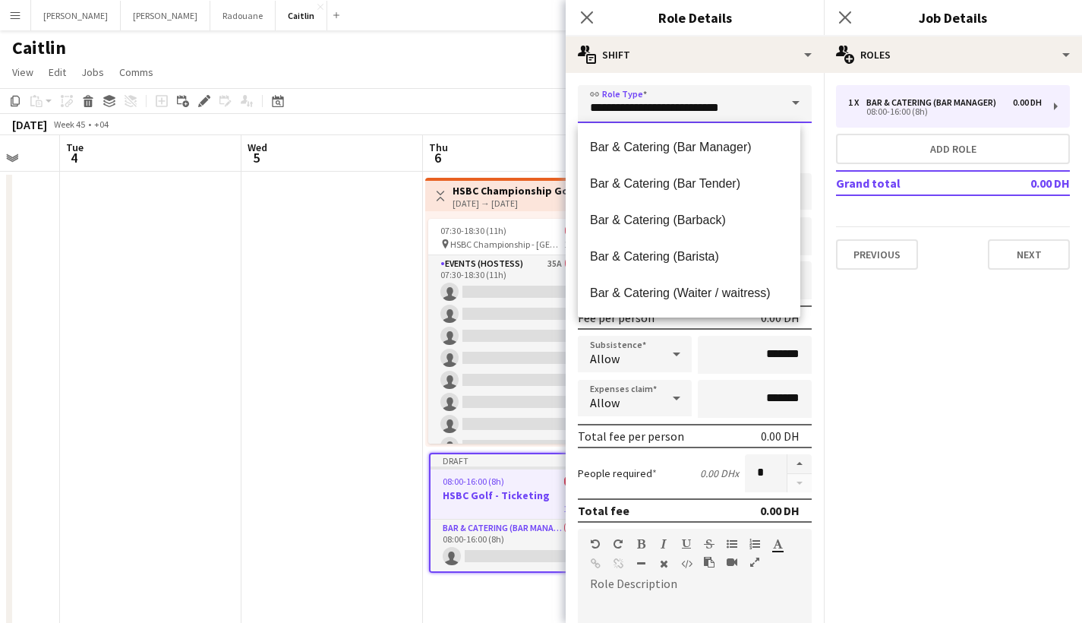
click at [668, 110] on input "**********" at bounding box center [695, 104] width 234 height 38
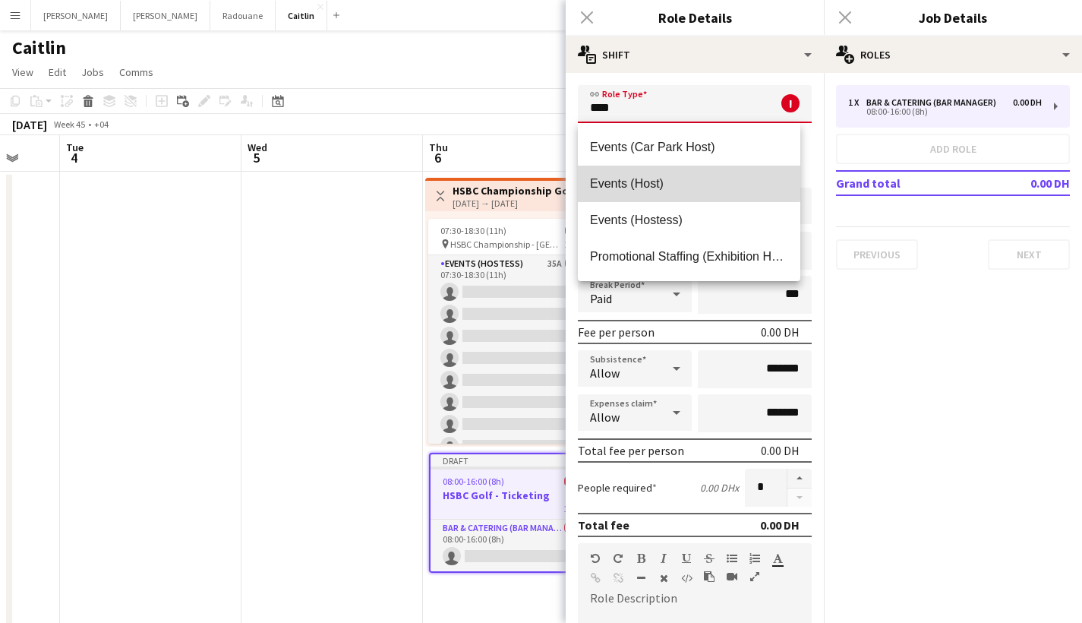
click at [654, 178] on span "Events (Host)" at bounding box center [689, 183] width 198 height 14
type input "**********"
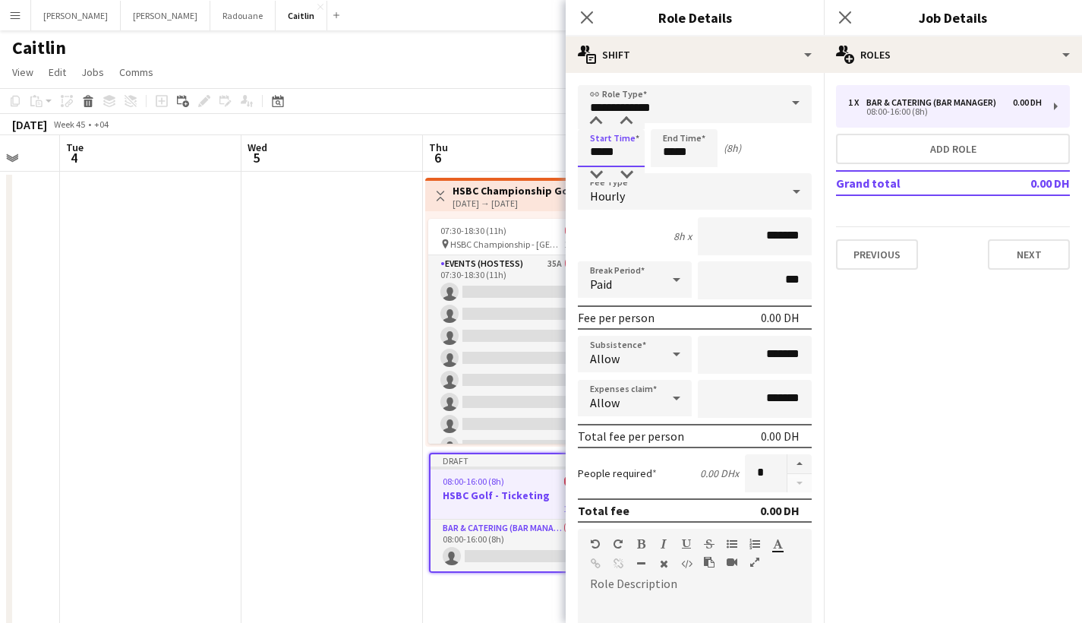
click at [598, 155] on input "*****" at bounding box center [611, 148] width 67 height 38
type input "*****"
click at [673, 152] on input "*****" at bounding box center [684, 148] width 67 height 38
type input "*****"
click at [755, 236] on input "*******" at bounding box center [755, 236] width 114 height 38
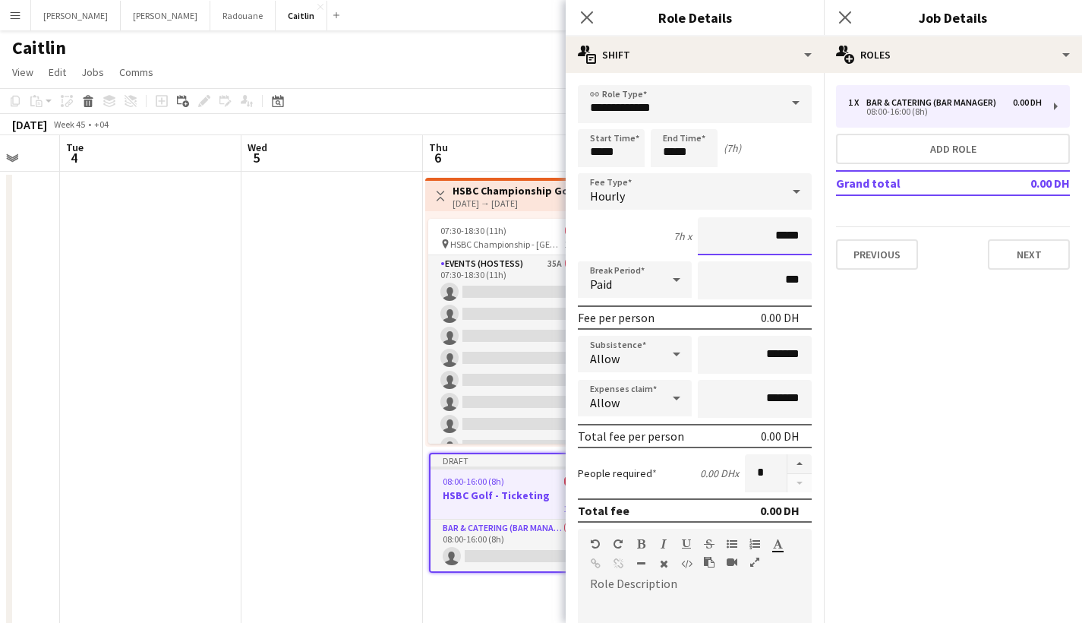
type input "****"
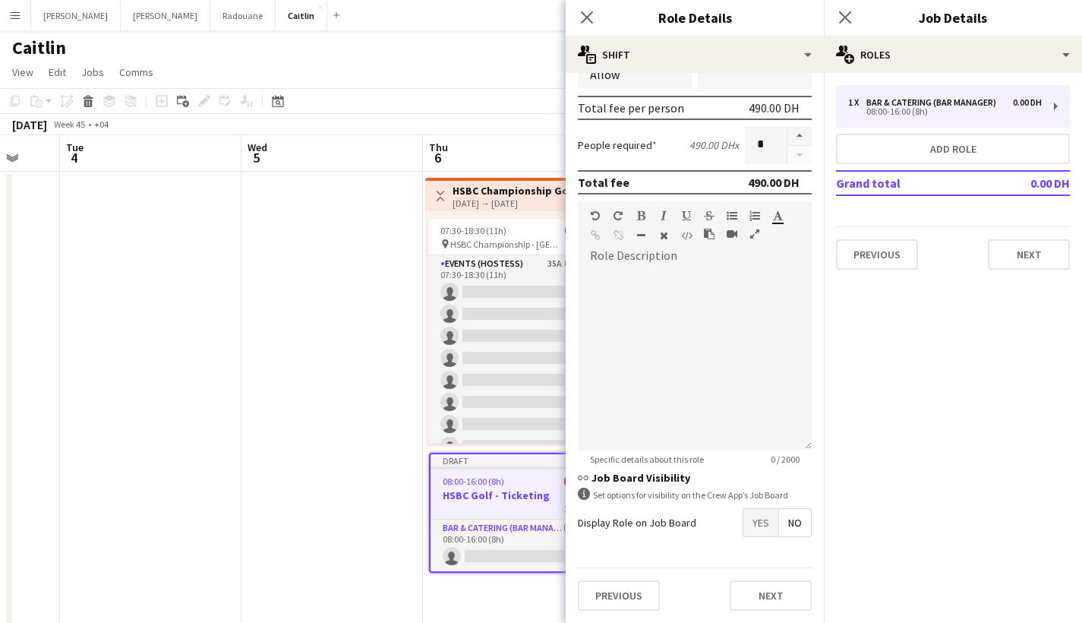
type input "*****"
click at [743, 524] on span "Yes" at bounding box center [760, 522] width 35 height 27
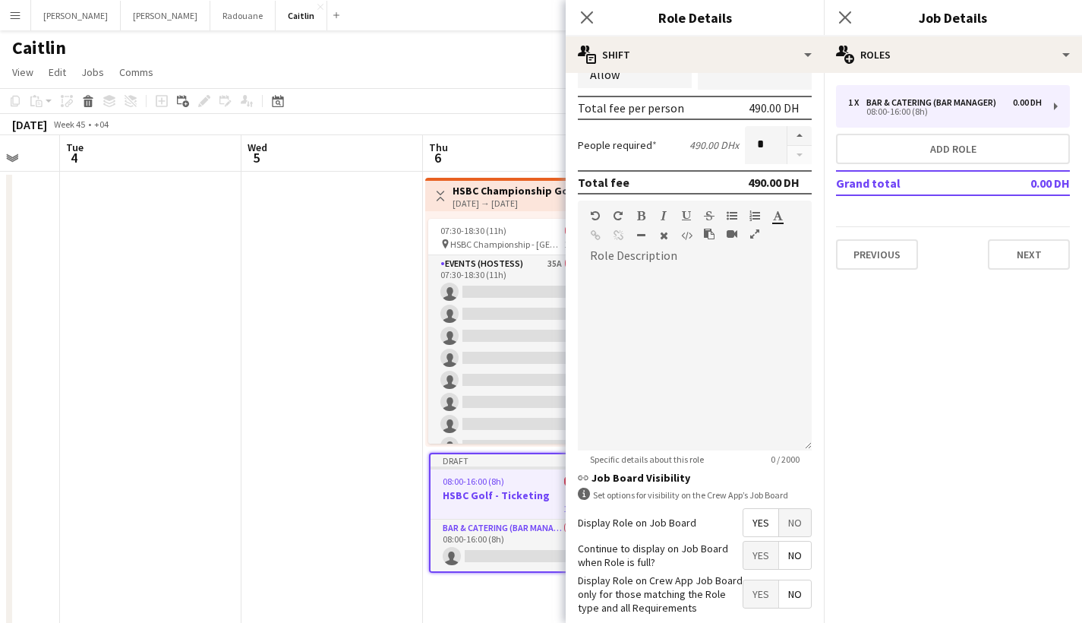
click at [743, 553] on span "Yes" at bounding box center [760, 554] width 35 height 27
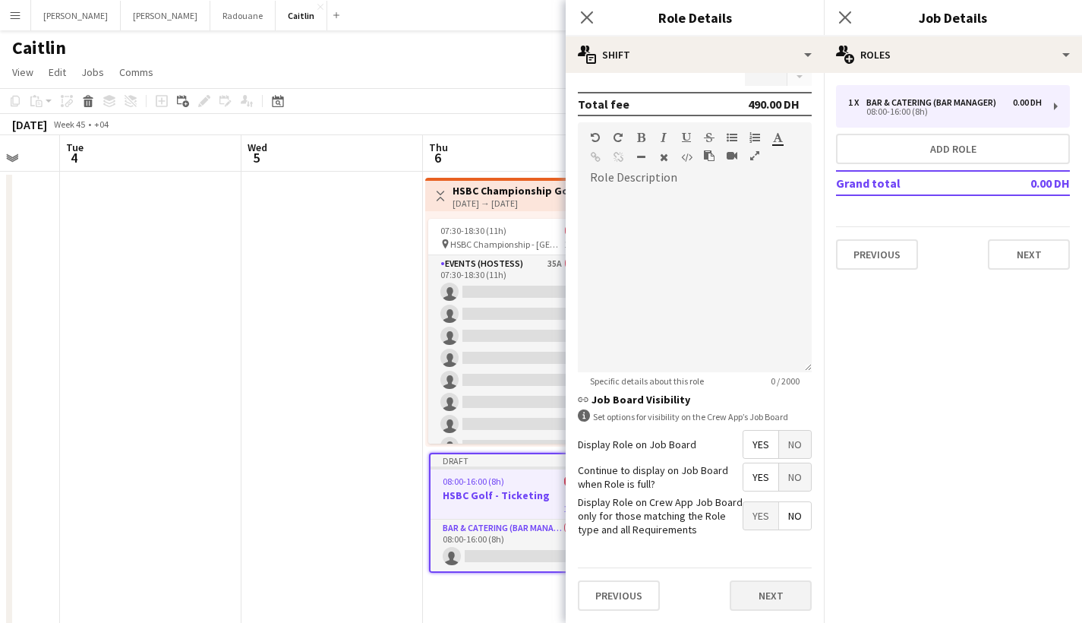
scroll to position [405, 0]
click at [758, 585] on button "Next" at bounding box center [771, 596] width 82 height 30
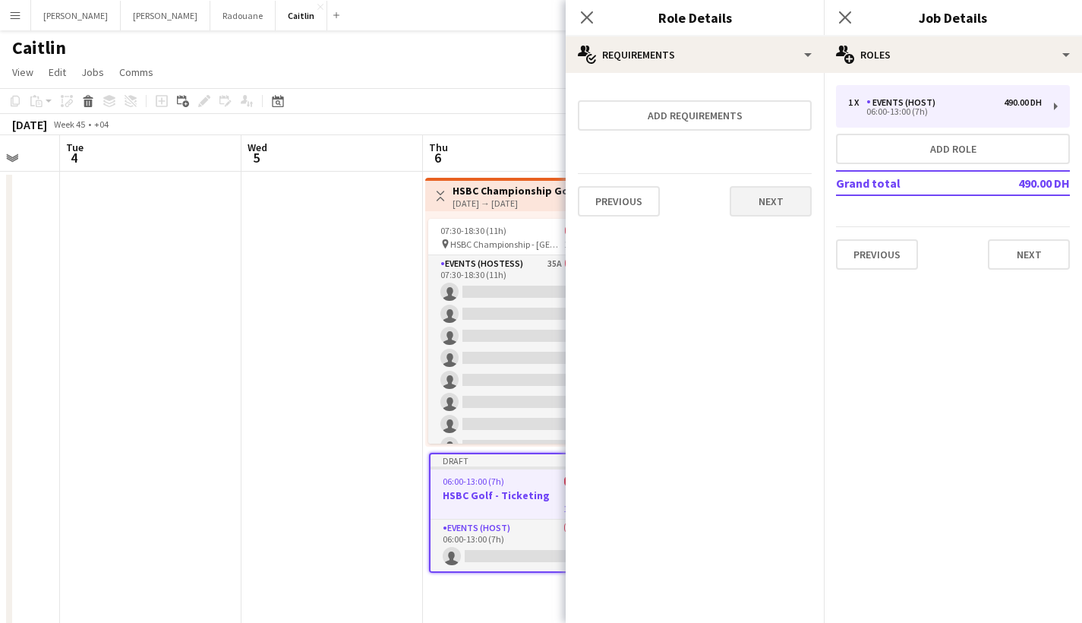
click at [764, 191] on button "Next" at bounding box center [771, 201] width 82 height 30
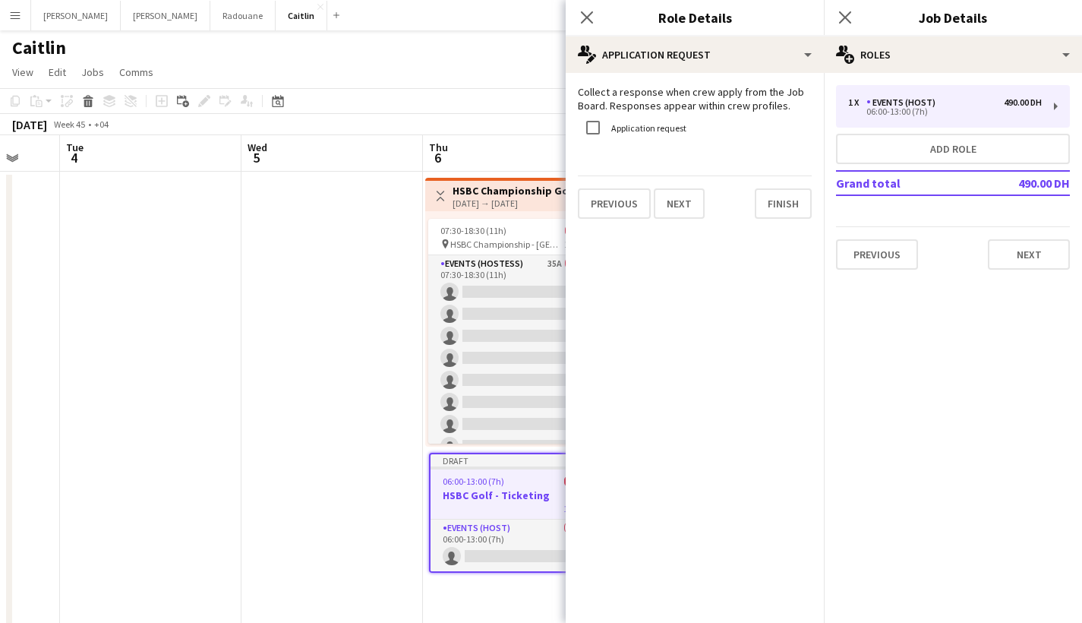
click at [765, 226] on div "Collect a response when crew apply from the Job Board. Responses appear within …" at bounding box center [695, 152] width 258 height 158
click at [1033, 248] on button "Next" at bounding box center [1029, 254] width 82 height 30
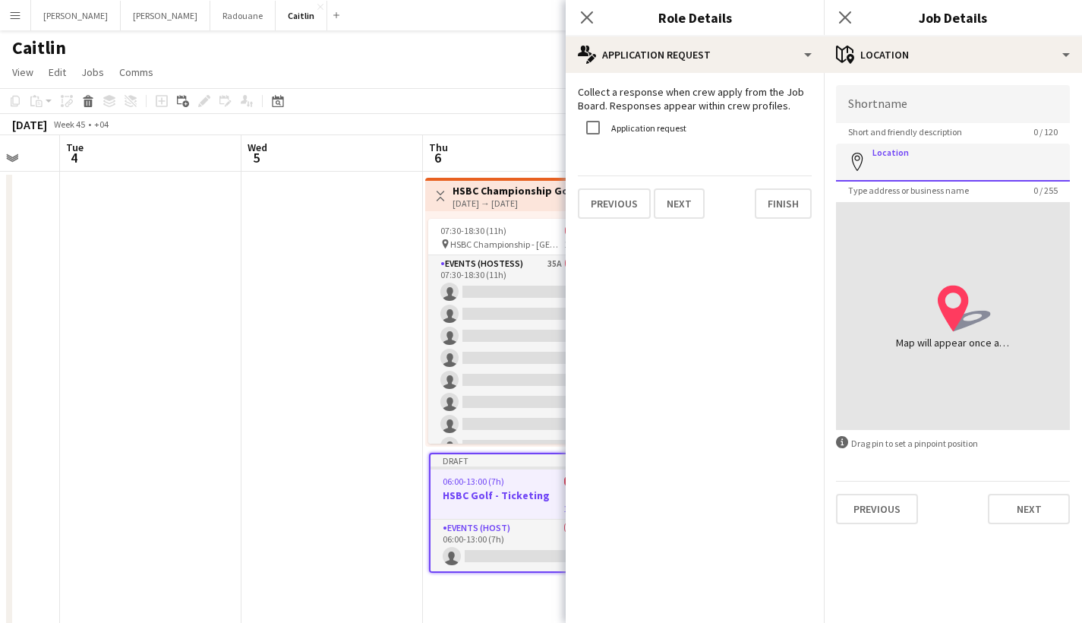
type input "*"
type input "**********"
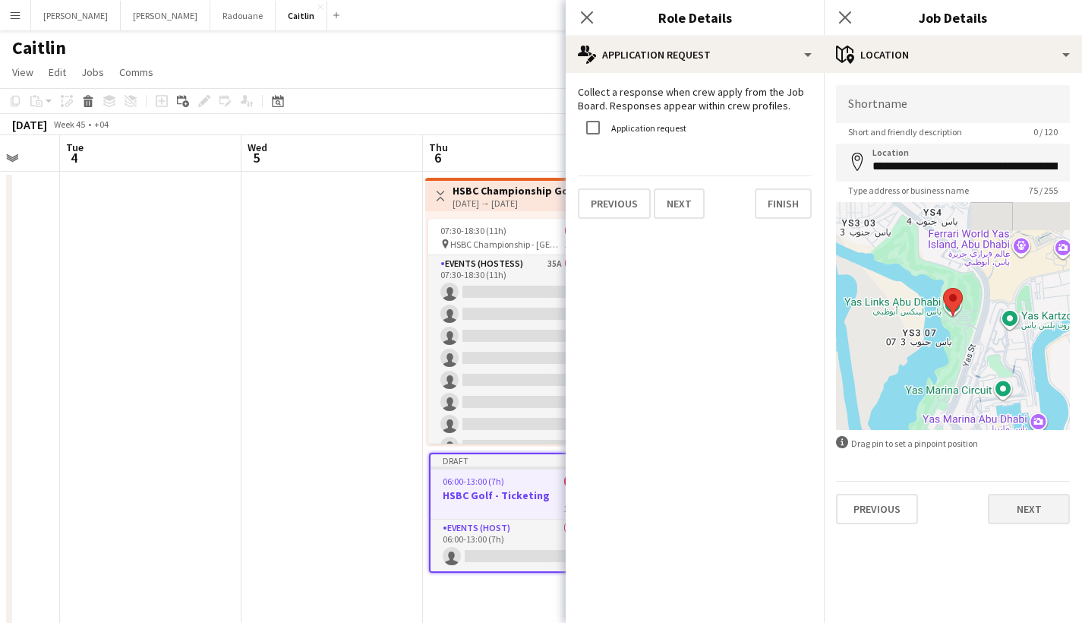
click at [1025, 512] on button "Next" at bounding box center [1029, 508] width 82 height 30
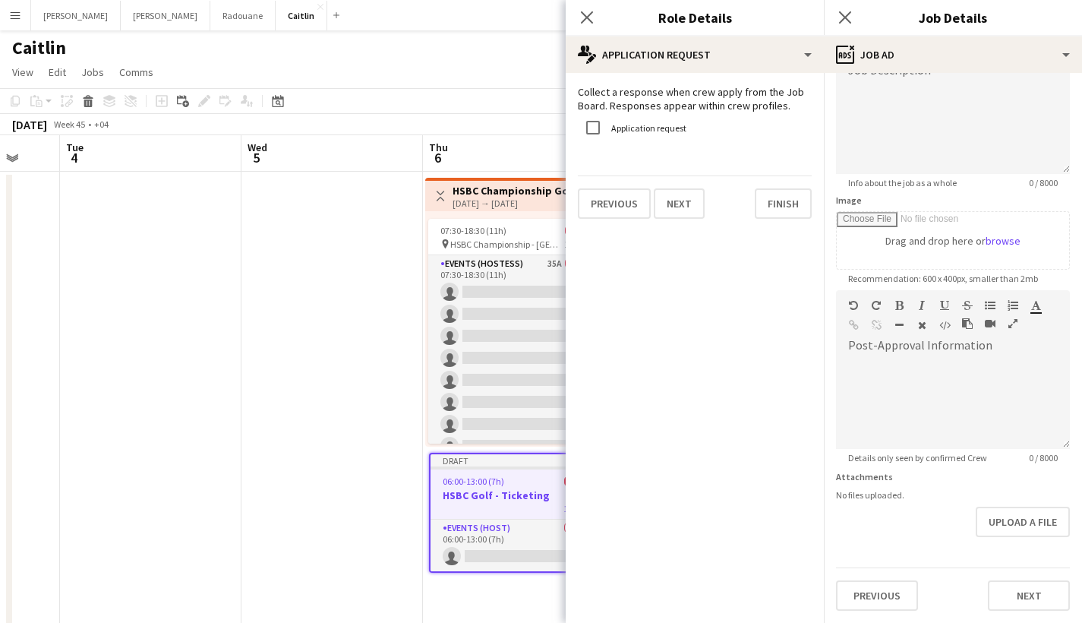
scroll to position [128, 0]
click at [1008, 617] on div "**********" at bounding box center [953, 284] width 258 height 678
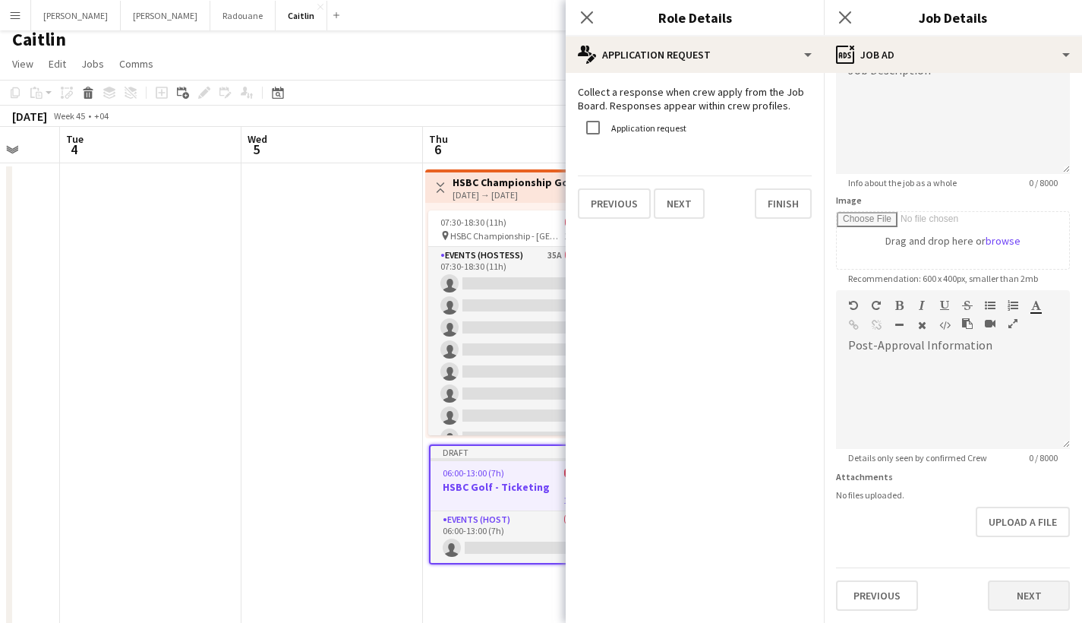
click at [1008, 608] on button "Next" at bounding box center [1029, 595] width 82 height 30
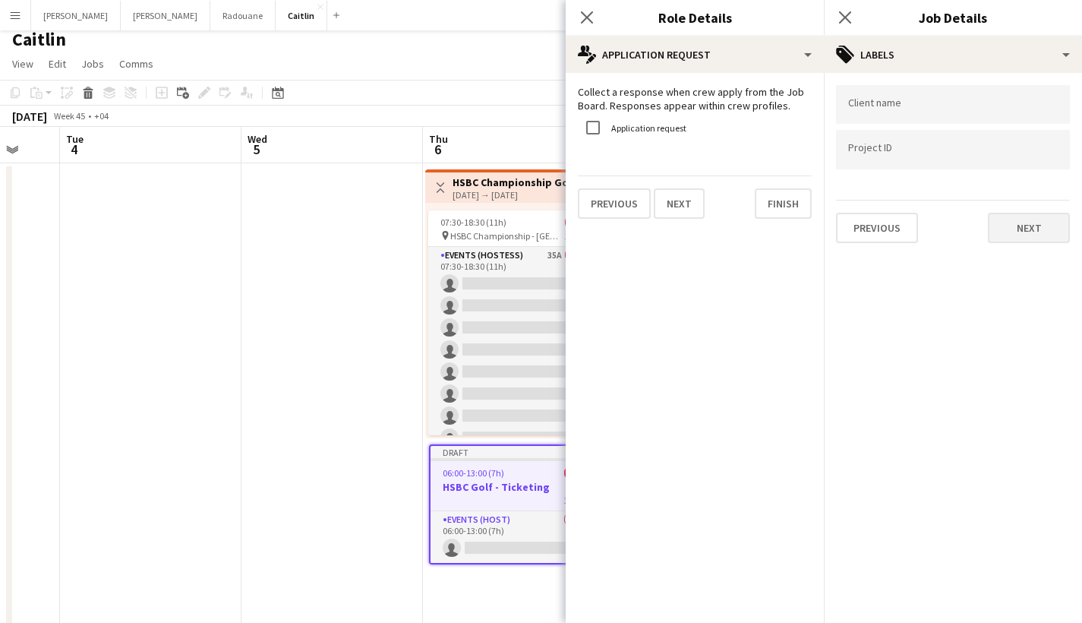
click at [1032, 230] on button "Next" at bounding box center [1029, 228] width 82 height 30
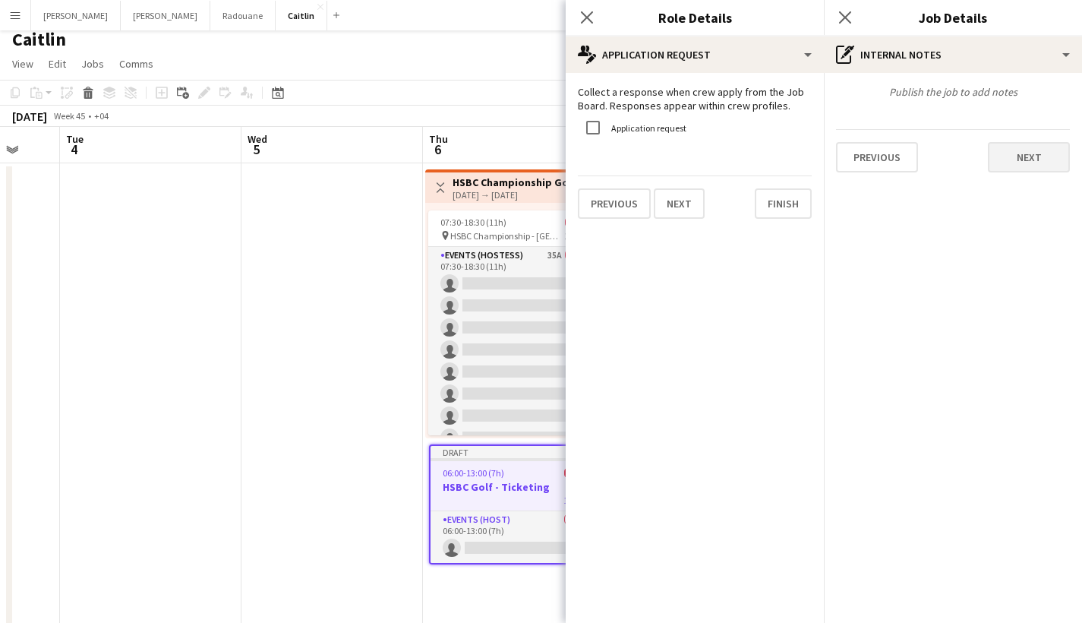
click at [1055, 157] on button "Next" at bounding box center [1029, 157] width 82 height 30
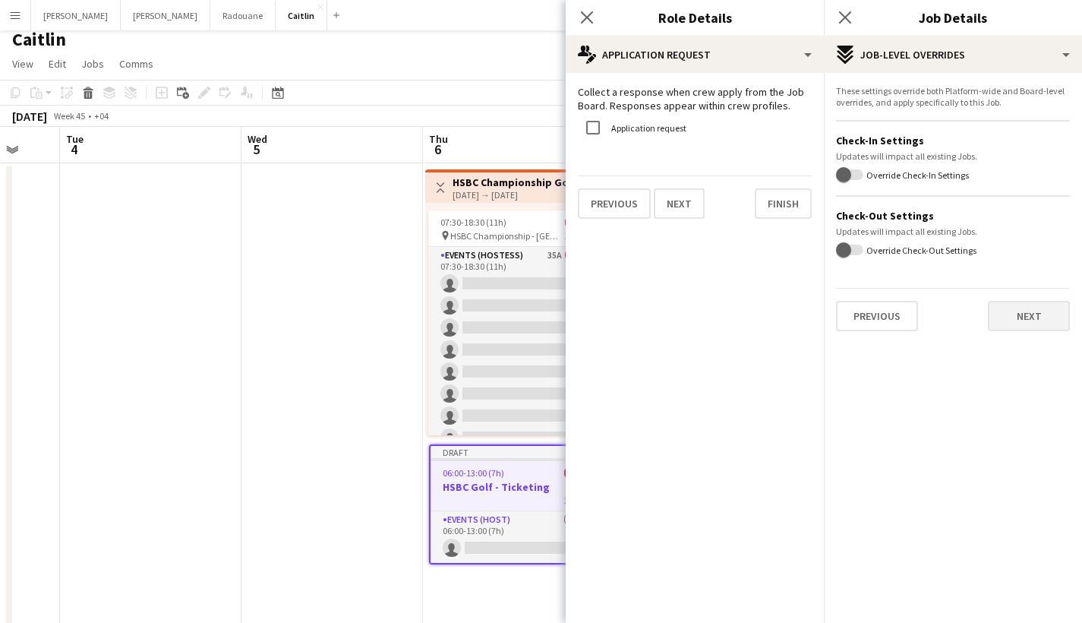
click at [1037, 311] on button "Next" at bounding box center [1029, 316] width 82 height 30
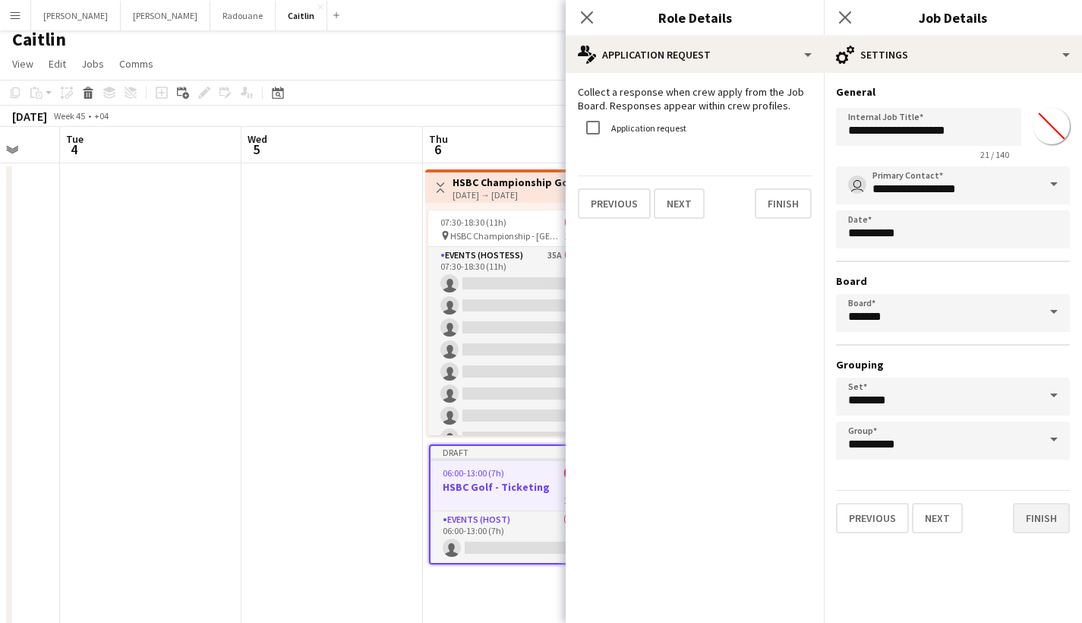
click at [1037, 521] on button "Finish" at bounding box center [1041, 518] width 57 height 30
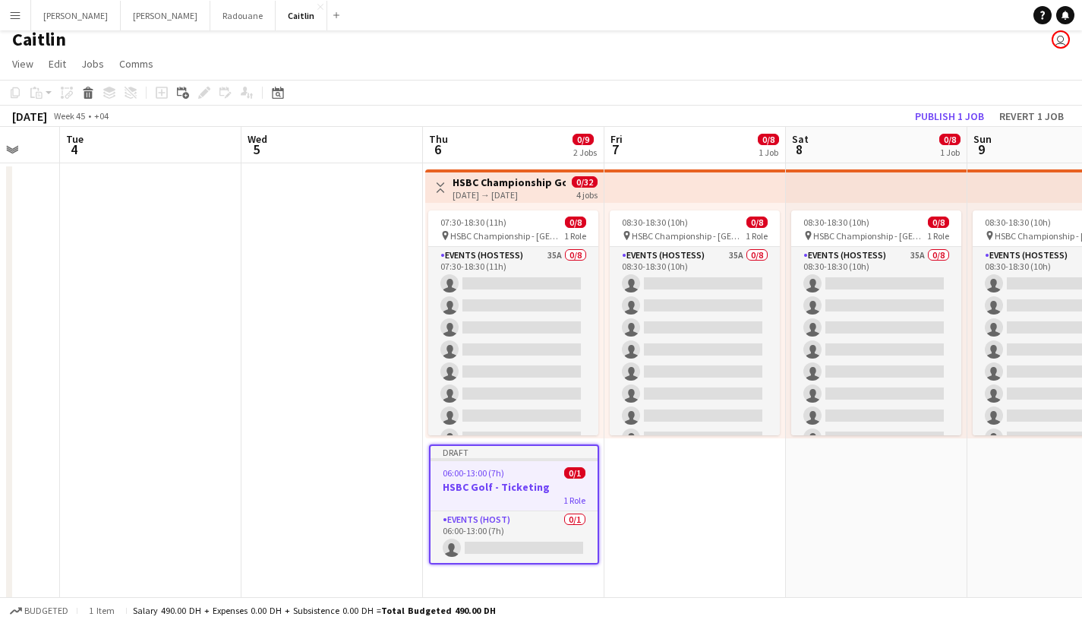
click at [603, 475] on app-date-cell "Toggle View HSBC Championship Golf 06-11-2025 → 09-11-2025 0/32 4 jobs 07:30-18…" at bounding box center [513, 441] width 181 height 556
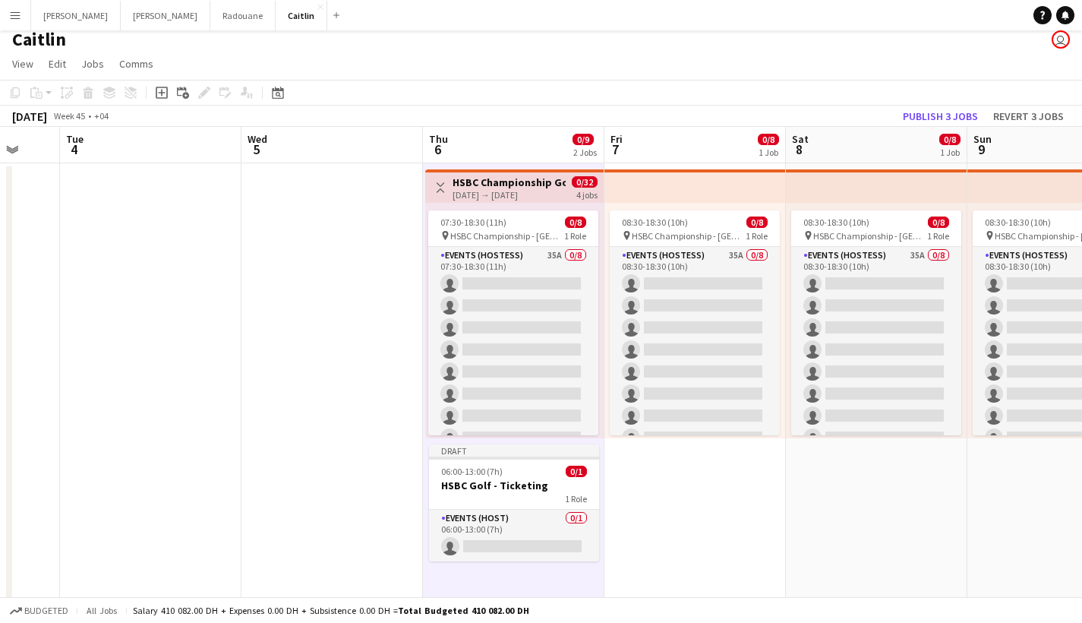
click at [638, 473] on app-date-cell "08:30-18:30 (10h) 0/8 pin HSBC Championship - Abu Dhabi 1 Role Events (Hostess)…" at bounding box center [694, 441] width 181 height 556
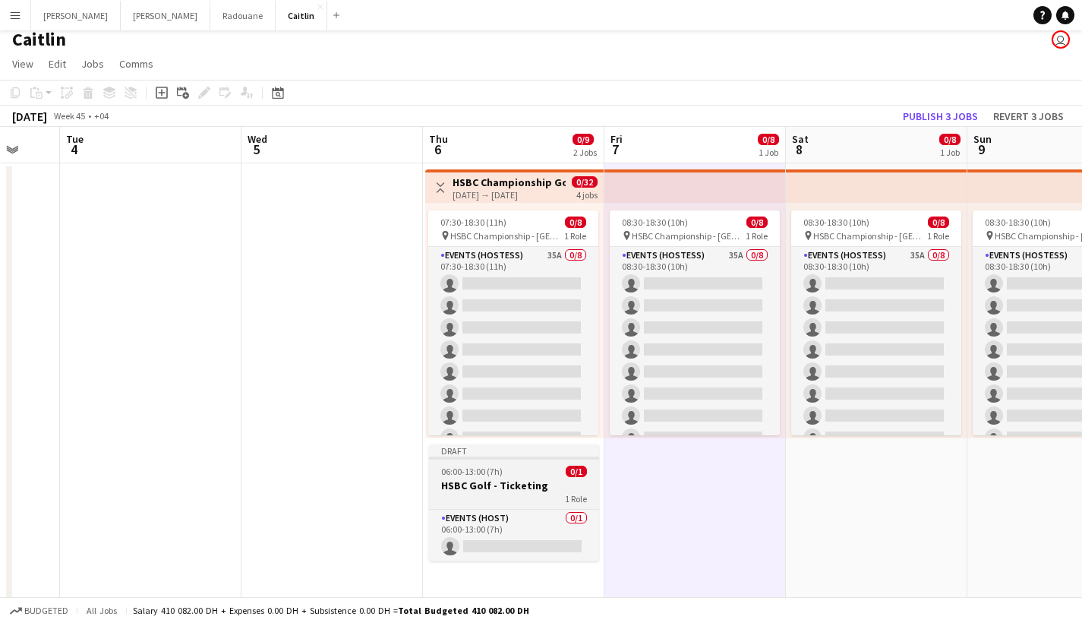
click at [487, 484] on h3 "HSBC Golf - Ticketing" at bounding box center [514, 485] width 170 height 14
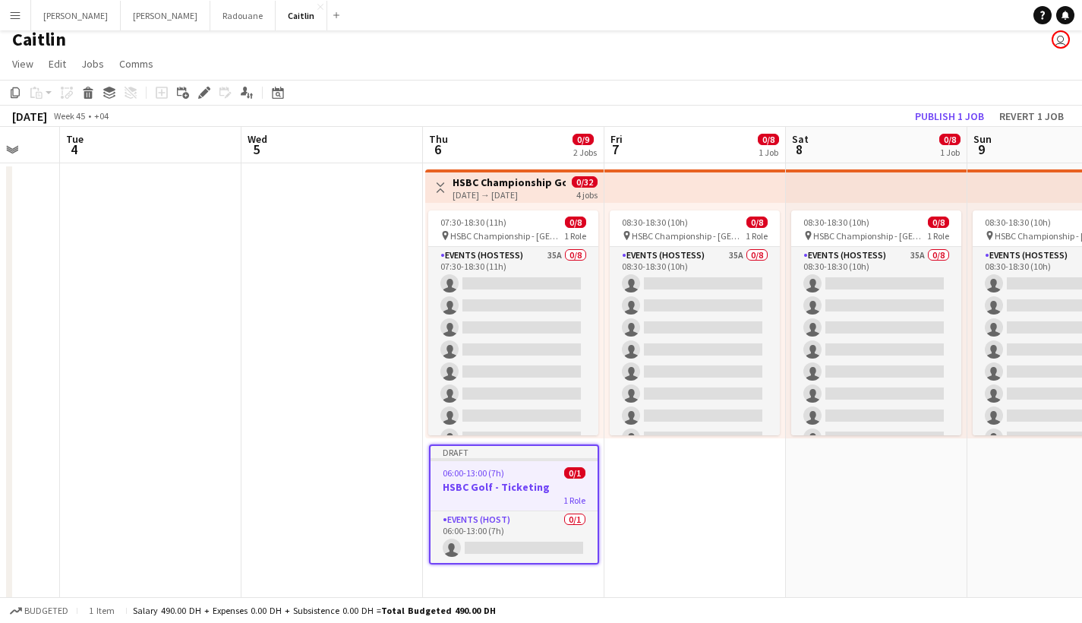
click at [723, 509] on app-date-cell "08:30-18:30 (10h) 0/8 pin HSBC Championship - Abu Dhabi 1 Role Events (Hostess)…" at bounding box center [694, 441] width 181 height 556
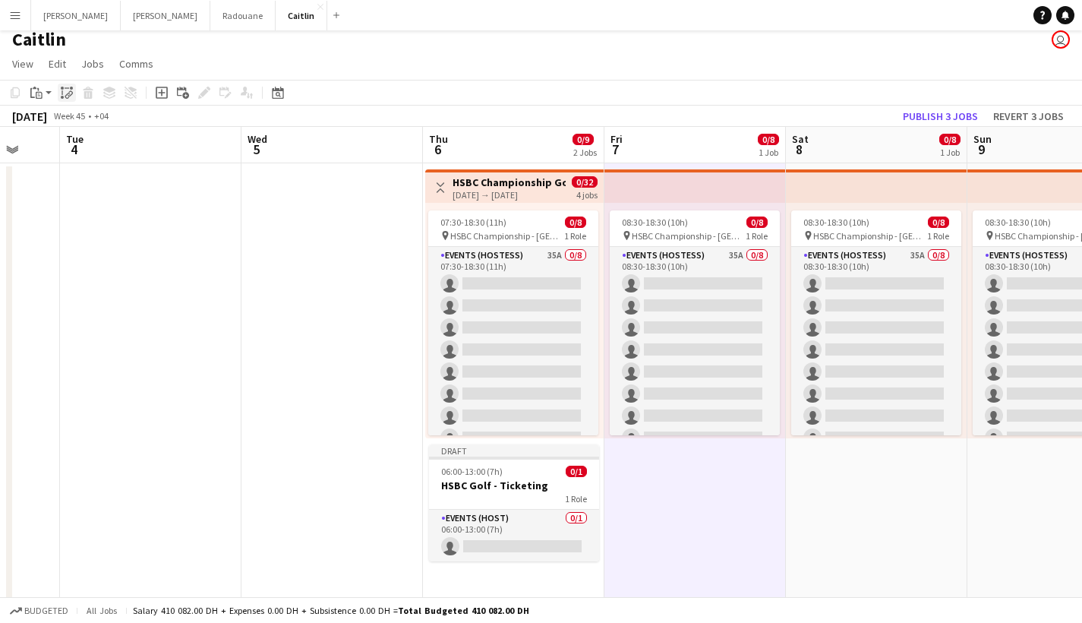
click at [71, 95] on icon at bounding box center [70, 94] width 5 height 6
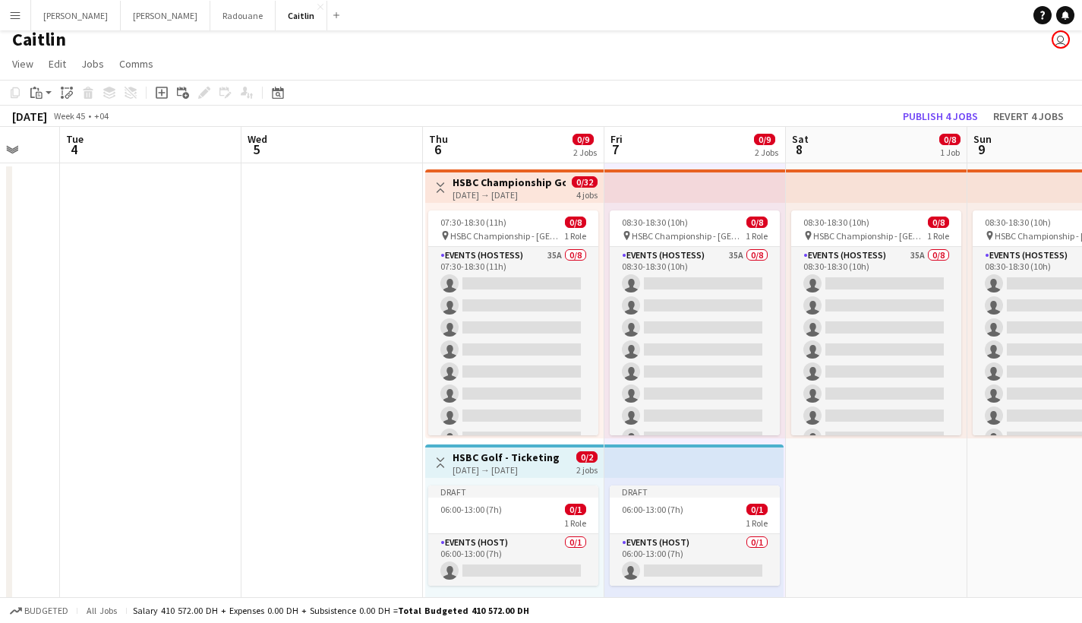
click at [872, 502] on app-date-cell "08:30-18:30 (10h) 0/8 pin HSBC Championship - Abu Dhabi 1 Role Events (Hostess)…" at bounding box center [876, 441] width 181 height 556
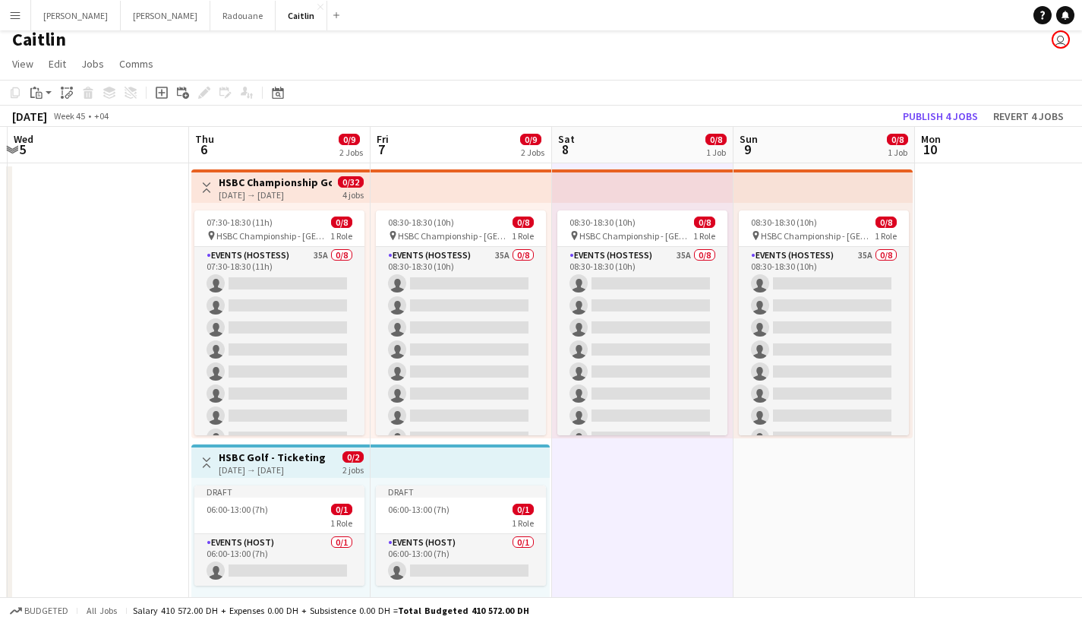
scroll to position [0, 730]
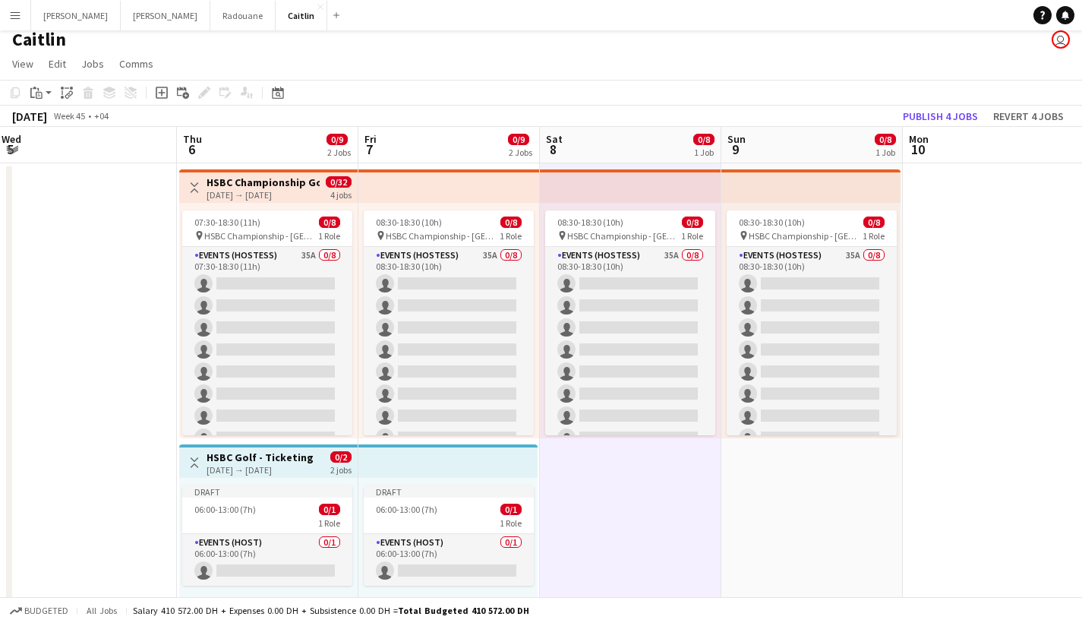
click at [61, 102] on app-toolbar "Copy Paste Paste Command V Paste with crew Command Shift V Paste linked Job Del…" at bounding box center [541, 93] width 1082 height 26
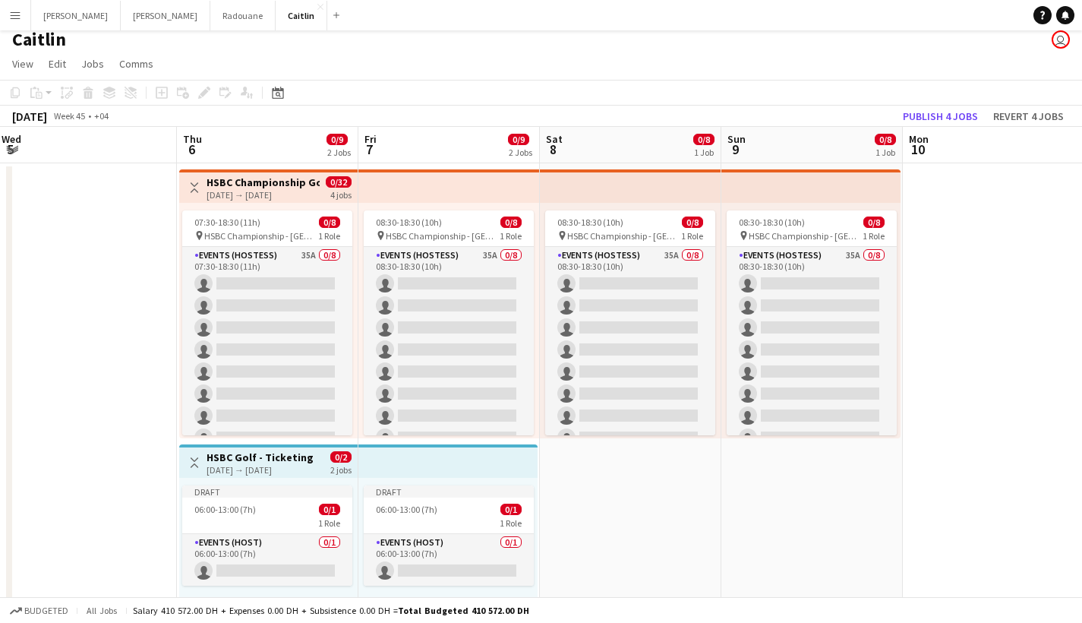
scroll to position [0, 730]
click at [558, 502] on app-date-cell "08:30-18:30 (10h) 0/8 pin HSBC Championship - Abu Dhabi 1 Role Events (Hostess)…" at bounding box center [631, 441] width 181 height 556
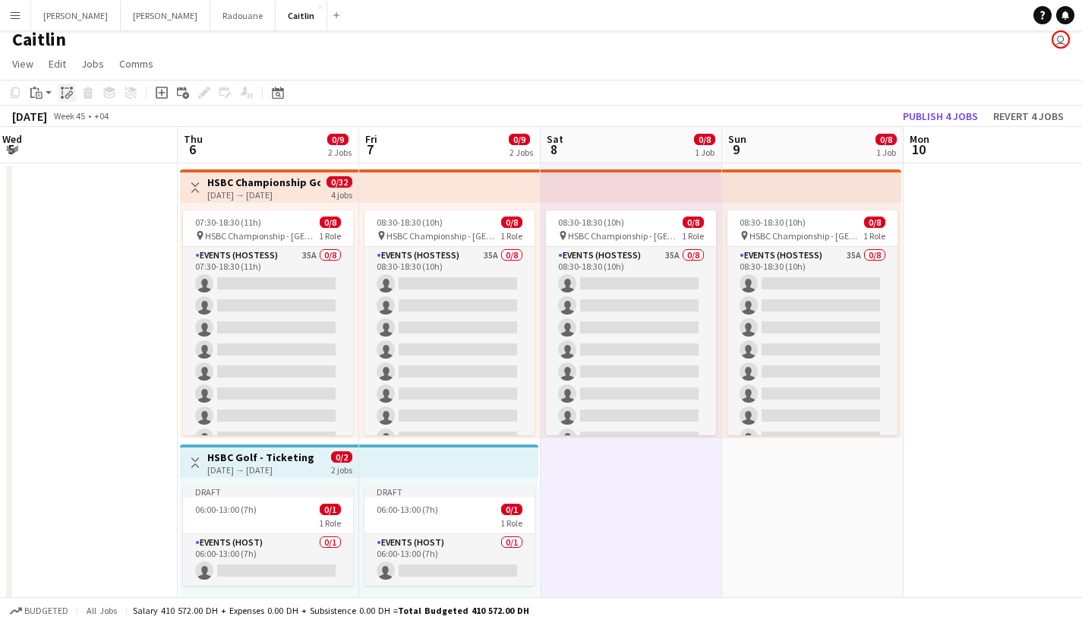
click at [66, 96] on icon "Paste linked Job" at bounding box center [67, 93] width 12 height 12
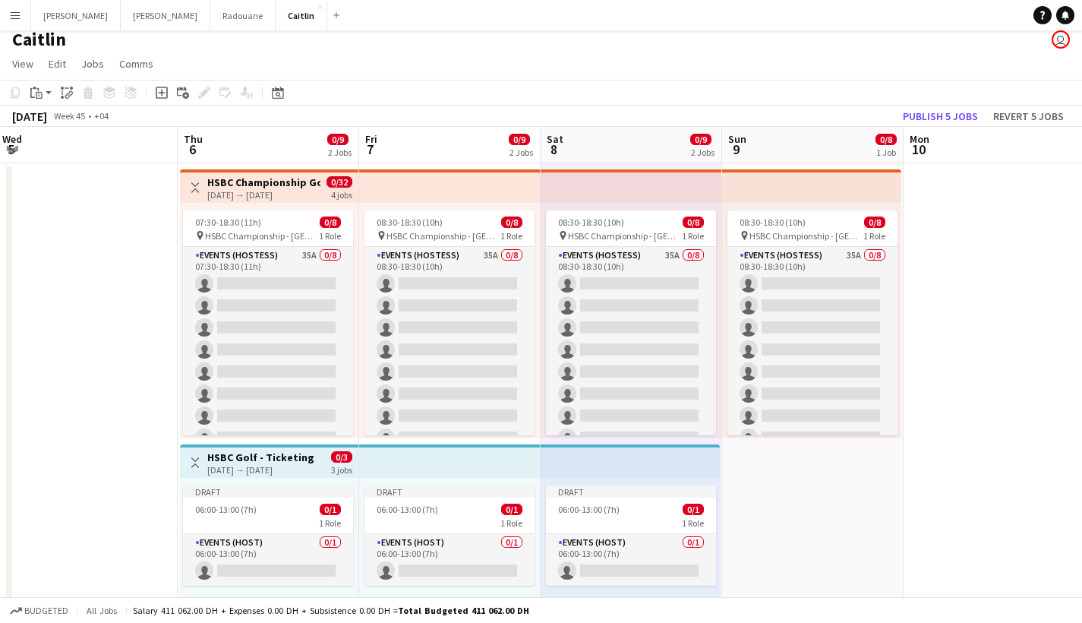
click at [843, 521] on app-date-cell "08:30-18:30 (10h) 0/8 pin HSBC Championship - Abu Dhabi 1 Role Events (Hostess)…" at bounding box center [812, 441] width 181 height 556
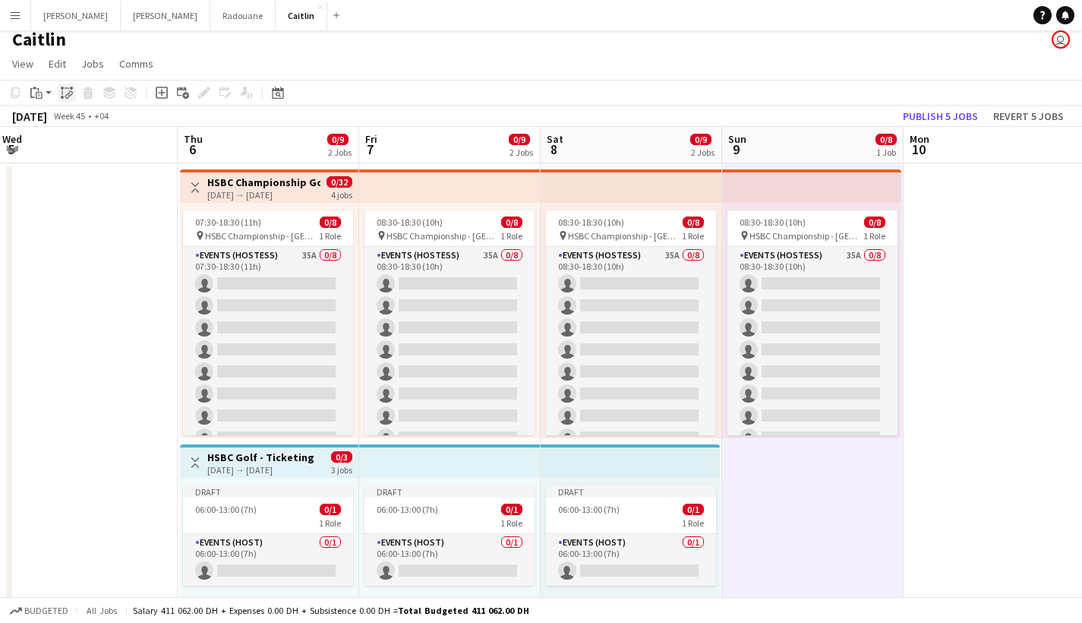
click at [68, 98] on icon at bounding box center [67, 96] width 5 height 6
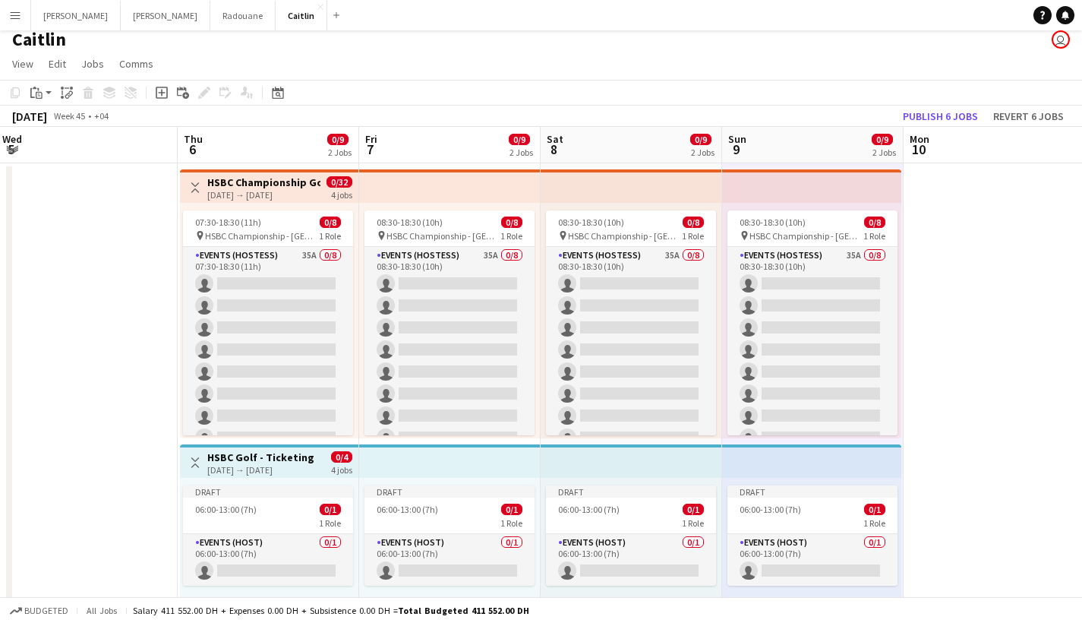
click at [285, 465] on div "[DATE] → [DATE]" at bounding box center [260, 469] width 107 height 11
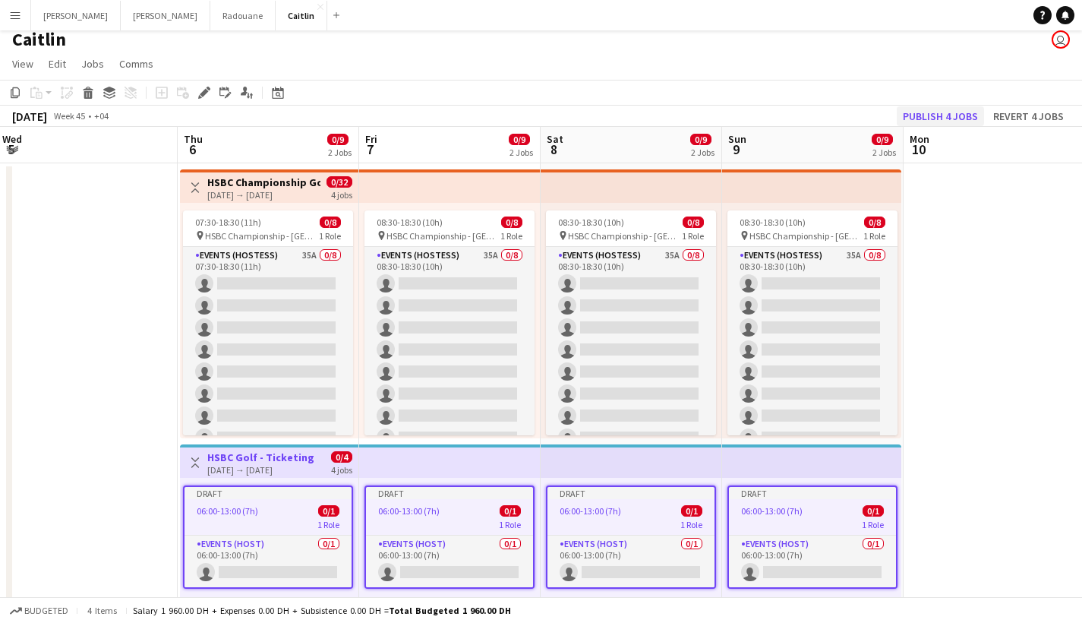
click at [951, 120] on button "Publish 4 jobs" at bounding box center [940, 116] width 87 height 20
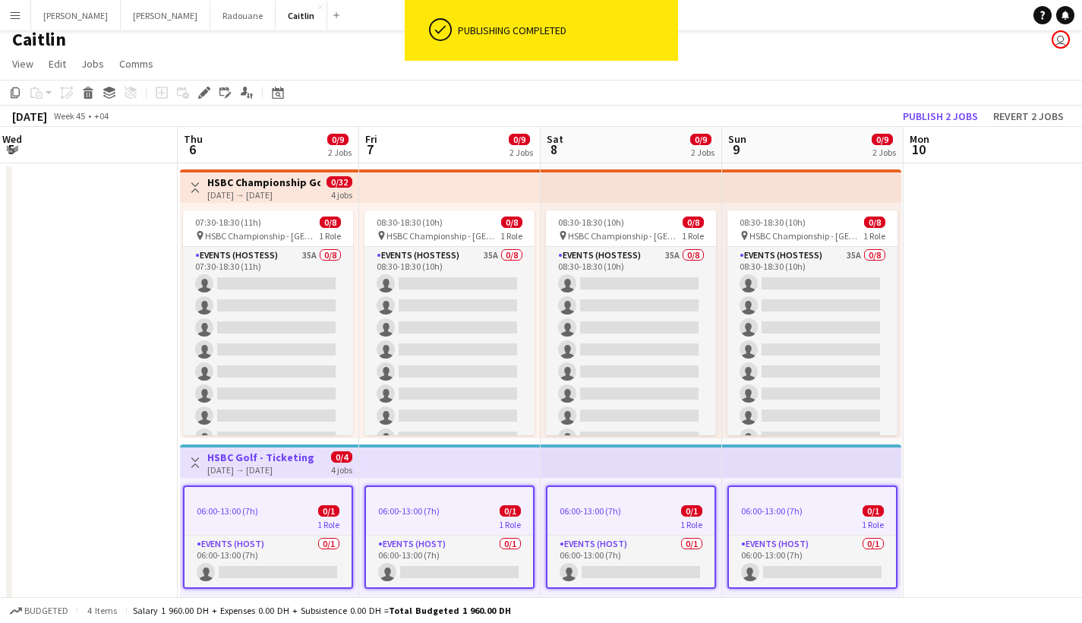
click at [274, 525] on div "1 Role" at bounding box center [267, 524] width 167 height 12
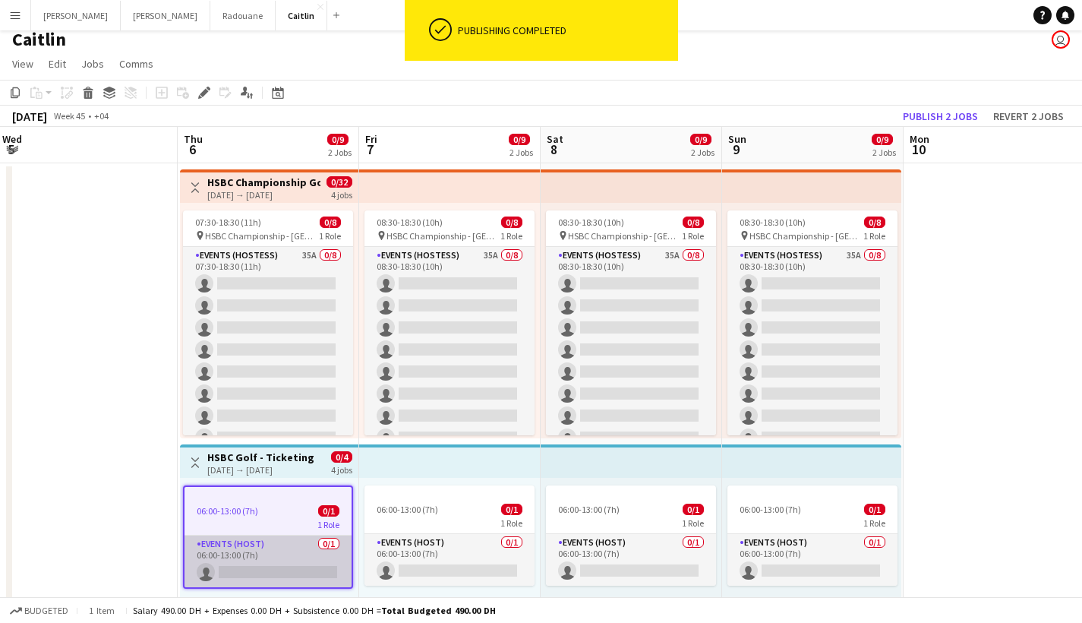
click at [311, 555] on app-card-role "Events (Host) 0/1 06:00-13:00 (7h) single-neutral-actions" at bounding box center [267, 561] width 167 height 52
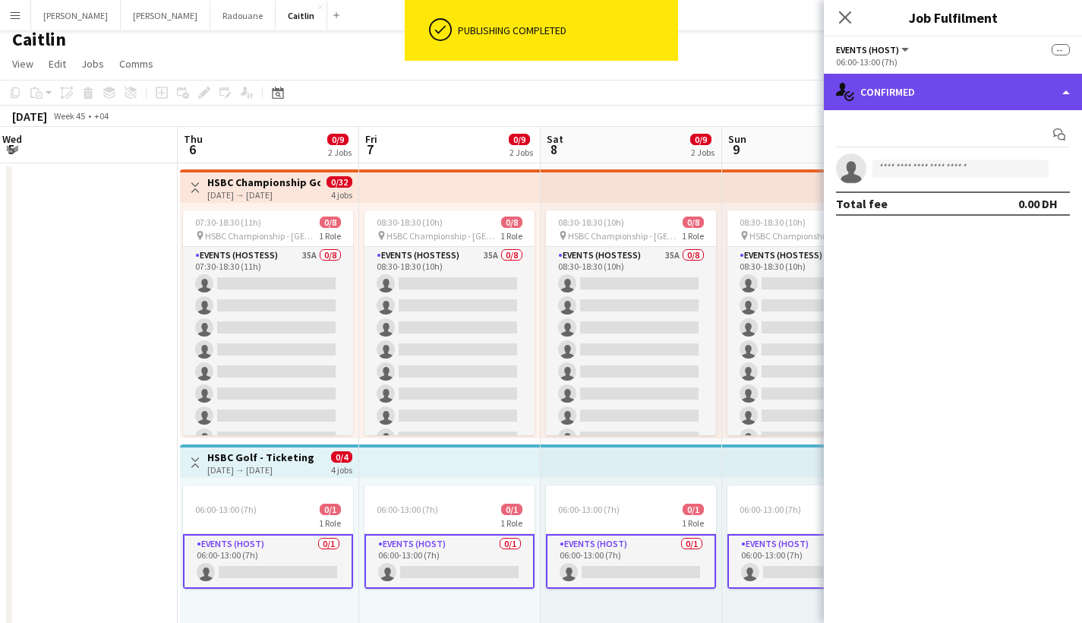
click at [949, 77] on div "single-neutral-actions-check-2 Confirmed" at bounding box center [953, 92] width 258 height 36
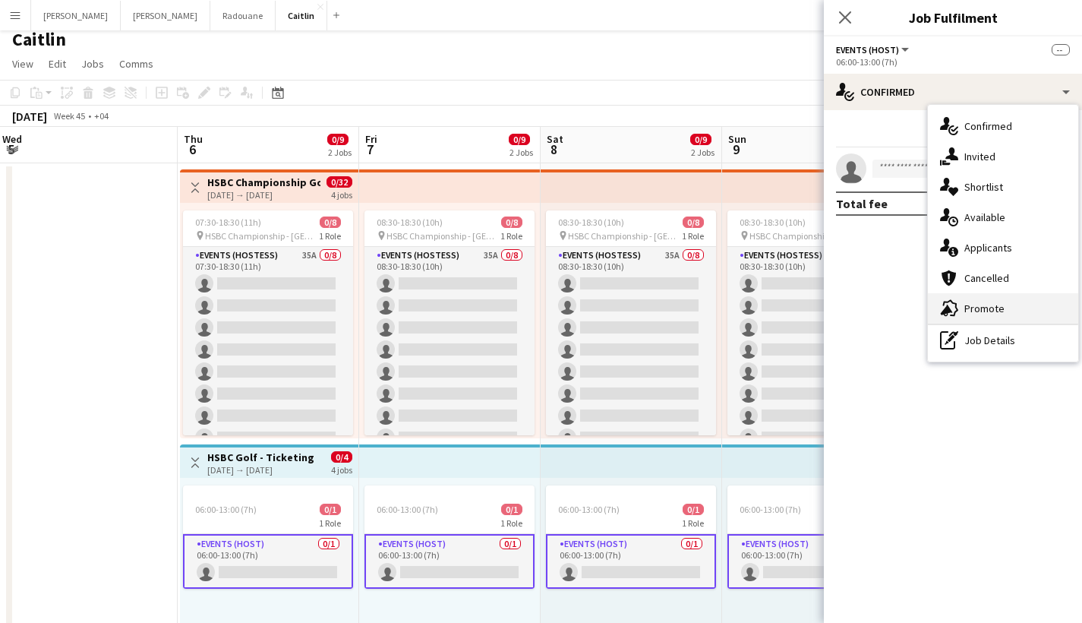
click at [985, 320] on div "advertising-megaphone Promote" at bounding box center [1003, 308] width 150 height 30
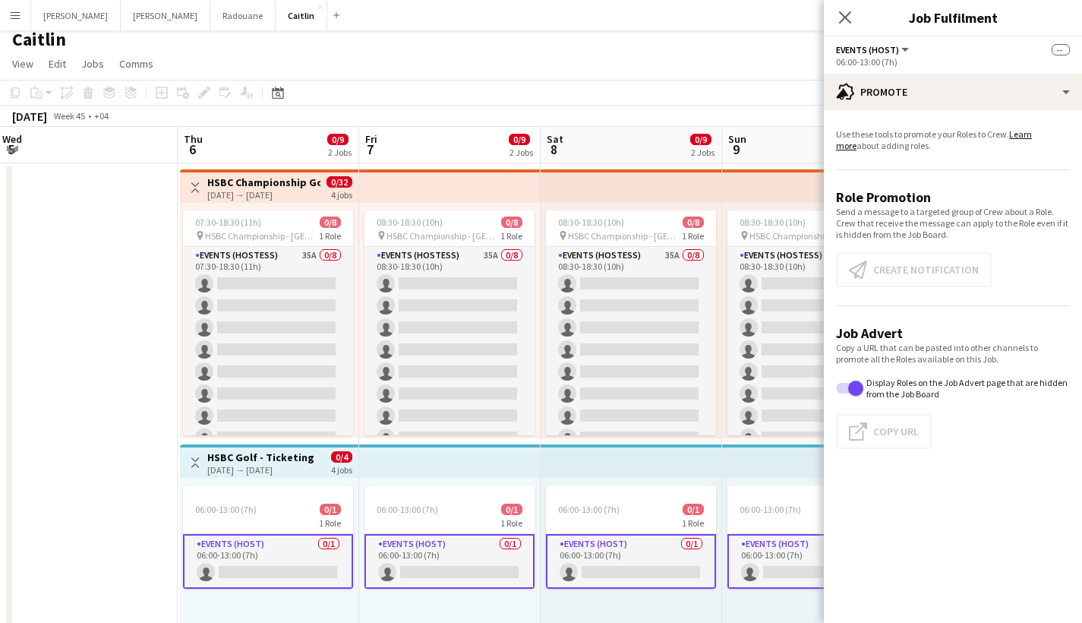
click at [307, 555] on app-card-role "Events (Host) 0/1 06:00-13:00 (7h) single-neutral-actions" at bounding box center [268, 561] width 170 height 55
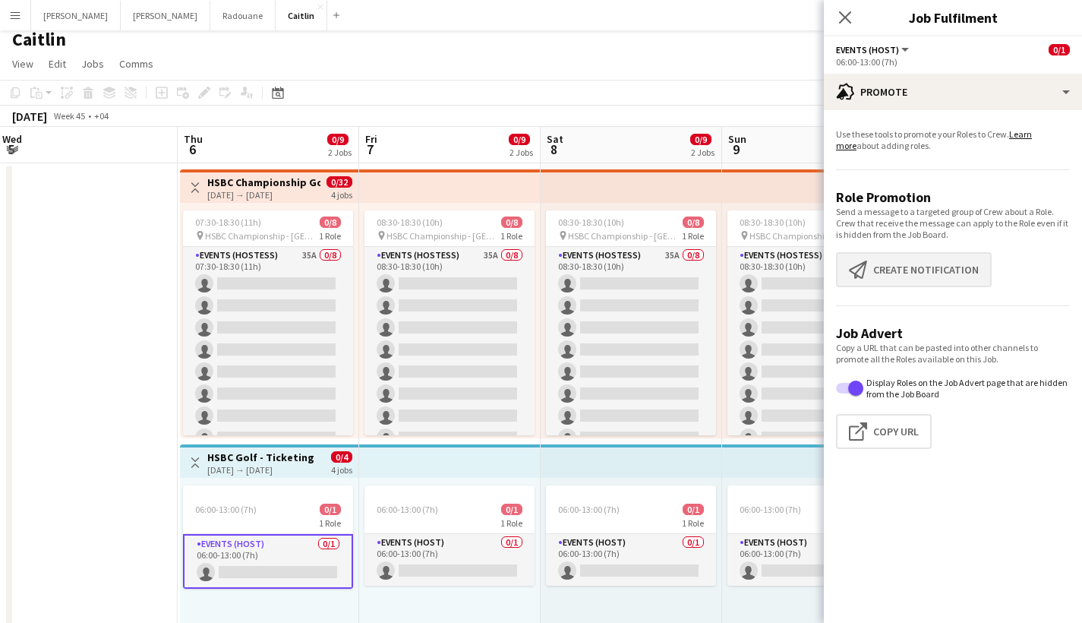
click at [888, 275] on button "Create notification Create notification" at bounding box center [914, 269] width 156 height 35
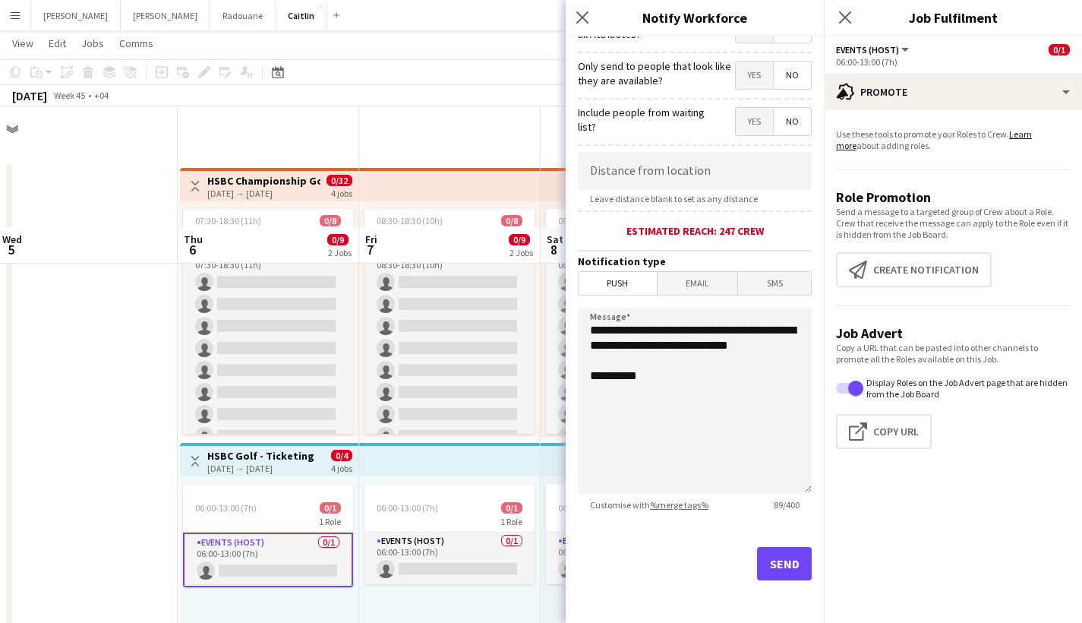
scroll to position [129, 0]
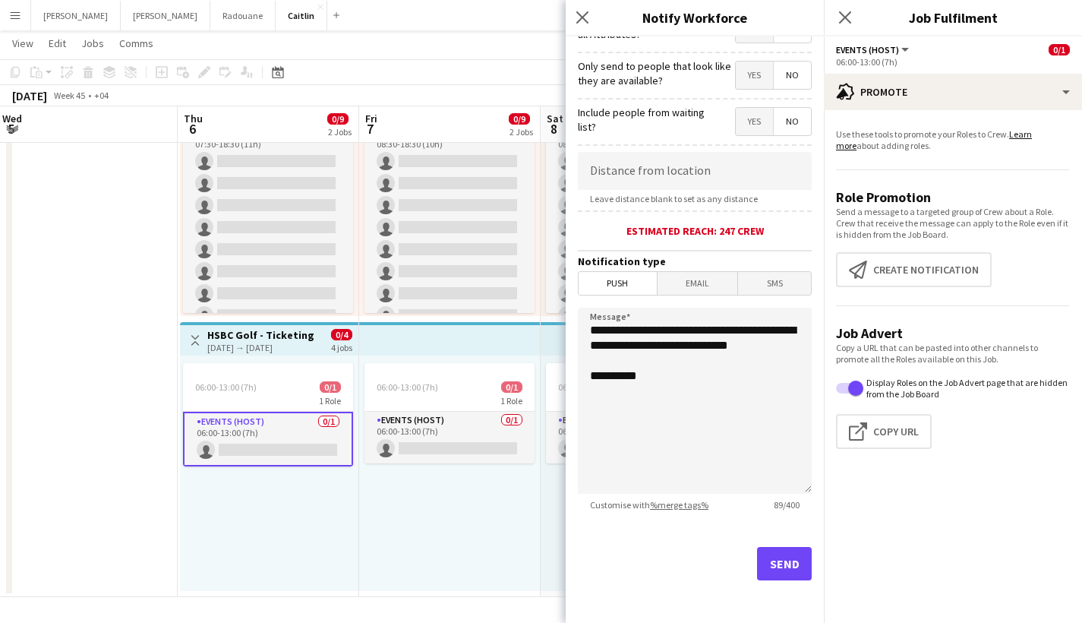
click at [780, 597] on div "Send" at bounding box center [695, 569] width 234 height 106
click at [780, 567] on button "Send" at bounding box center [784, 563] width 55 height 33
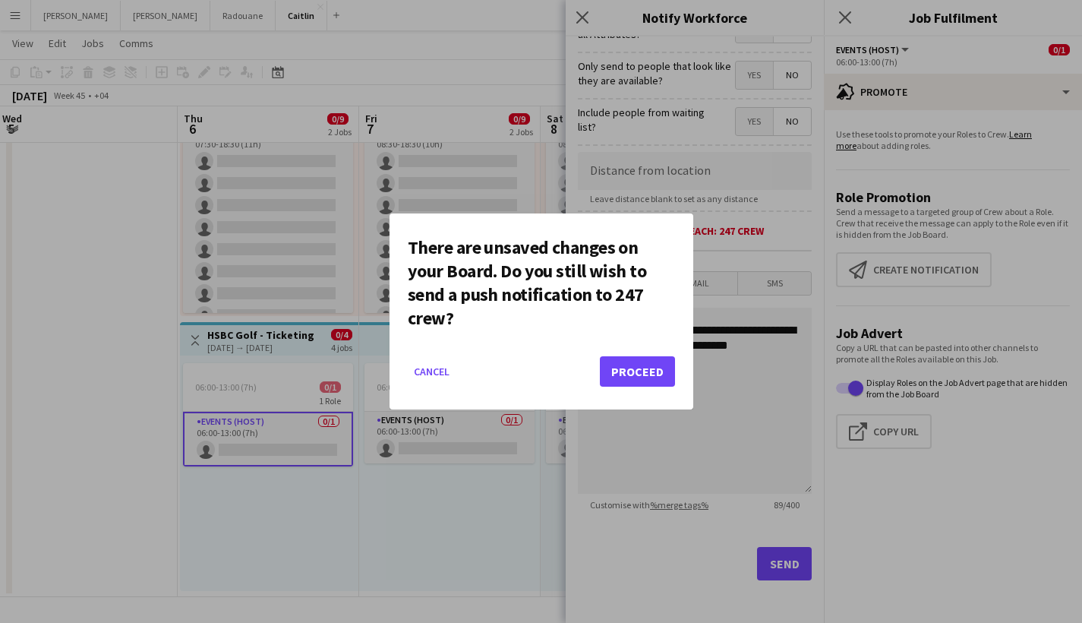
click at [655, 366] on button "Proceed" at bounding box center [637, 371] width 75 height 30
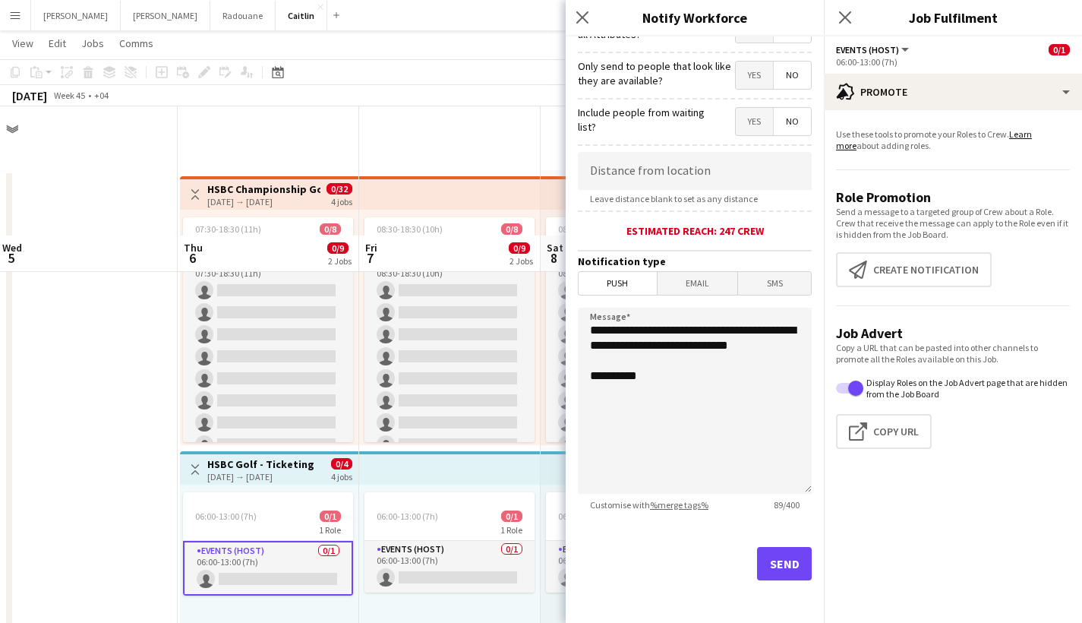
scroll to position [129, 0]
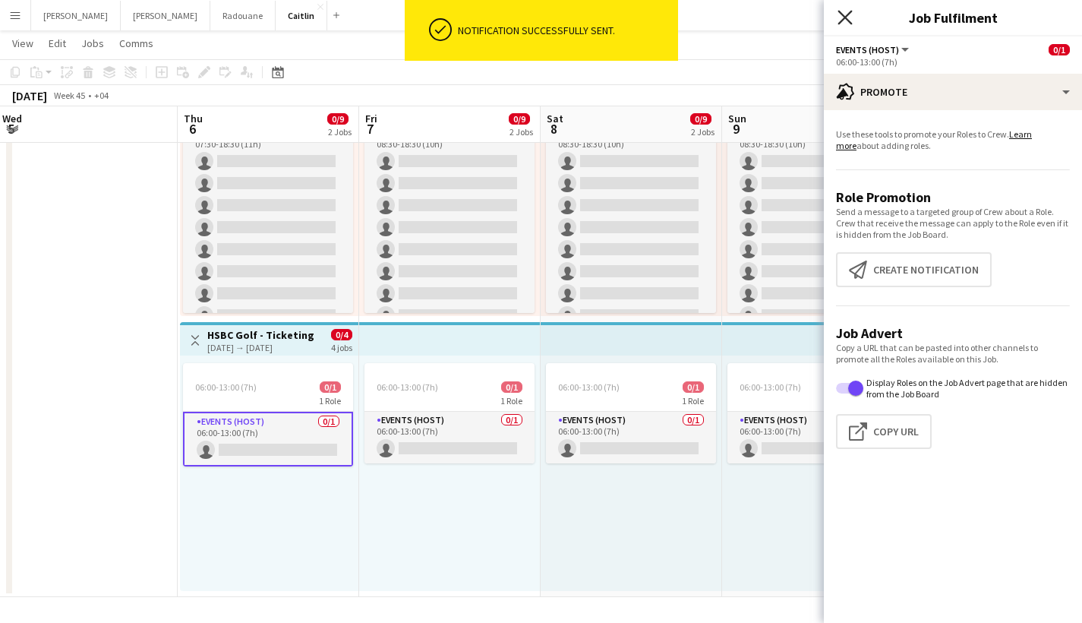
click at [850, 12] on icon at bounding box center [844, 17] width 14 height 14
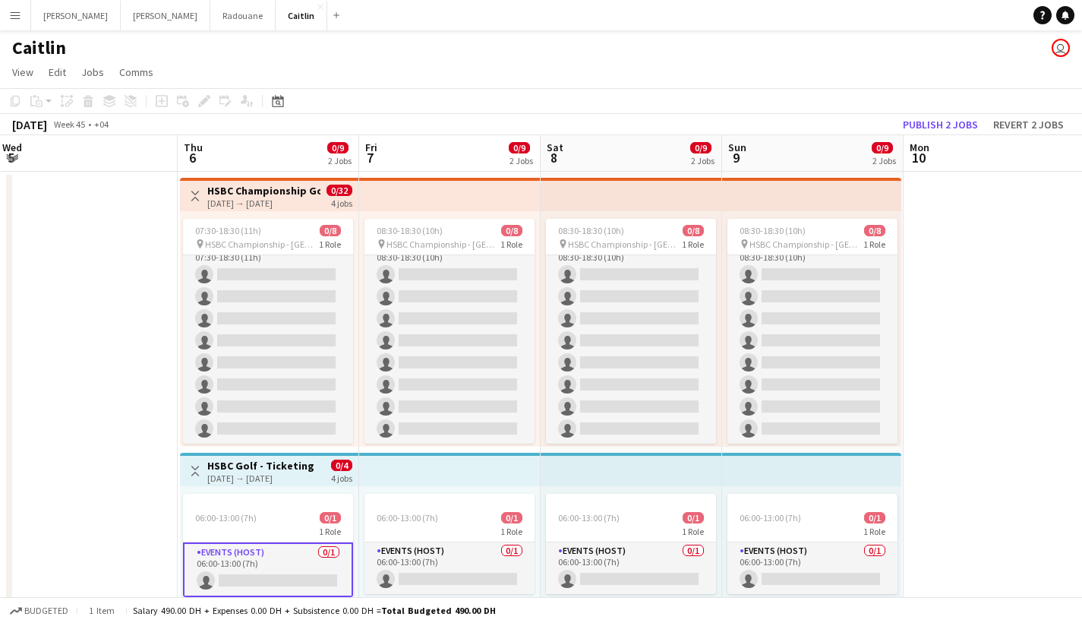
scroll to position [-8, 0]
click at [259, 558] on app-card-role "Events (Host) 0/1 06:00-13:00 (7h) single-neutral-actions" at bounding box center [268, 569] width 170 height 55
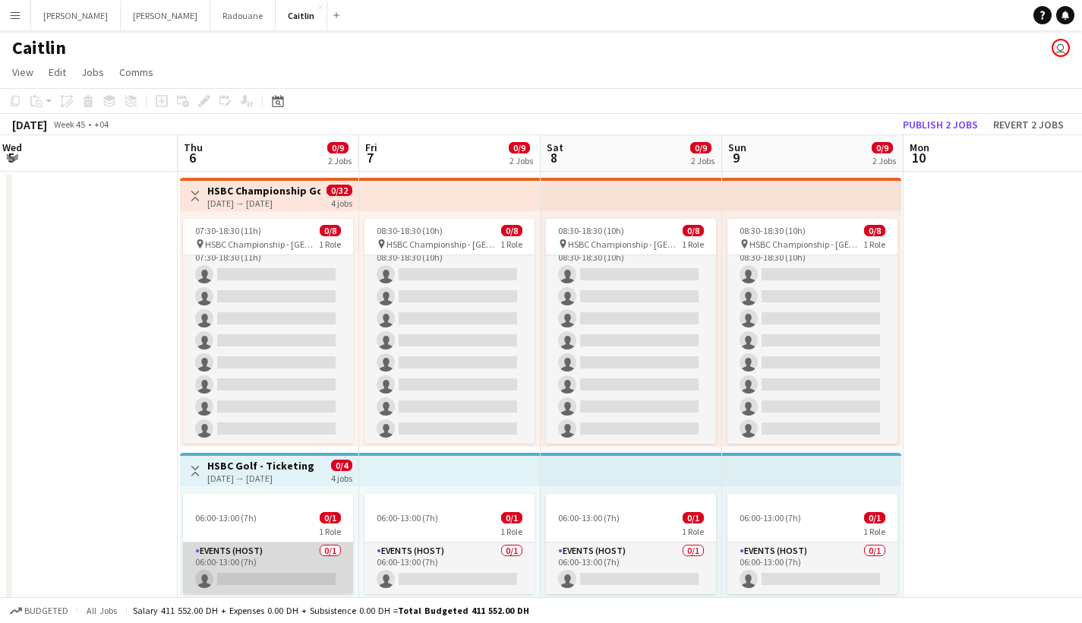
click at [301, 566] on app-card-role "Events (Host) 0/1 06:00-13:00 (7h) single-neutral-actions" at bounding box center [268, 568] width 170 height 52
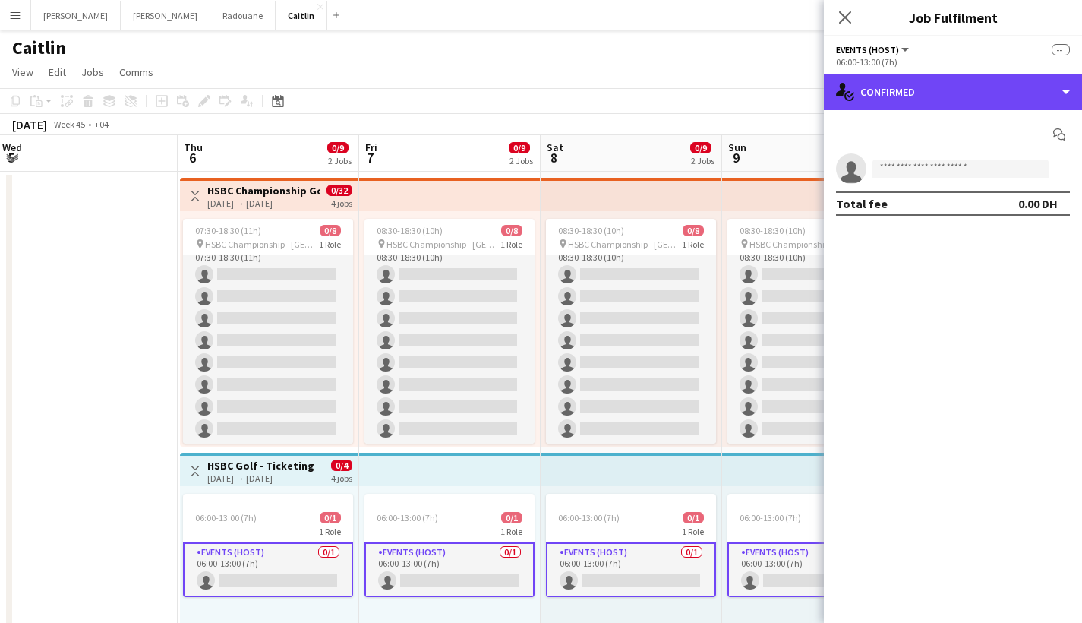
drag, startPoint x: 884, startPoint y: 109, endPoint x: 872, endPoint y: 120, distance: 16.1
click at [886, 109] on div "single-neutral-actions-check-2 Confirmed" at bounding box center [953, 92] width 258 height 36
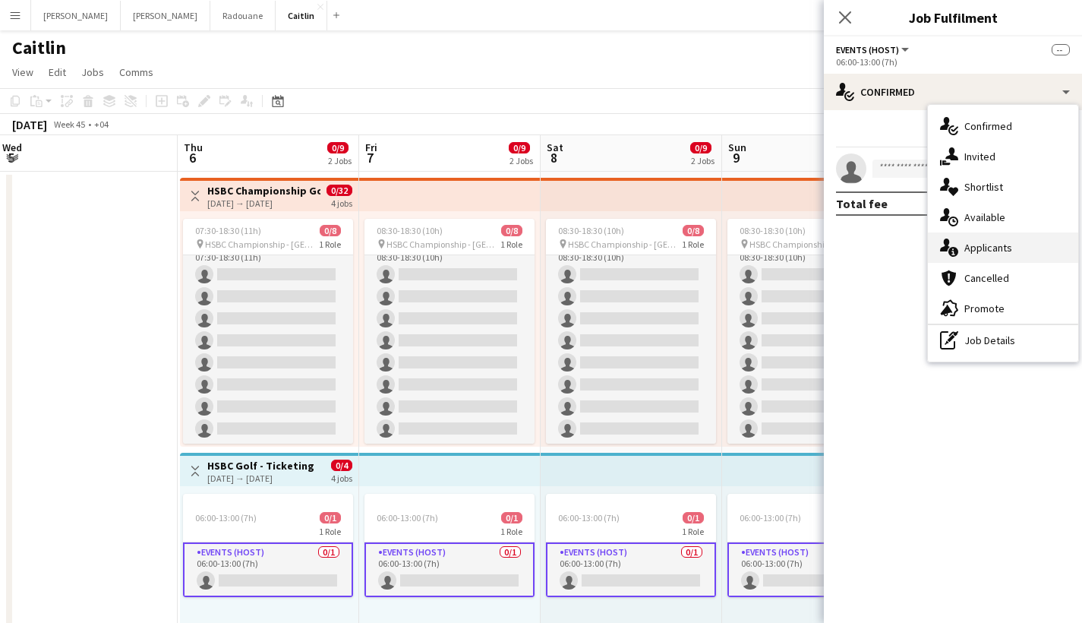
click at [1026, 247] on div "single-neutral-actions-information Applicants" at bounding box center [1003, 247] width 150 height 30
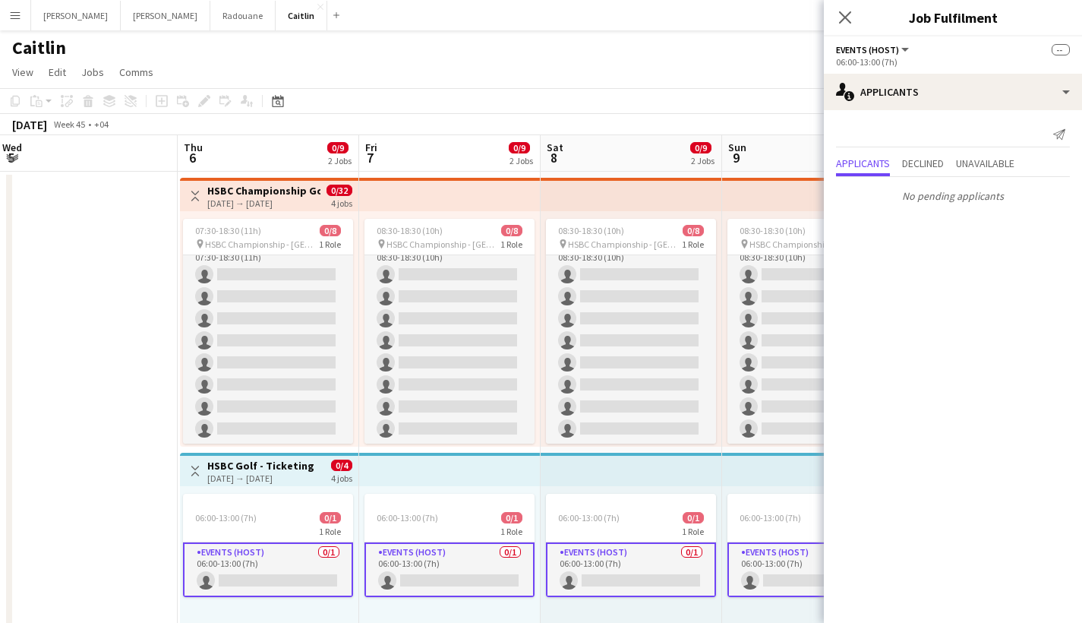
click at [833, 26] on div "Close pop-in" at bounding box center [845, 17] width 43 height 35
click at [857, 26] on div "Close pop-in" at bounding box center [845, 17] width 43 height 35
click at [845, 30] on div "Close pop-in" at bounding box center [845, 17] width 43 height 35
click at [840, 20] on icon "Close pop-in" at bounding box center [844, 17] width 14 height 14
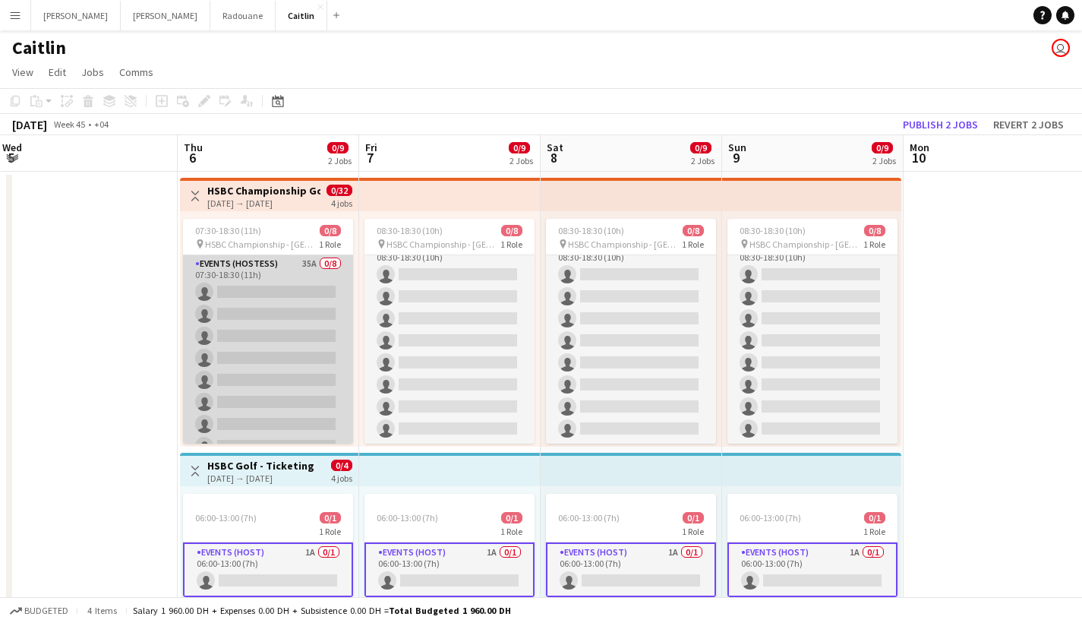
scroll to position [0, 0]
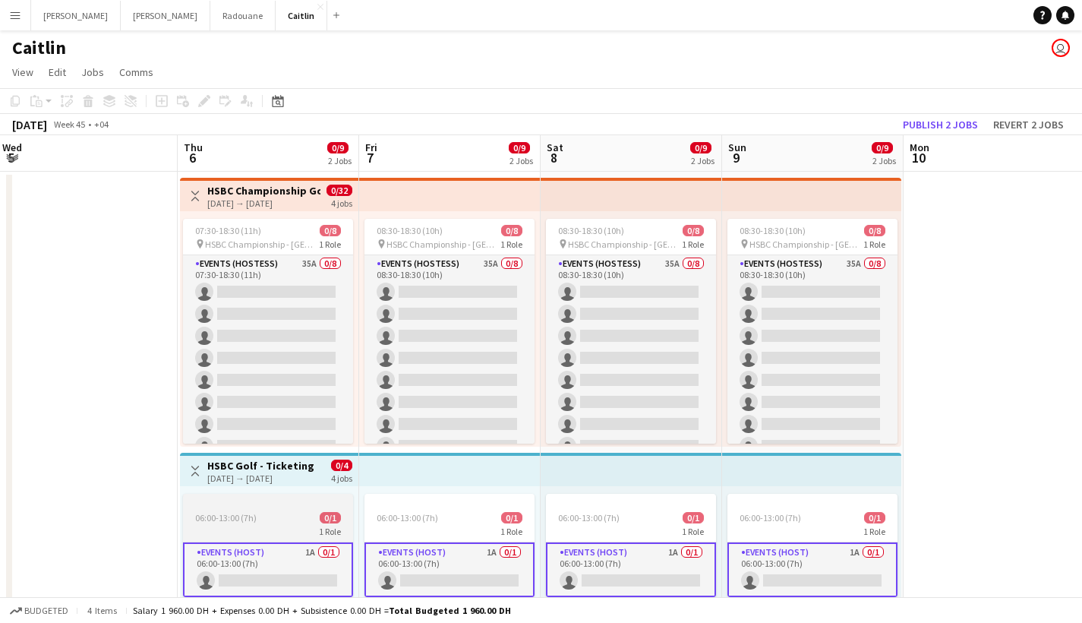
click at [260, 506] on div at bounding box center [268, 499] width 170 height 12
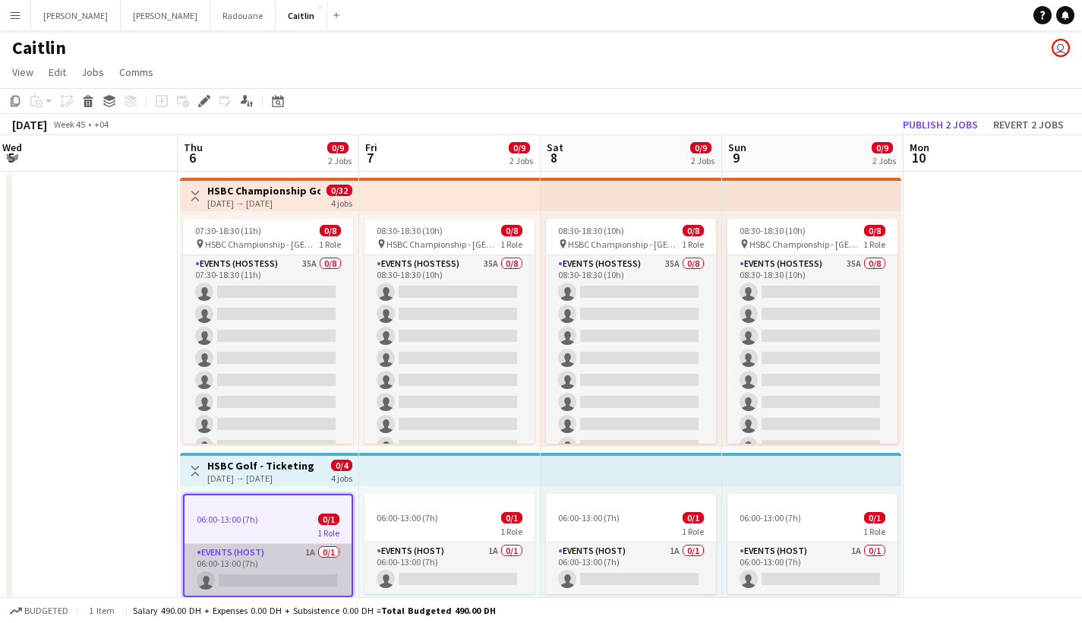
click at [279, 576] on app-card-role "Events (Host) 1A 0/1 06:00-13:00 (7h) single-neutral-actions" at bounding box center [267, 570] width 167 height 52
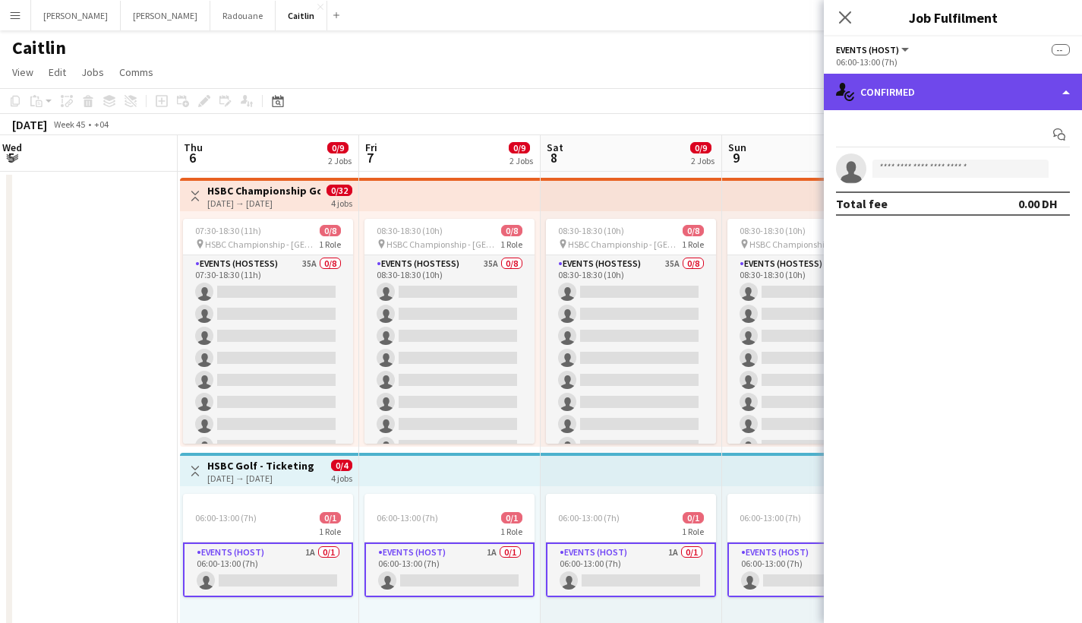
click at [893, 87] on div "single-neutral-actions-check-2 Confirmed" at bounding box center [953, 92] width 258 height 36
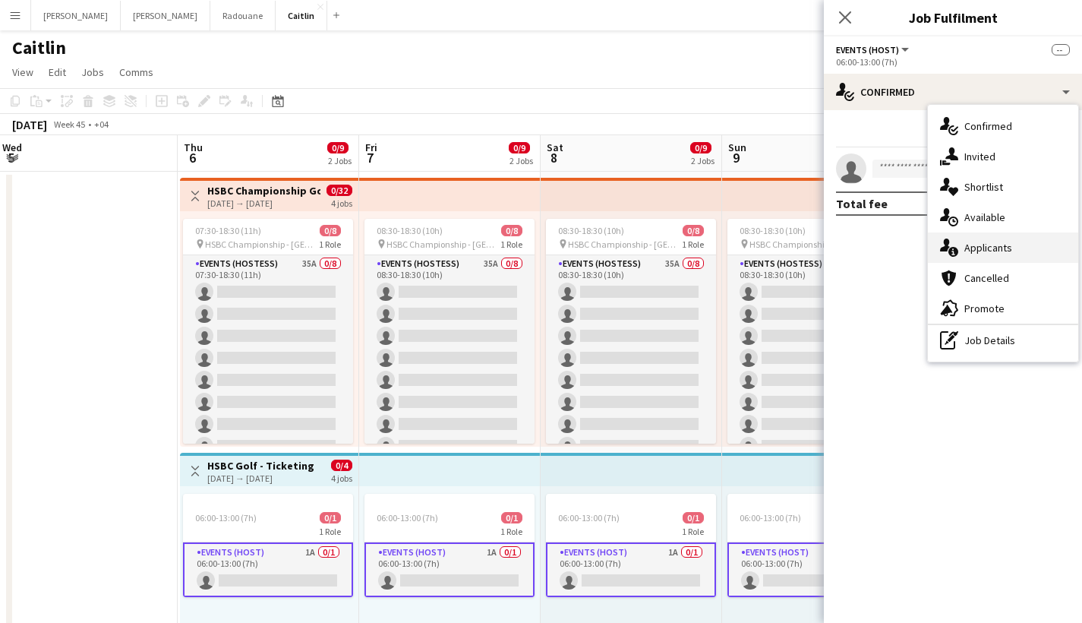
click at [1033, 260] on div "single-neutral-actions-information Applicants" at bounding box center [1003, 247] width 150 height 30
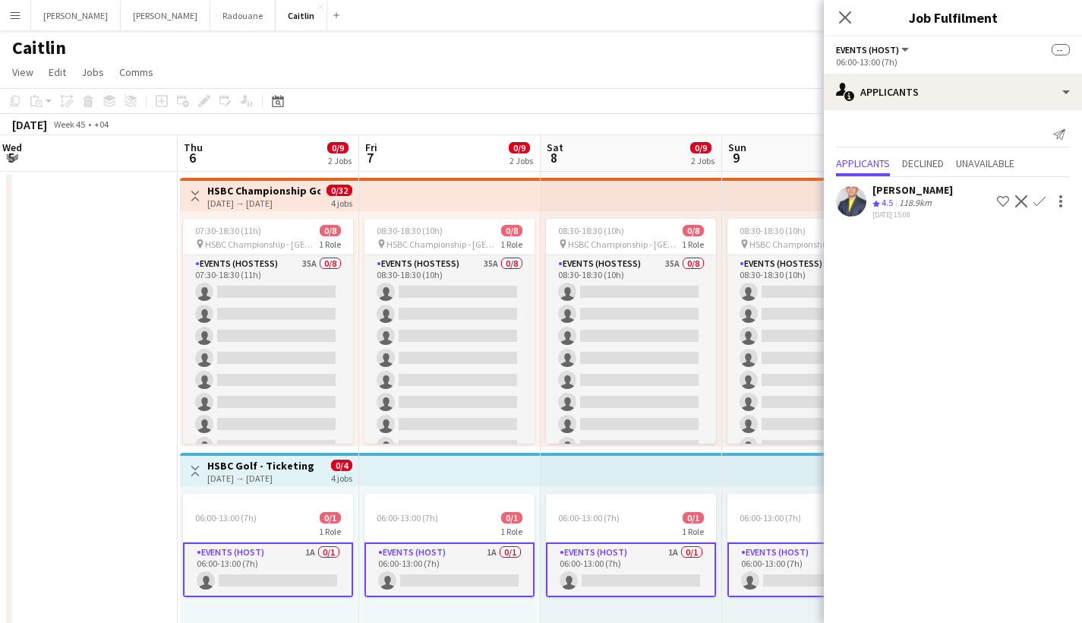
click at [928, 201] on div "118.9km" at bounding box center [915, 203] width 39 height 13
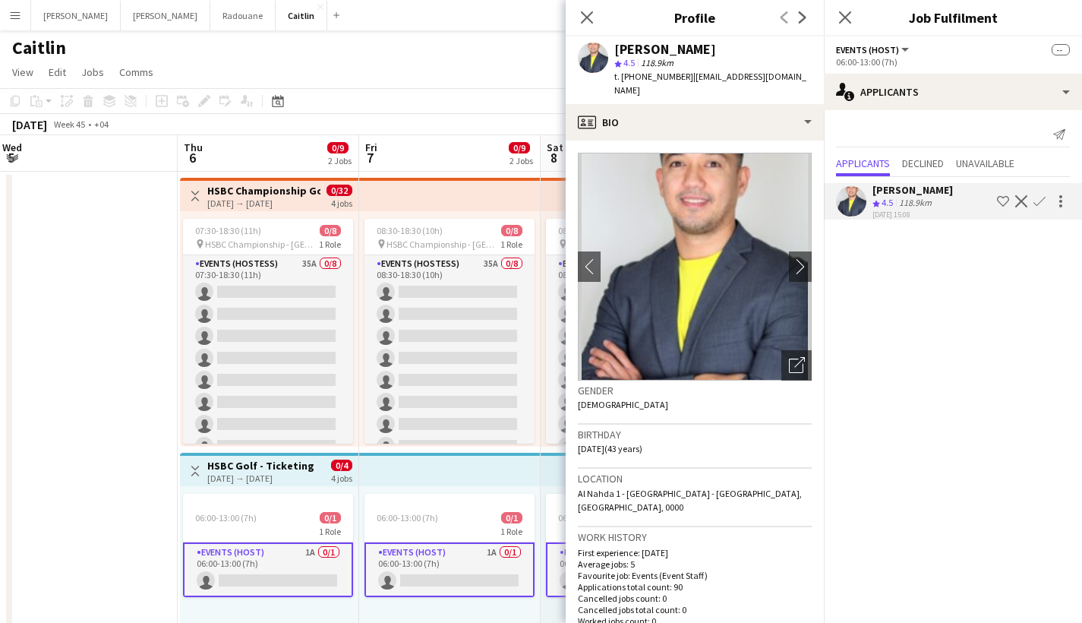
click at [916, 205] on div "118.9km" at bounding box center [915, 203] width 39 height 13
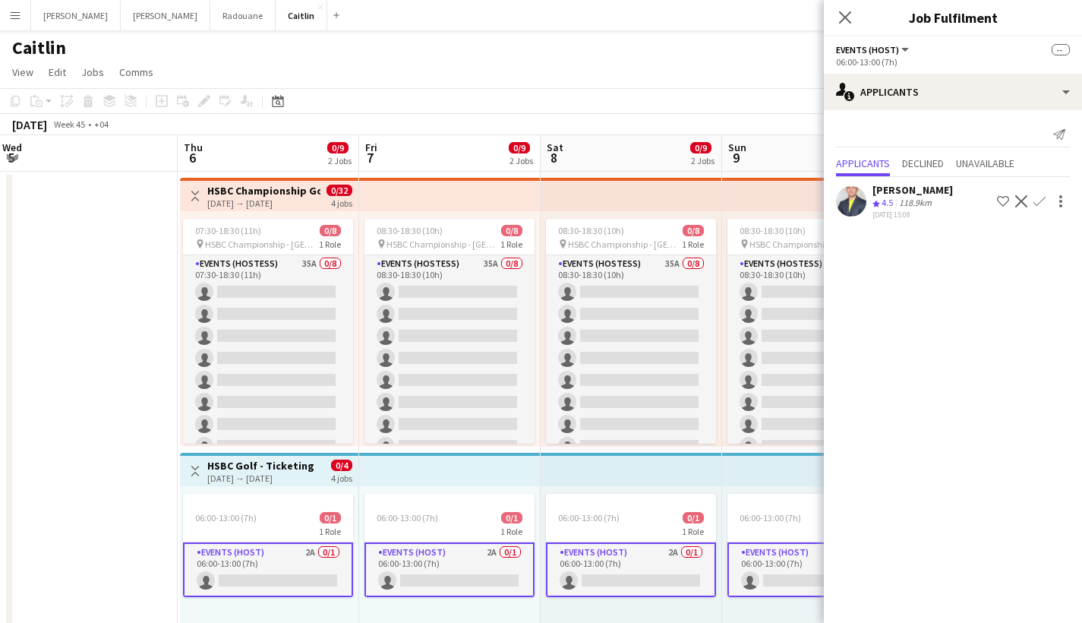
click at [918, 215] on div "29-09-2025 15:08" at bounding box center [912, 215] width 80 height 10
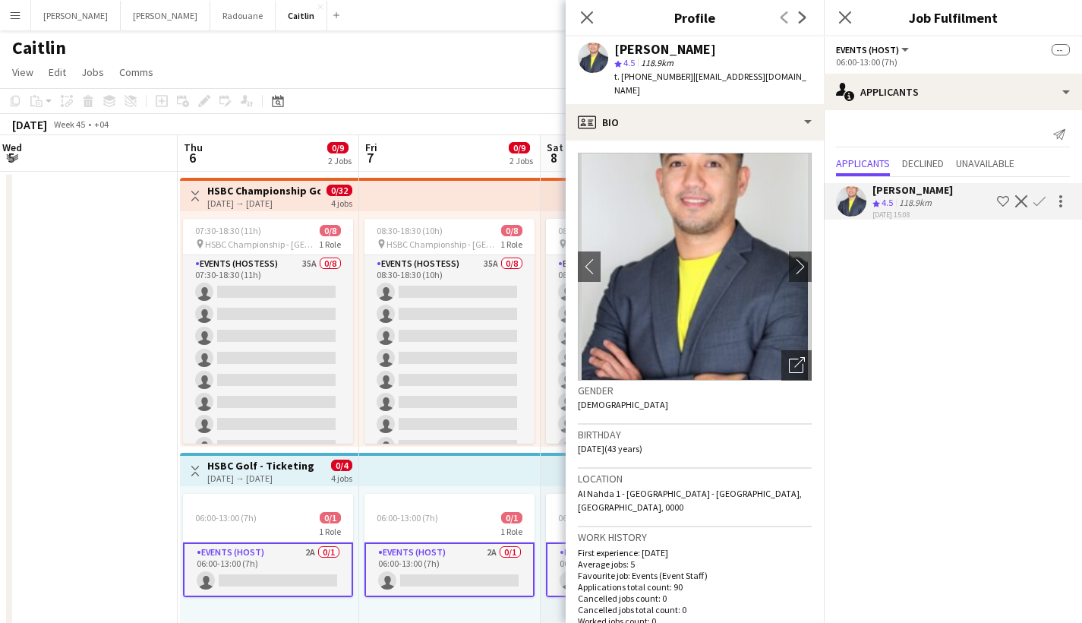
drag, startPoint x: 679, startPoint y: 83, endPoint x: 620, endPoint y: 84, distance: 58.5
click at [620, 84] on div "Louie Stefan Zambarrano star 4.5 118.9km t. +971561787720 | louie_zambarrano@ya…" at bounding box center [695, 70] width 258 height 68
click at [626, 84] on div "Louie Stefan Zambarrano star 4.5 118.9km t. +971561787720 | louie_zambarrano@ya…" at bounding box center [695, 70] width 258 height 68
drag, startPoint x: 627, startPoint y: 85, endPoint x: 696, endPoint y: 84, distance: 69.1
click at [696, 84] on div "Louie Stefan Zambarrano star 4.5 118.9km t. +971561787720 | louie_zambarrano@ya…" at bounding box center [695, 70] width 258 height 68
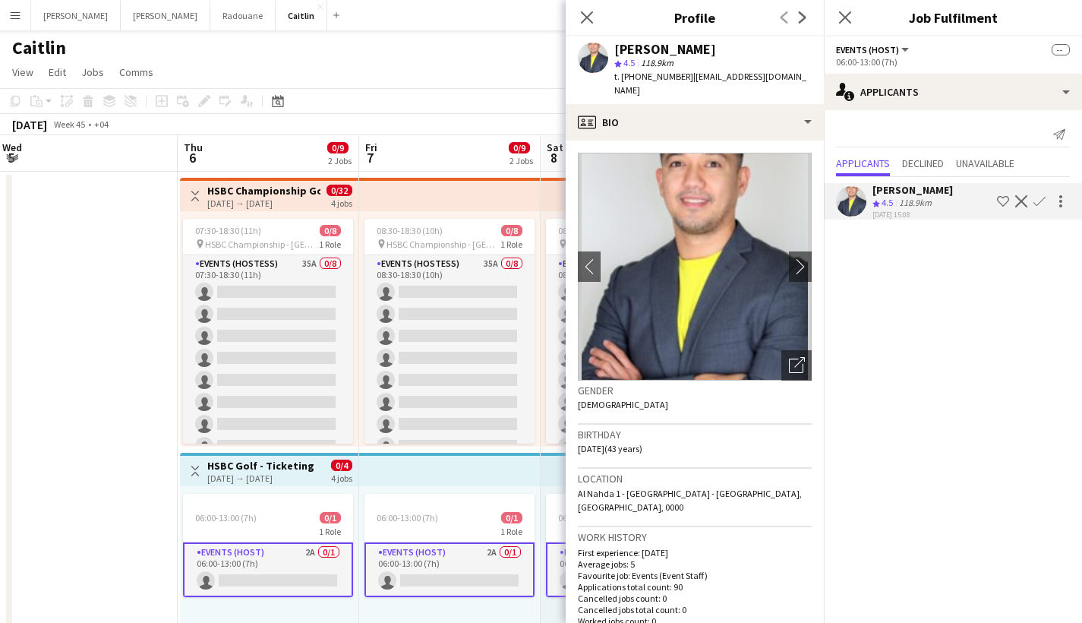
click at [675, 84] on div "Louie Stefan Zambarrano star 4.5 118.9km t. +971561787720 | louie_zambarrano@ya…" at bounding box center [695, 70] width 258 height 68
click at [673, 83] on div "t. +971561787720 | louie_zambarrano@yahoo.com" at bounding box center [712, 83] width 197 height 27
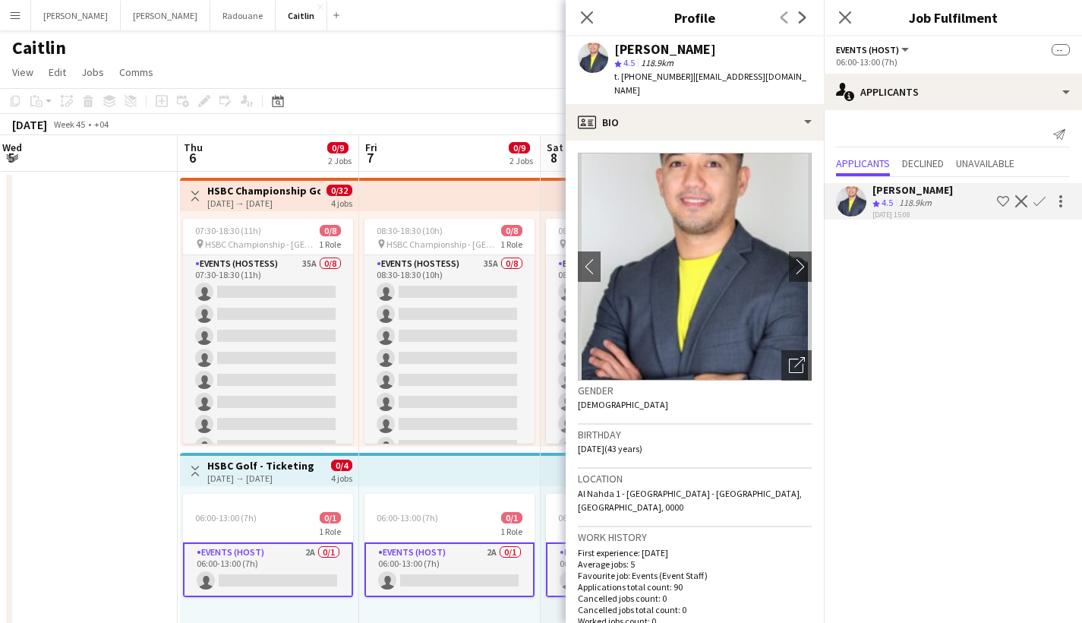
click at [673, 83] on div "t. +971561787720 | louie_zambarrano@yahoo.com" at bounding box center [712, 83] width 197 height 27
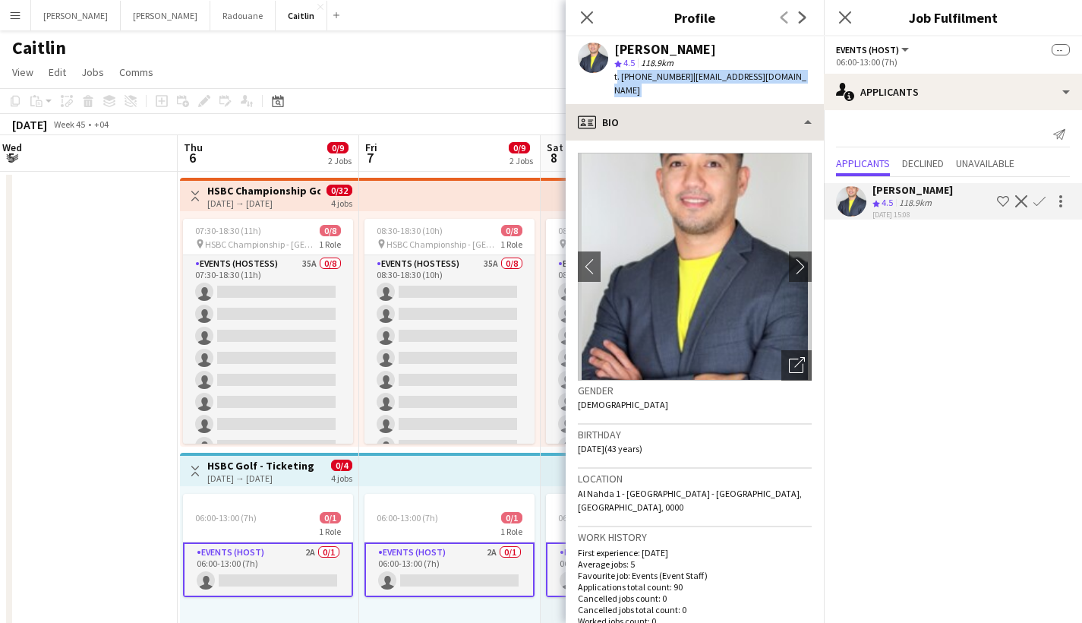
copy app-crew-profile "t. +971561787720 | louie_zambarrano@yahoo.com profile"
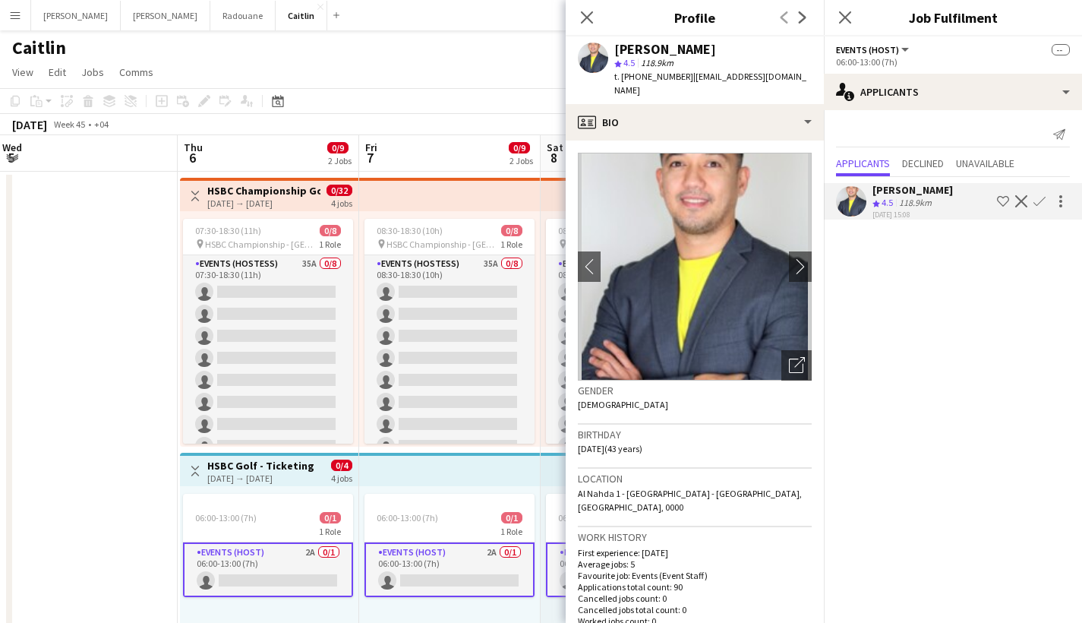
click at [280, 575] on app-card-role "Events (Host) 2A 0/1 06:00-13:00 (7h) single-neutral-actions" at bounding box center [268, 569] width 170 height 55
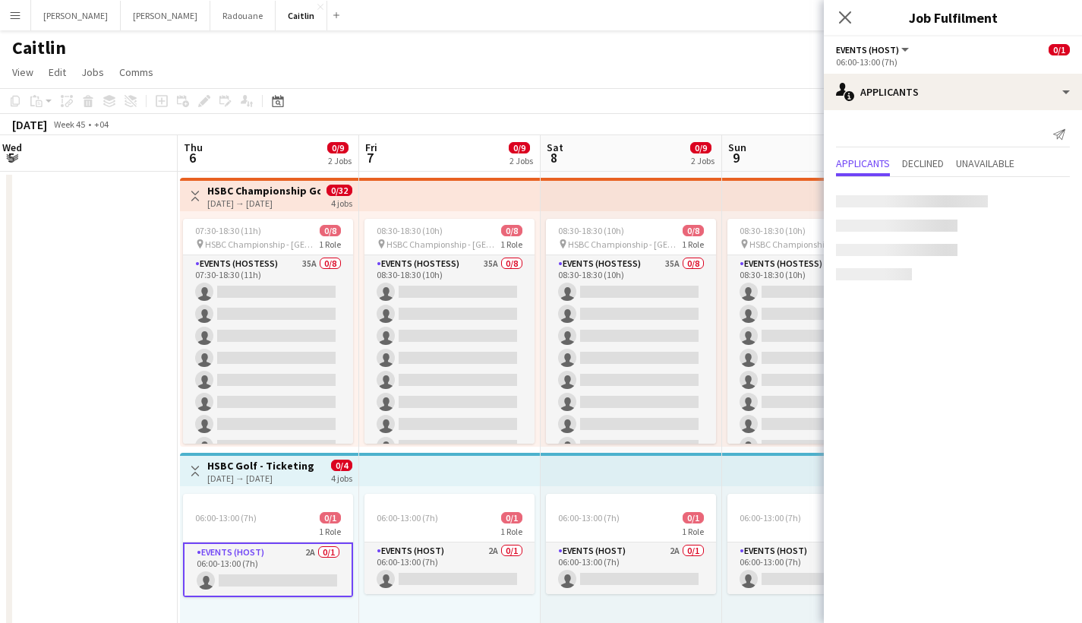
click at [280, 575] on app-card-role "Events (Host) 2A 0/1 06:00-13:00 (7h) single-neutral-actions" at bounding box center [268, 569] width 170 height 55
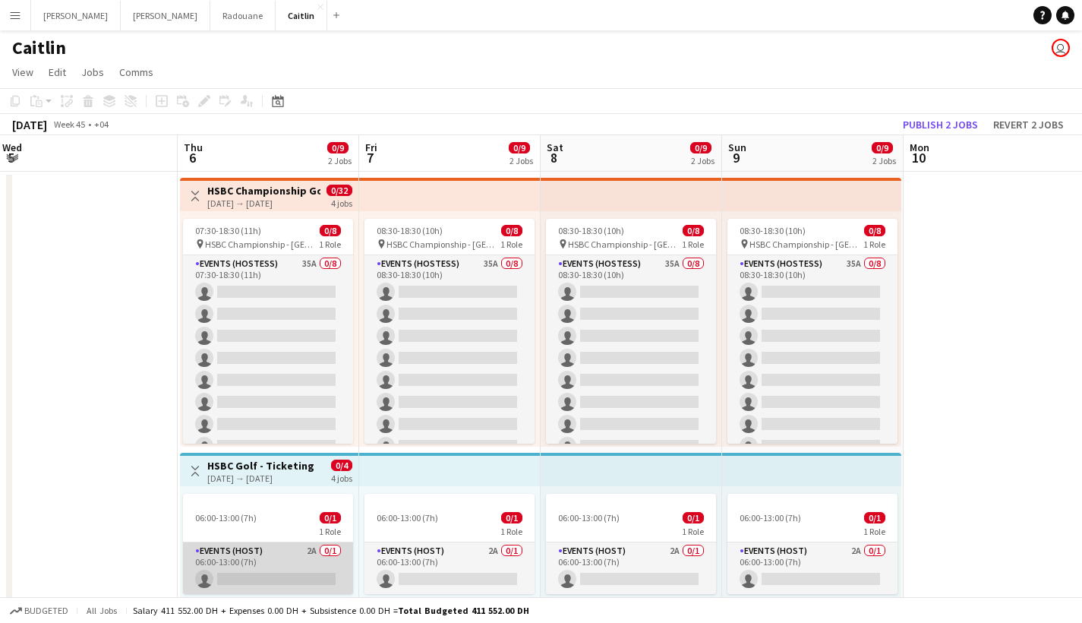
click at [318, 571] on app-card-role "Events (Host) 2A 0/1 06:00-13:00 (7h) single-neutral-actions" at bounding box center [268, 568] width 170 height 52
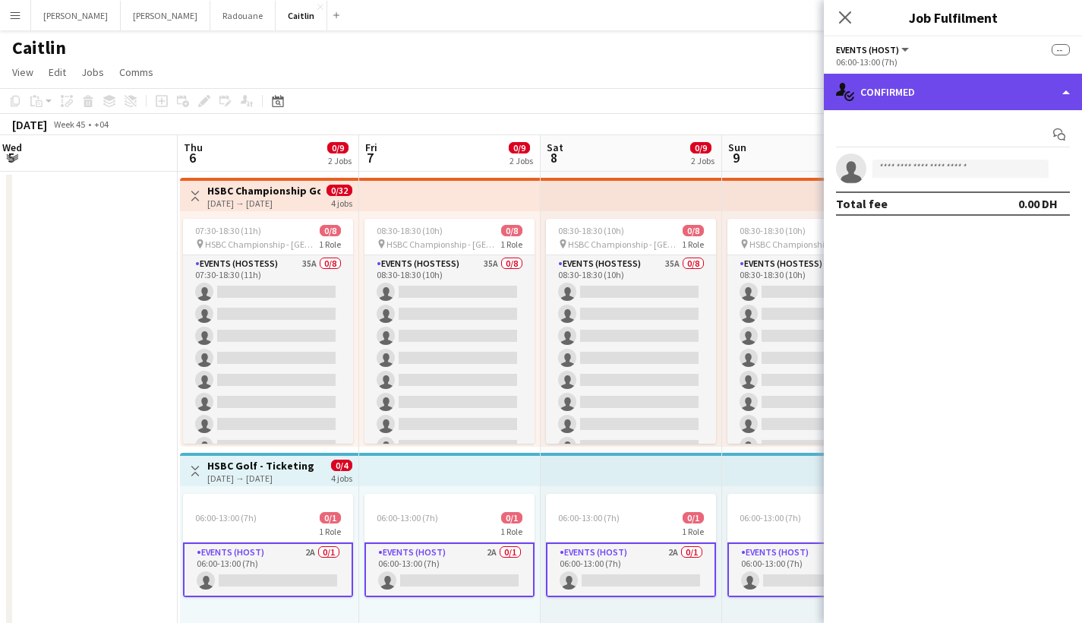
click at [910, 81] on div "single-neutral-actions-check-2 Confirmed" at bounding box center [953, 92] width 258 height 36
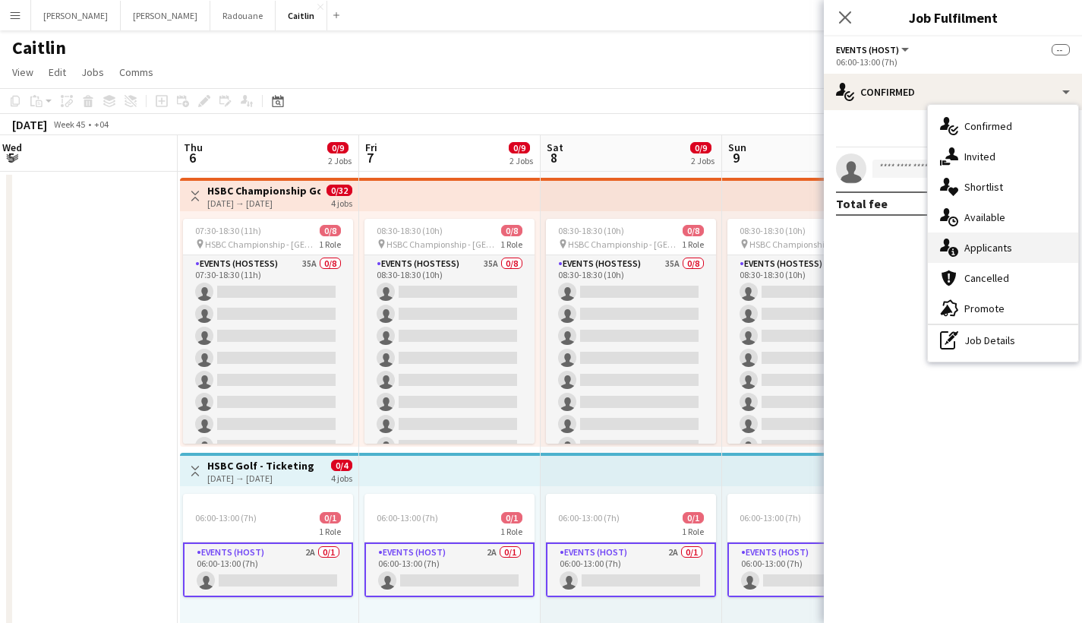
click at [989, 241] on span "Applicants" at bounding box center [988, 248] width 48 height 14
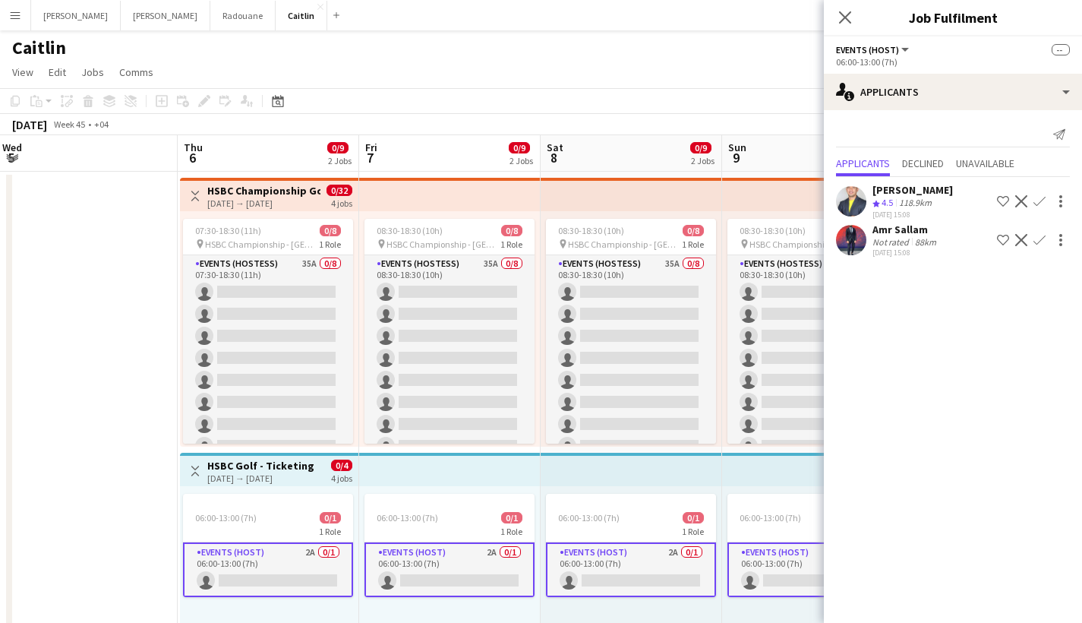
click at [916, 233] on div "Amr Sallam" at bounding box center [905, 229] width 67 height 14
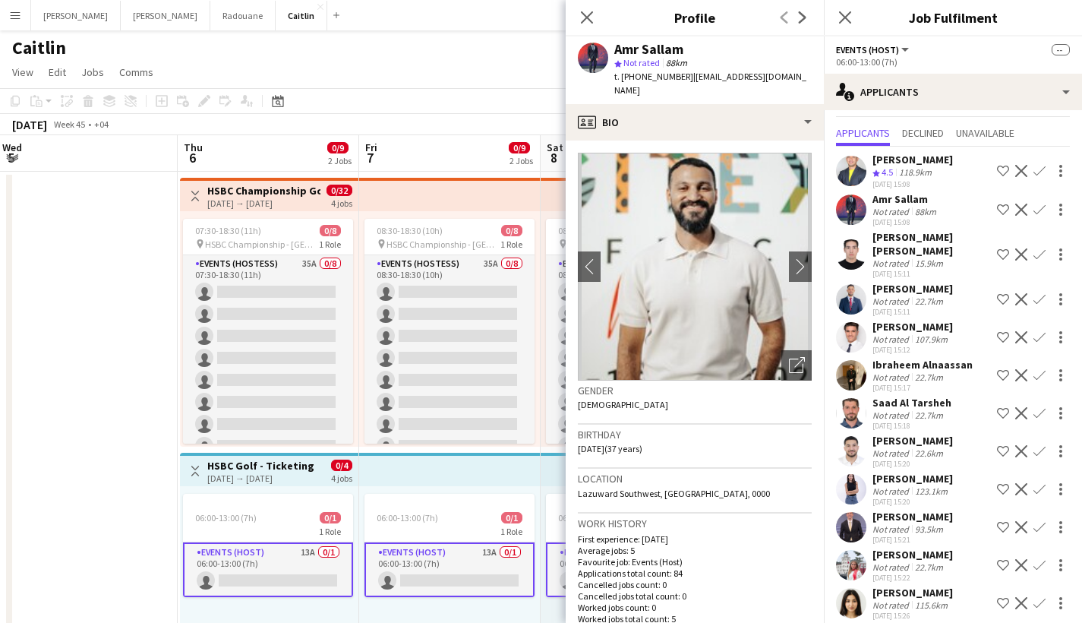
scroll to position [30, 0]
click at [888, 600] on div "Not rated" at bounding box center [891, 605] width 39 height 11
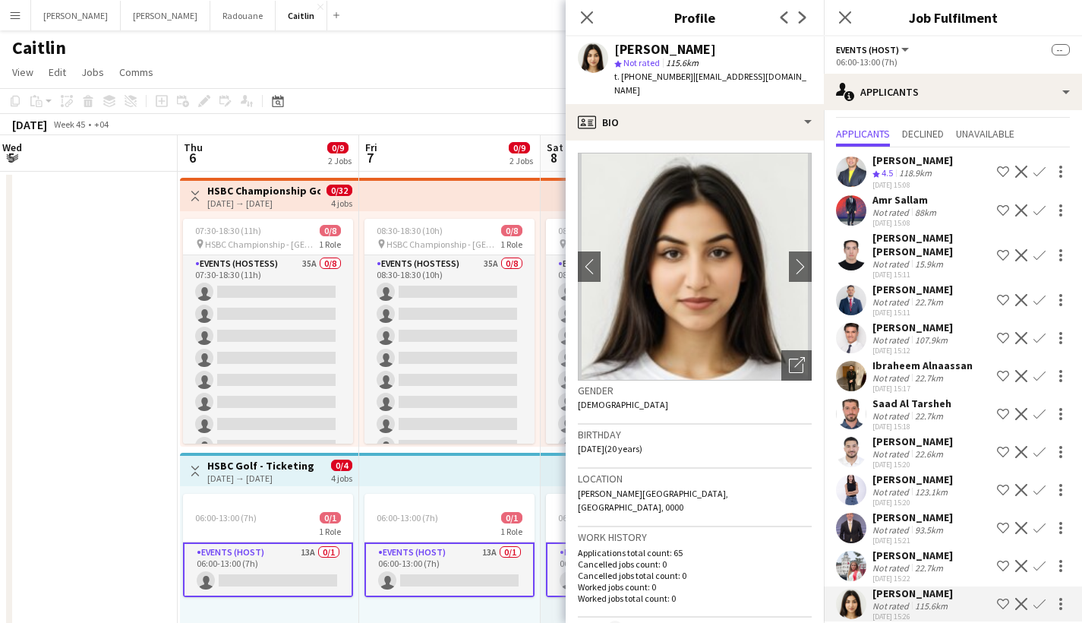
click at [903, 524] on div "Not rated" at bounding box center [891, 529] width 39 height 11
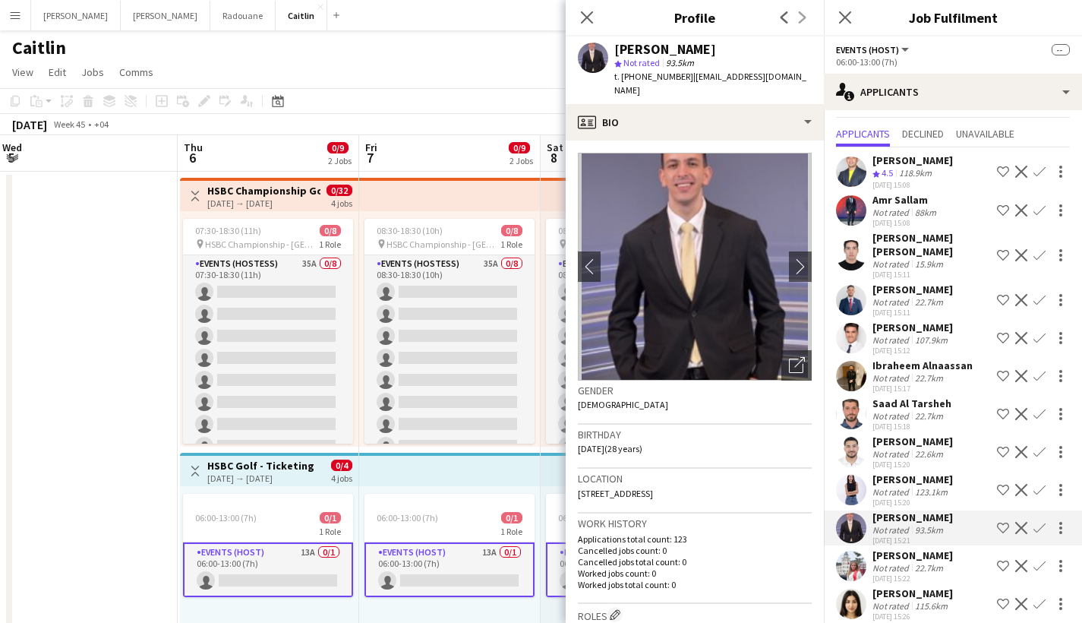
click at [907, 495] on div "Louie Stefan Zambarrano Crew rating 4.5 118.9km 29-09-2025 15:08 Shortlist crew…" at bounding box center [953, 385] width 258 height 477
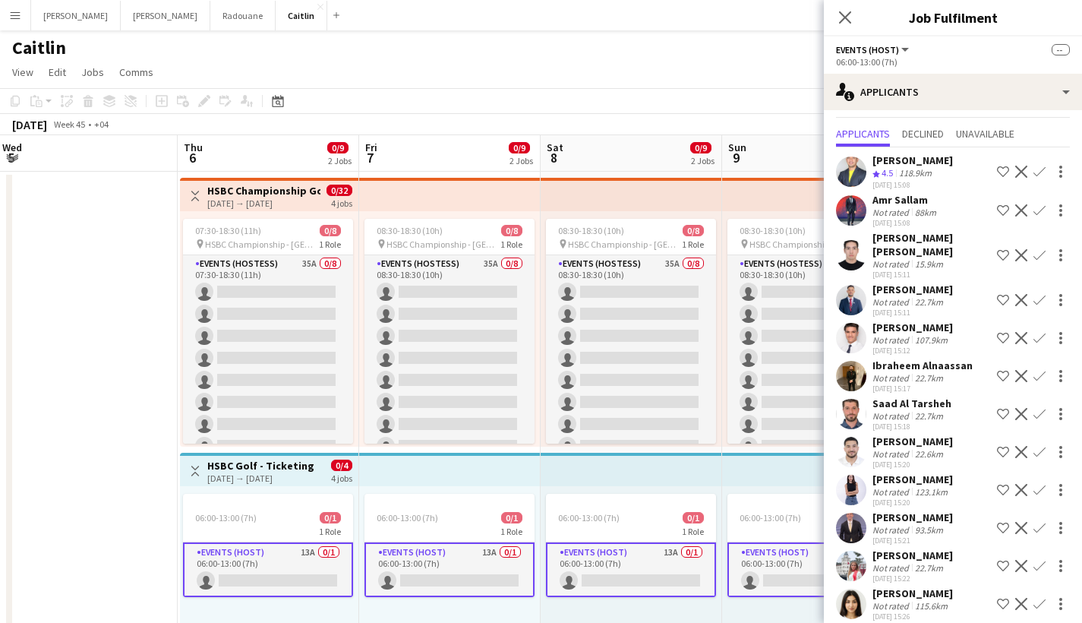
click at [908, 497] on div "29-09-2025 15:20" at bounding box center [912, 502] width 80 height 10
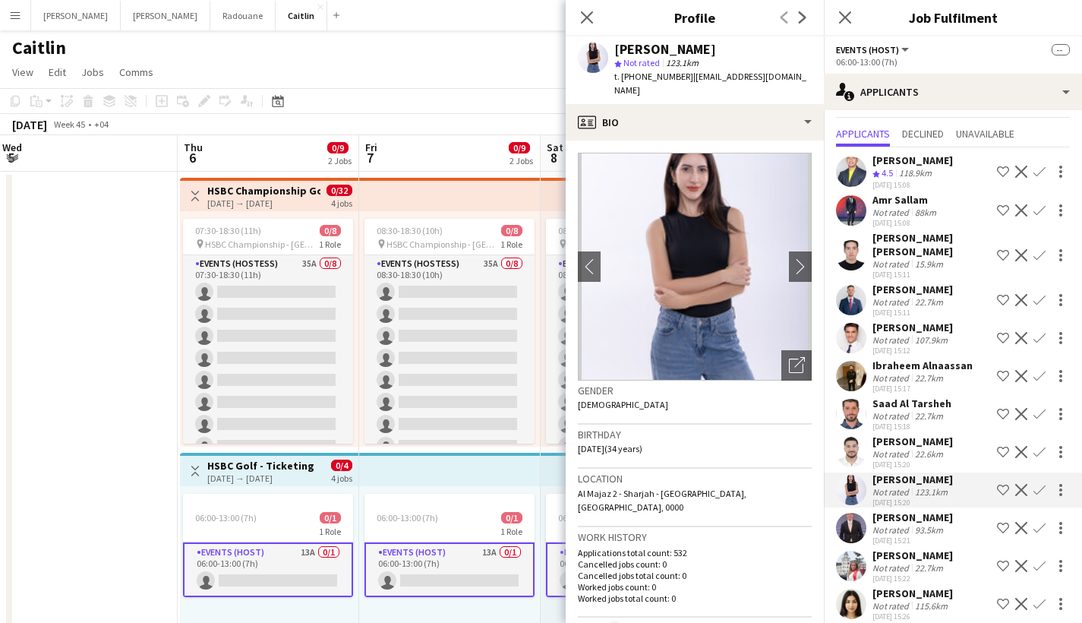
click at [923, 345] on div "29-09-2025 15:12" at bounding box center [912, 350] width 80 height 10
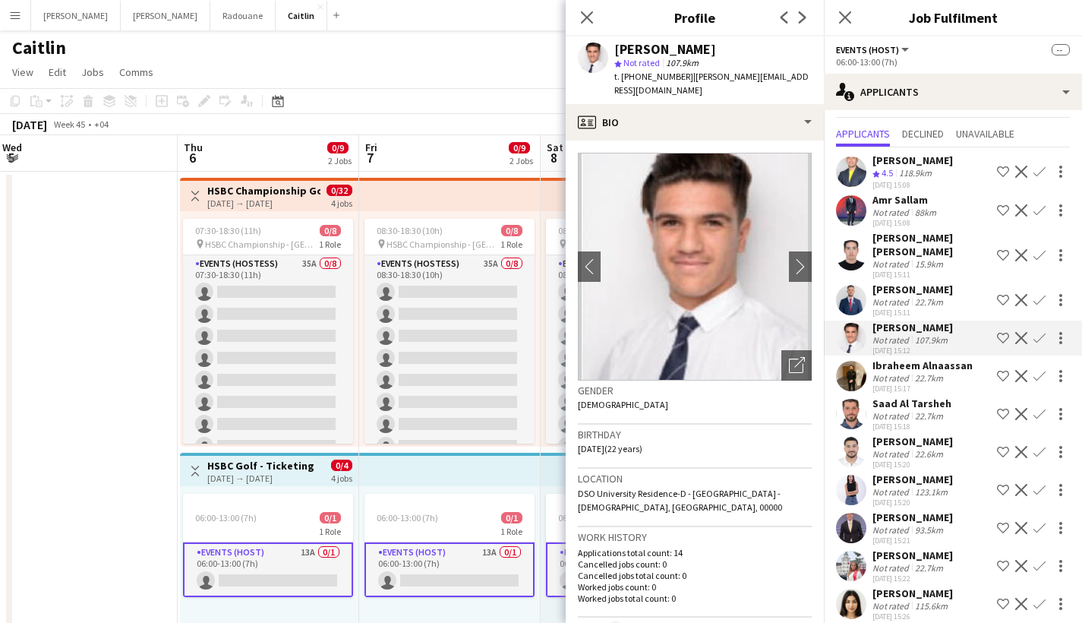
scroll to position [35, 0]
click at [918, 374] on div "22.7km" at bounding box center [929, 377] width 34 height 11
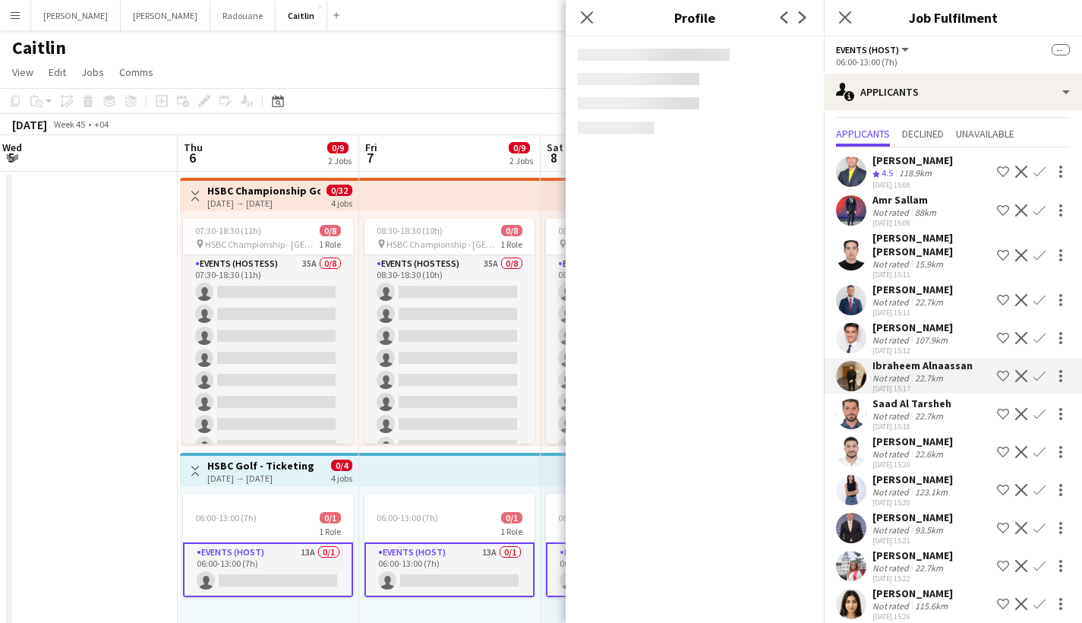
click at [918, 410] on div "22.7km" at bounding box center [929, 415] width 34 height 11
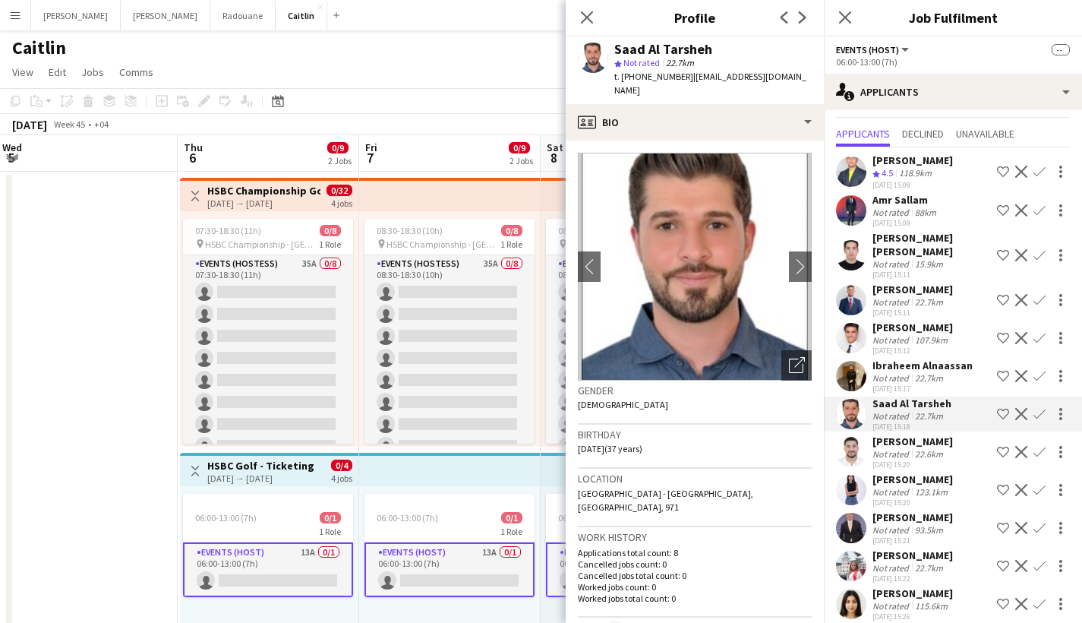
scroll to position [41, 0]
click at [897, 611] on div "29-09-2025 15:26" at bounding box center [912, 616] width 80 height 10
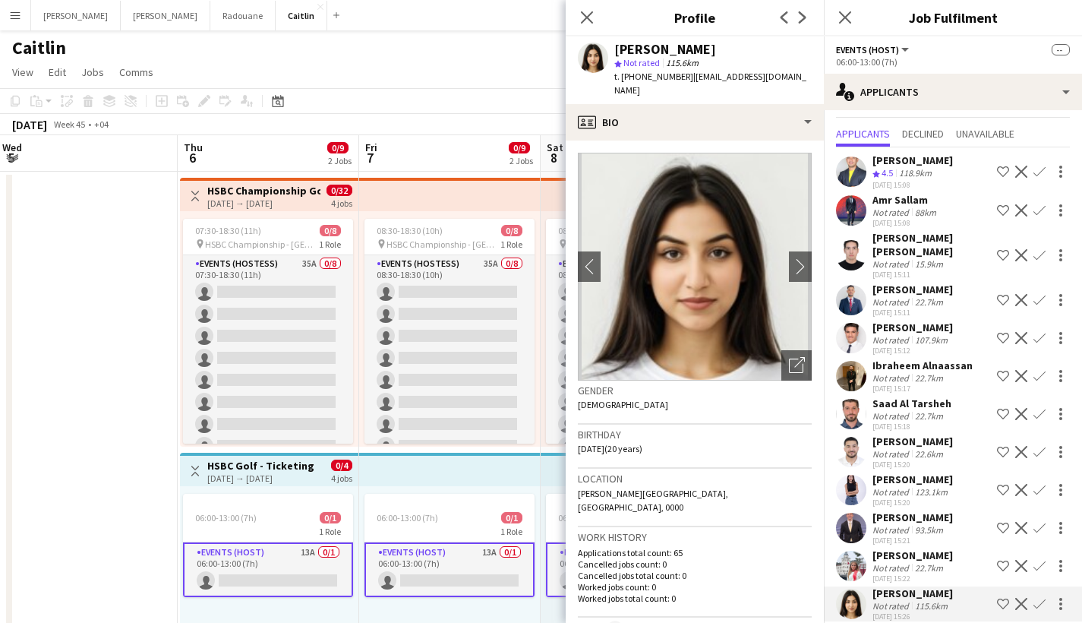
scroll to position [0, 0]
click at [916, 258] on div "Azad Baig Sultan Hussain" at bounding box center [931, 244] width 118 height 27
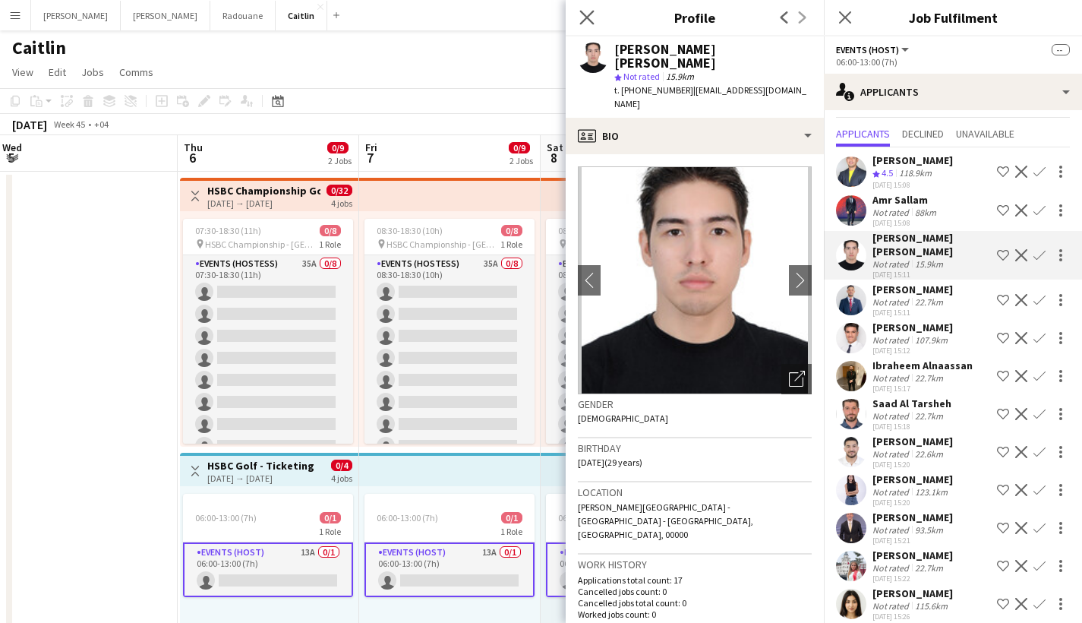
click at [587, 25] on app-icon "Close pop-in" at bounding box center [587, 18] width 22 height 22
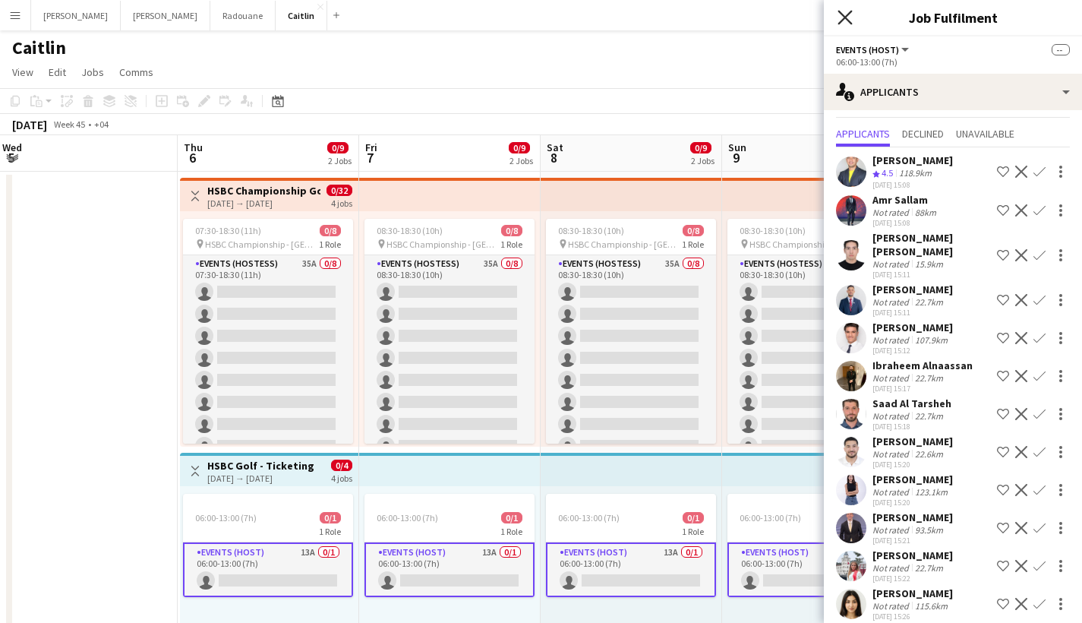
click at [839, 24] on icon at bounding box center [844, 17] width 14 height 14
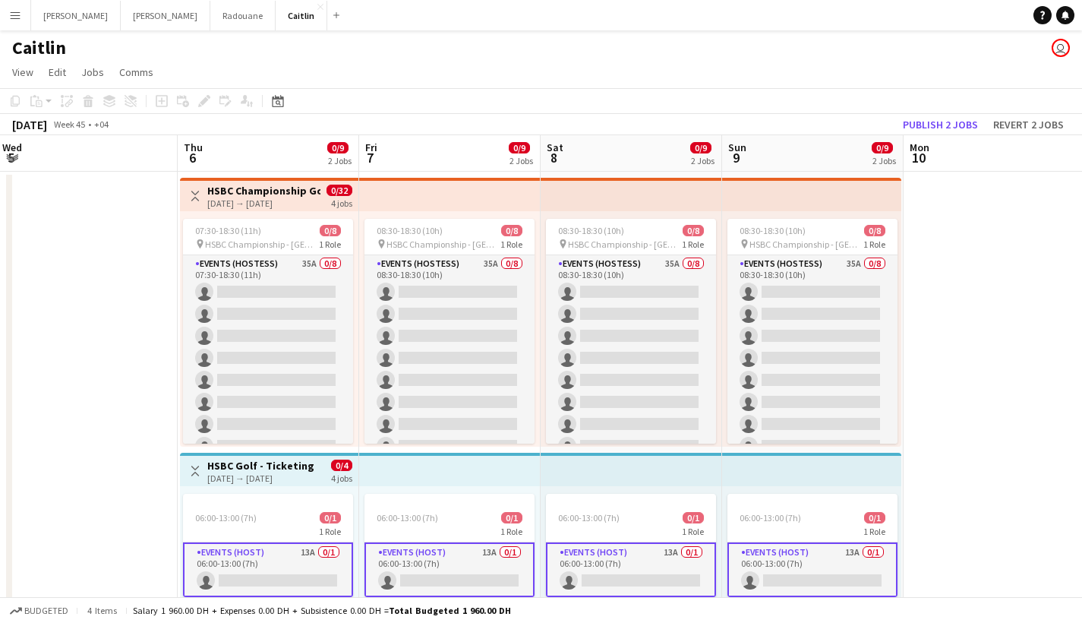
click at [17, 25] on button "Menu" at bounding box center [15, 15] width 30 height 30
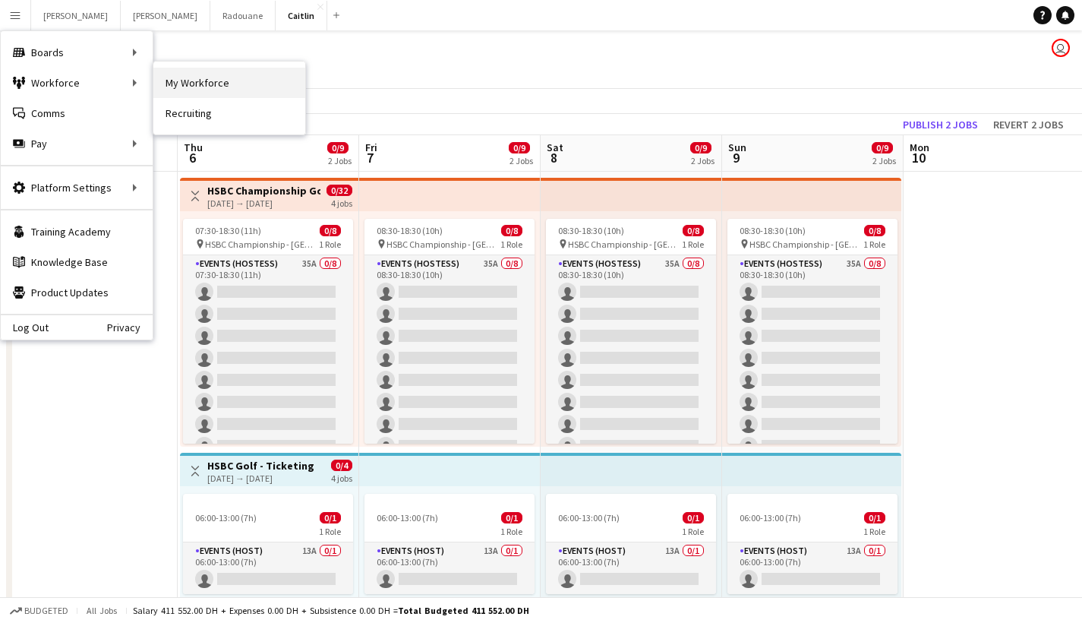
click at [196, 95] on link "My Workforce" at bounding box center [229, 83] width 152 height 30
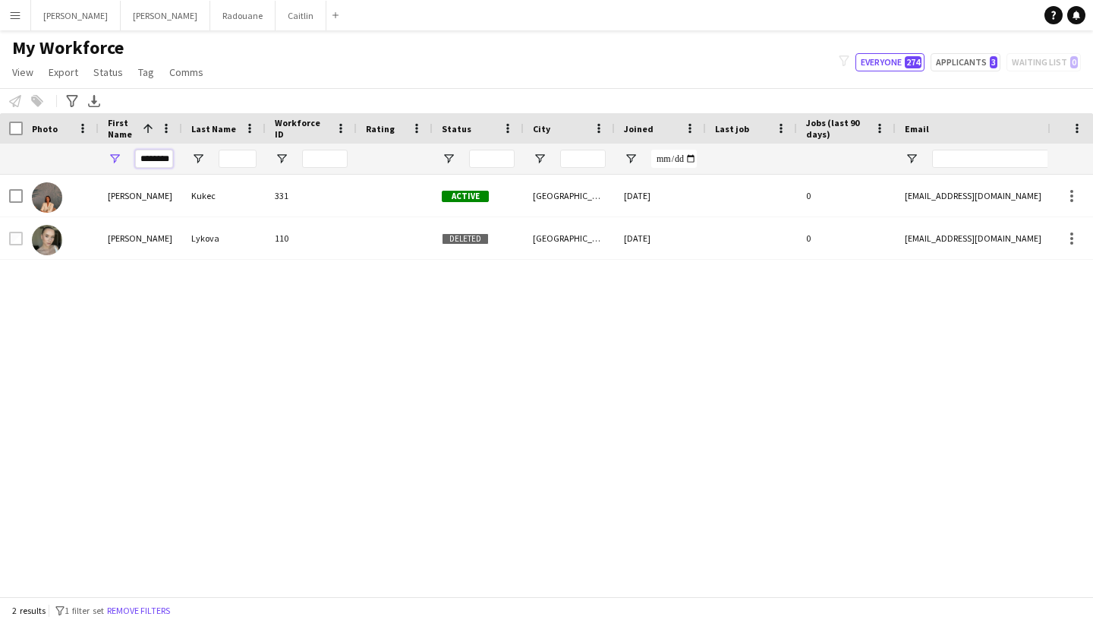
click at [156, 156] on input "********" at bounding box center [154, 159] width 38 height 18
